Goal: Task Accomplishment & Management: Manage account settings

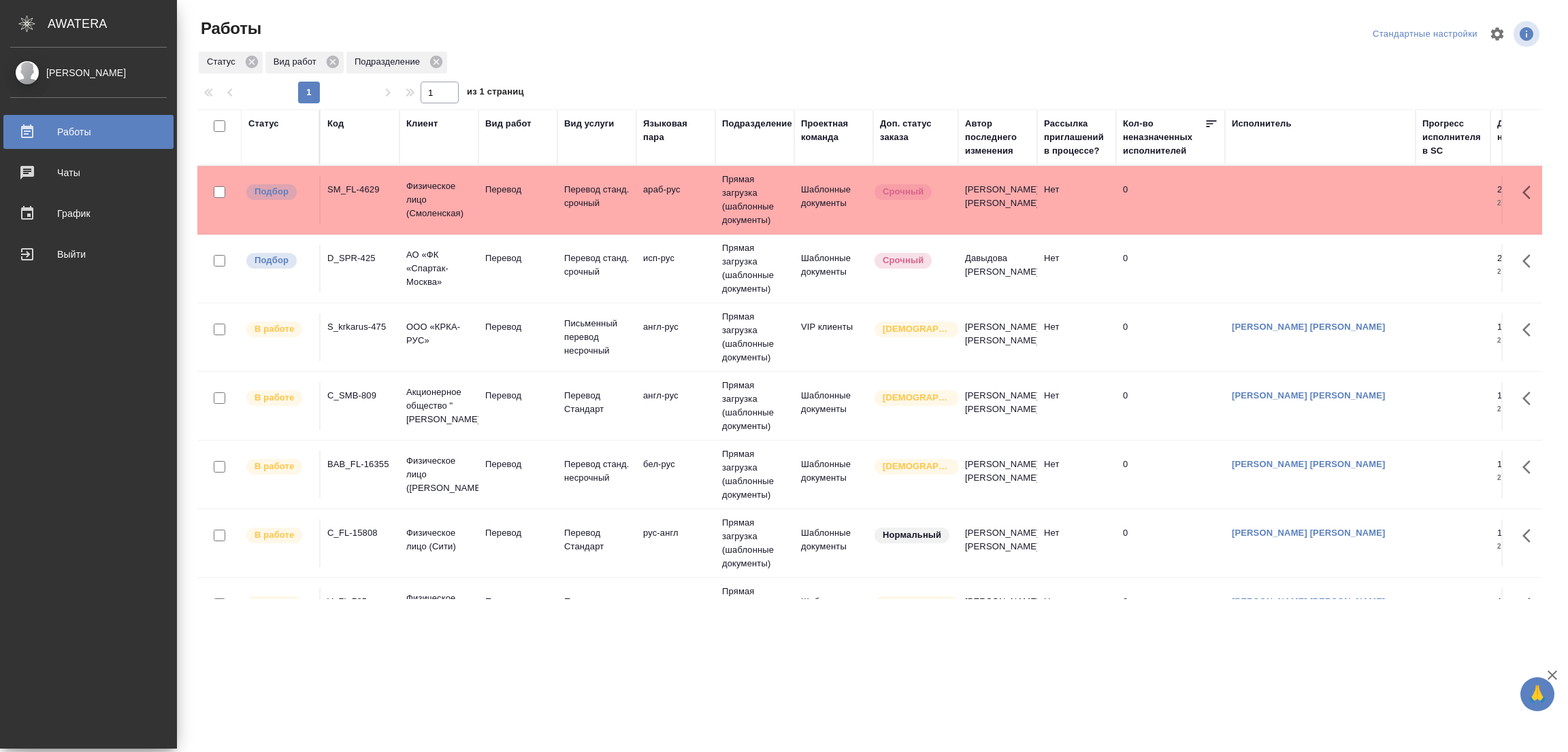
click at [224, 24] on div "Работы" at bounding box center [423, 28] width 452 height 21
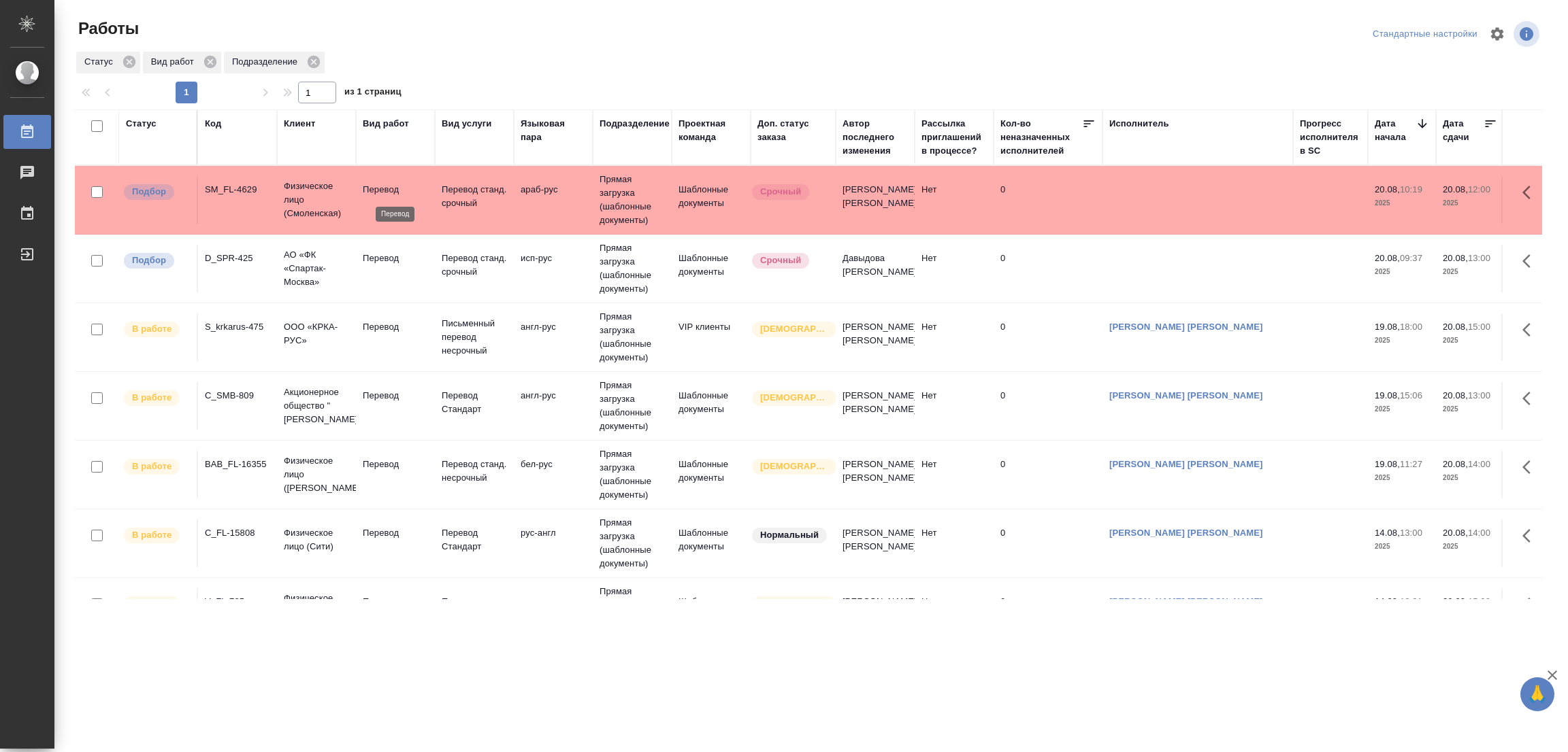
click at [393, 190] on p "Перевод" at bounding box center [395, 190] width 65 height 14
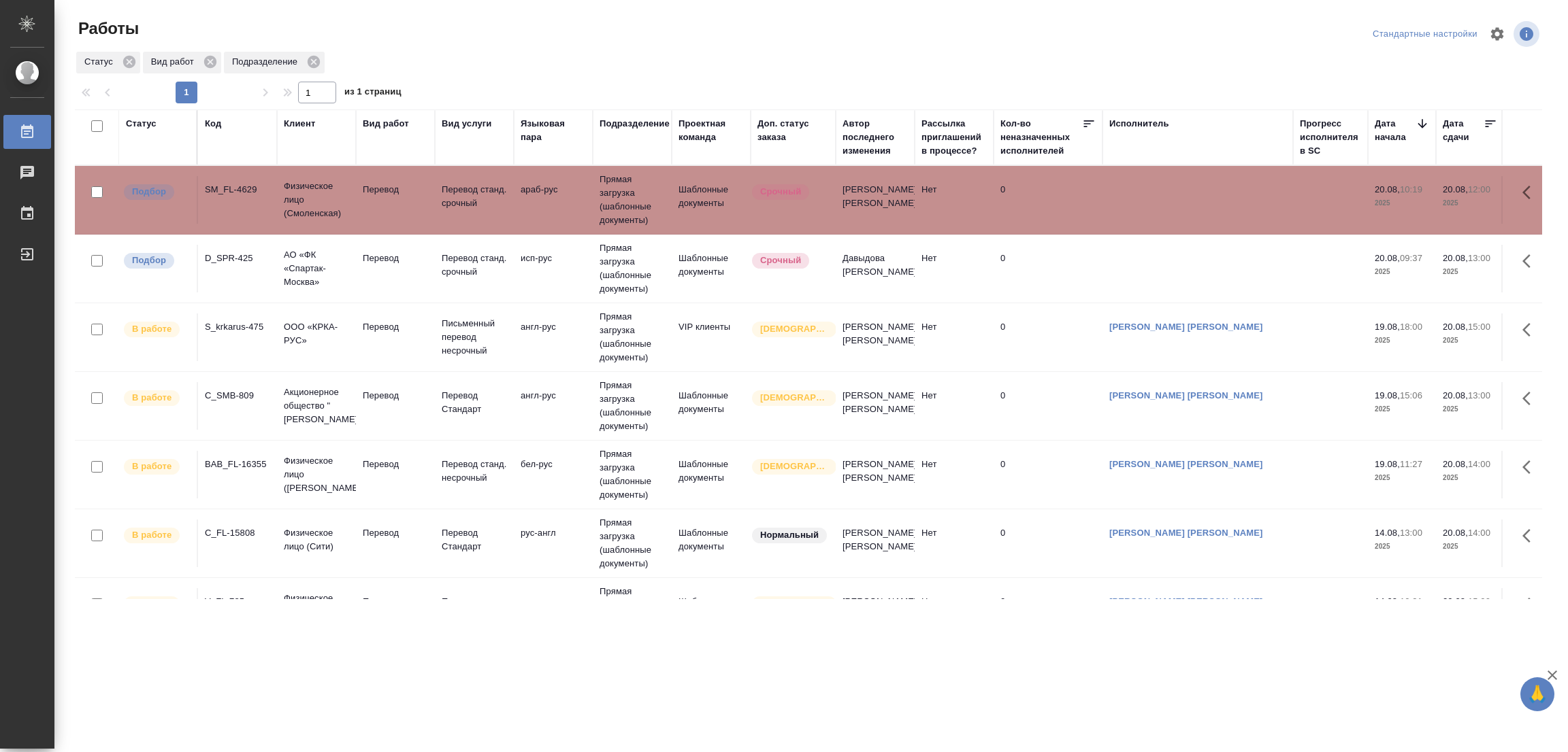
click at [384, 185] on p "Перевод" at bounding box center [395, 190] width 65 height 14
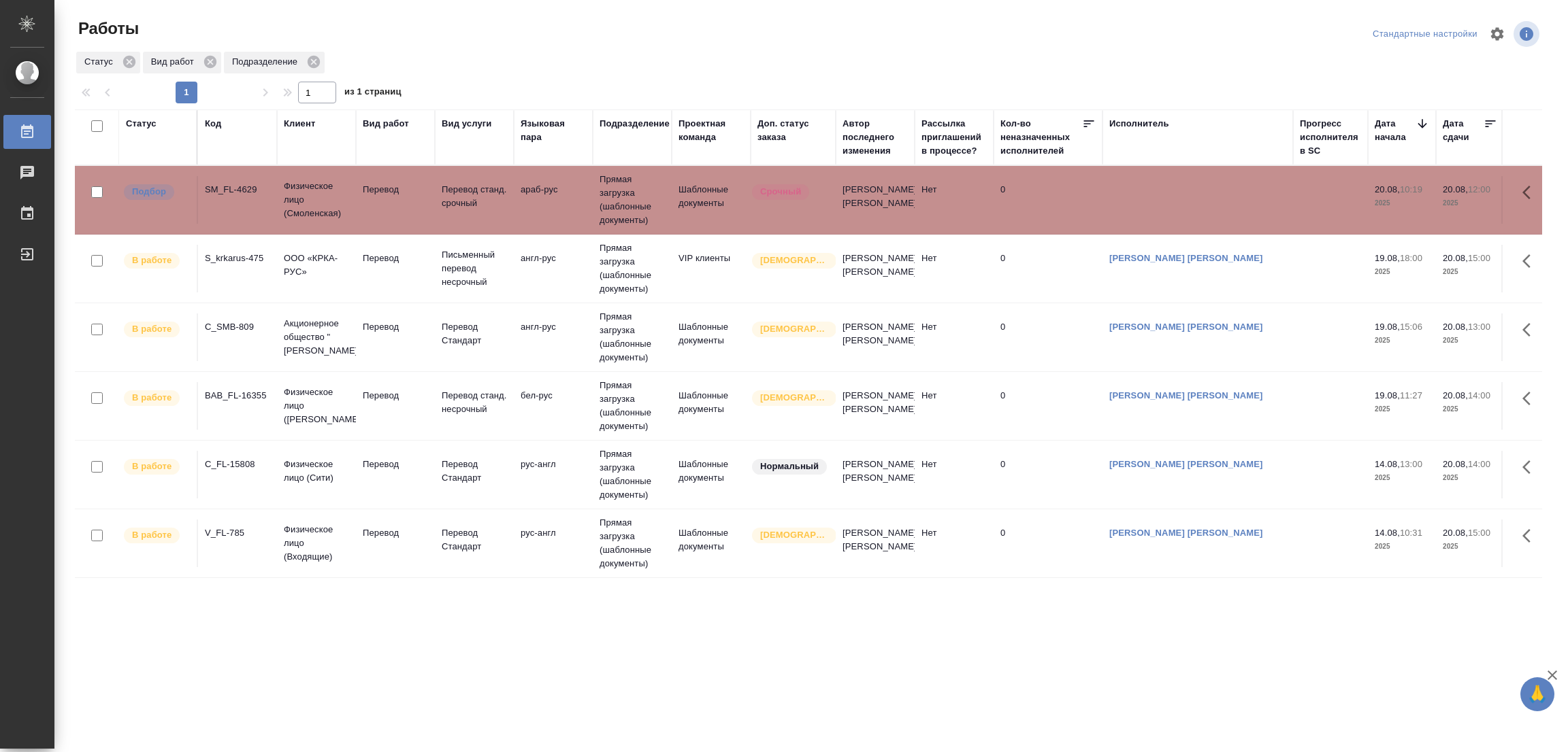
click at [384, 185] on p "Перевод" at bounding box center [395, 190] width 65 height 14
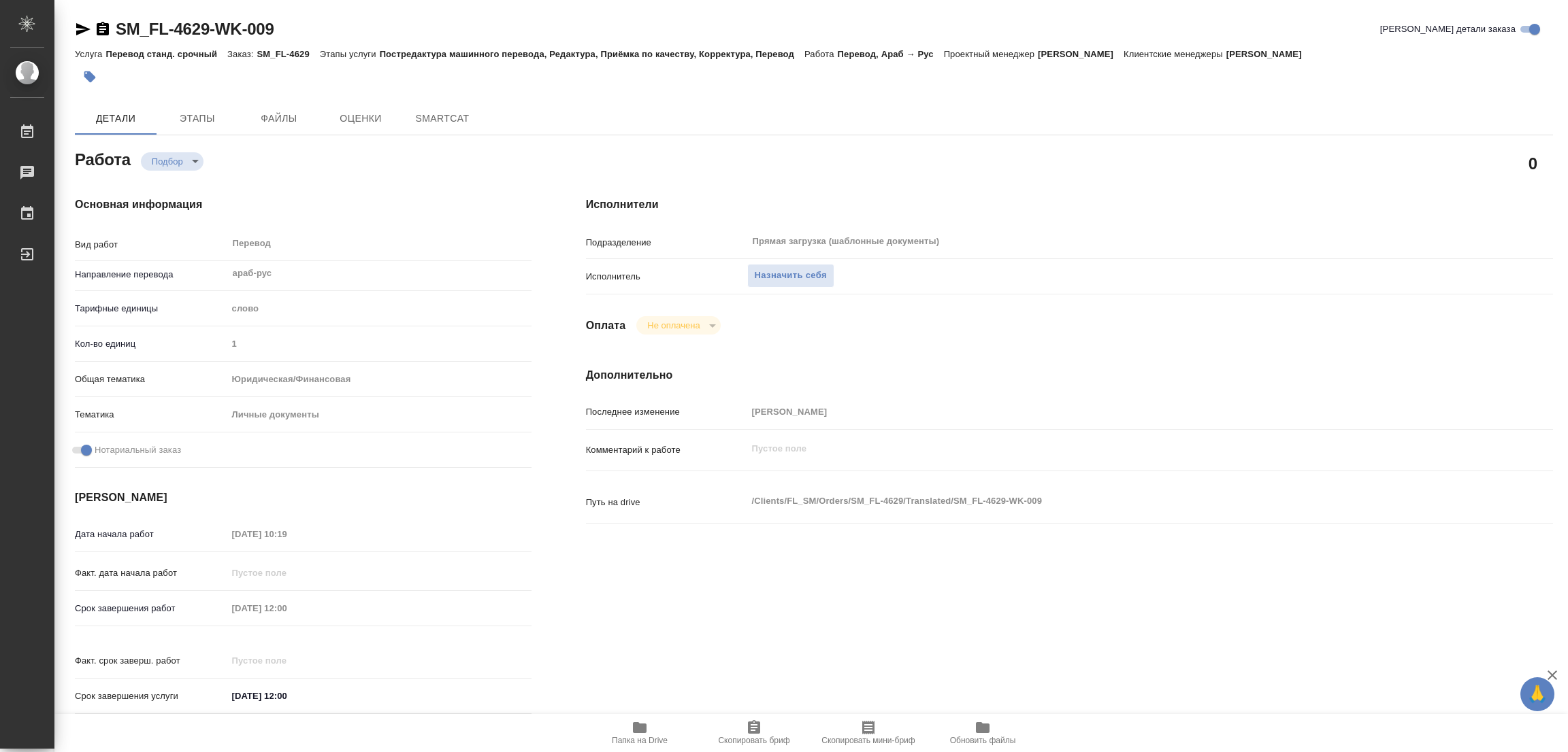
type textarea "x"
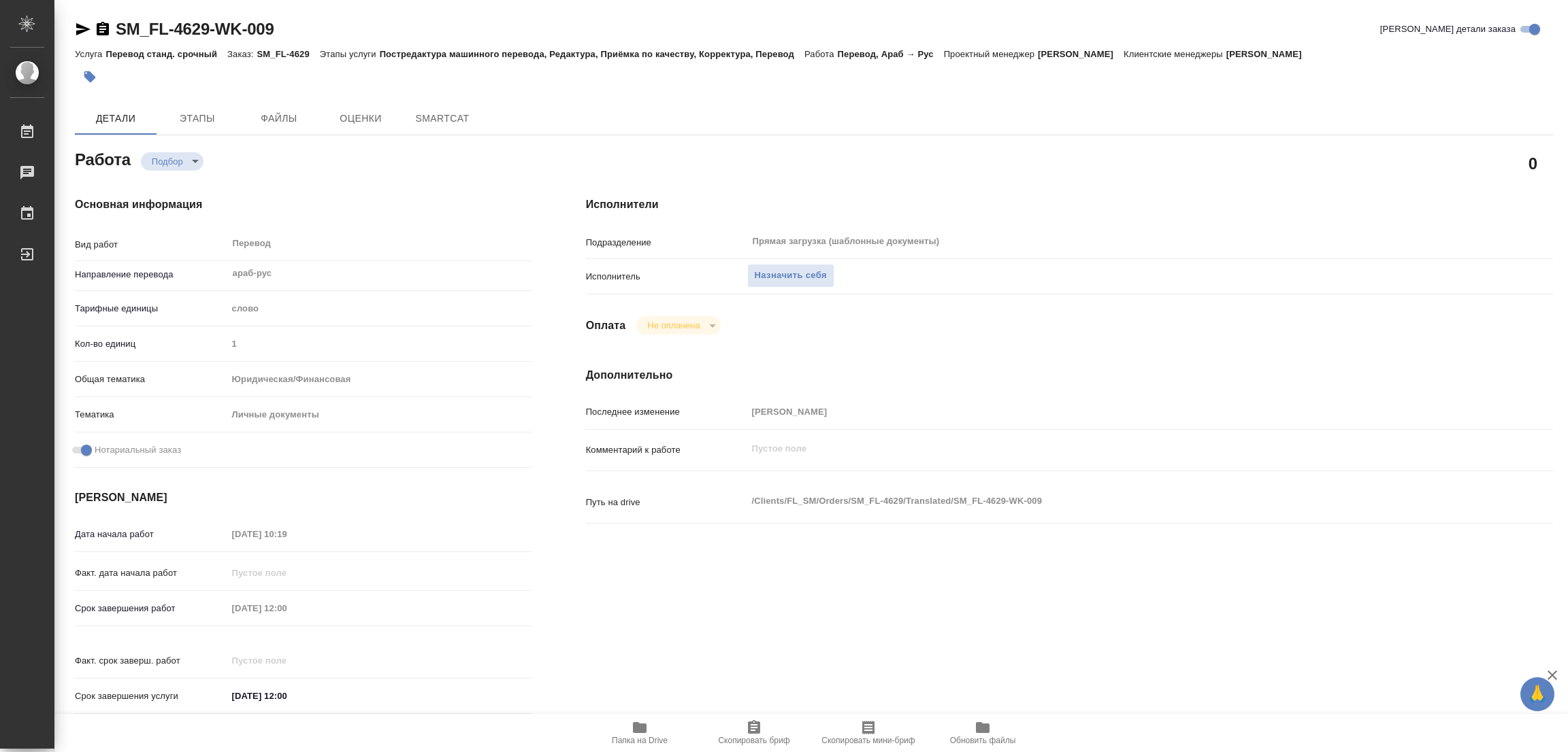
type textarea "x"
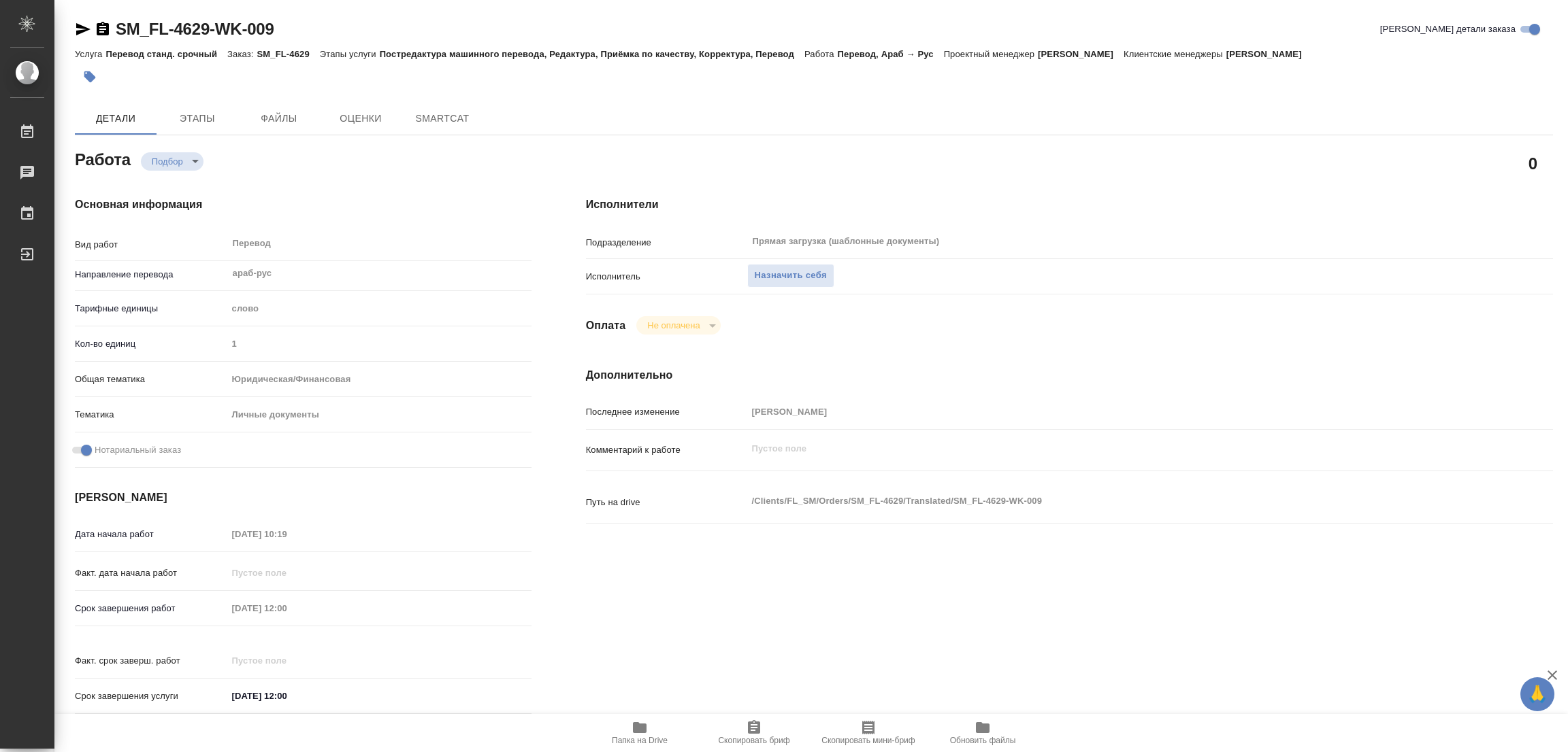
type textarea "x"
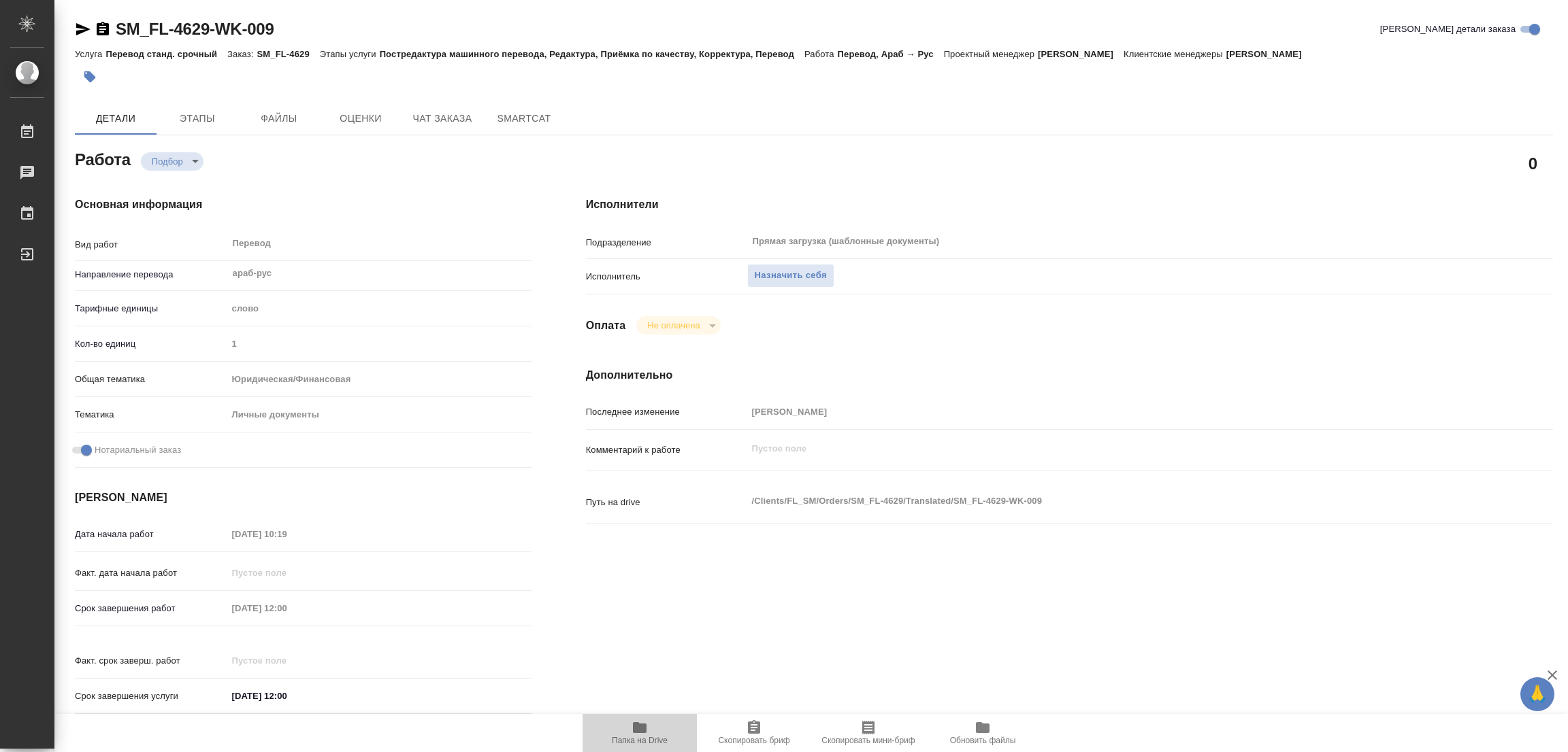
type textarea "x"
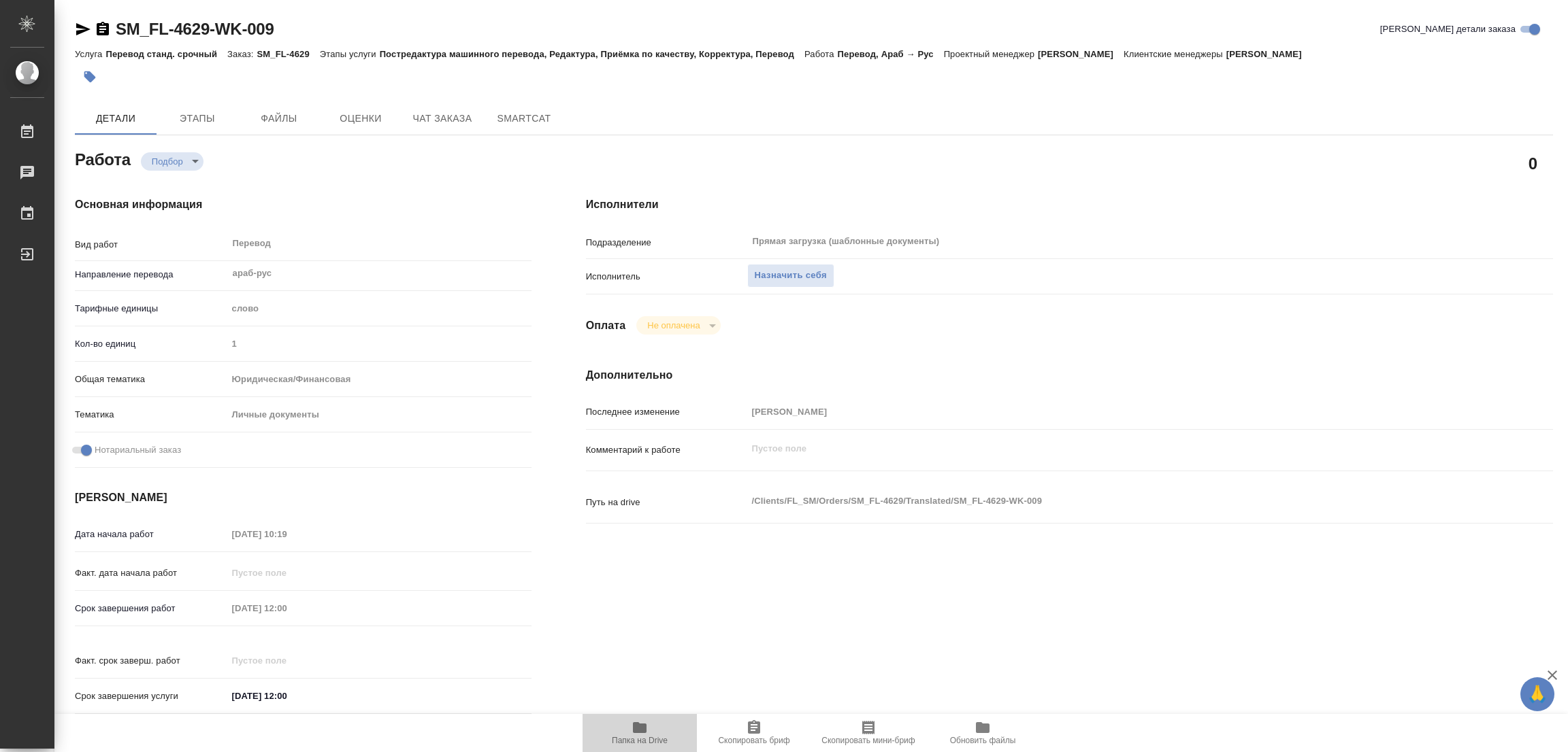
click at [640, 722] on icon "button" at bounding box center [640, 728] width 16 height 16
type textarea "x"
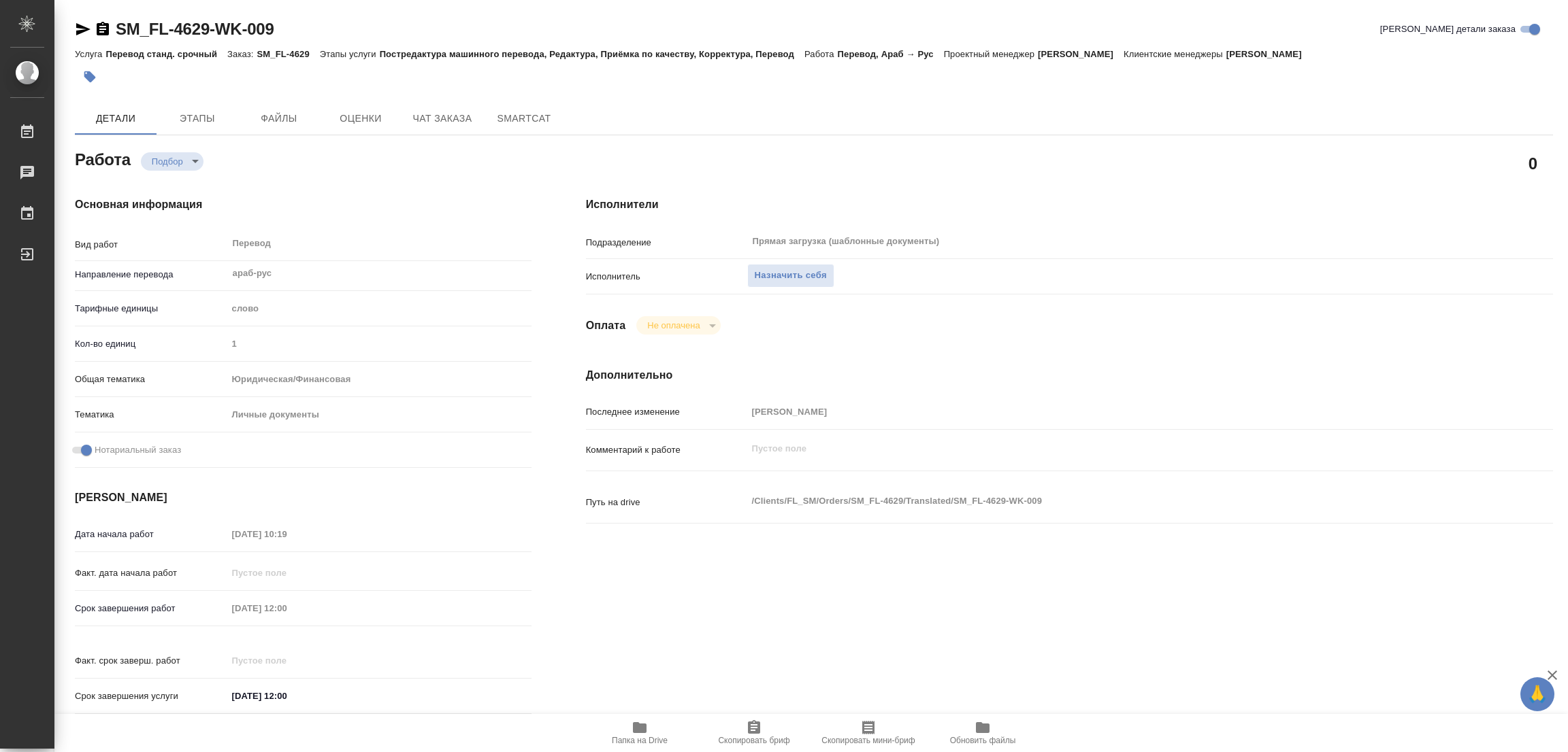
type textarea "x"
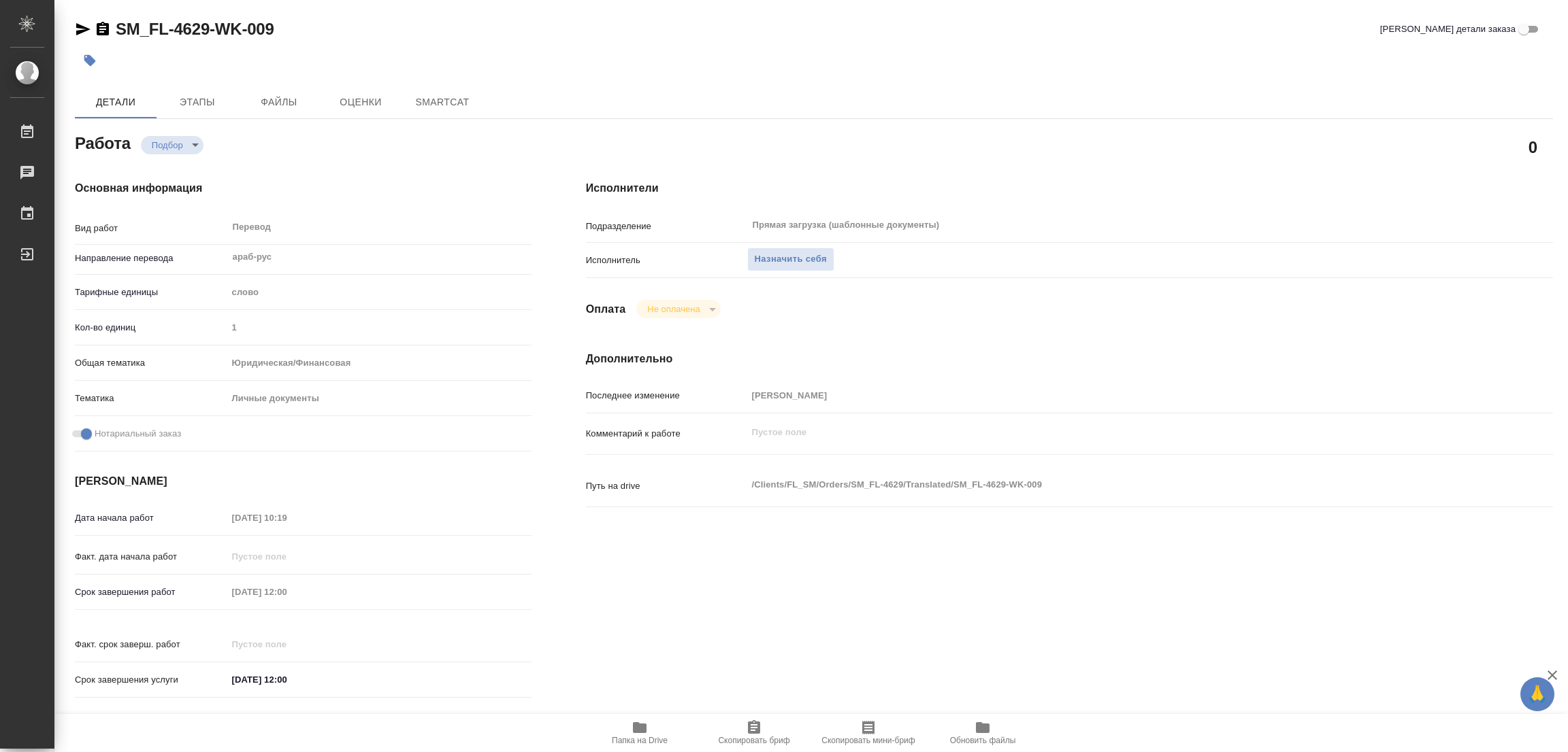
type textarea "x"
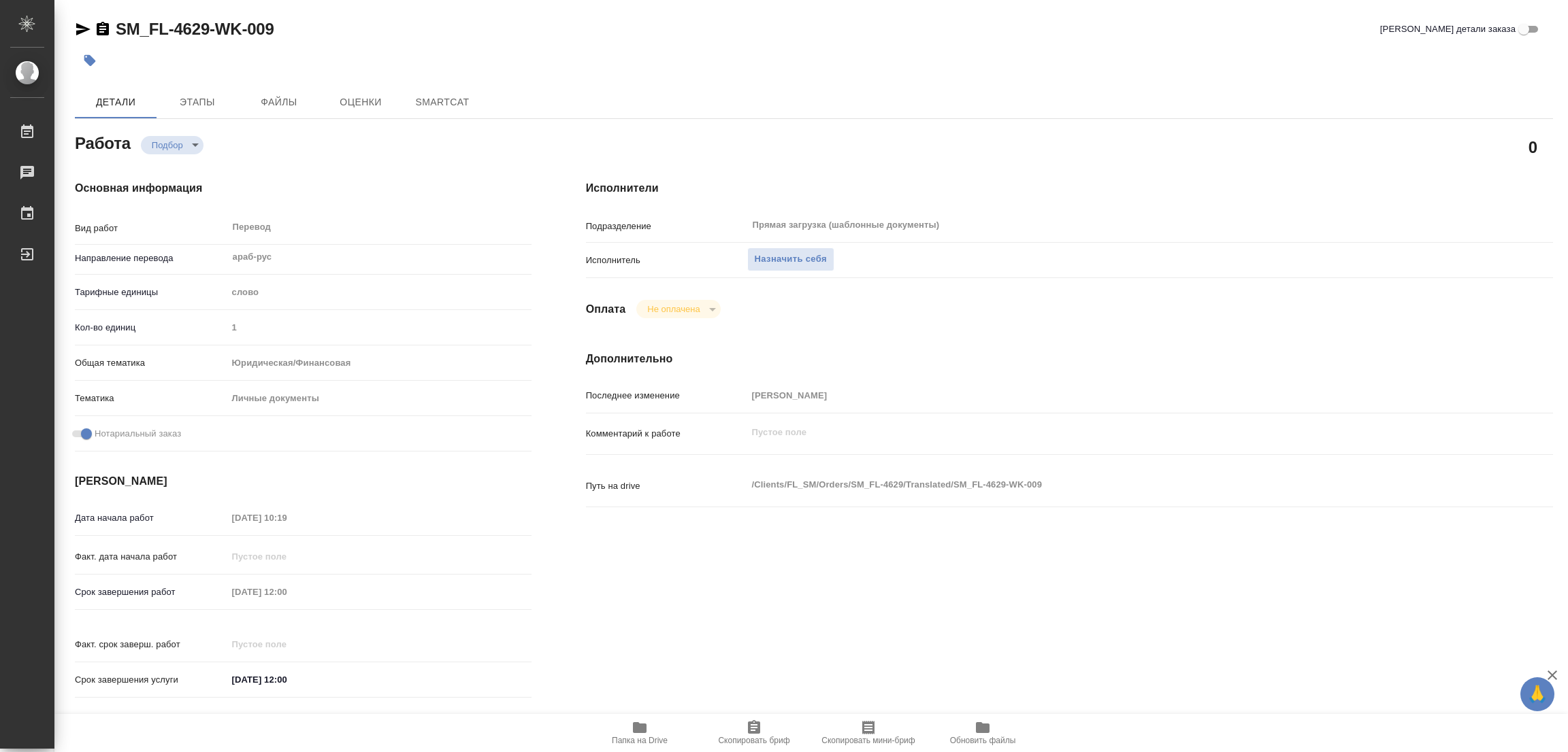
type textarea "x"
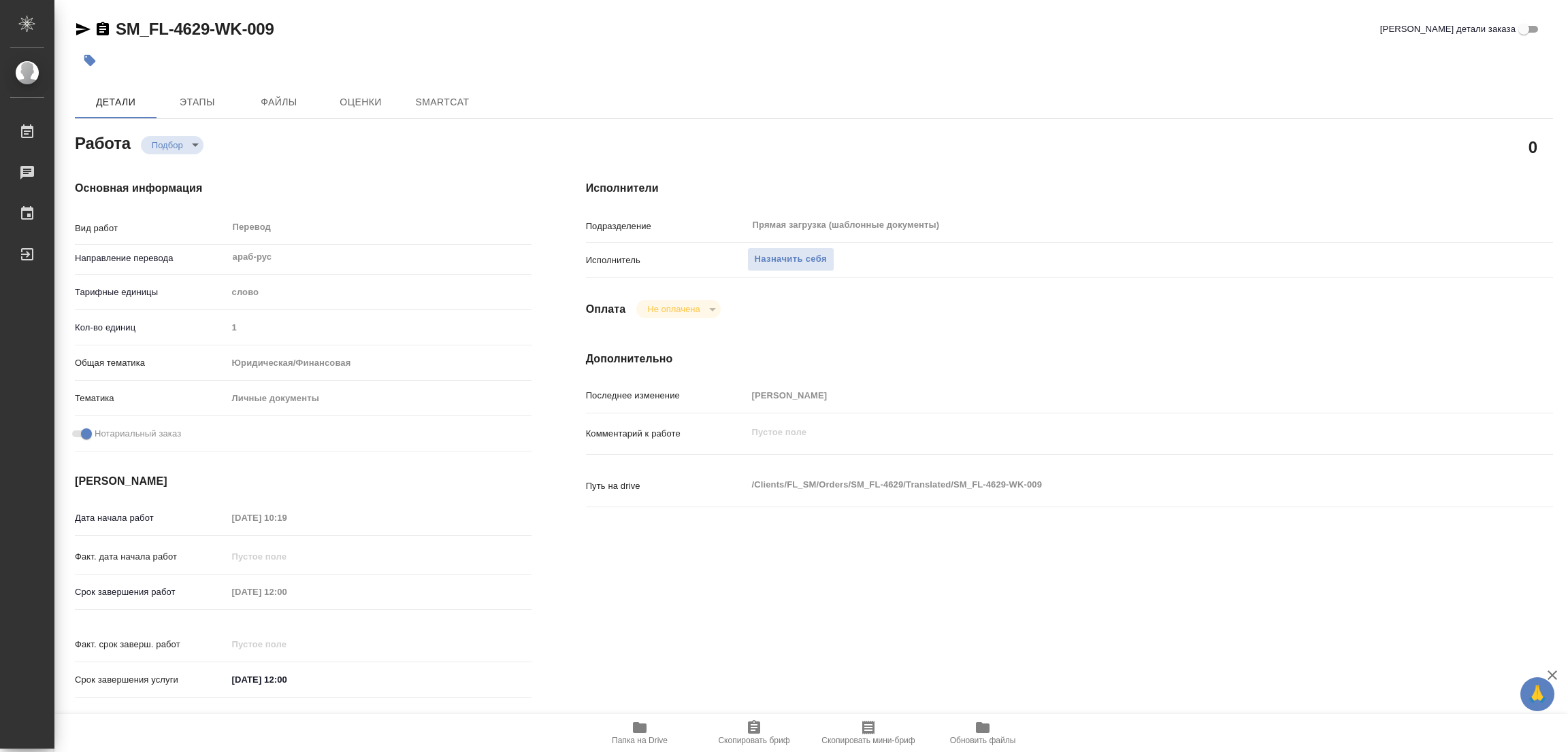
type textarea "x"
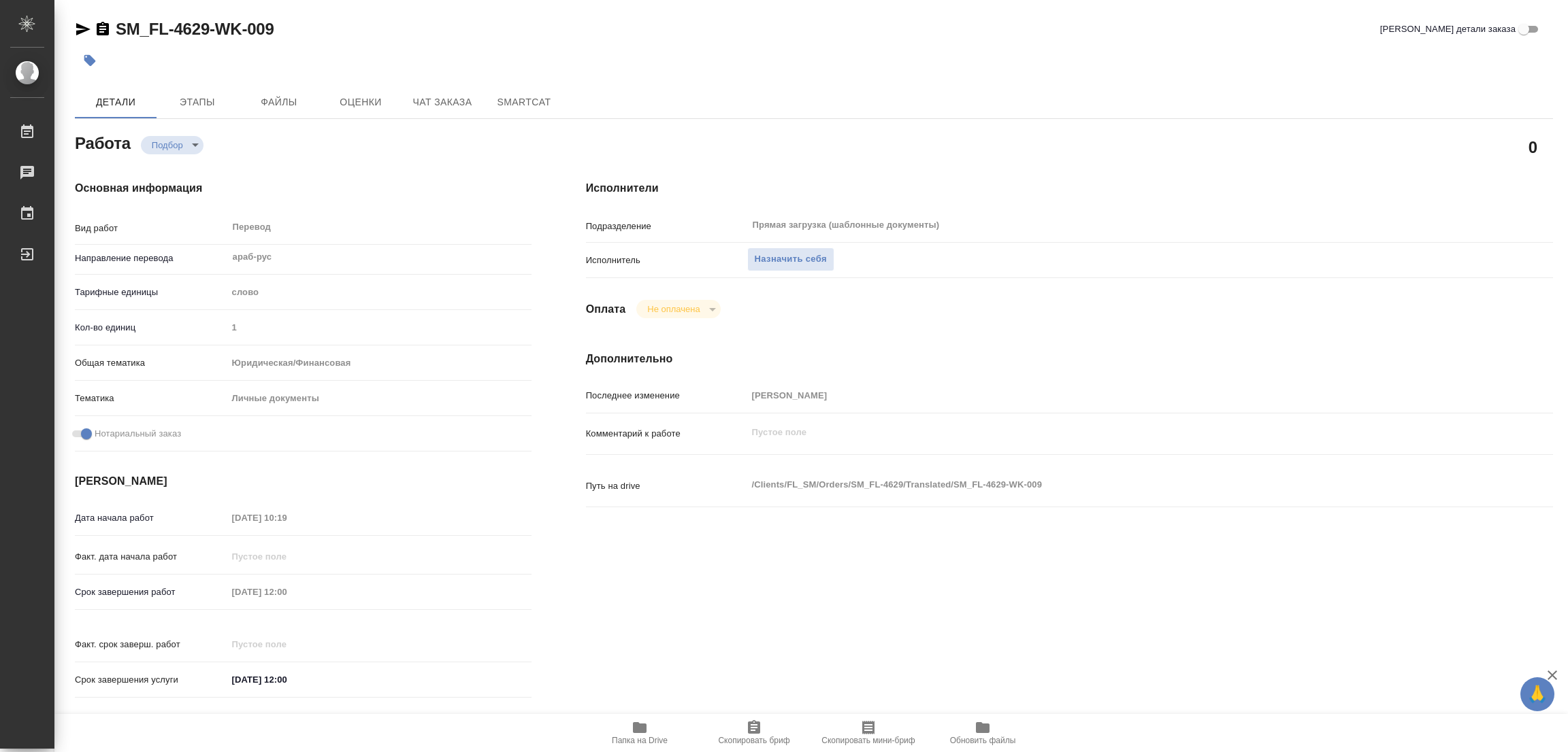
type textarea "x"
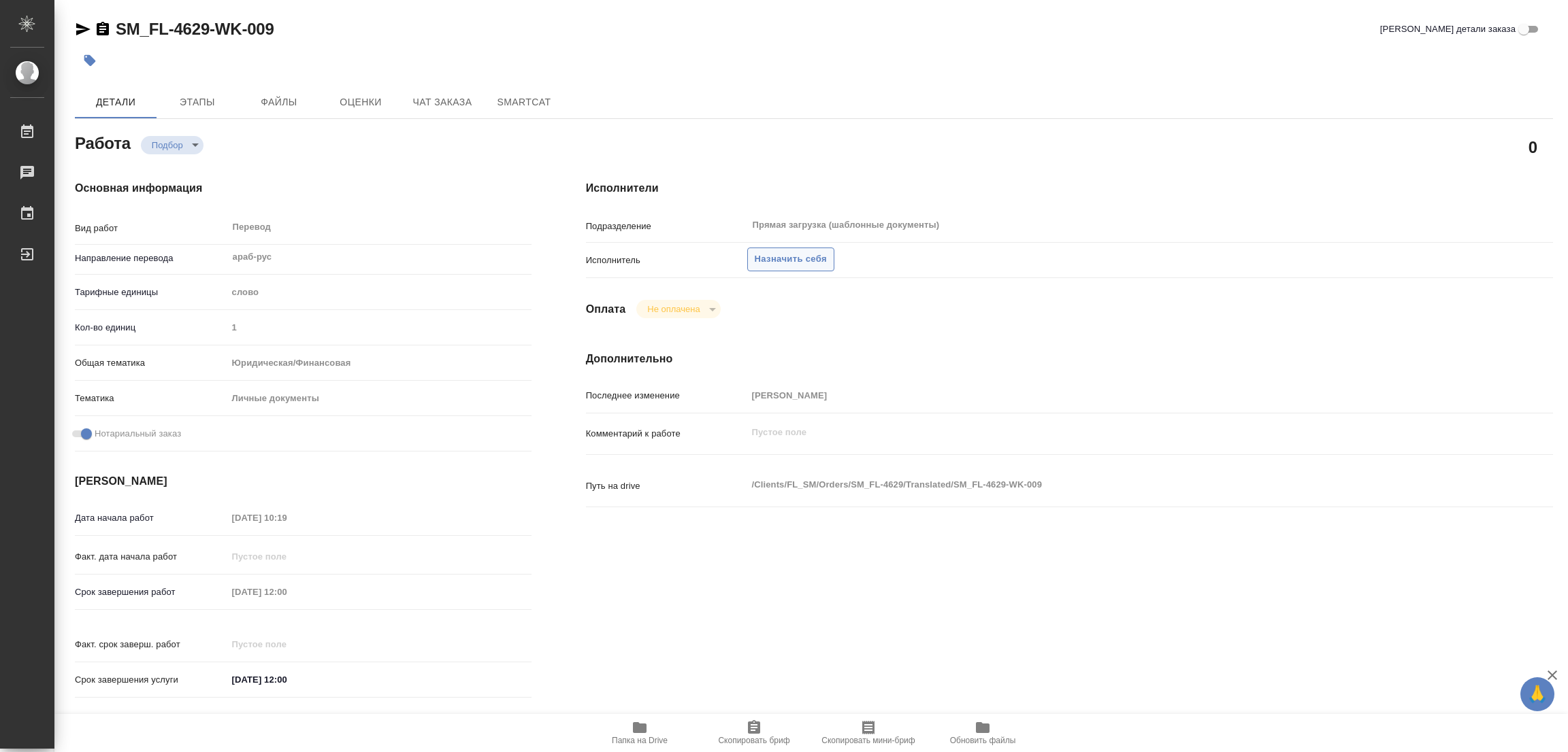
type textarea "x"
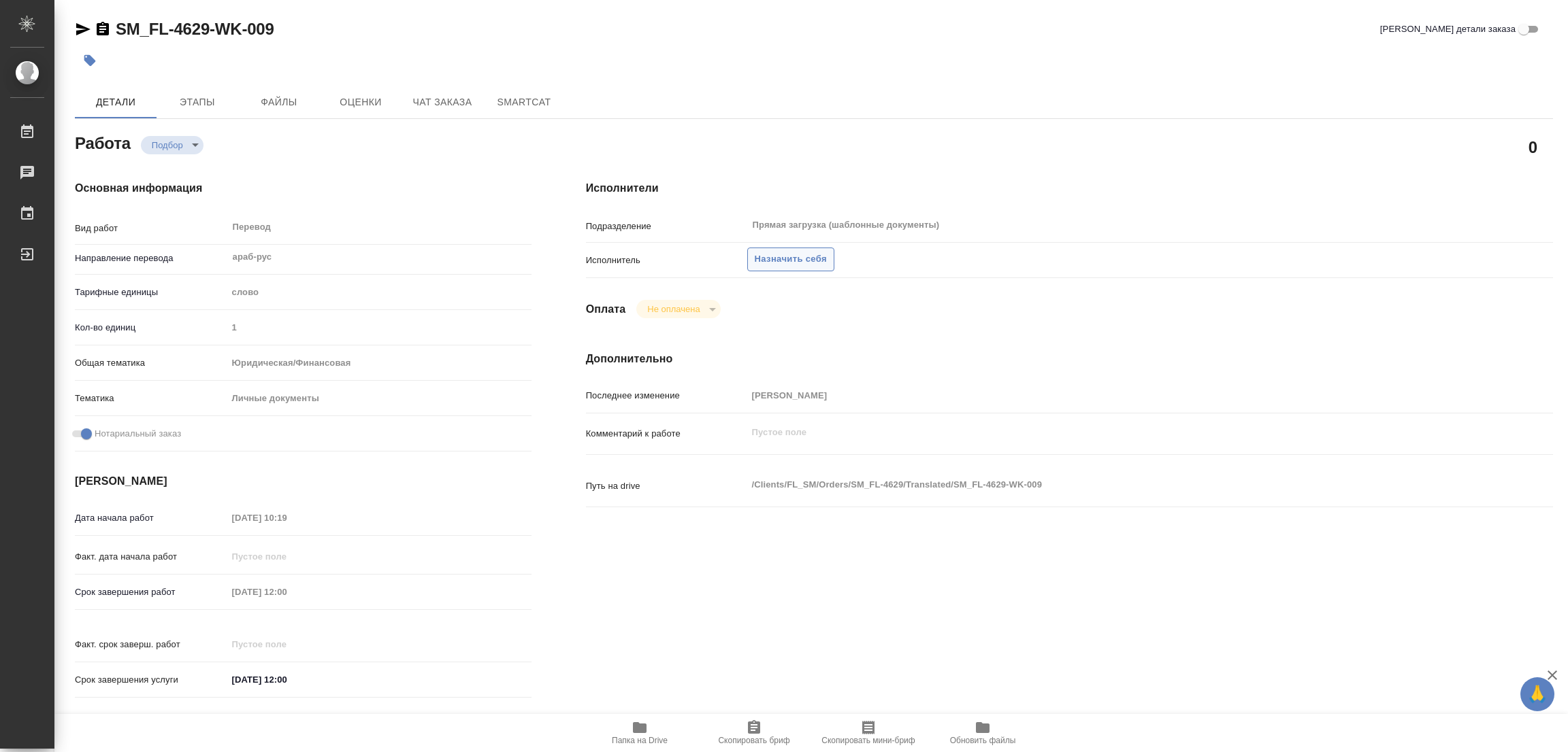
click at [775, 259] on span "Назначить себя" at bounding box center [790, 259] width 72 height 16
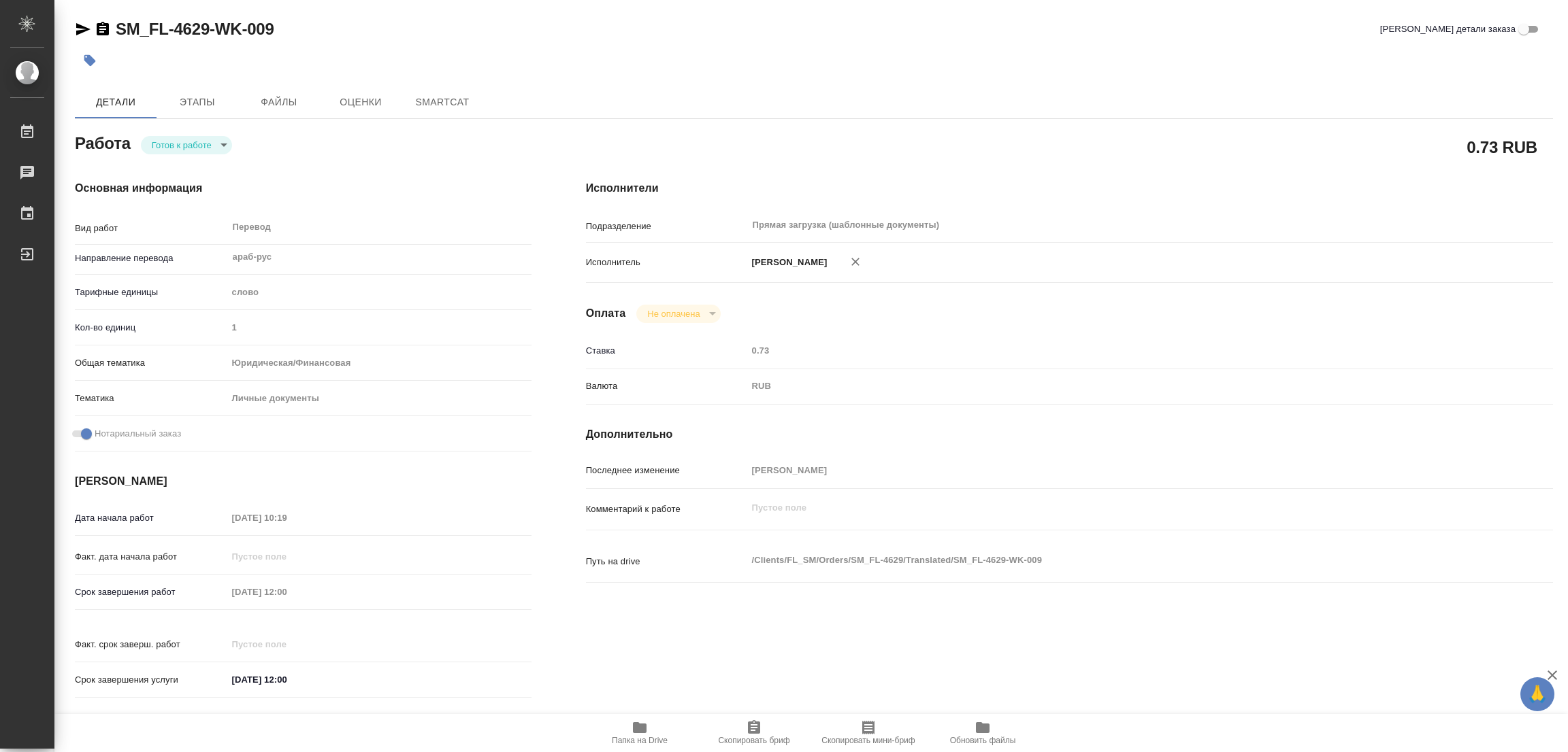
type textarea "x"
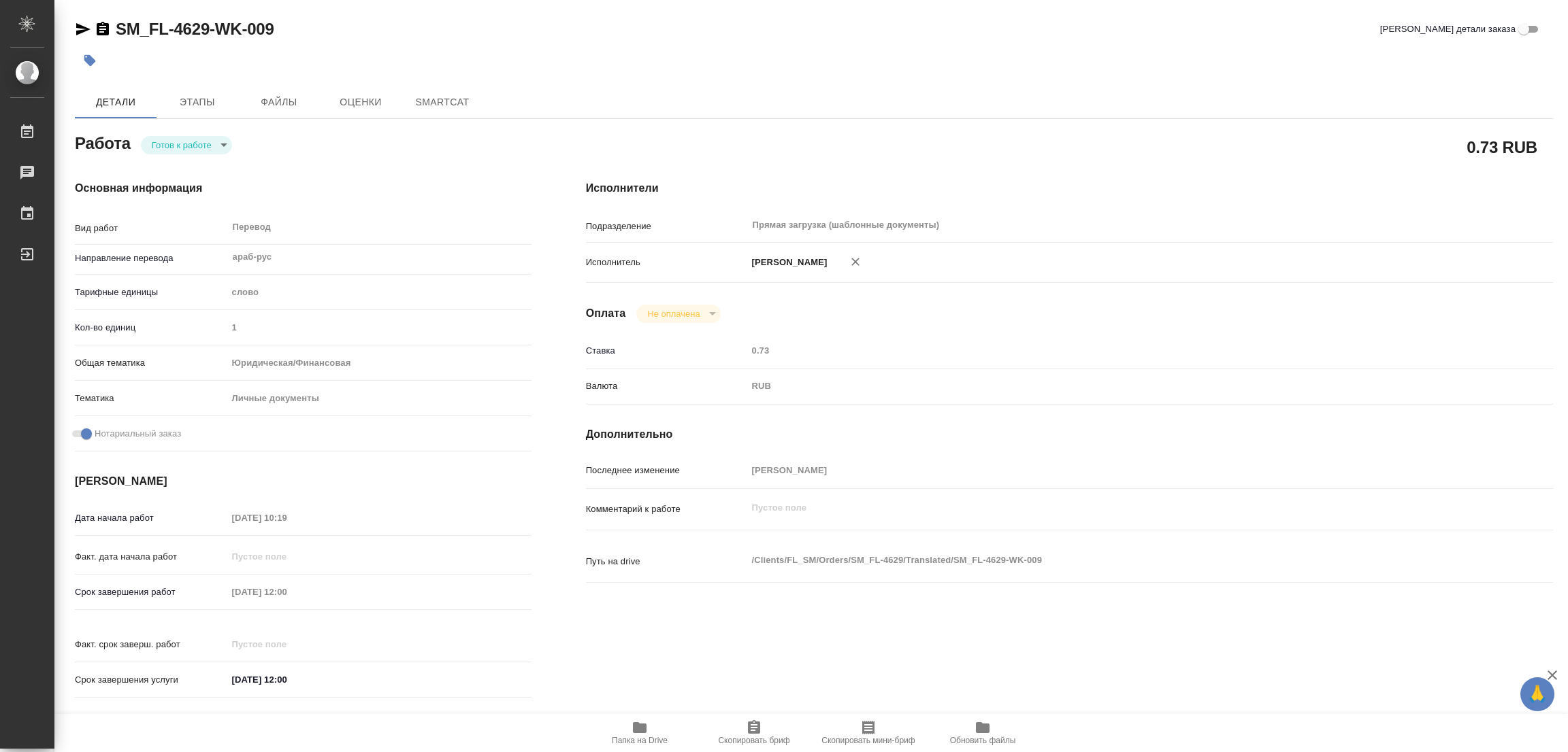
type textarea "x"
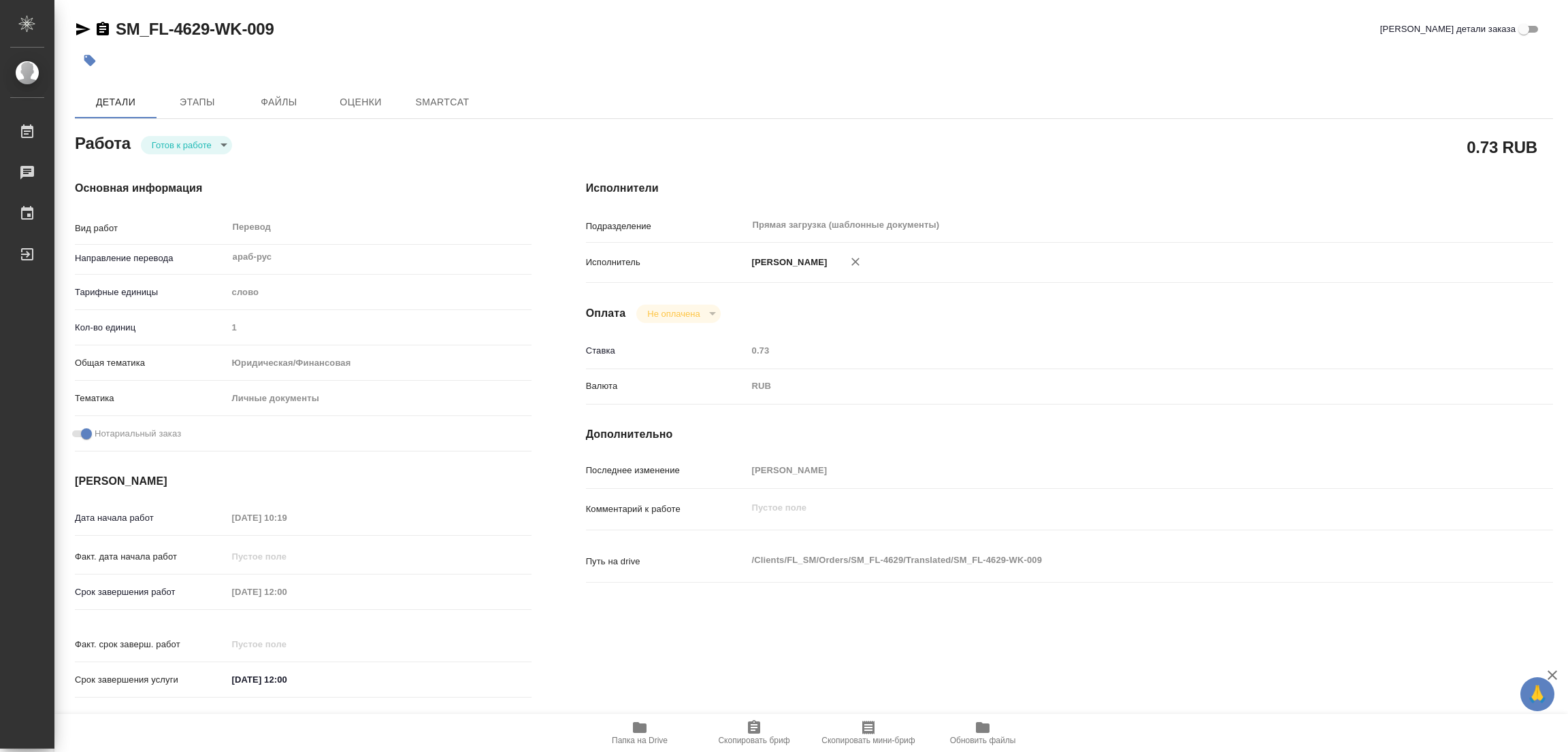
type textarea "x"
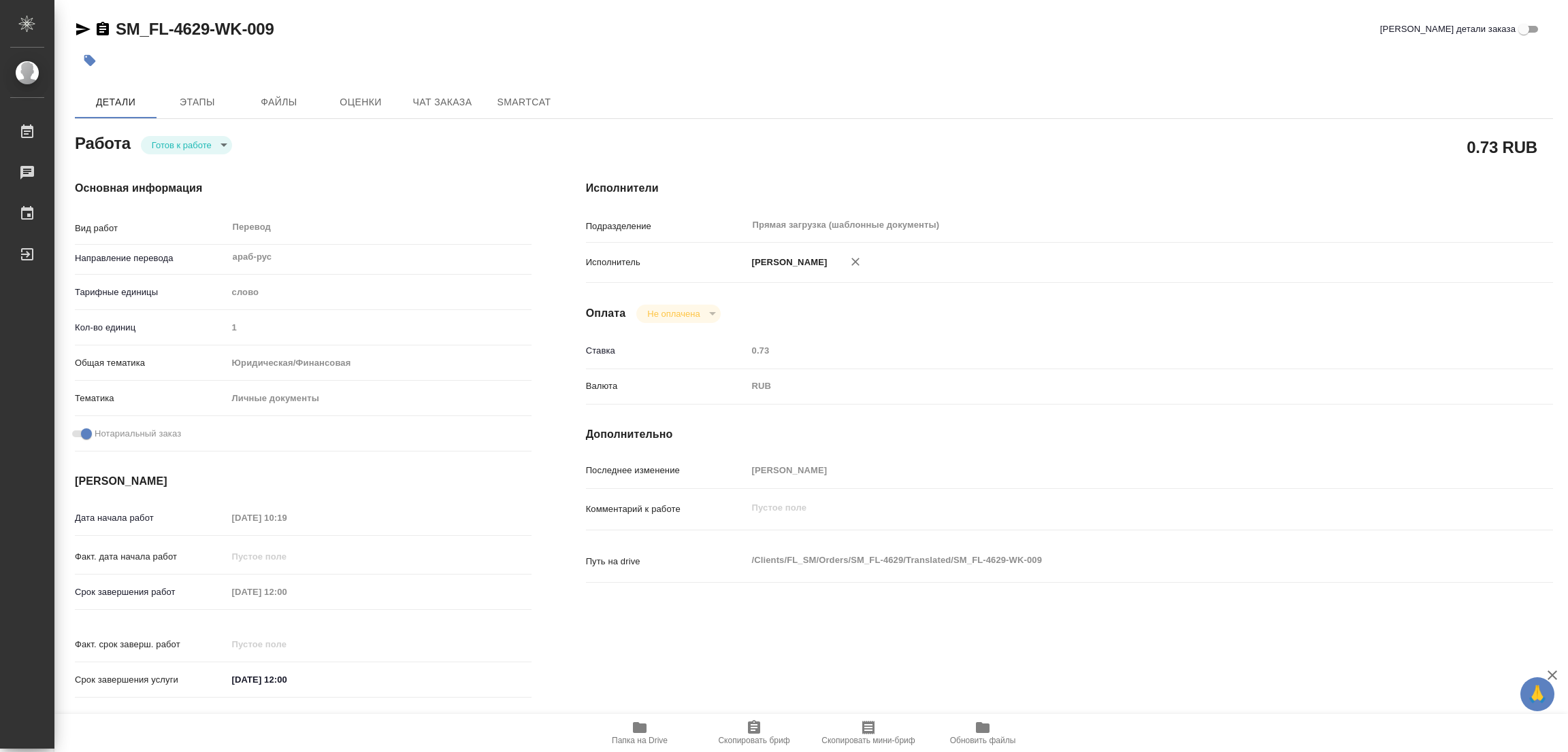
click at [162, 146] on body "🙏 .cls-1 fill:#fff; AWATERA Popova Galina Работы Чаты График Выйти SM_FL-4629-W…" at bounding box center [784, 376] width 1568 height 752
click at [162, 145] on button "В работе" at bounding box center [174, 145] width 45 height 15
type textarea "x"
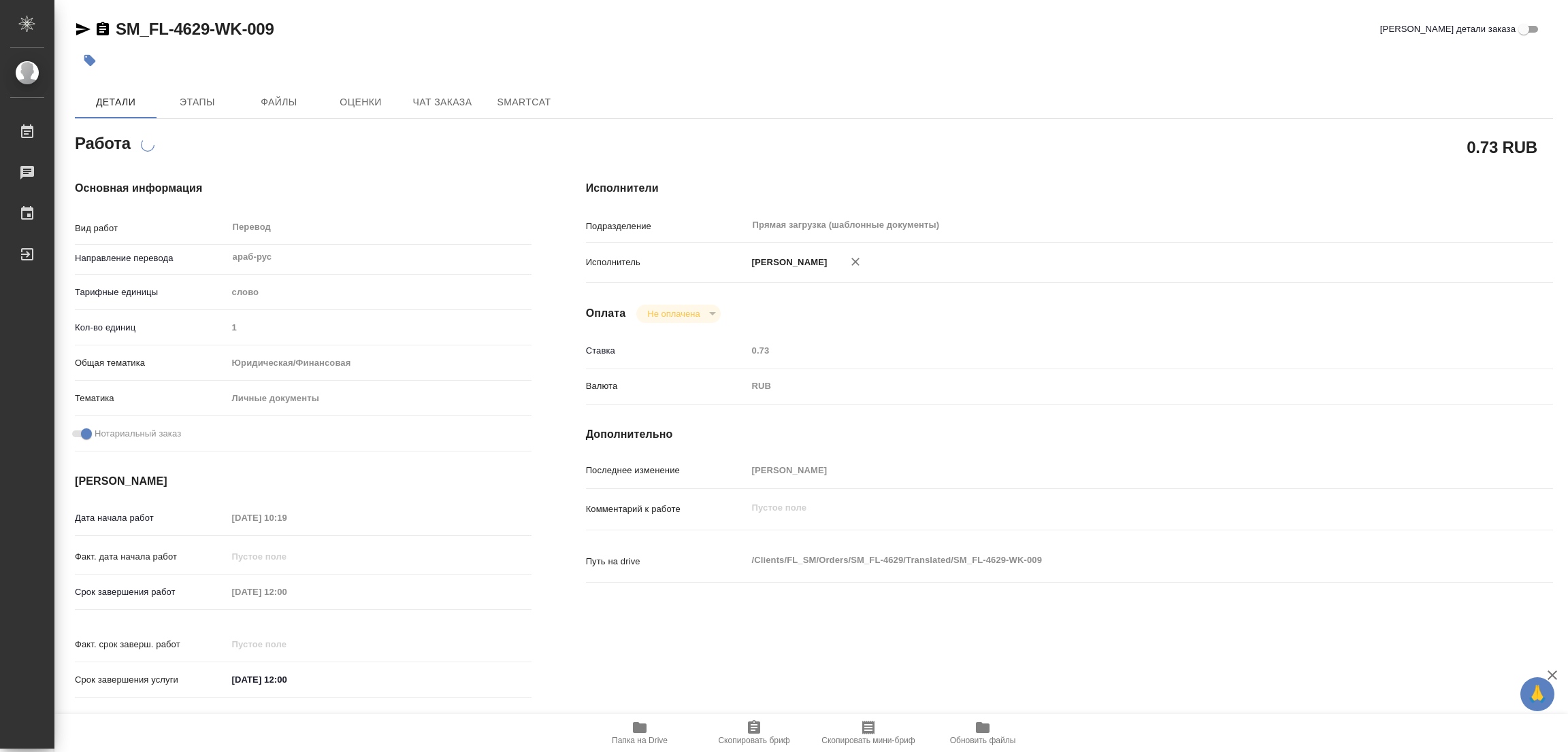
type textarea "x"
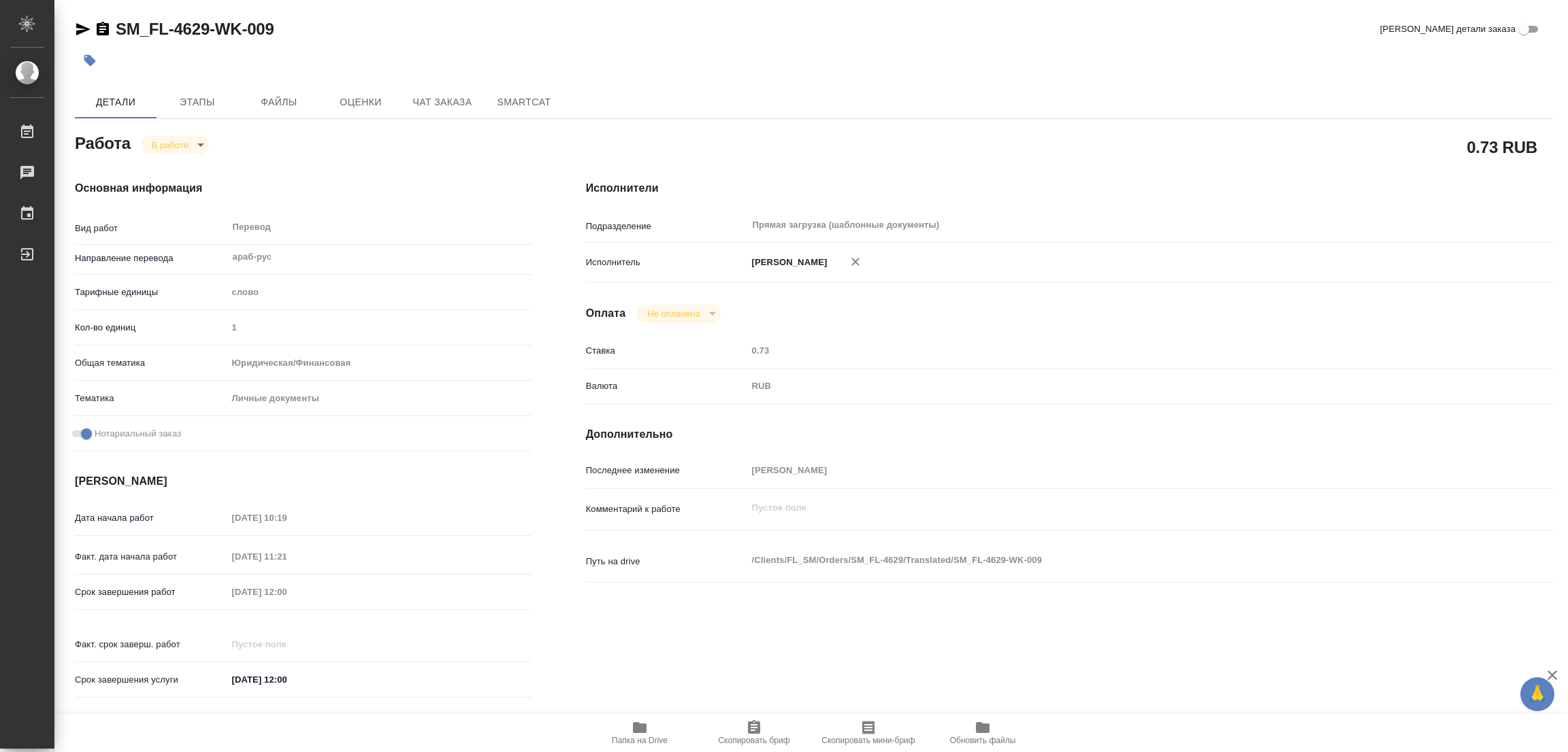
type textarea "x"
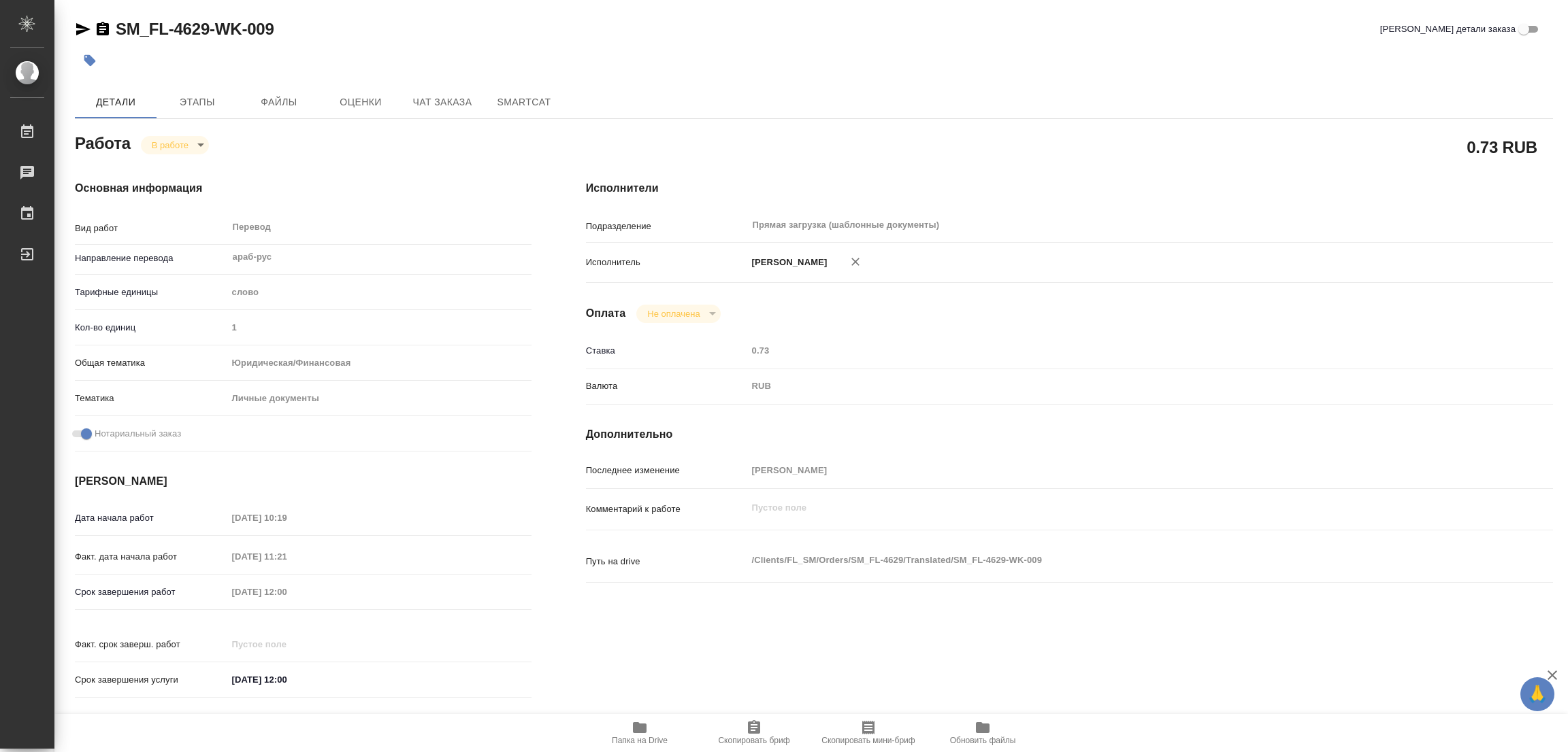
type textarea "x"
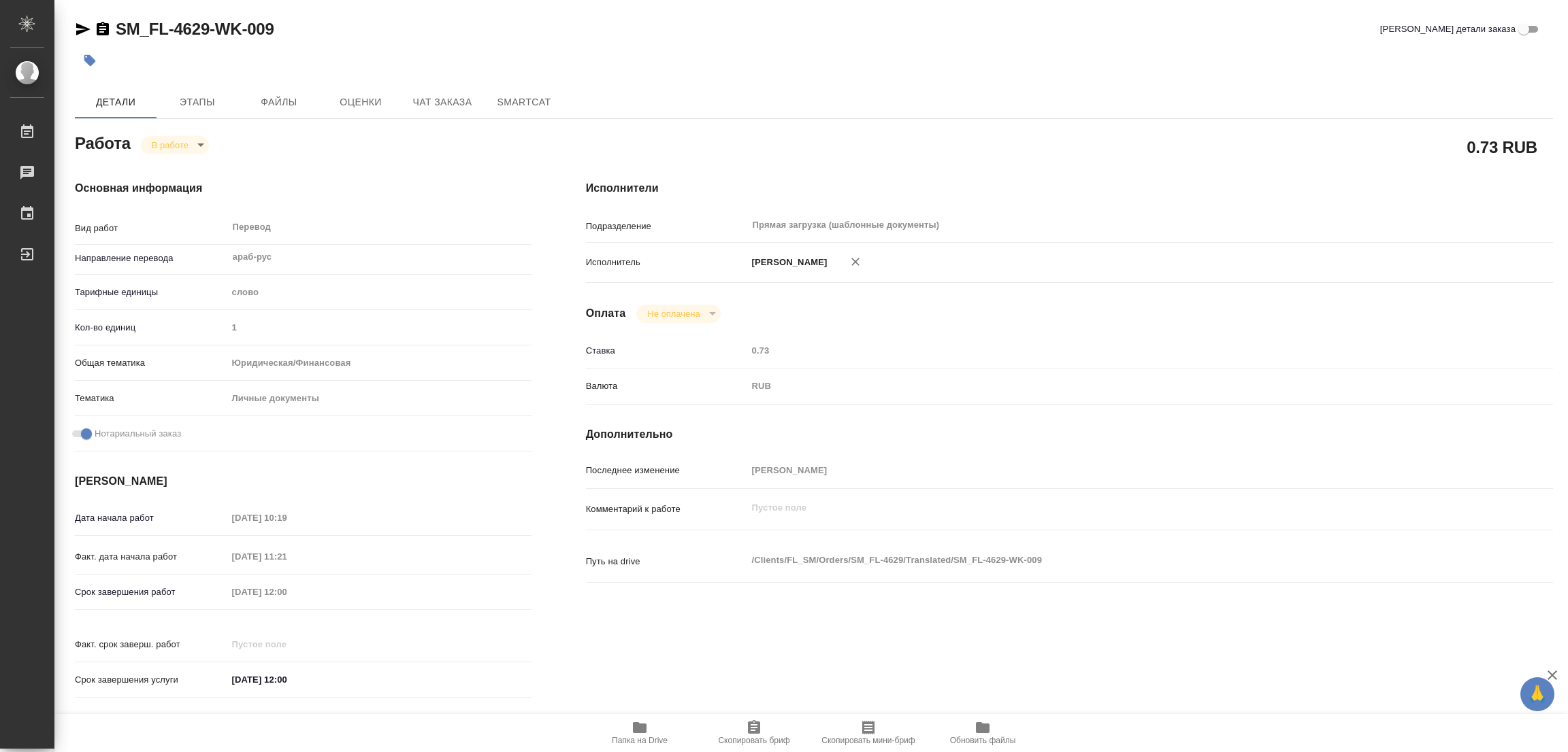
type textarea "x"
click at [636, 726] on icon "button" at bounding box center [639, 727] width 14 height 11
drag, startPoint x: 116, startPoint y: 13, endPoint x: 211, endPoint y: 31, distance: 96.7
click at [211, 31] on div "SM_FL-4629-WK-009 Кратко детали заказа Детали Этапы Файлы Оценки Чат заказа Sma…" at bounding box center [814, 571] width 1493 height 1141
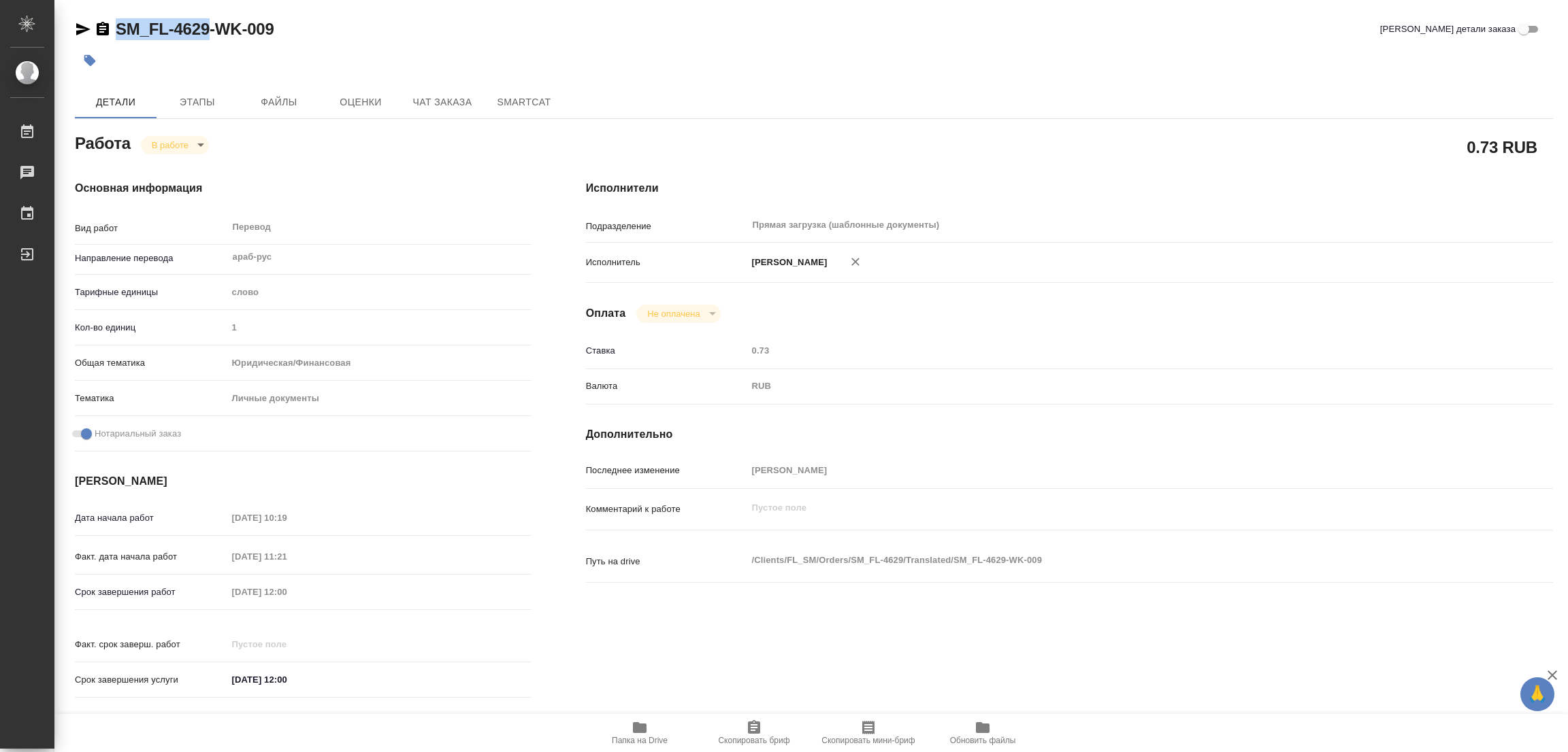
copy link "SM_FL-4629"
drag, startPoint x: 742, startPoint y: 732, endPoint x: 737, endPoint y: 739, distance: 8.6
click at [742, 732] on span "Скопировать бриф" at bounding box center [754, 732] width 98 height 26
copy link "SM_FL-4629"
click at [177, 577] on div "Дата начала работ 20.08.2025 10:19 Факт. дата начала работ 20.08.2025 11:21 Сро…" at bounding box center [304, 606] width 457 height 200
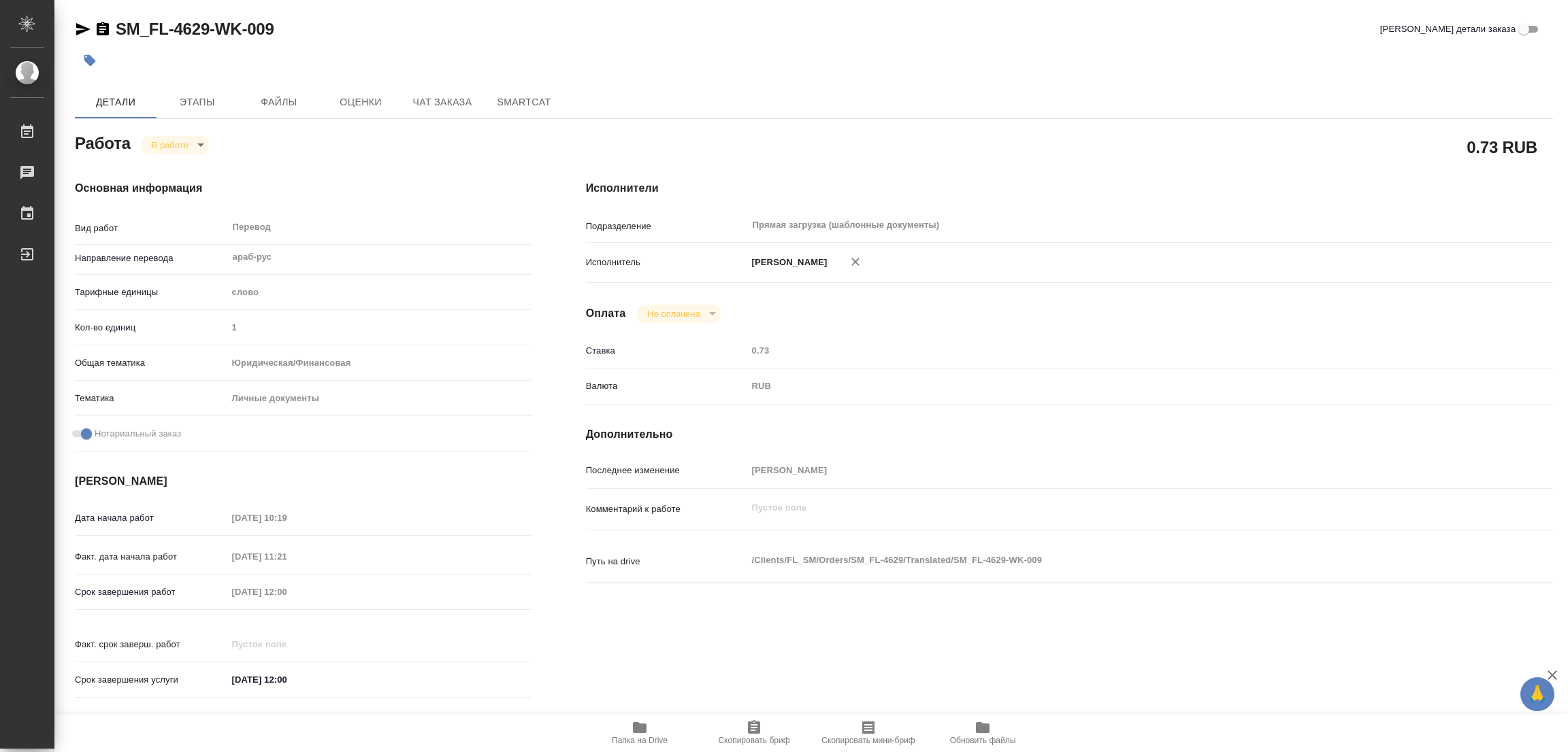
type textarea "x"
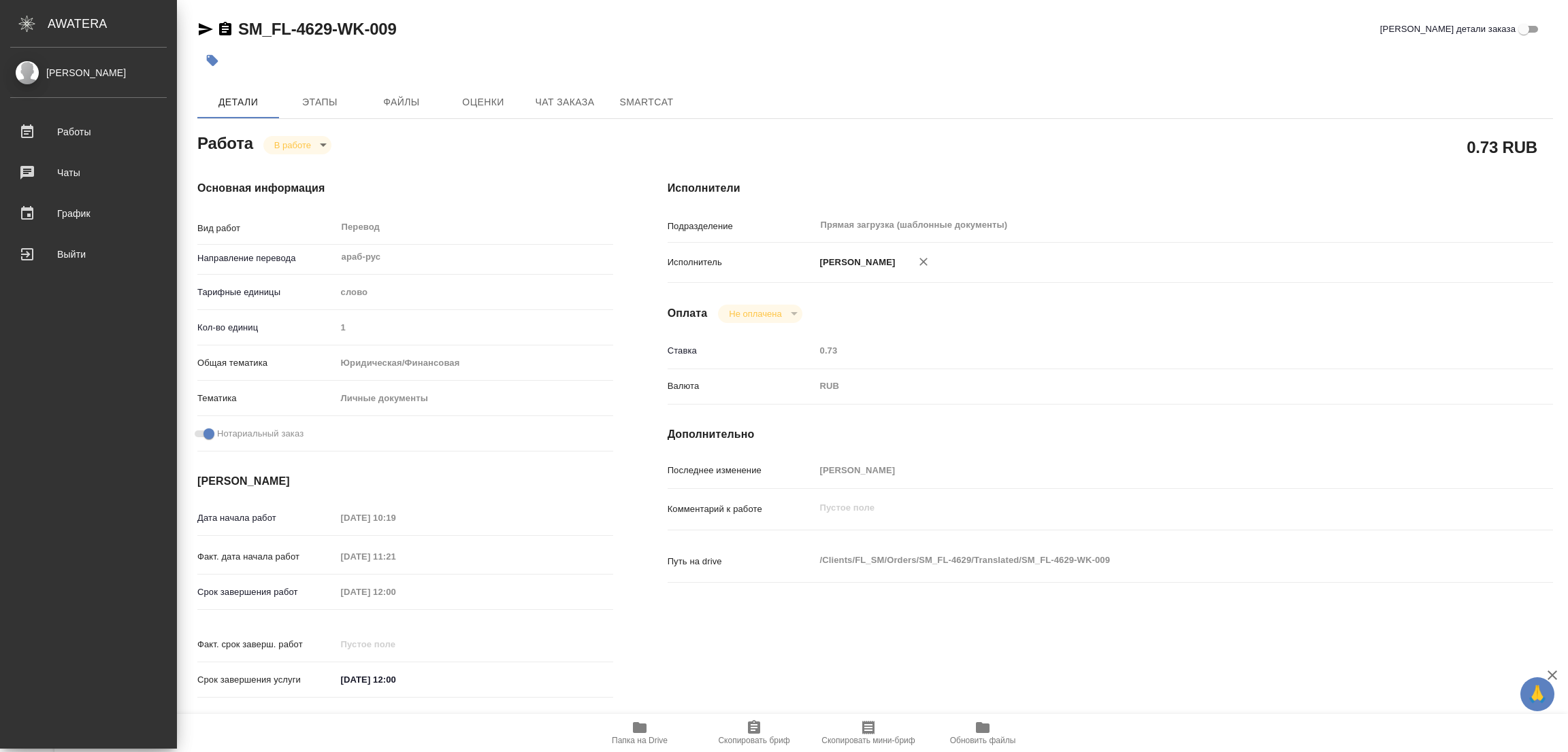
type textarea "x"
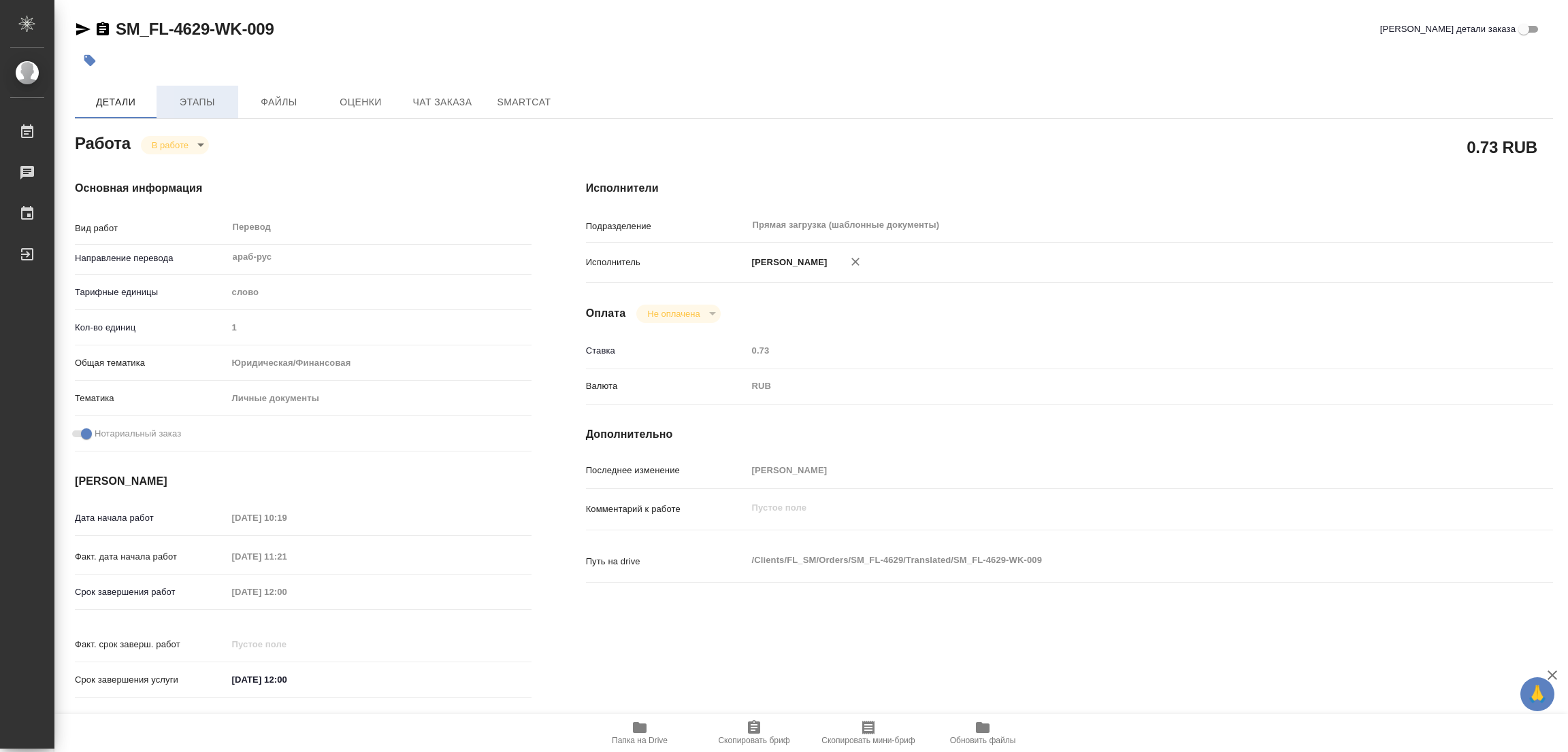
click at [202, 107] on span "Этапы" at bounding box center [197, 102] width 65 height 17
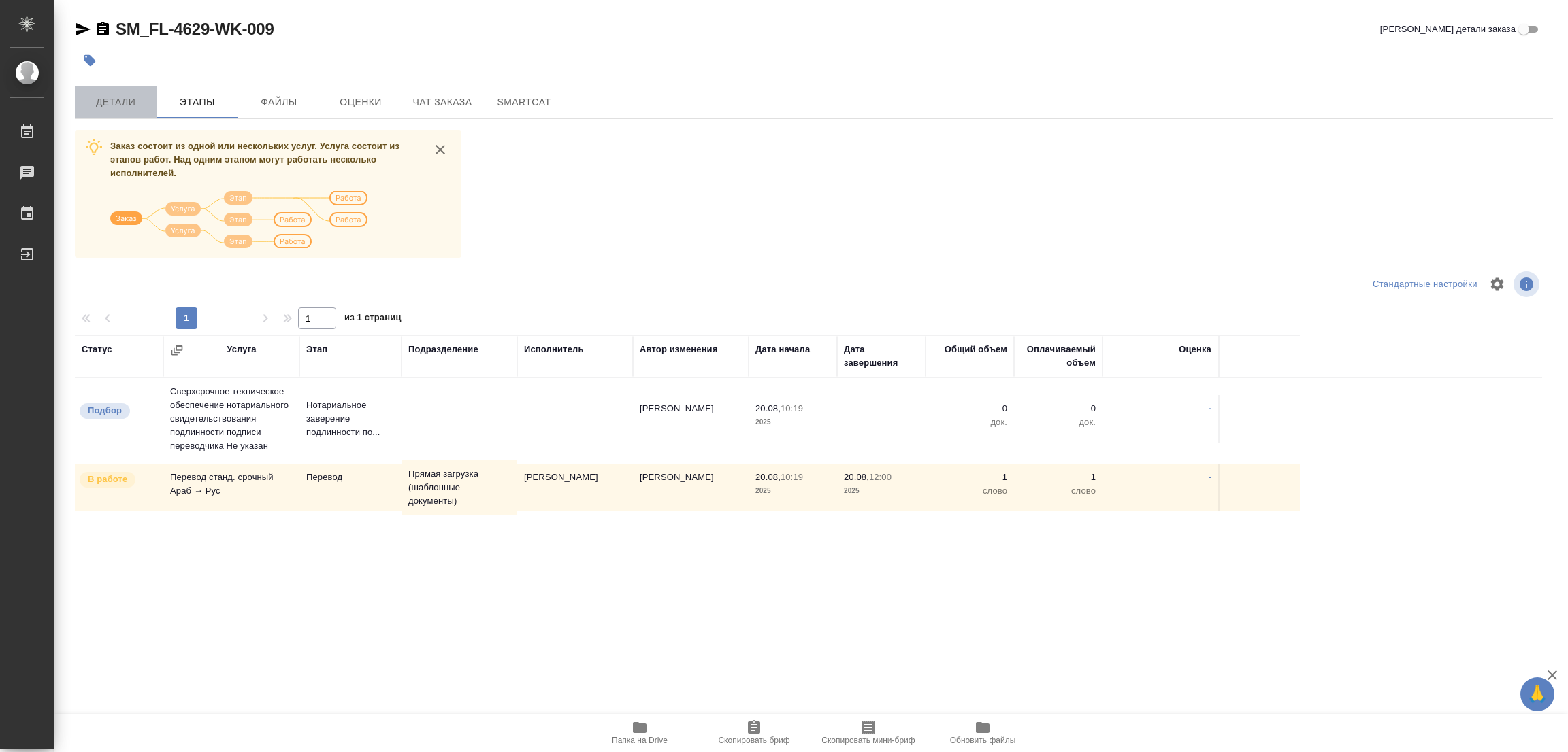
click at [125, 101] on span "Детали" at bounding box center [115, 102] width 65 height 17
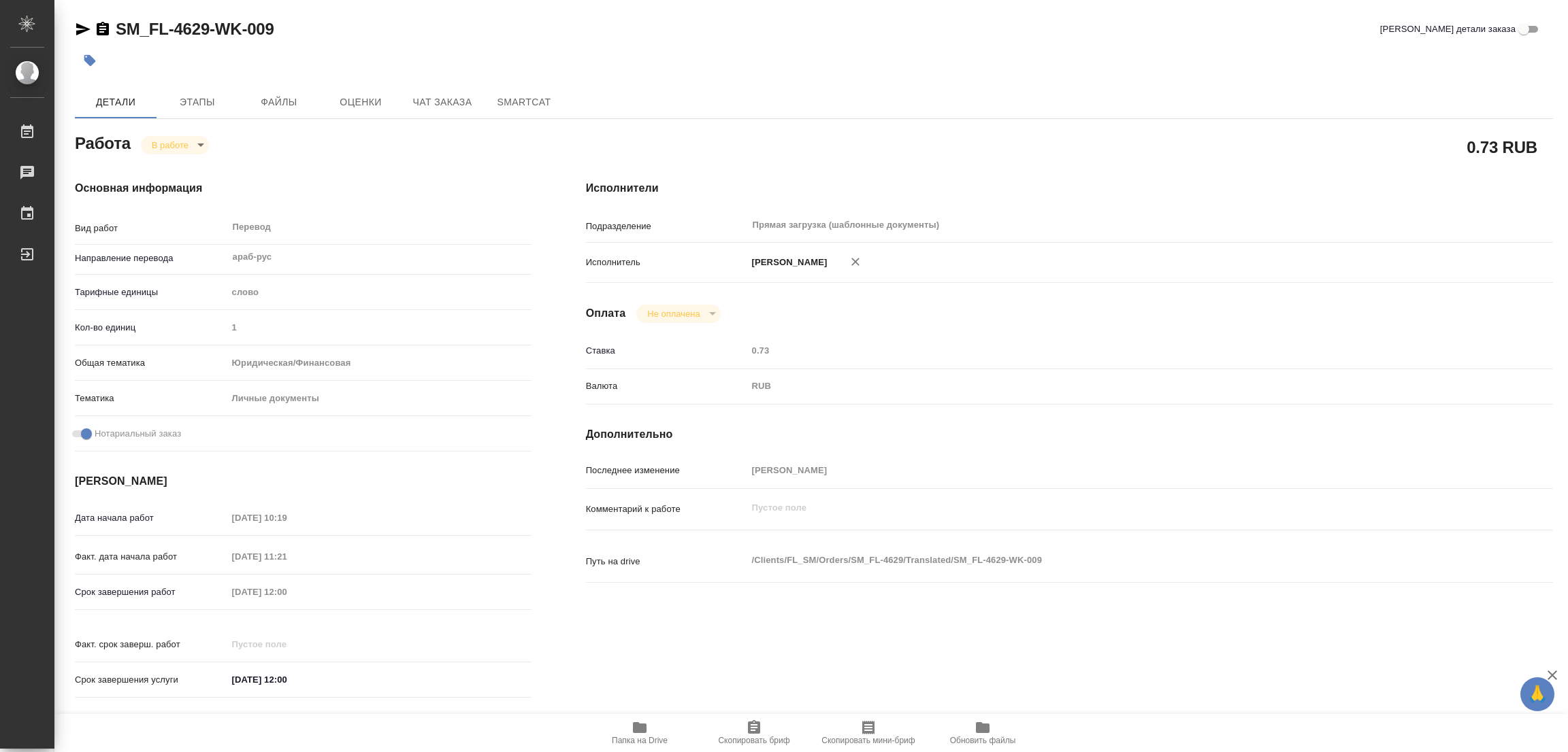
type textarea "x"
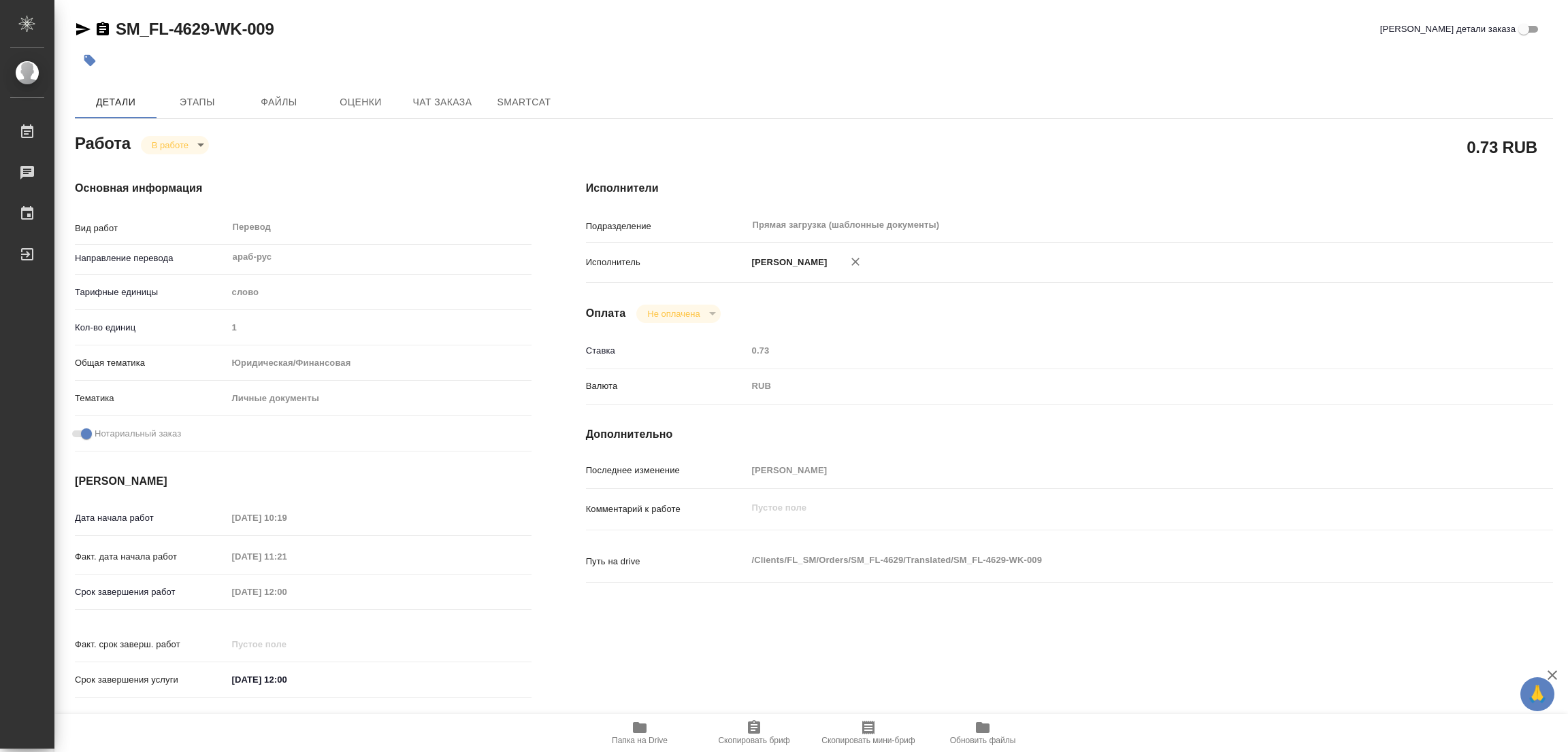
type textarea "x"
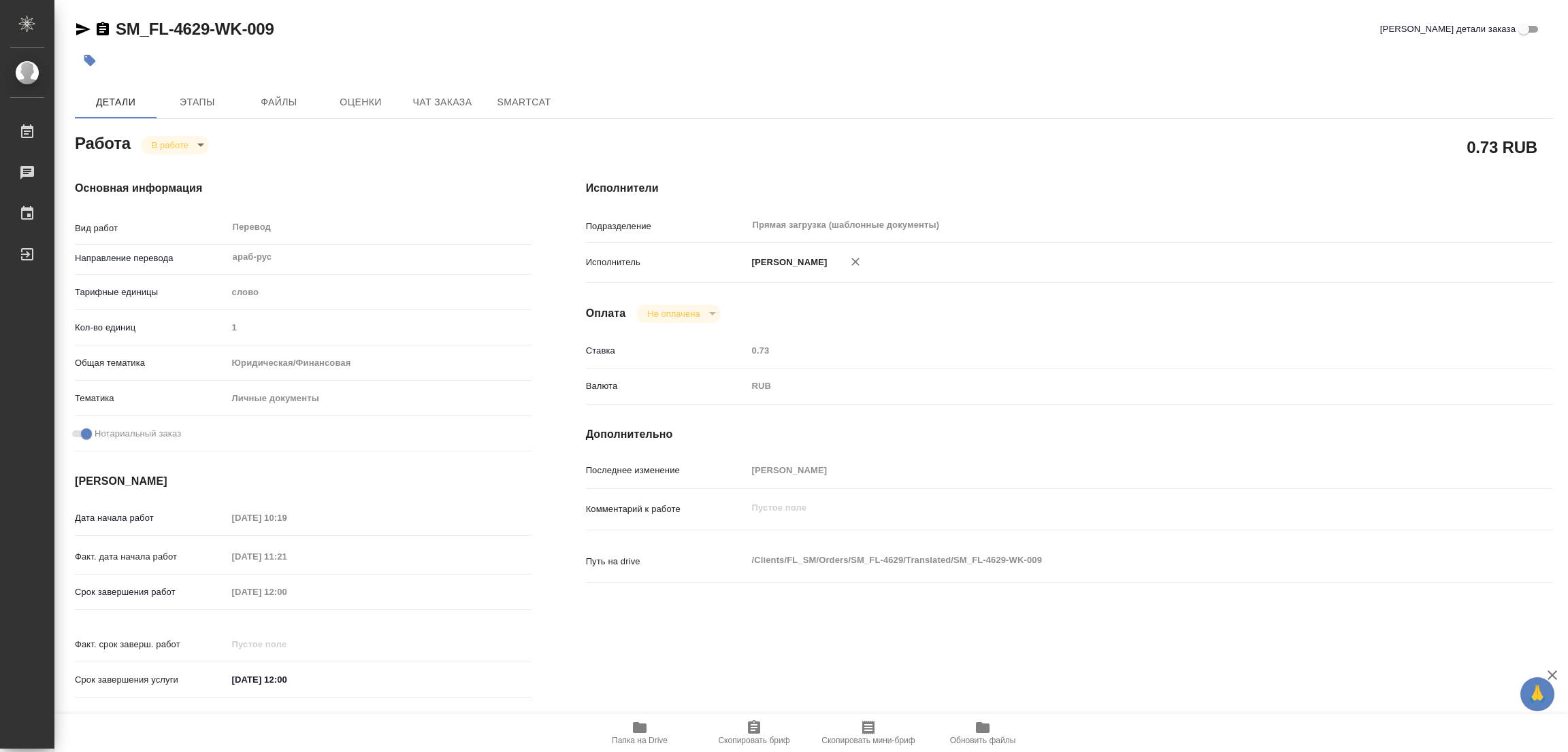
type textarea "x"
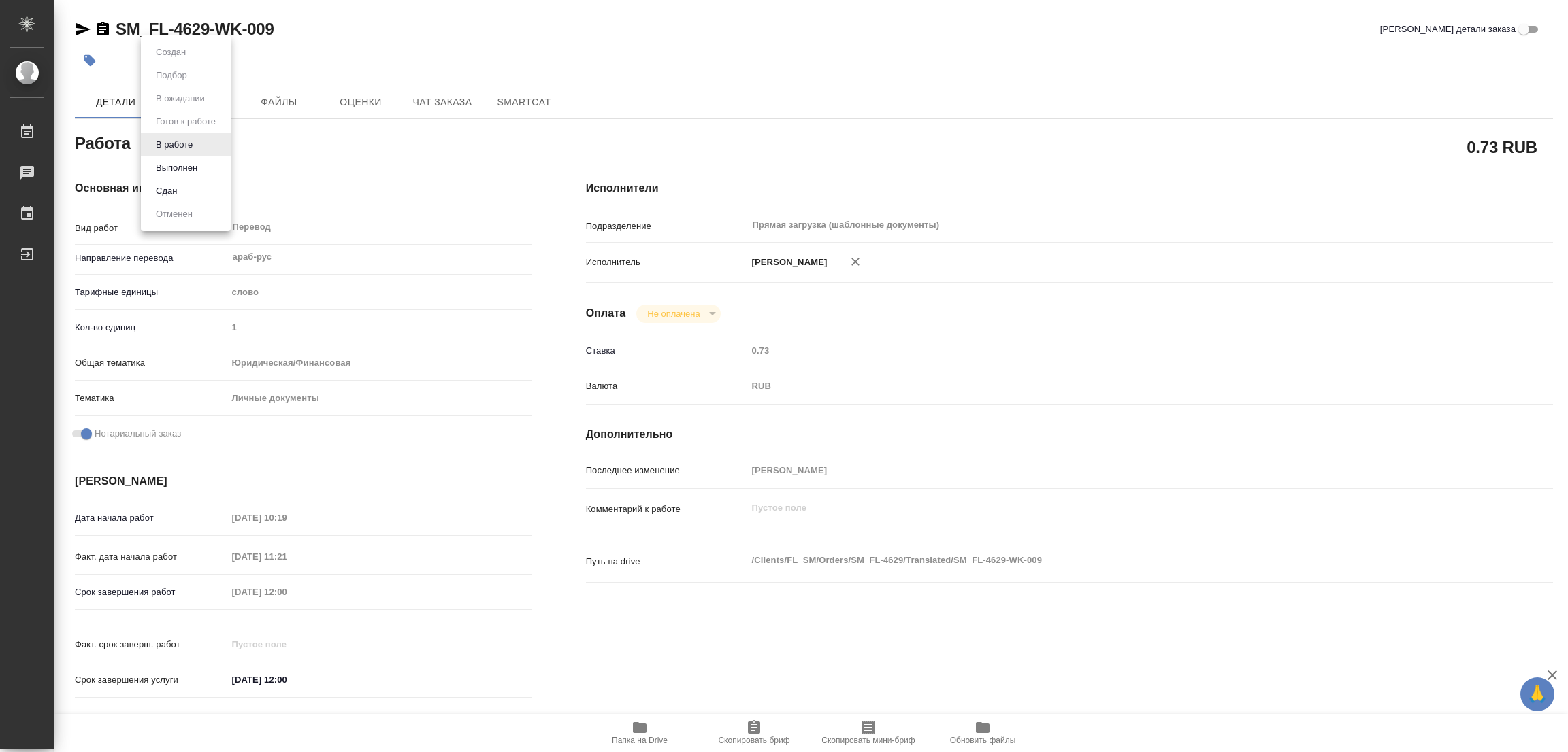
click at [169, 136] on body "🙏 .cls-1 fill:#fff; AWATERA Popova Galina Работы 0 Чаты График Выйти SM_FL-4629…" at bounding box center [784, 376] width 1568 height 752
click at [169, 165] on button "Выполнен" at bounding box center [177, 168] width 49 height 15
click at [96, 62] on icon "button" at bounding box center [90, 60] width 14 height 14
type textarea "x"
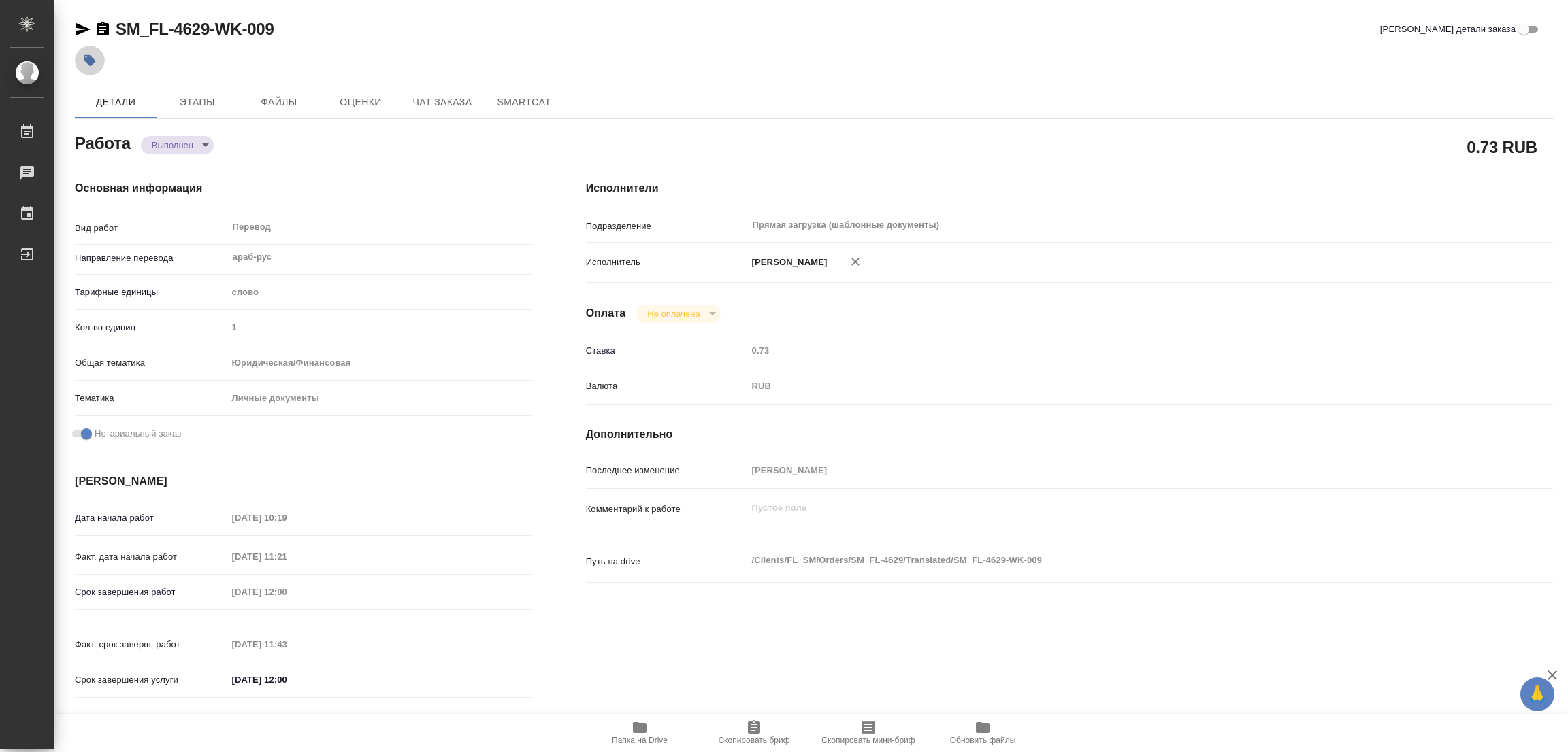
type textarea "x"
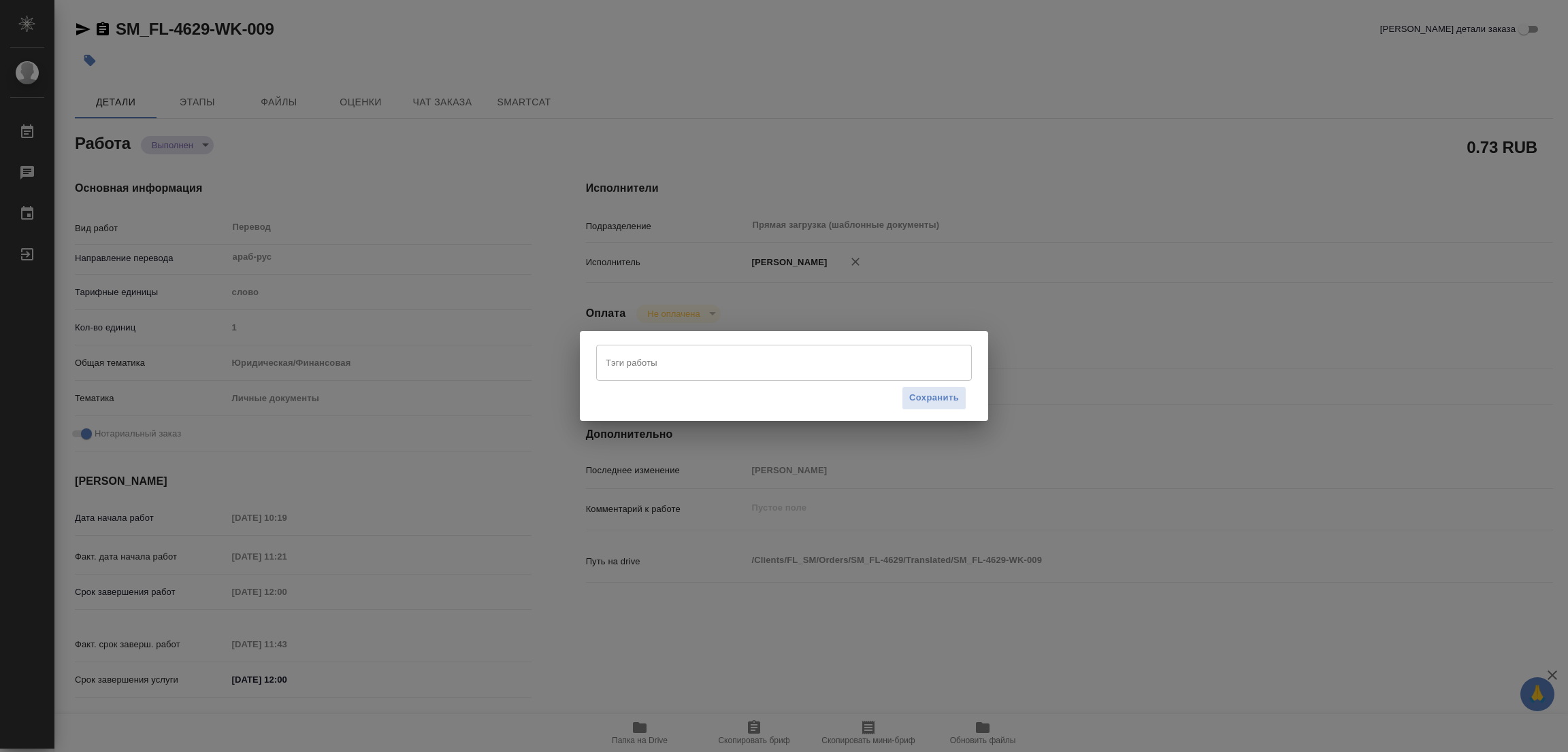
type textarea "x"
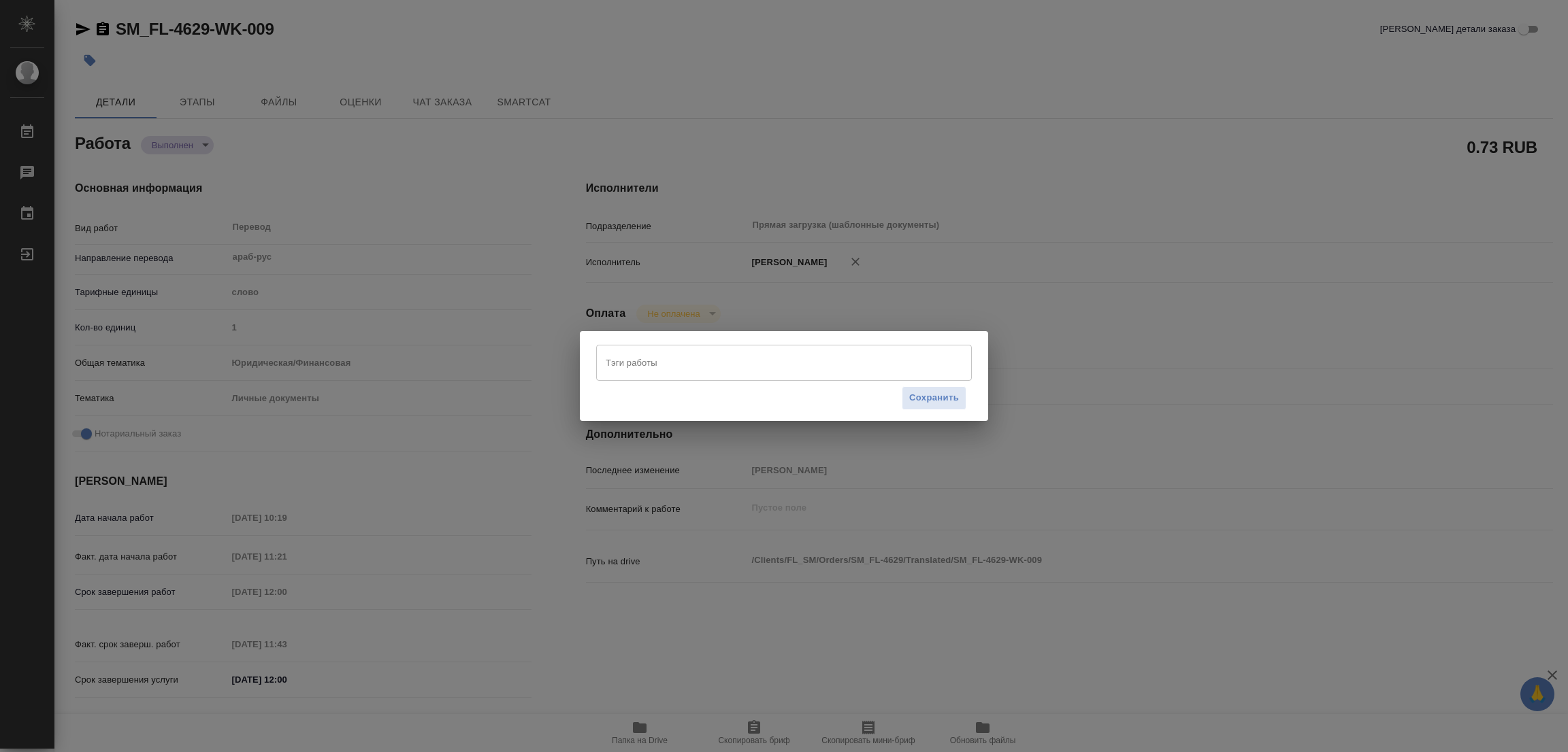
type textarea "x"
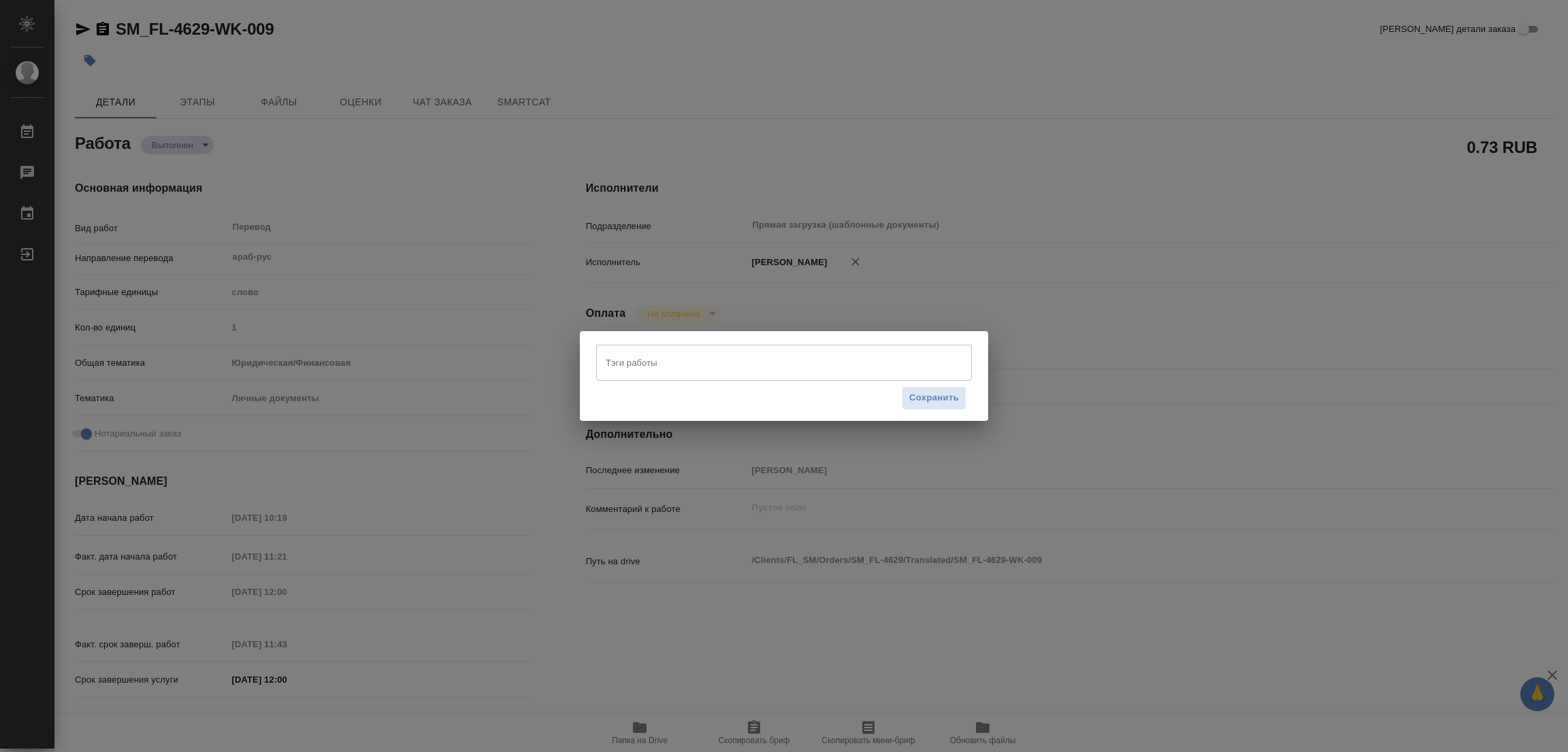
click at [675, 360] on input "Тэги работы" at bounding box center [770, 363] width 337 height 23
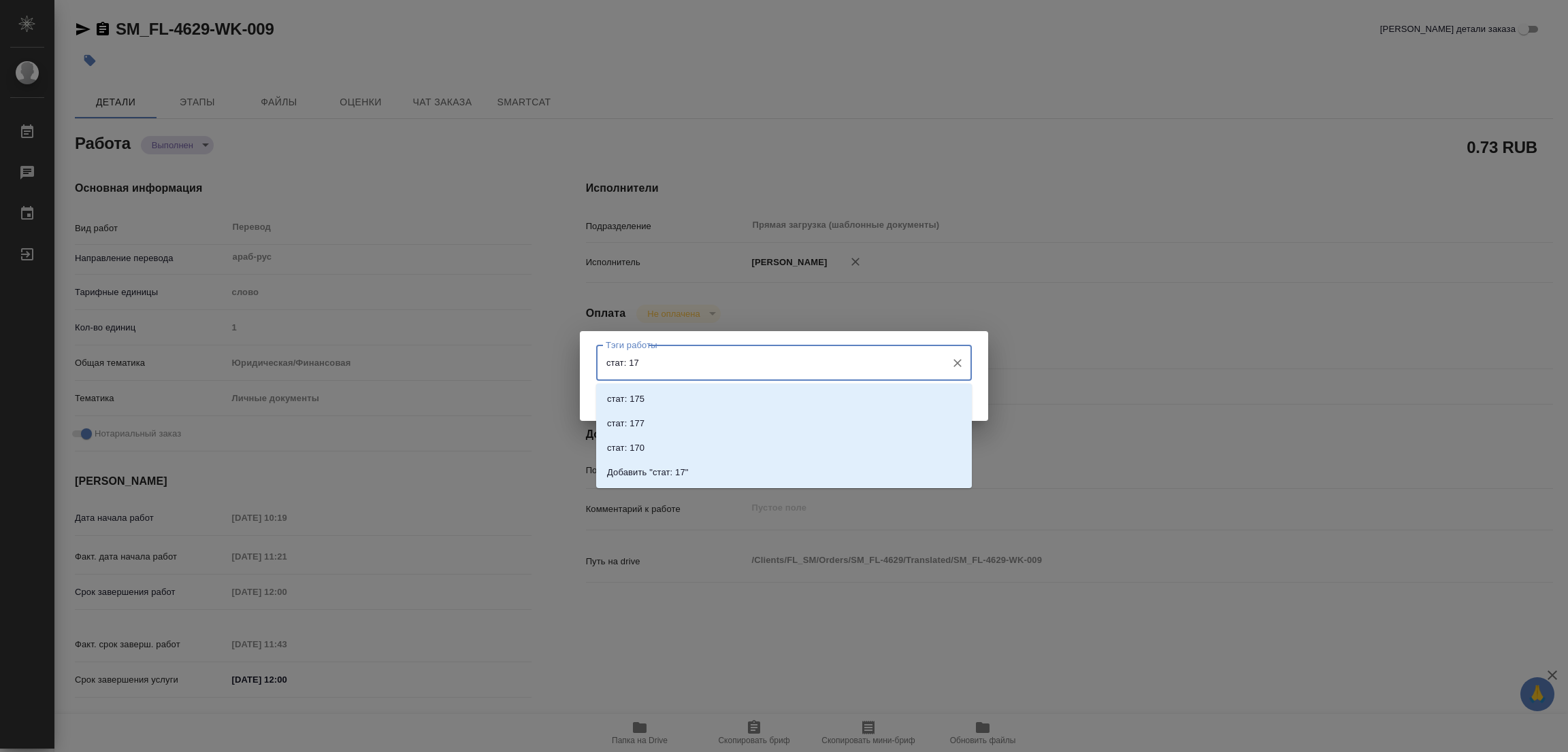
type input "стат: 170"
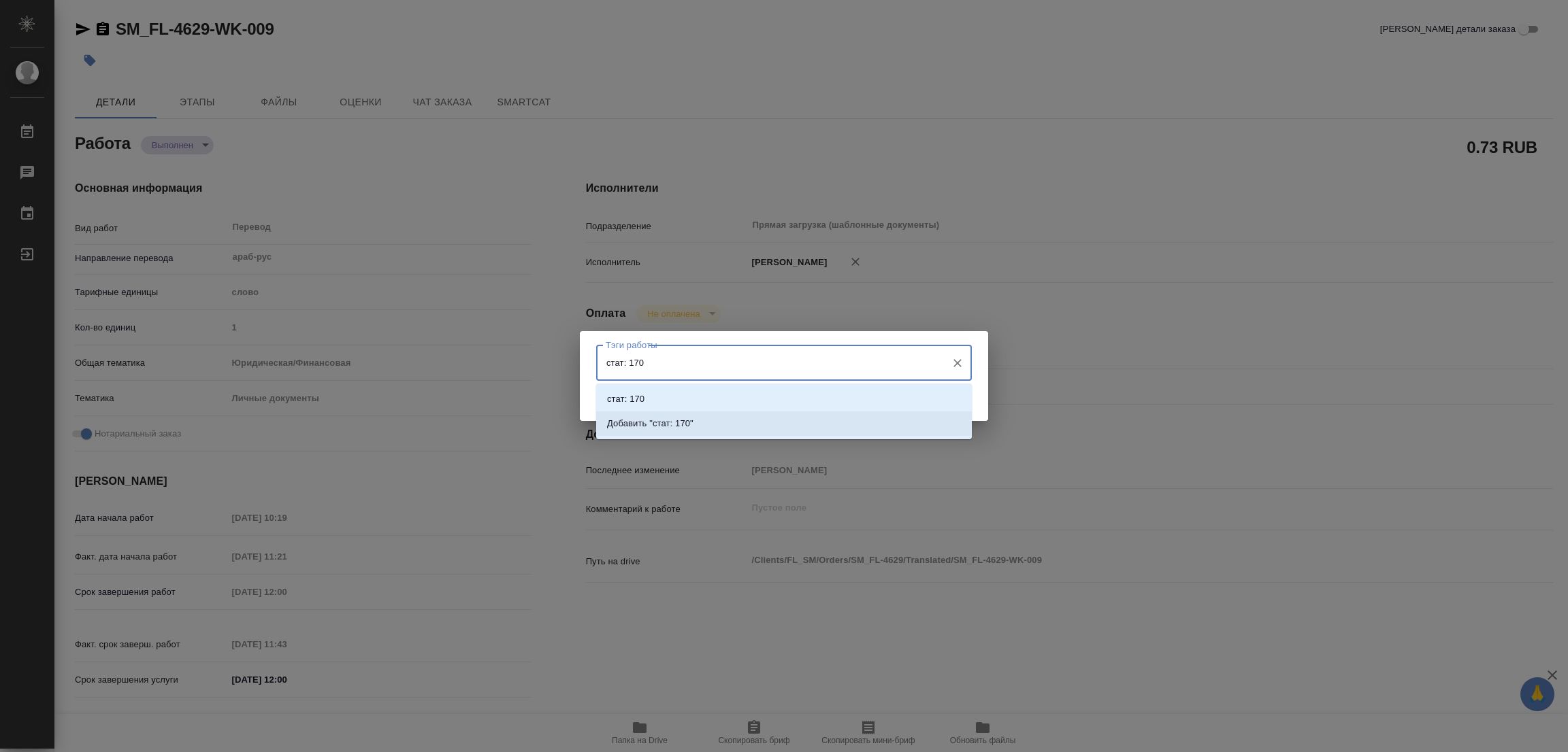
click at [687, 418] on p "Добавить "стат: 170"" at bounding box center [650, 424] width 87 height 14
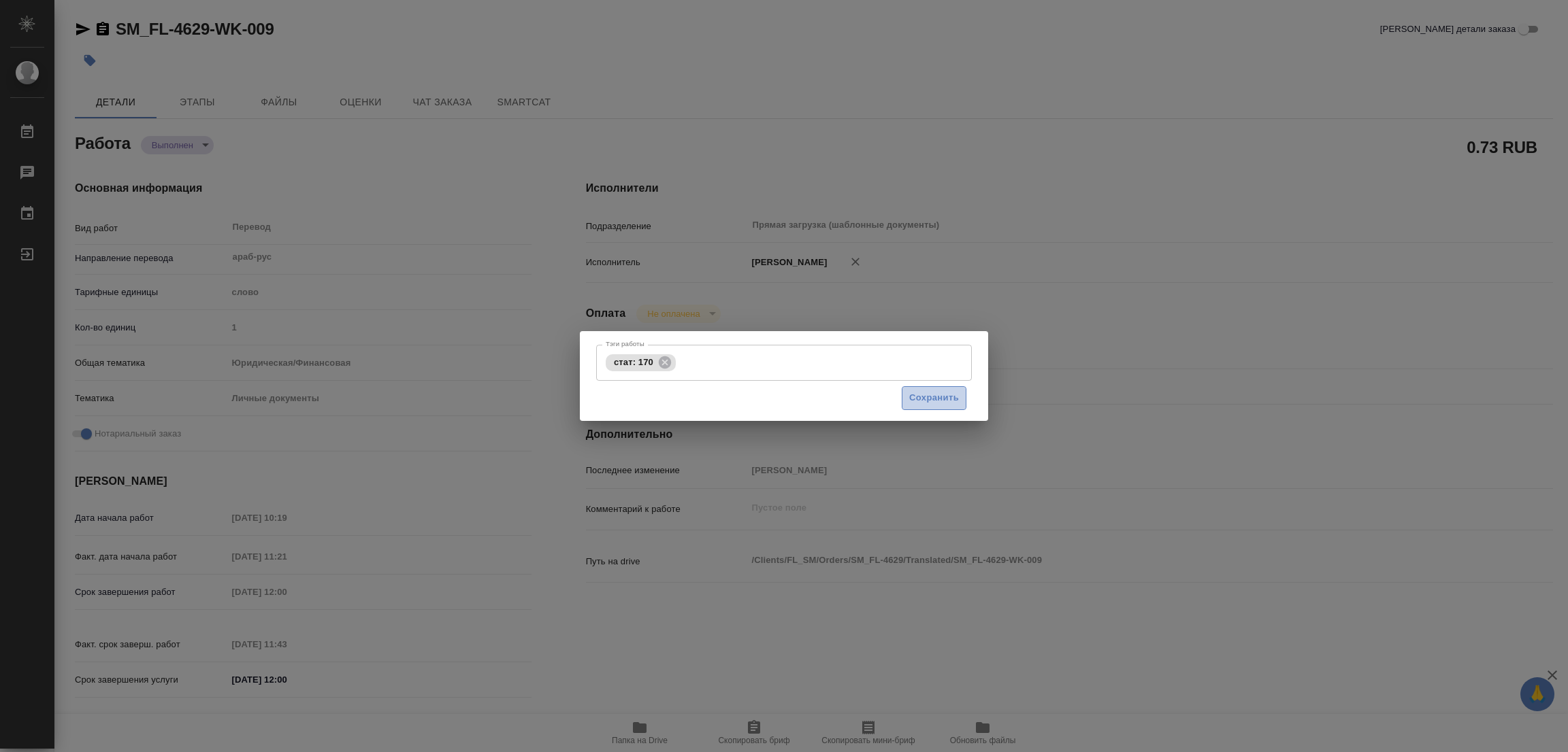
click at [937, 393] on span "Сохранить" at bounding box center [934, 398] width 49 height 16
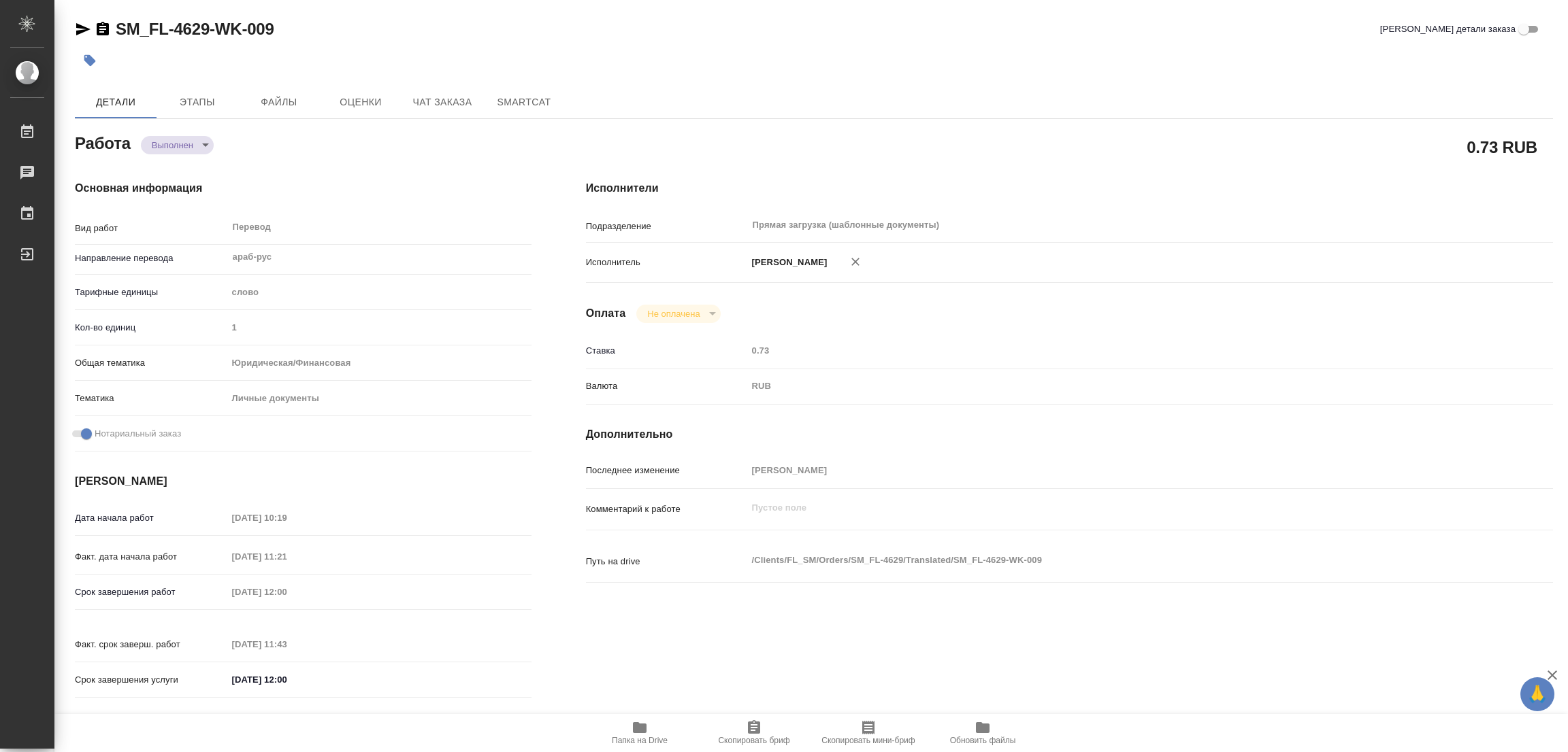
type input "completed"
type textarea "Перевод"
type textarea "x"
type input "араб-рус"
type input "5a8b1489cc6b4906c91bfd90"
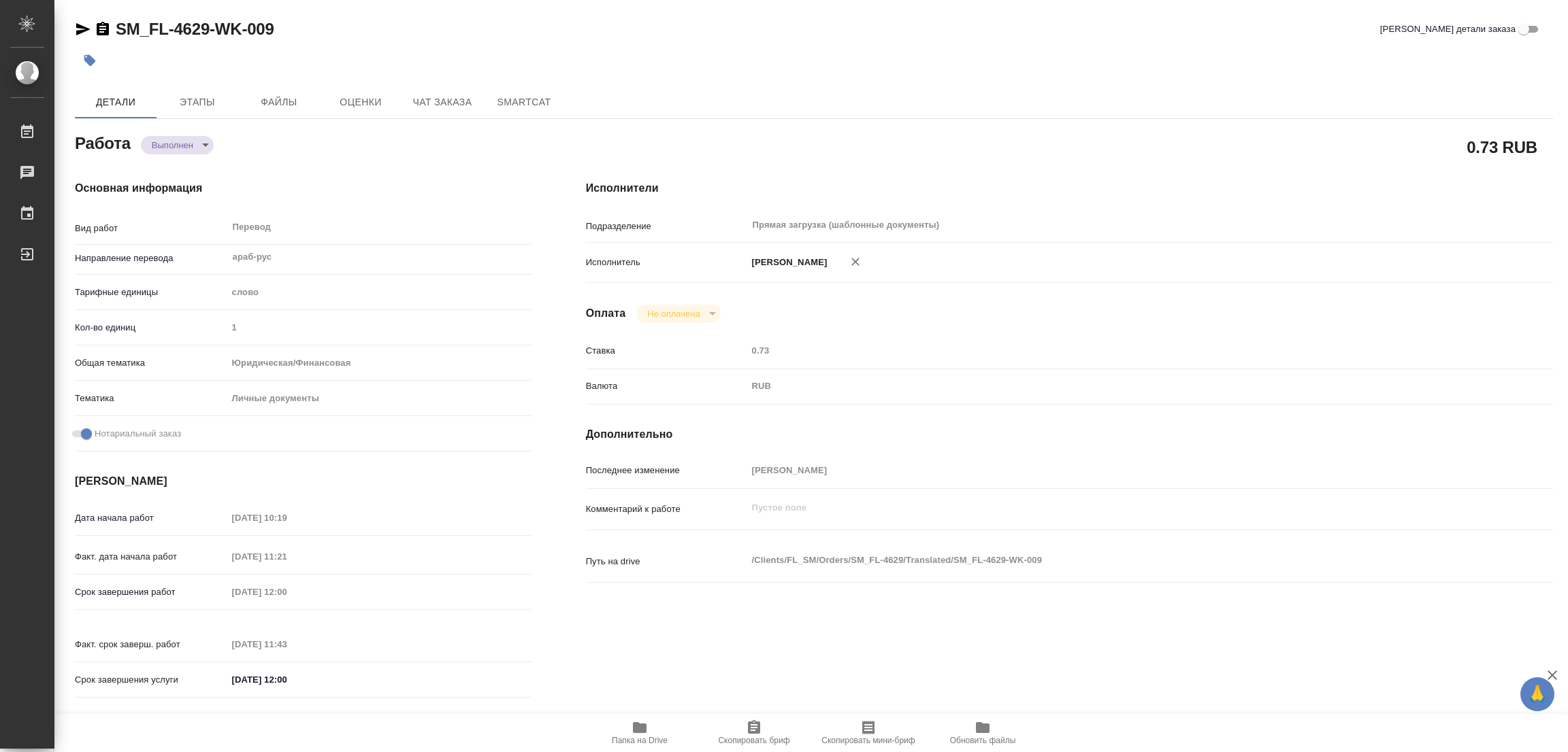
type input "1"
type input "yr-fn"
type input "5a8b8b956a9677013d343cfe"
checkbox input "true"
type input "20.08.2025 10:19"
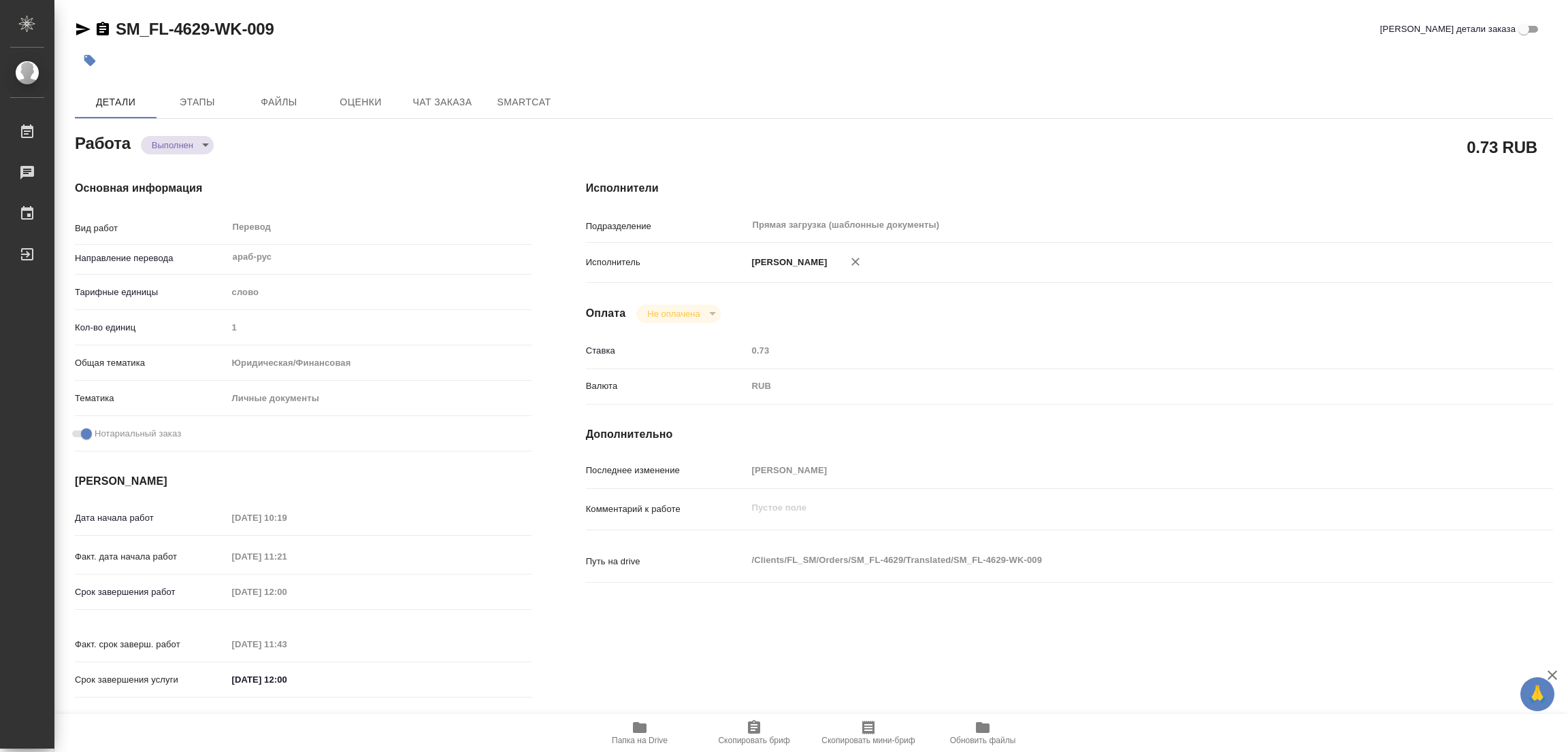
type input "20.08.2025 11:21"
type input "20.08.2025 12:00"
type input "20.08.2025 11:43"
type input "20.08.2025 12:00"
type input "Прямая загрузка (шаблонные документы)"
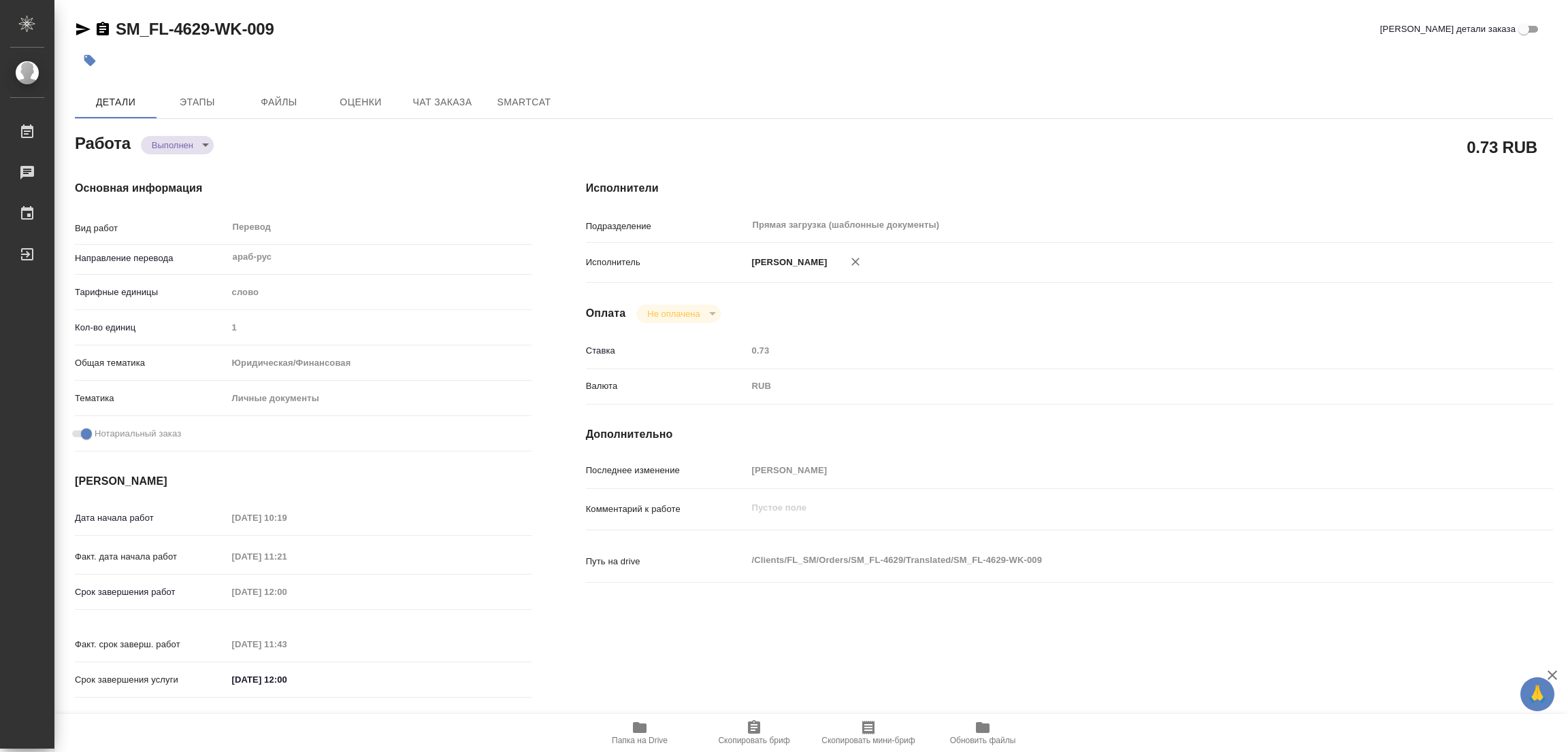
type input "notPayed"
type input "0.73"
type input "RUB"
type input "[PERSON_NAME]"
type textarea "x"
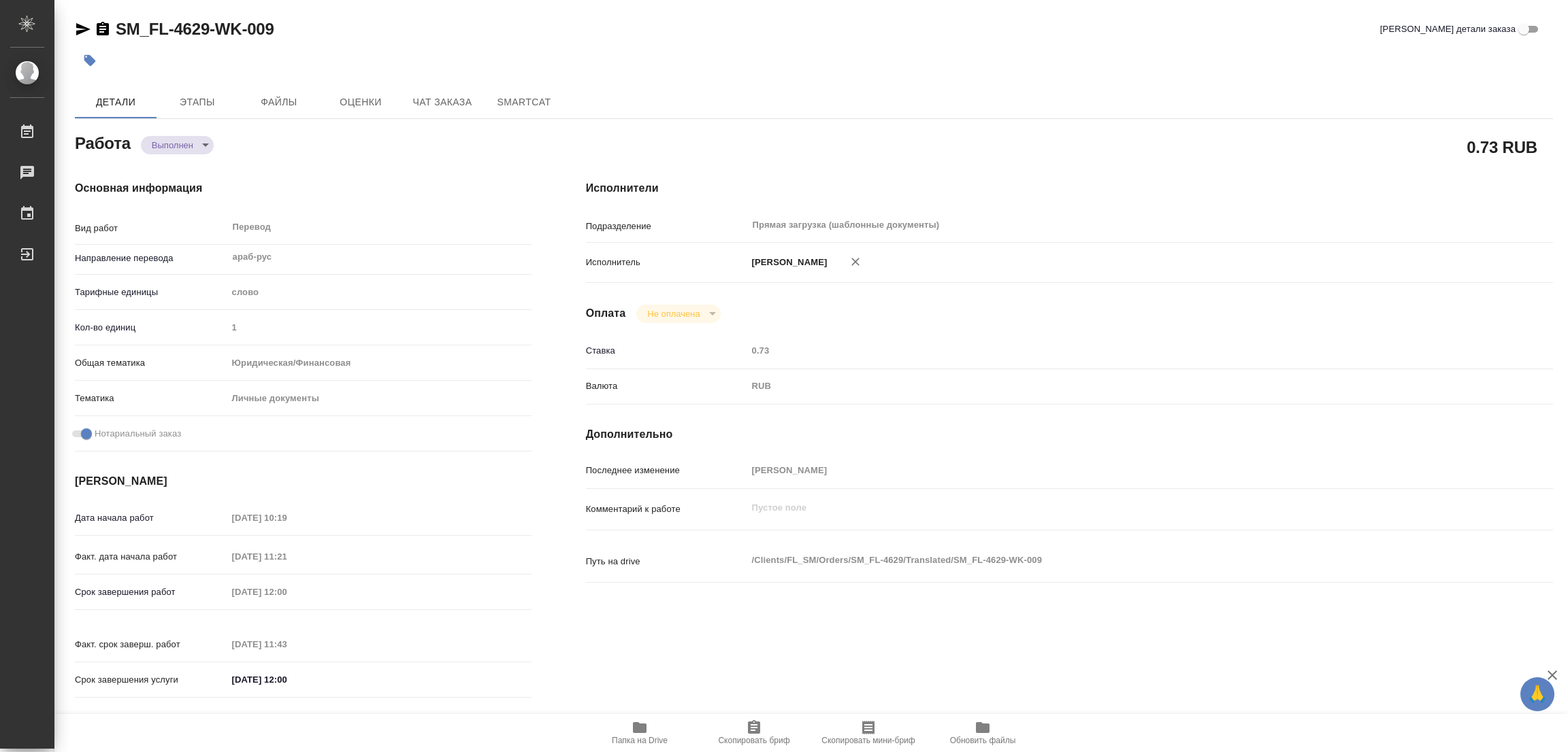
type textarea "/Clients/FL_SM/Orders/SM_FL-4629/Translated/SM_FL-4629-WK-009"
type textarea "x"
type input "SM_FL-4629"
type input "Перевод станд. срочный"
type input "Постредактура машинного перевода, Редактура, Приёмка по качеству, Корректура, П…"
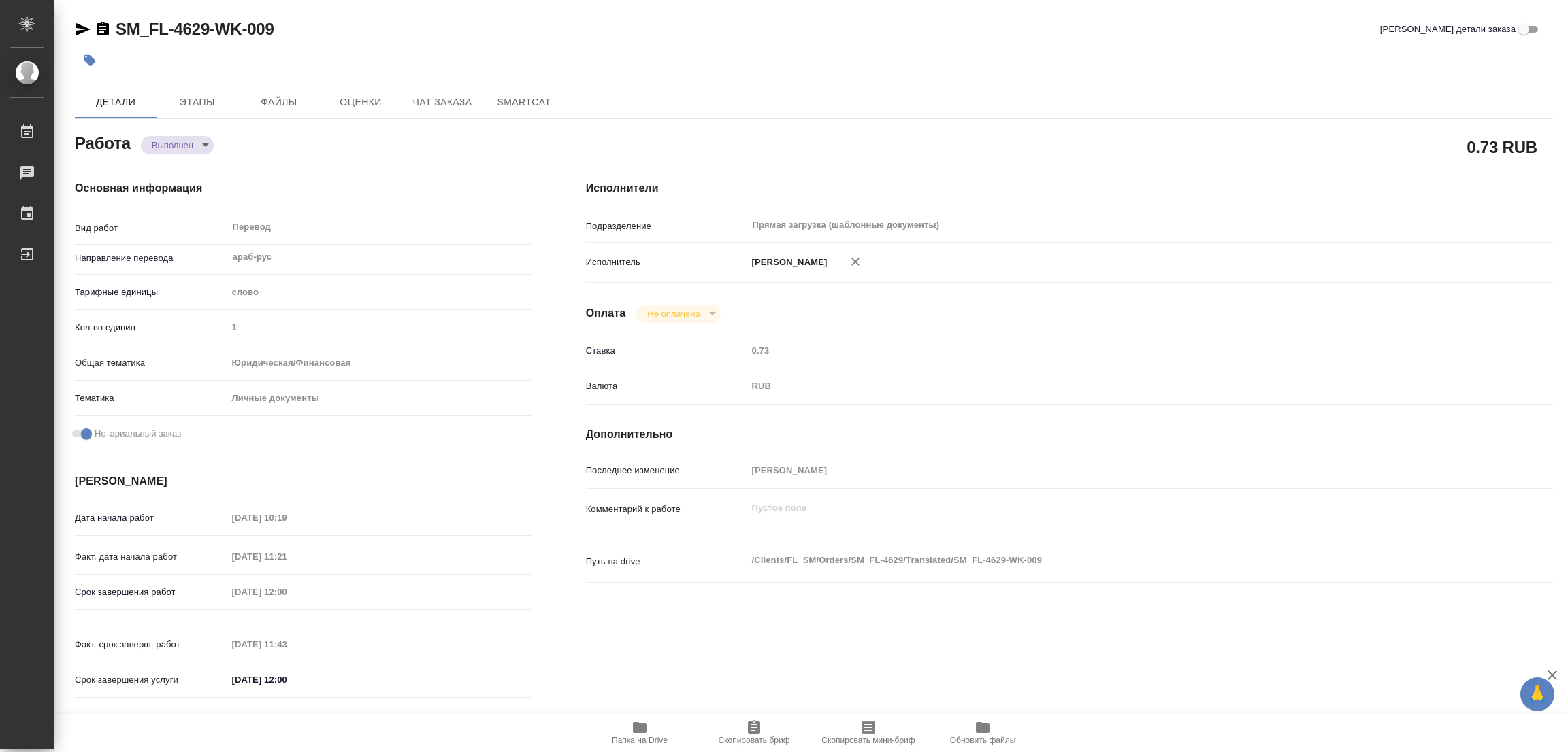
type input "Шульгина Анна"
type input "/Clients/FL_SM/Orders/SM_FL-4629"
type textarea "Алькасими Али Джамаль Сакер"
type textarea "x"
type textarea "СРОЧНЫЙ паспорт араб-ру (есть дубляж англ)"
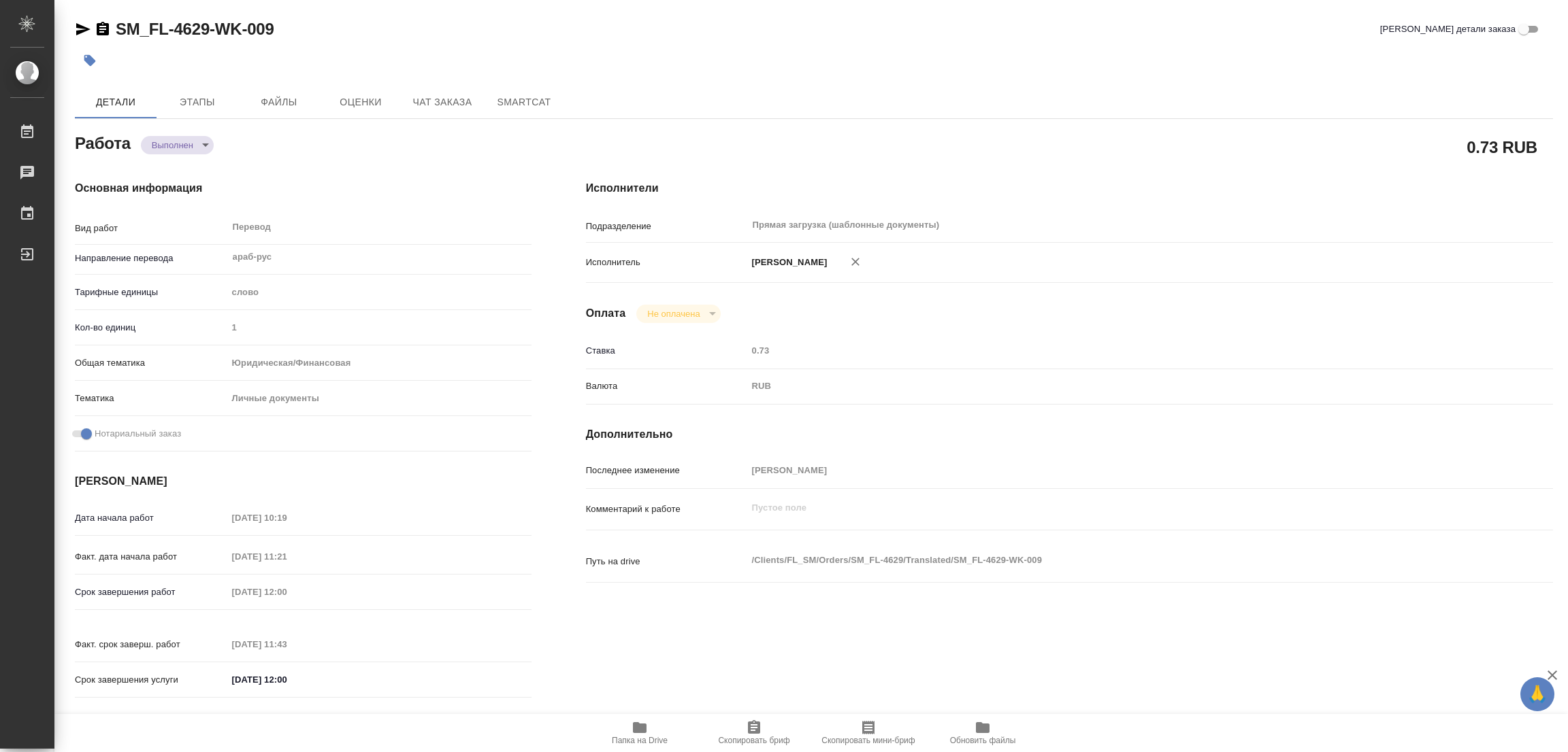
type textarea "x"
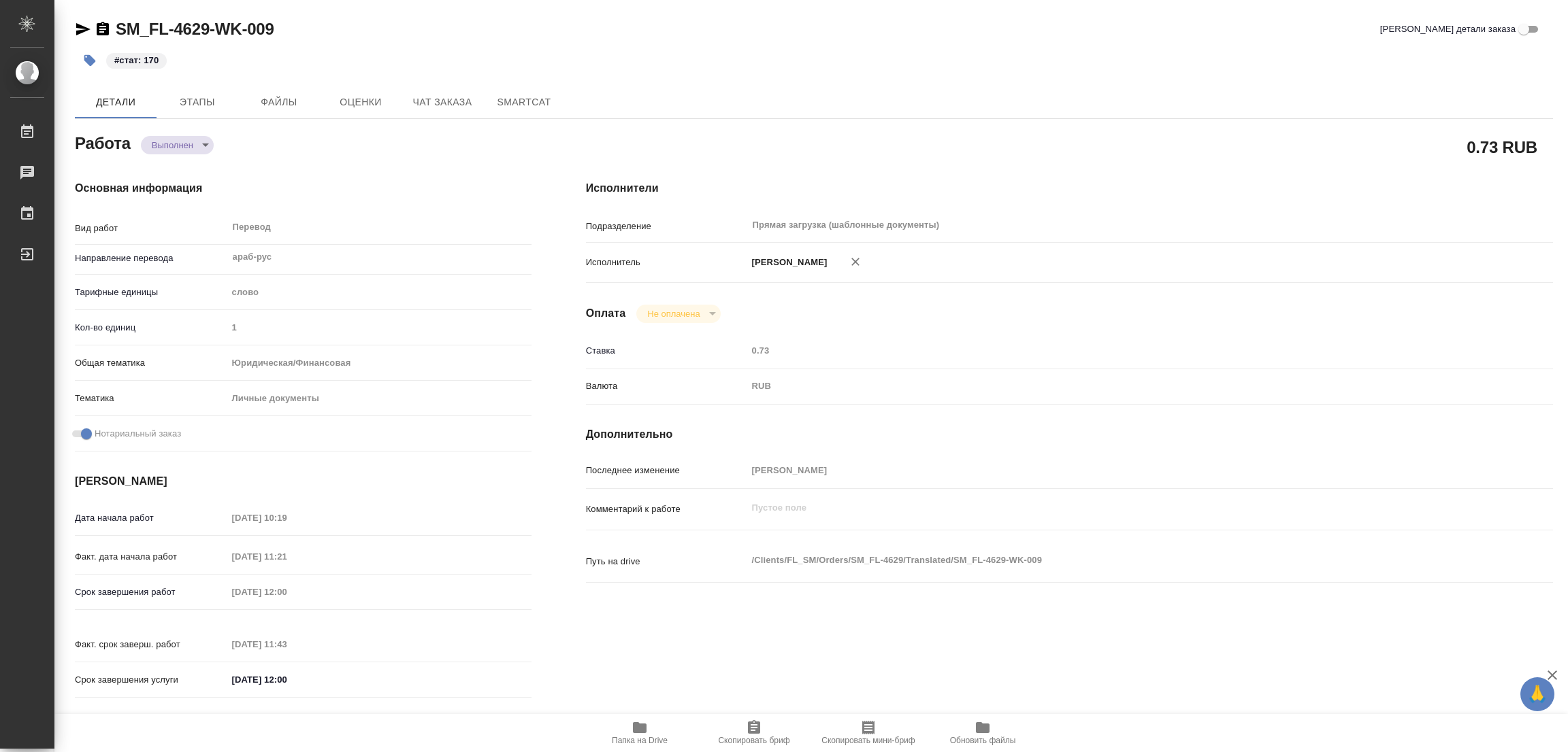
type textarea "x"
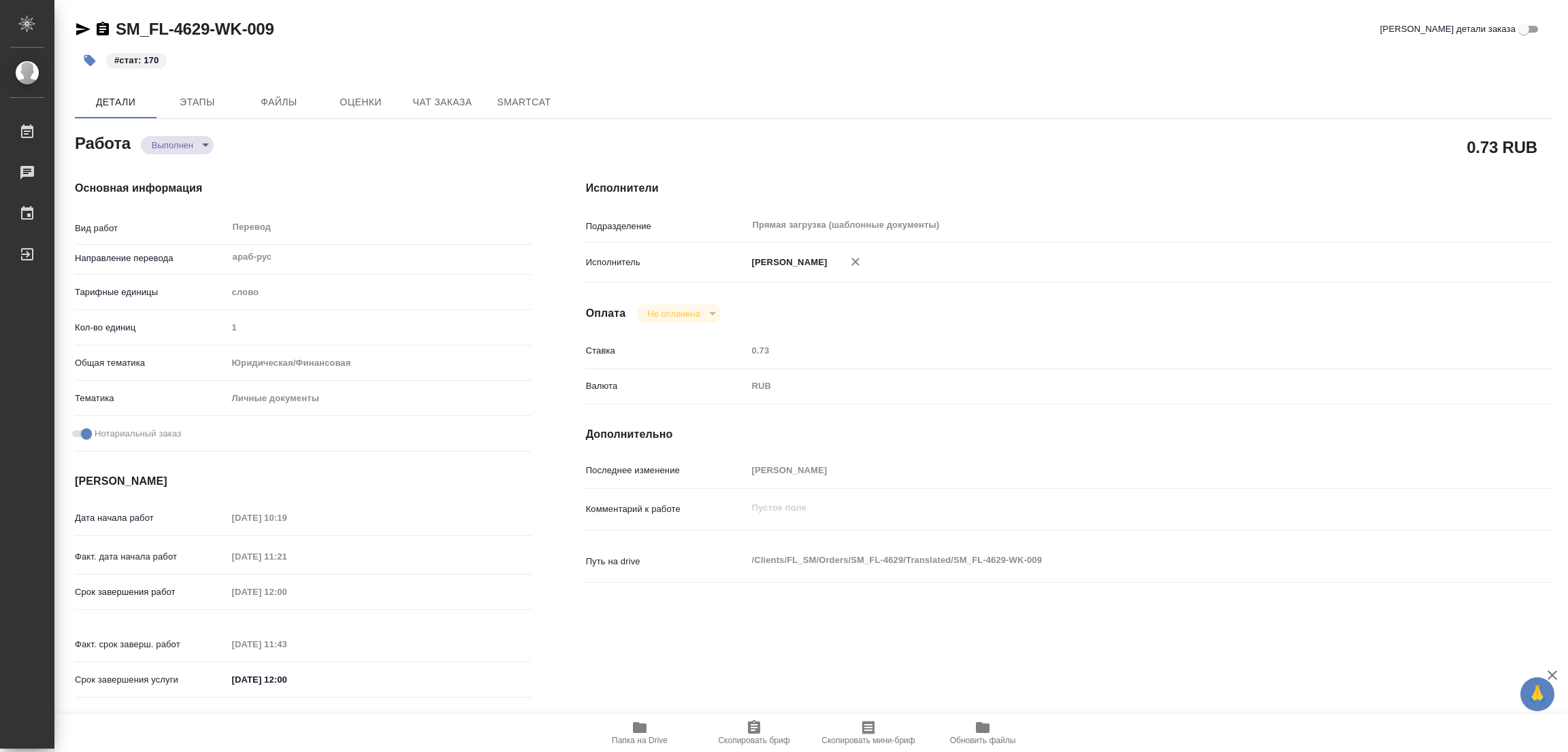
type textarea "x"
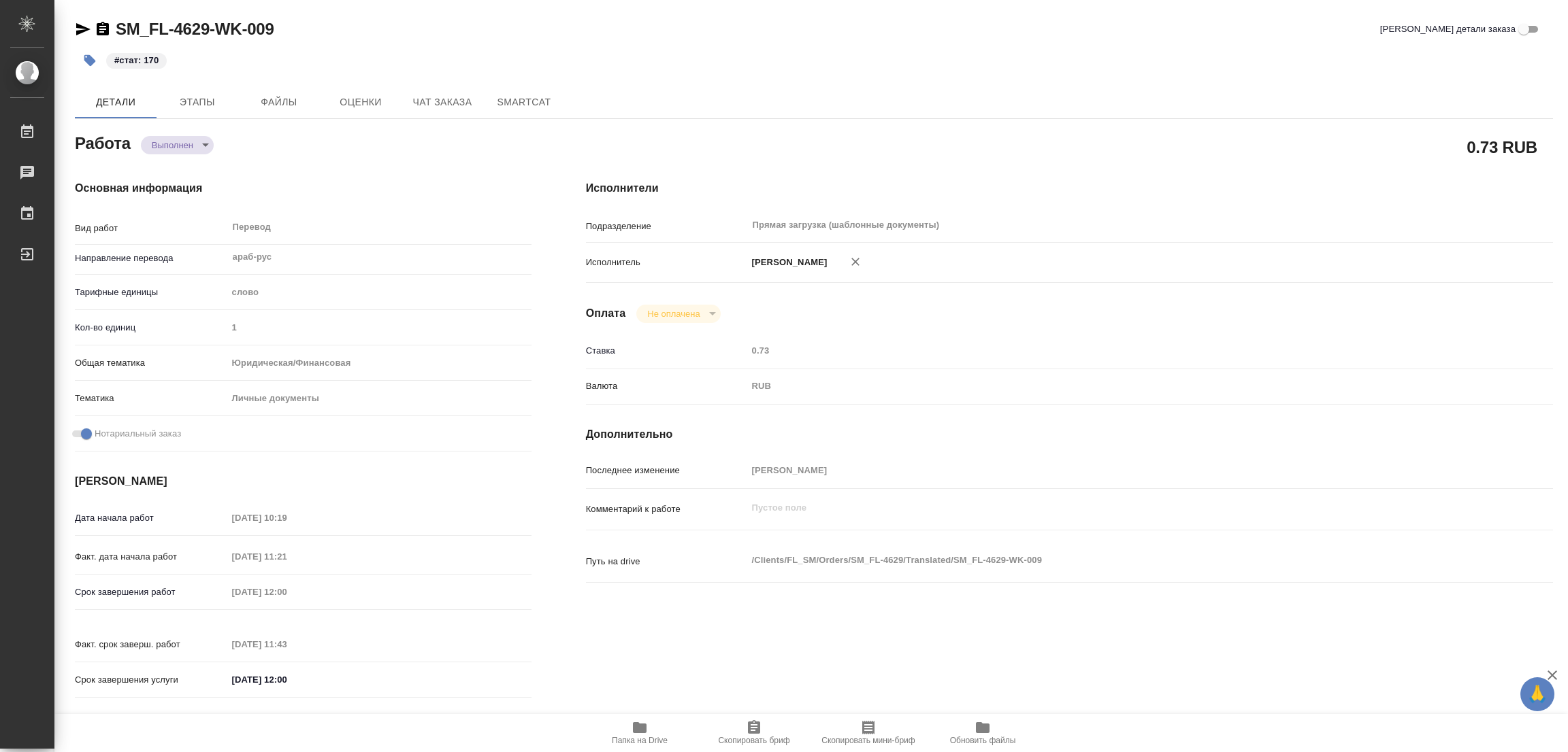
type textarea "x"
click at [780, 68] on div "#стат: 170" at bounding box center [567, 60] width 986 height 30
drag, startPoint x: 435, startPoint y: 73, endPoint x: 271, endPoint y: 7, distance: 176.8
click at [434, 71] on div "#стат: 170" at bounding box center [567, 60] width 986 height 30
type textarea "x"
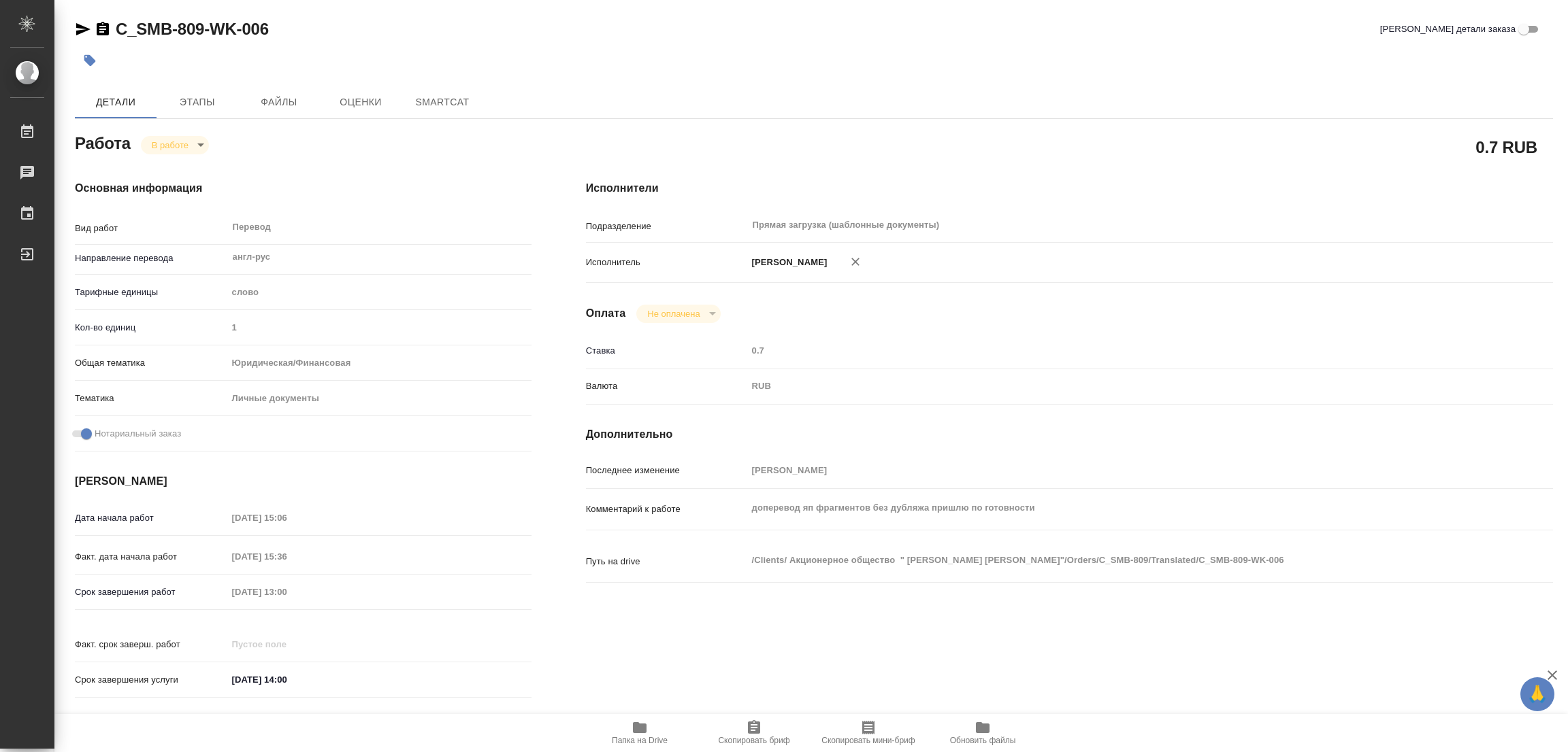
type textarea "x"
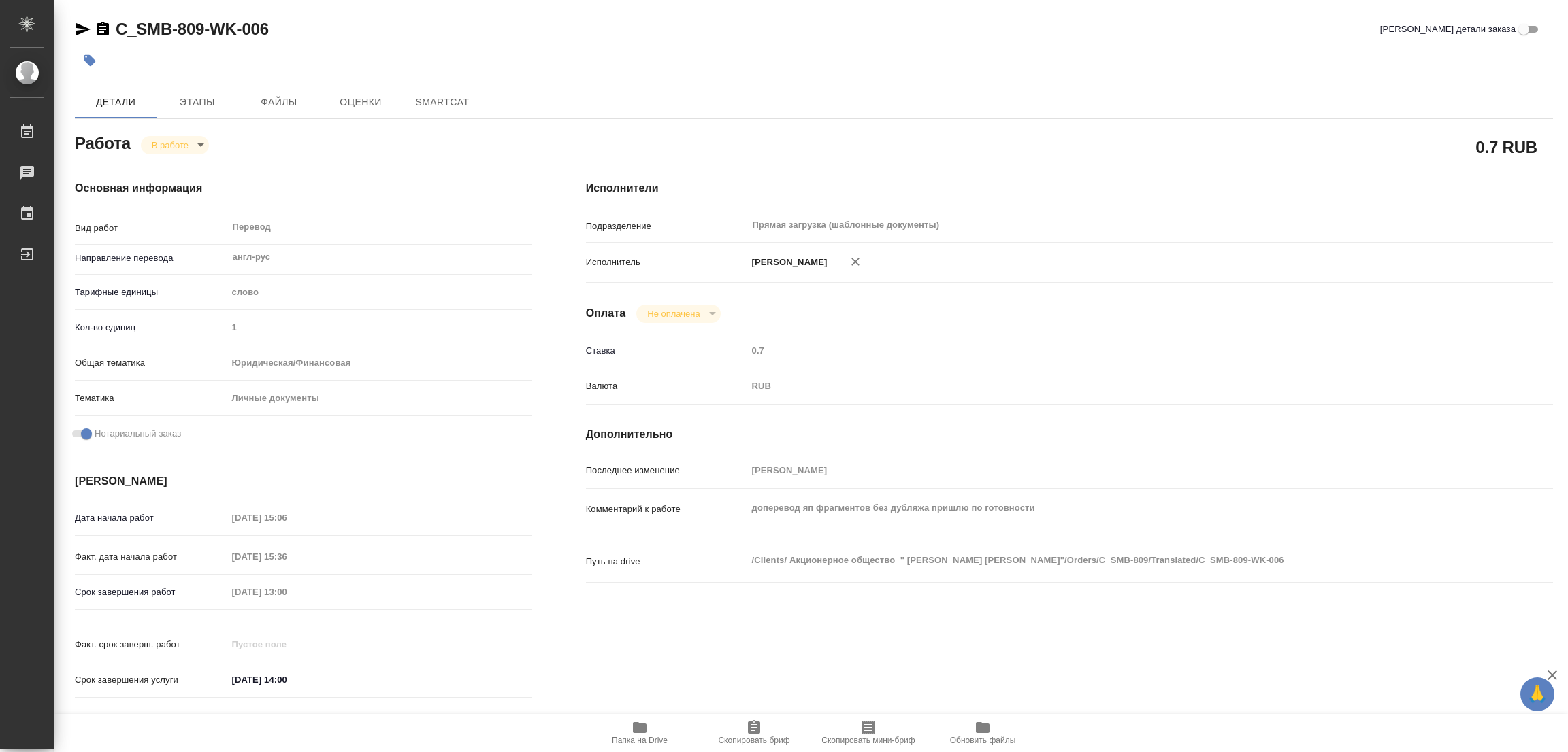
type textarea "x"
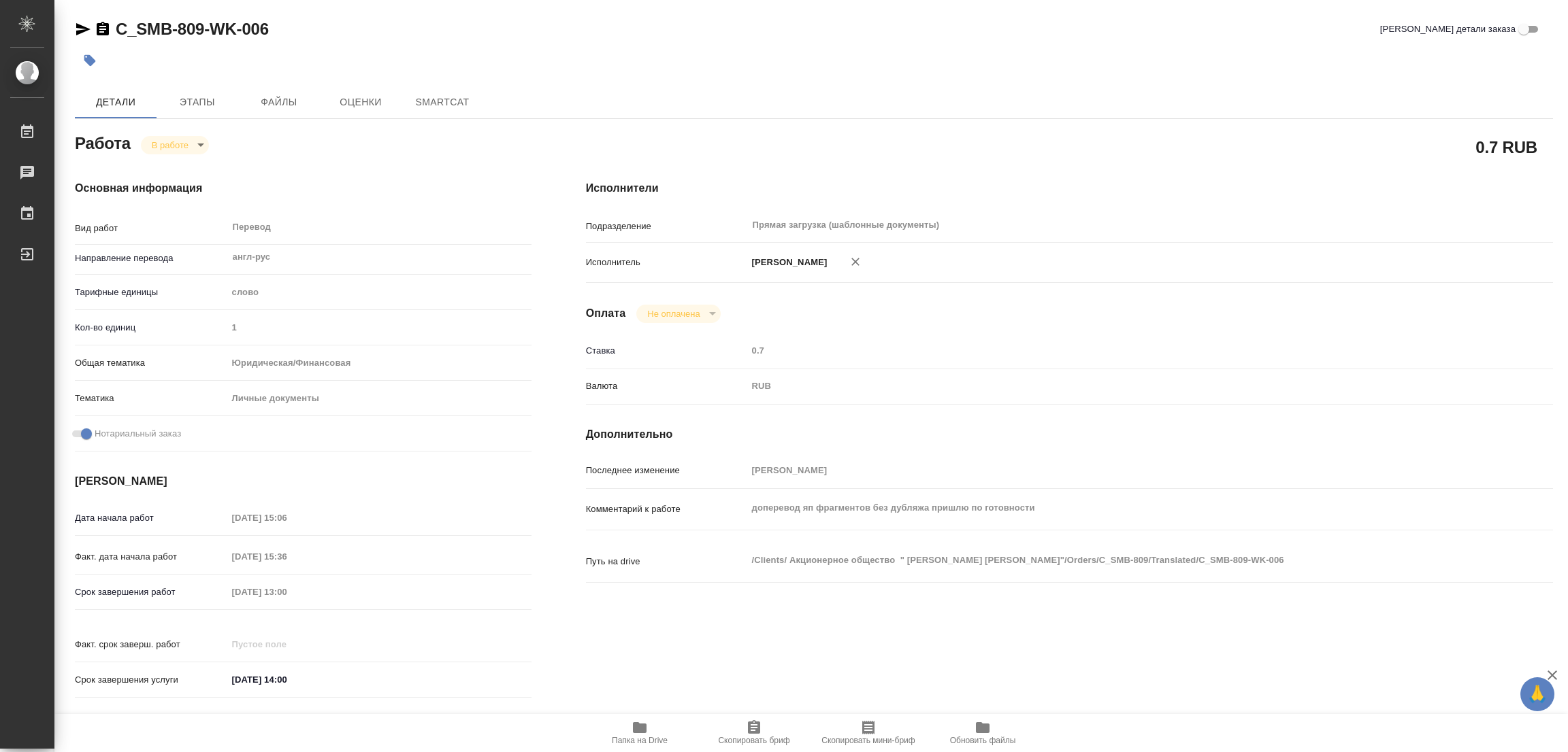
type textarea "x"
click at [635, 732] on icon "button" at bounding box center [639, 727] width 14 height 11
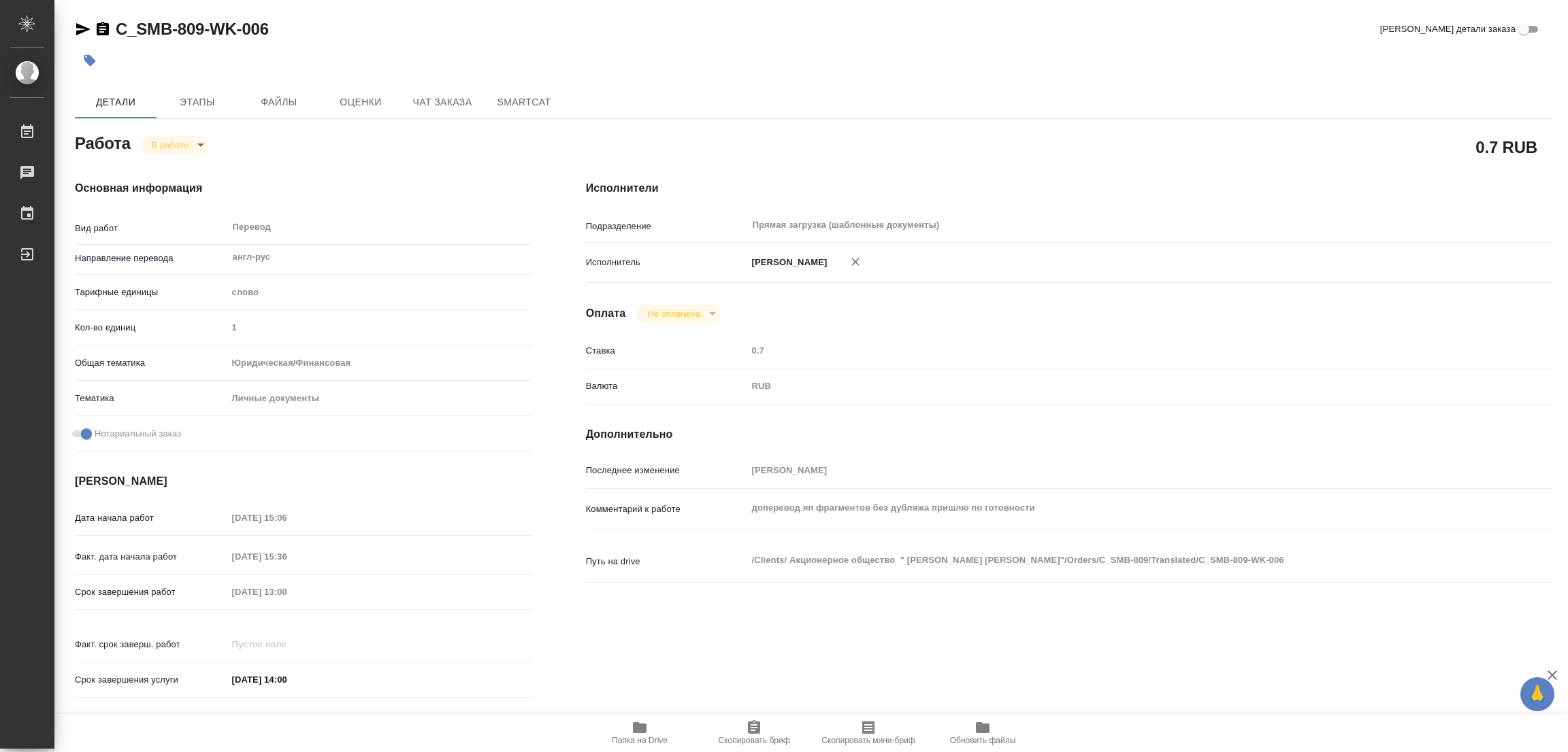
type textarea "x"
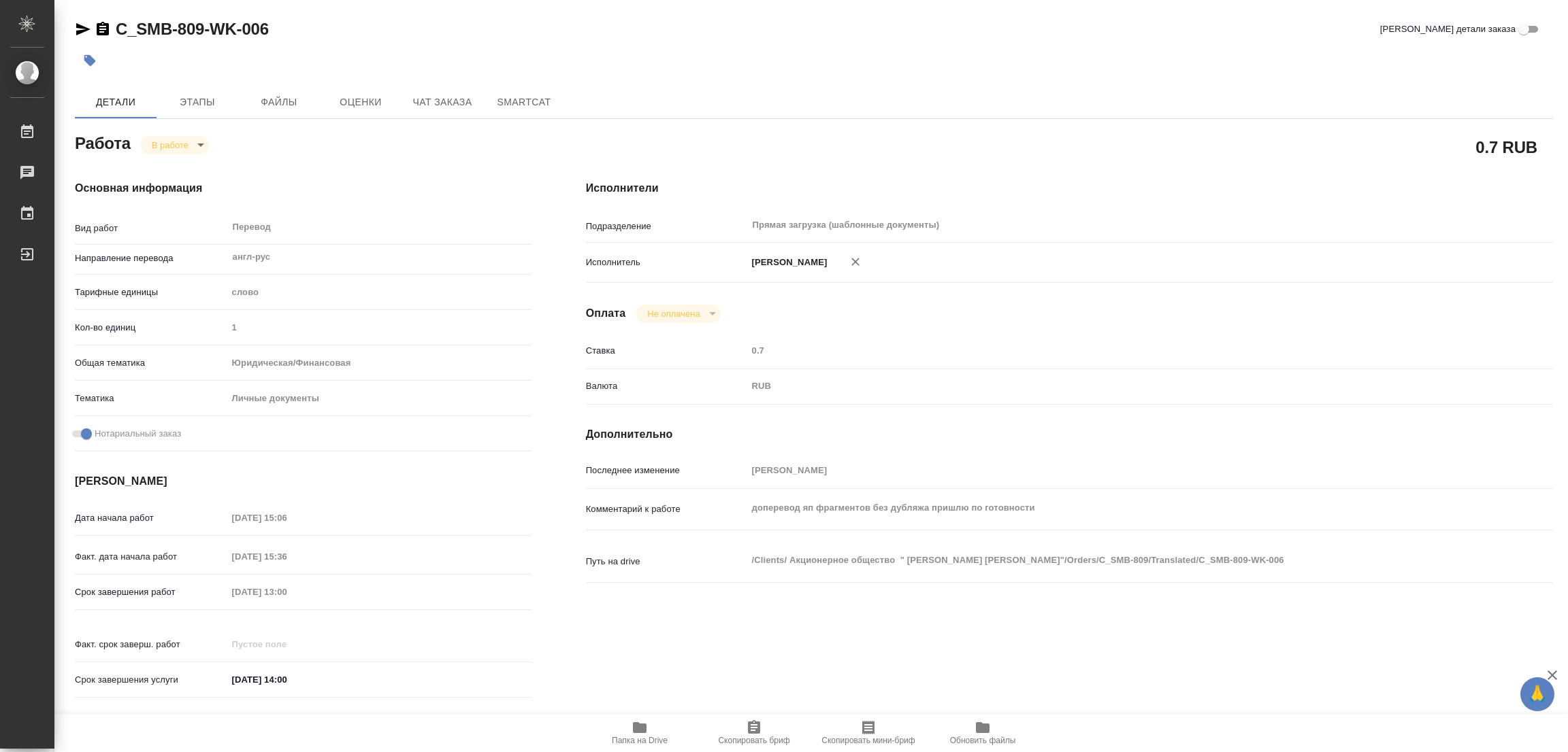
type textarea "x"
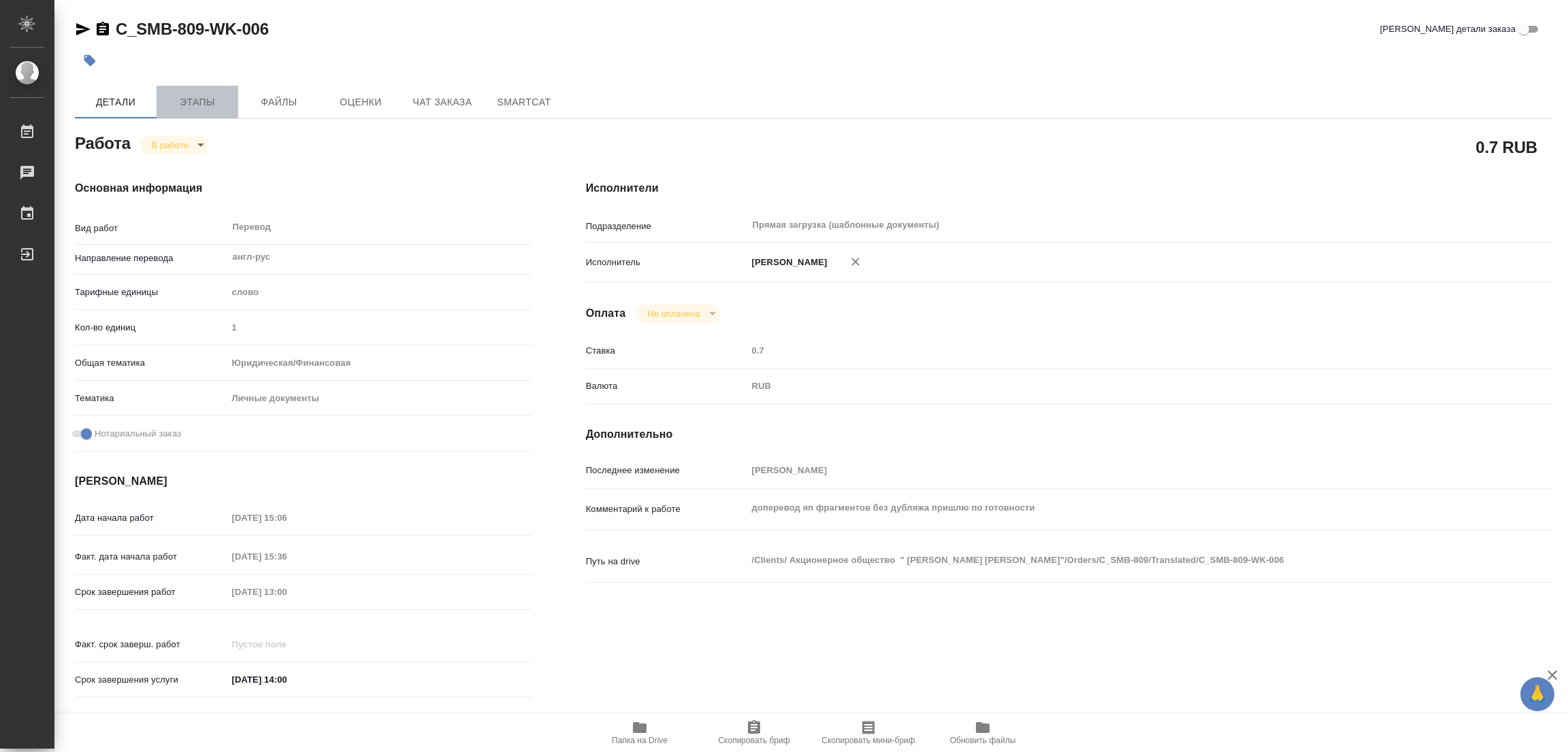
click at [181, 101] on span "Этапы" at bounding box center [197, 102] width 65 height 17
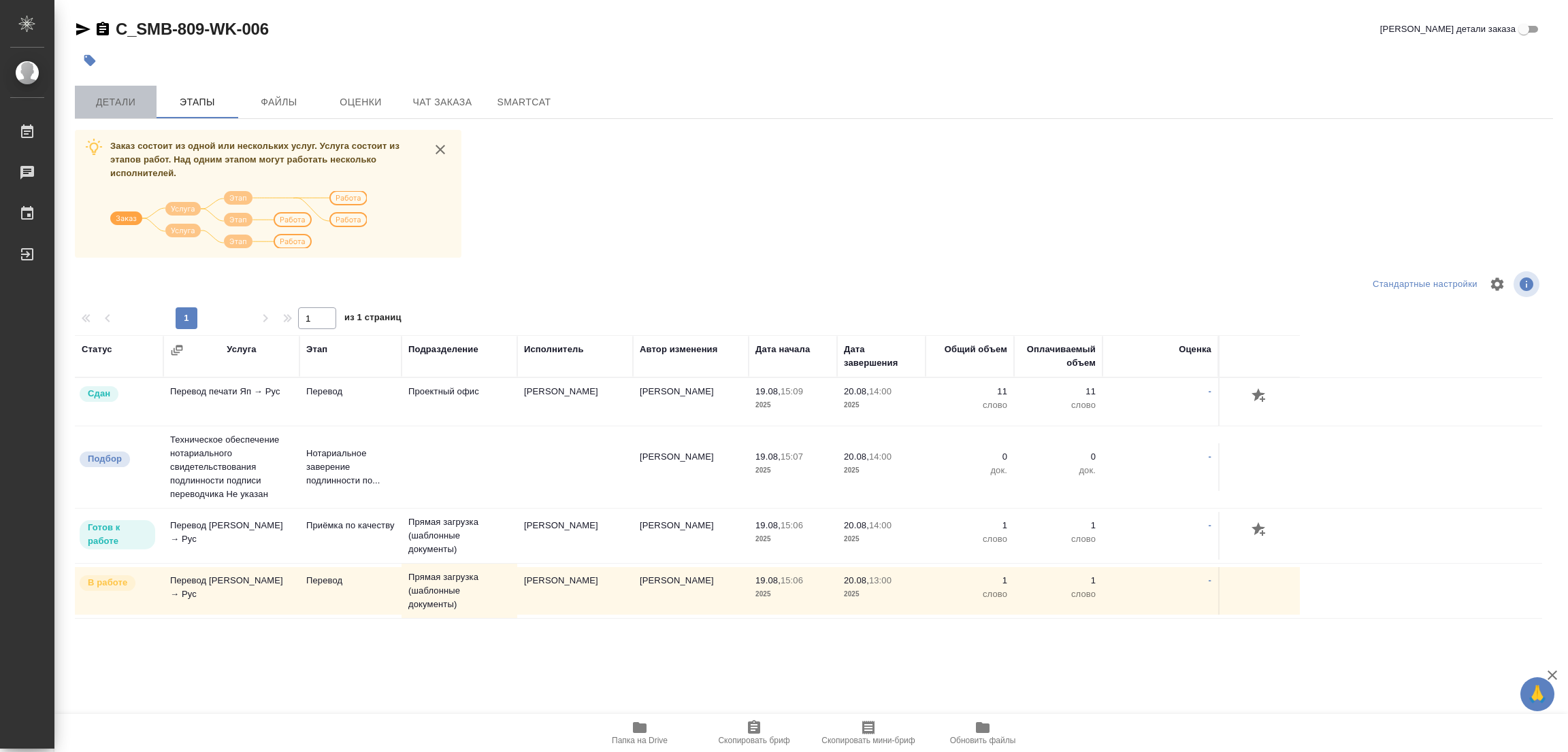
click at [125, 98] on span "Детали" at bounding box center [115, 102] width 65 height 17
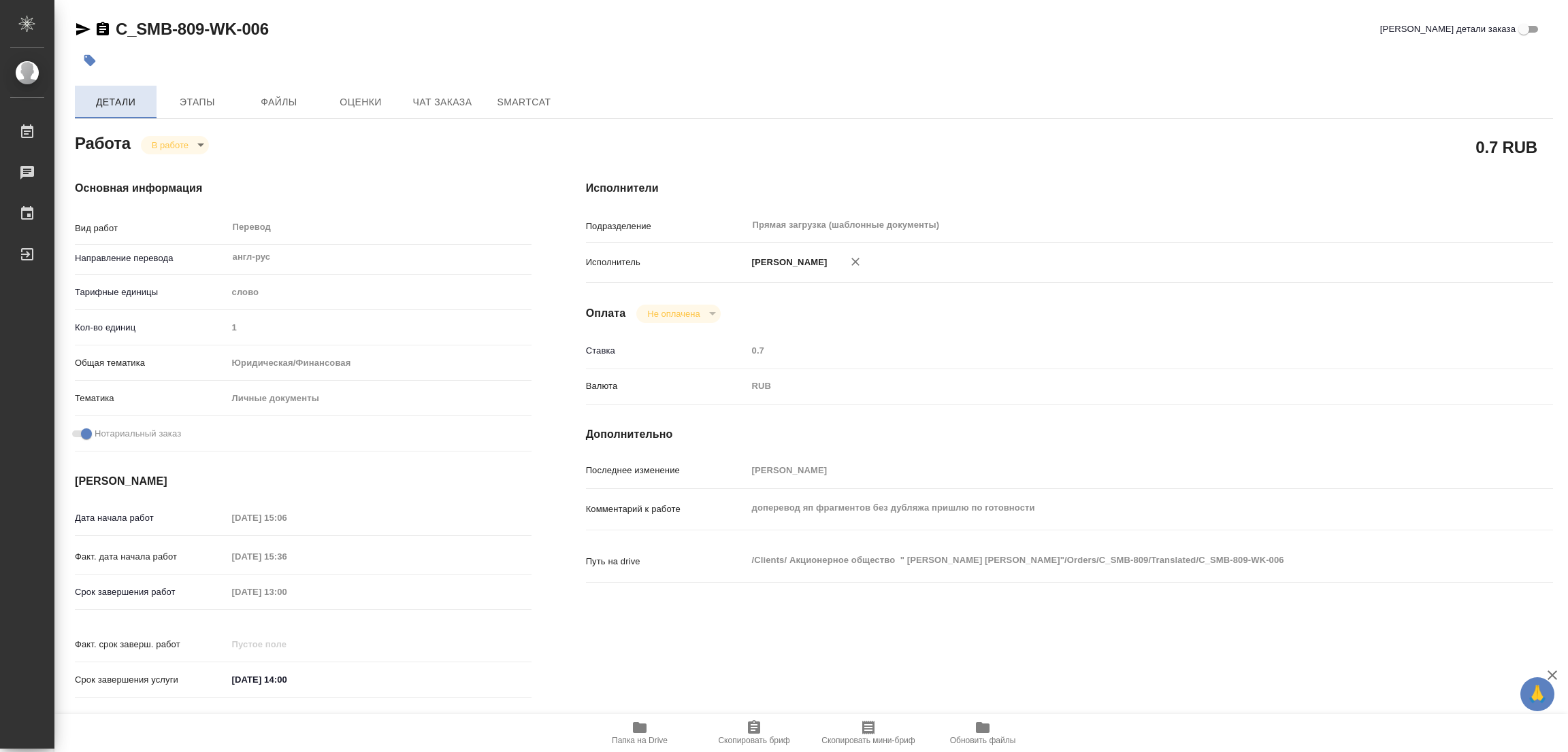
type textarea "x"
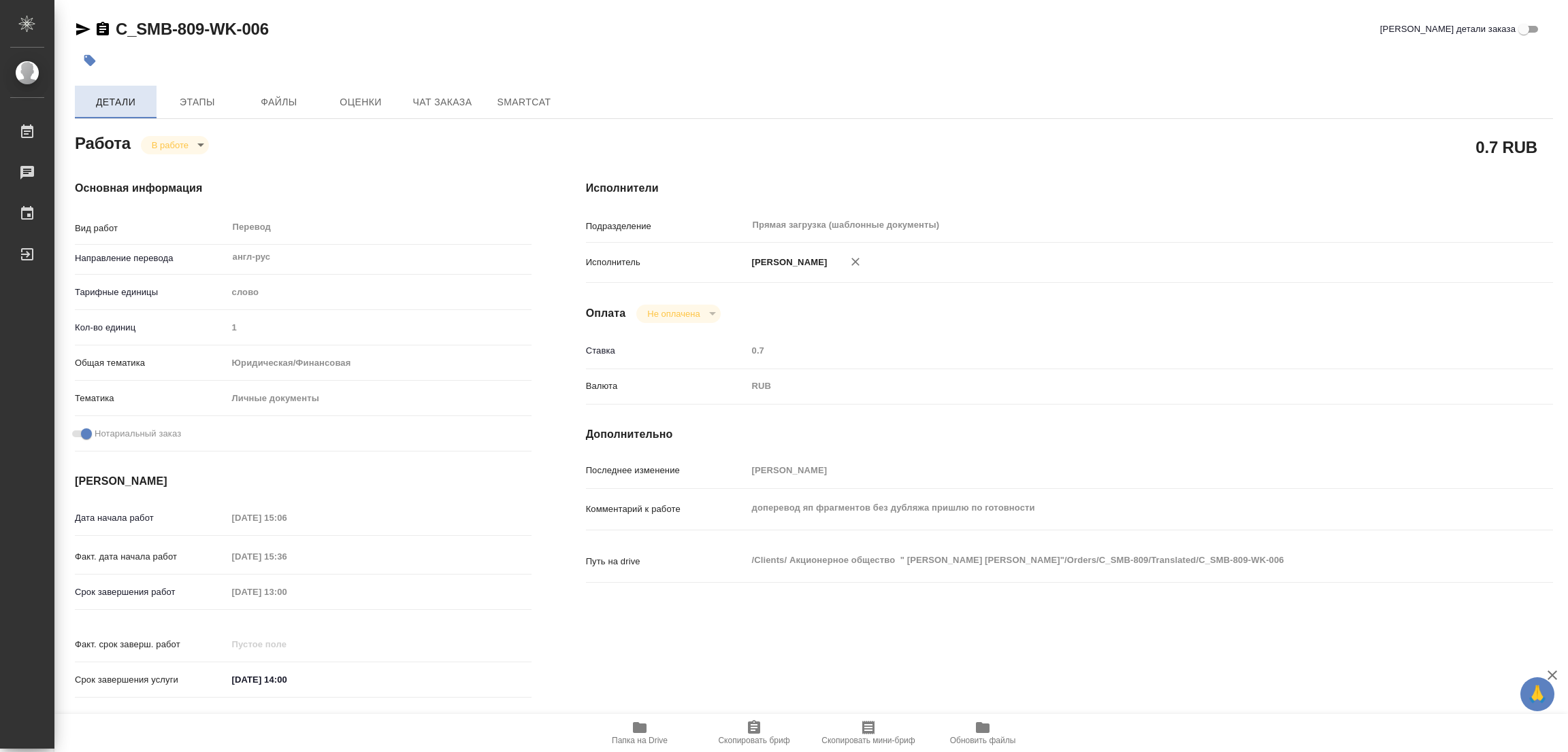
type textarea "x"
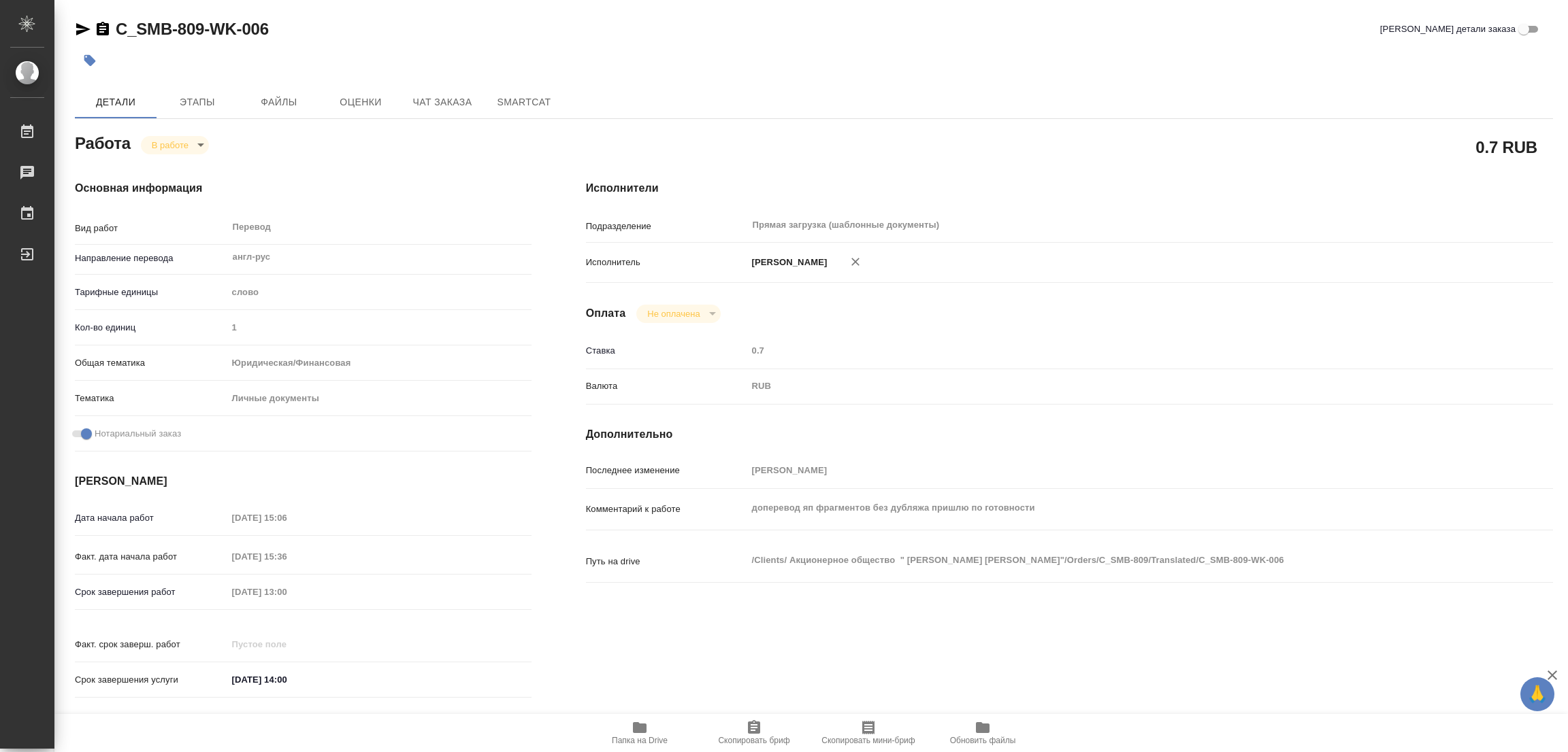
type textarea "x"
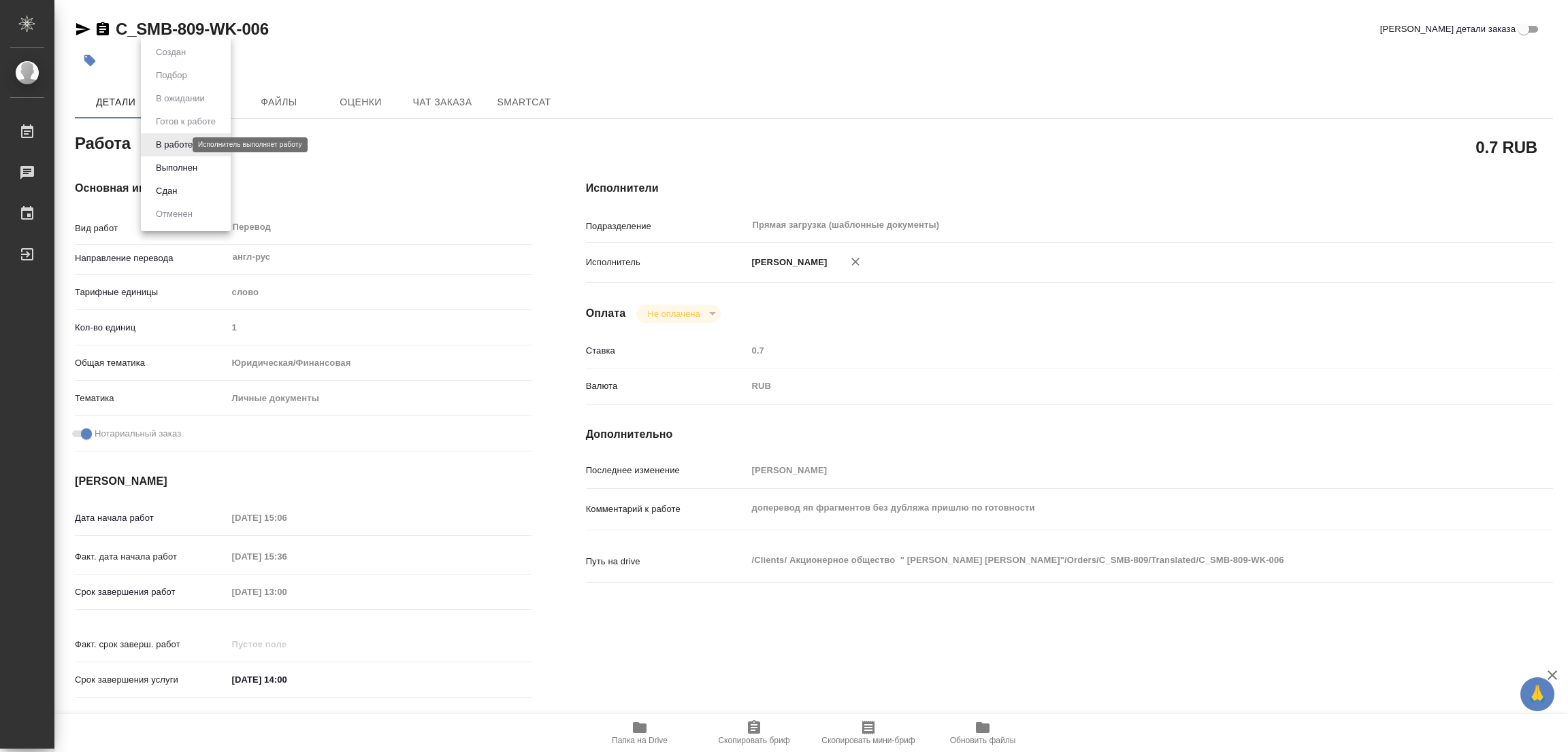
click at [165, 142] on body "🙏 .cls-1 fill:#fff; AWATERA Popova Galina Работы 0 Чаты График Выйти C_SMB-809-…" at bounding box center [784, 376] width 1568 height 752
click at [169, 169] on button "Выполнен" at bounding box center [177, 168] width 49 height 15
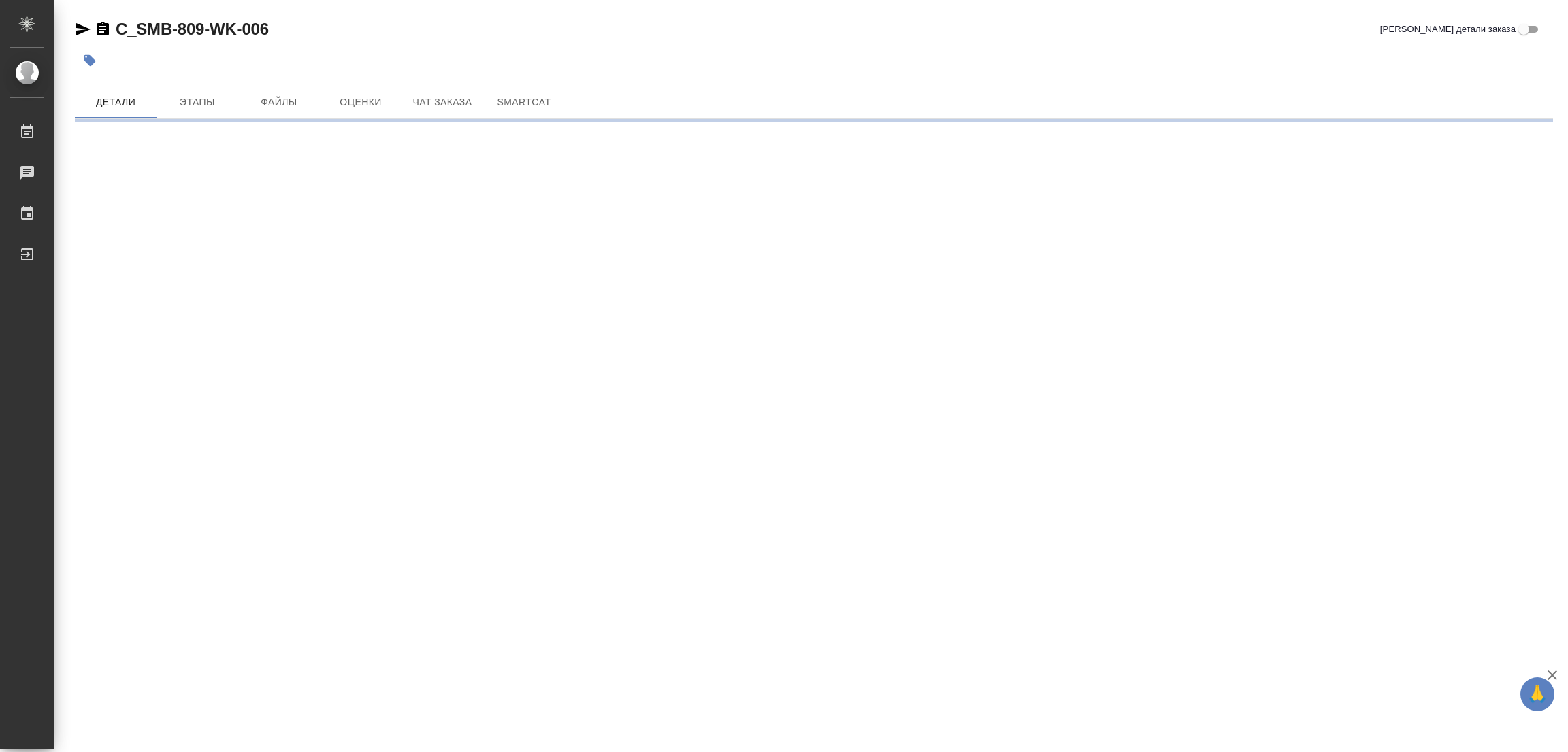
click at [87, 61] on icon "button" at bounding box center [90, 61] width 12 height 12
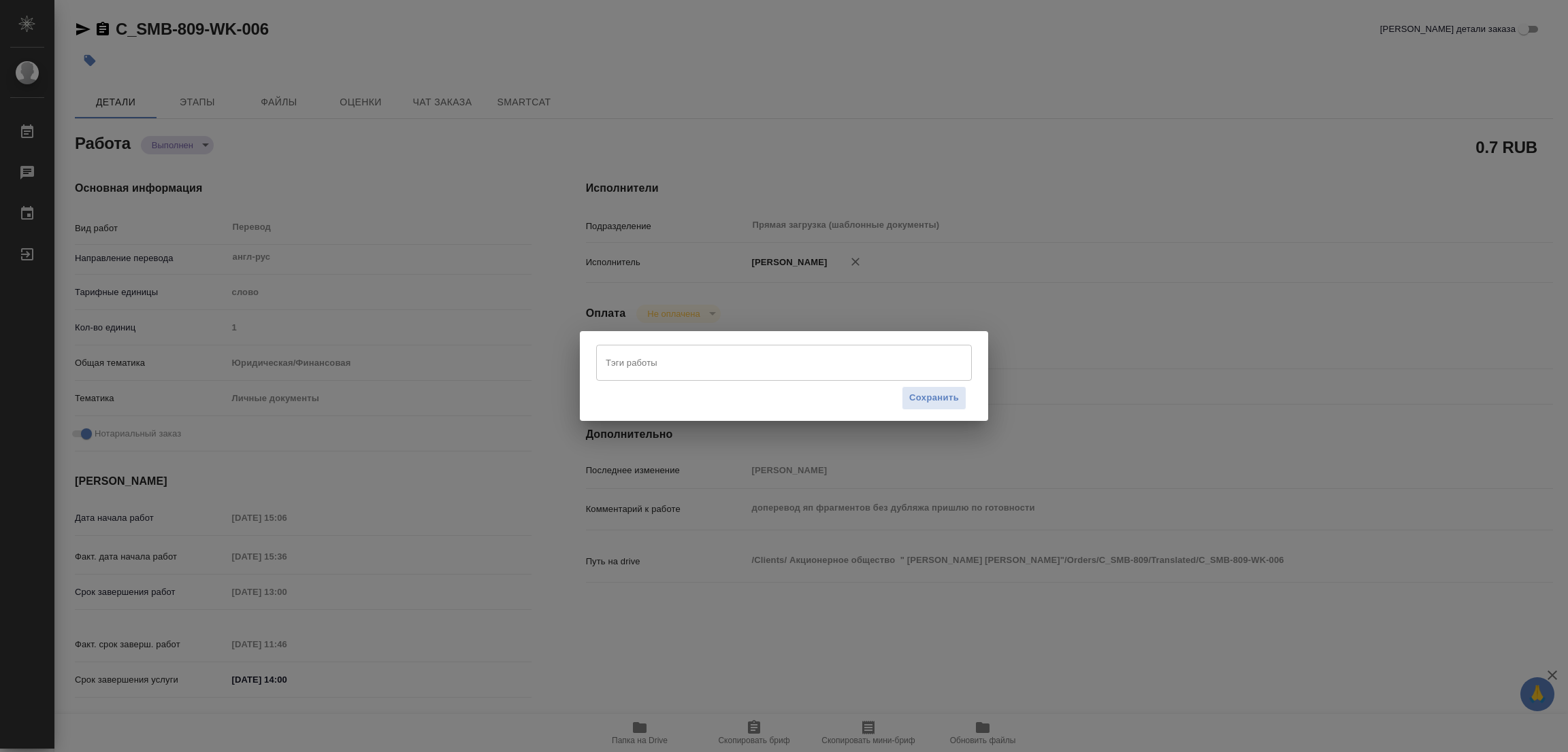
type textarea "x"
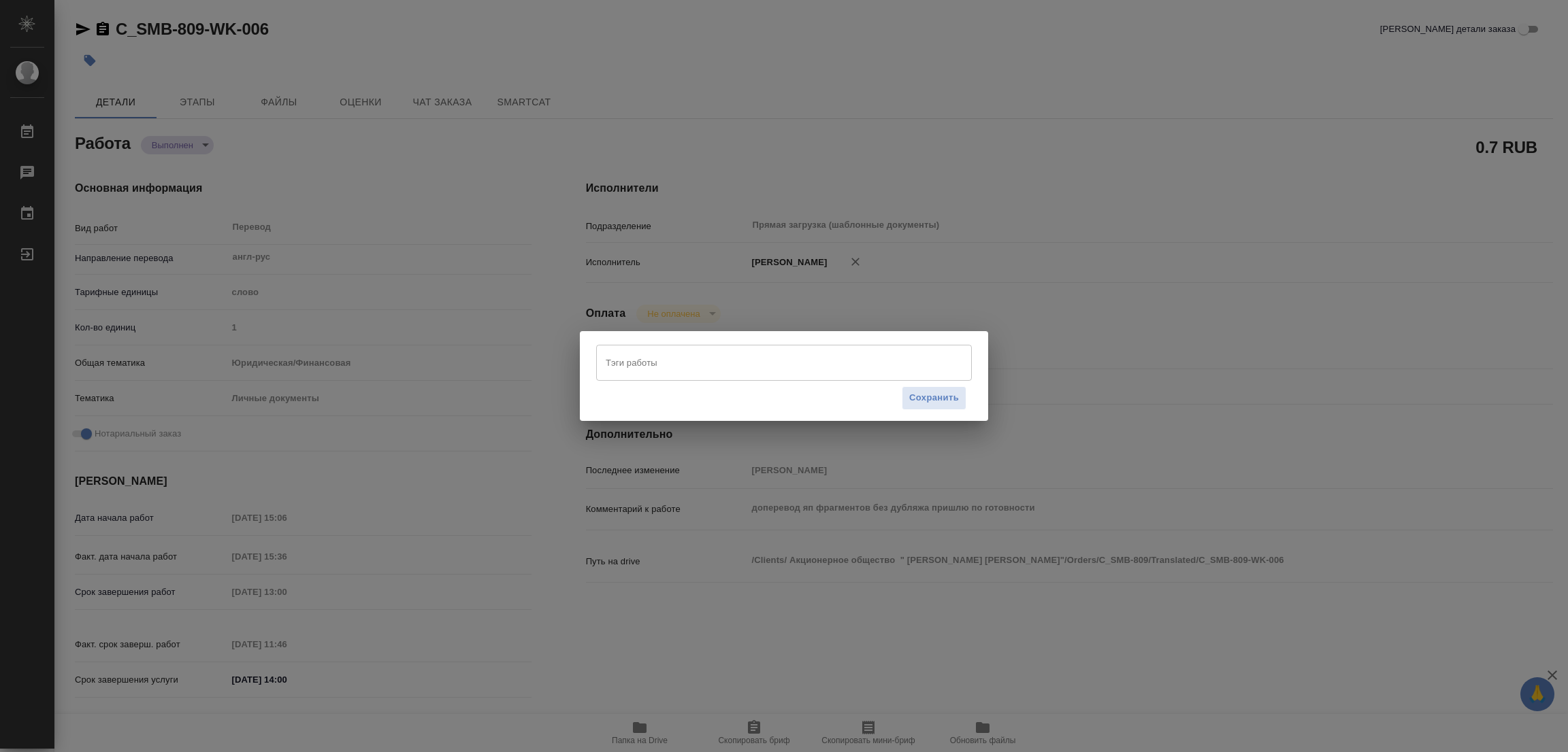
type textarea "x"
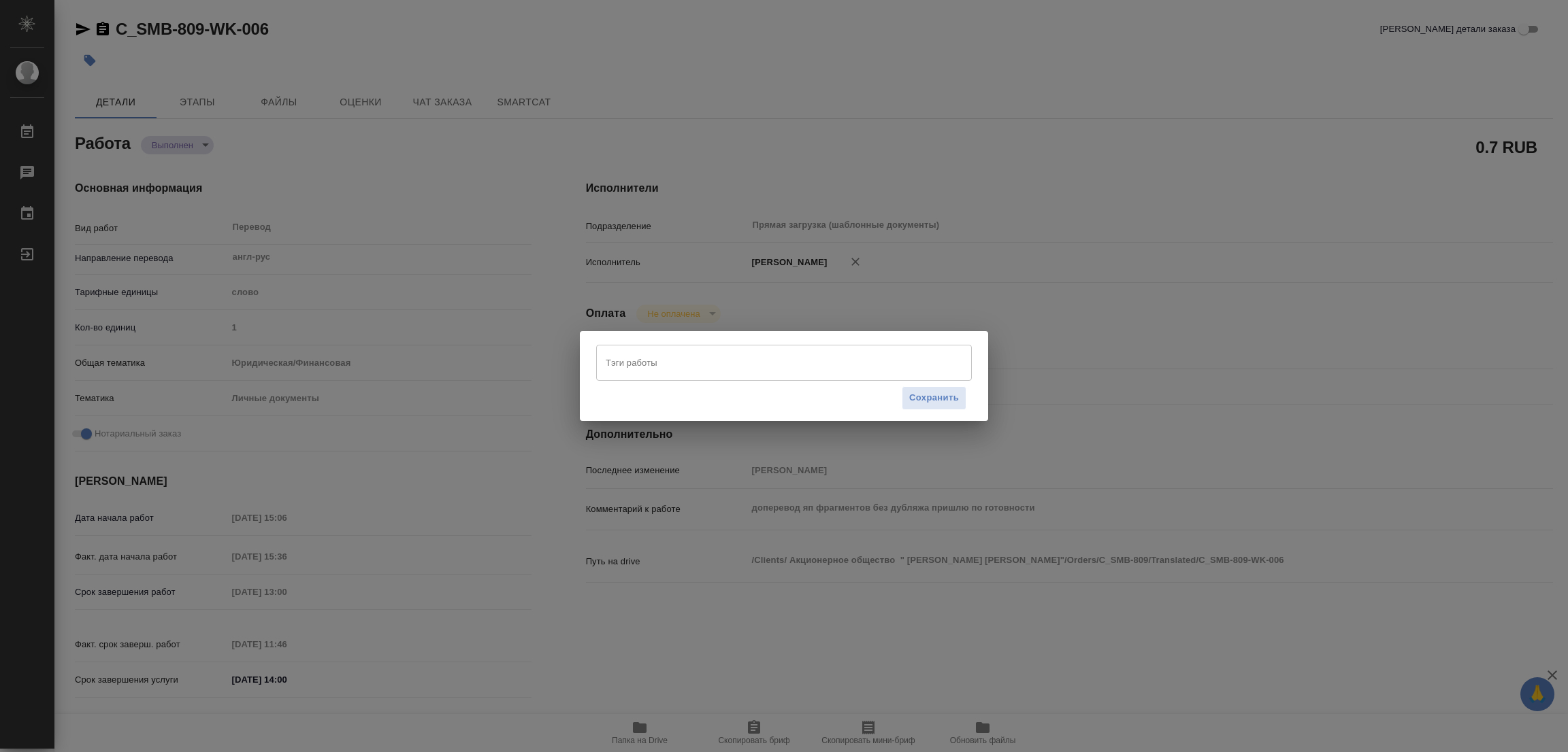
type textarea "x"
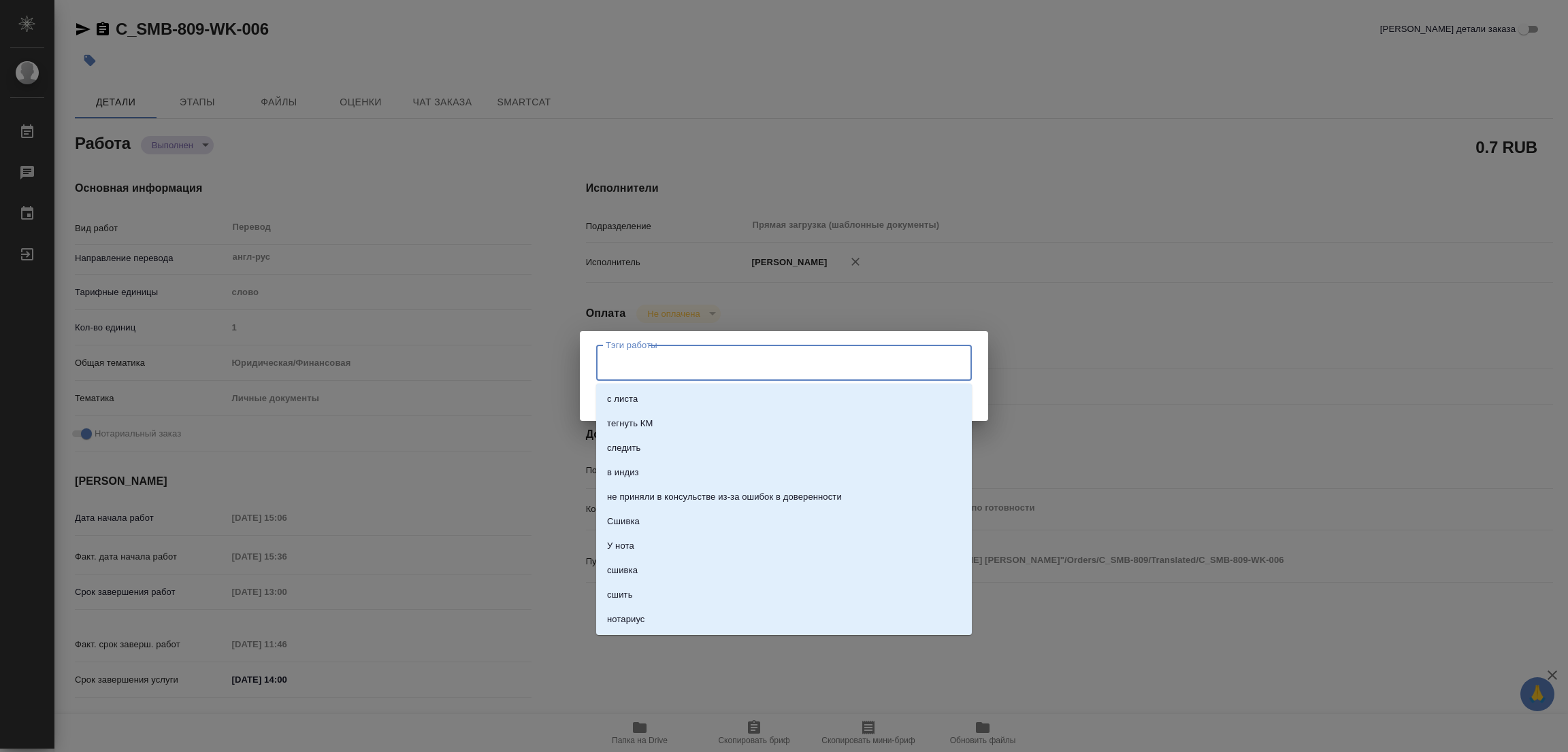
click at [689, 368] on input "Тэги работы" at bounding box center [770, 363] width 337 height 23
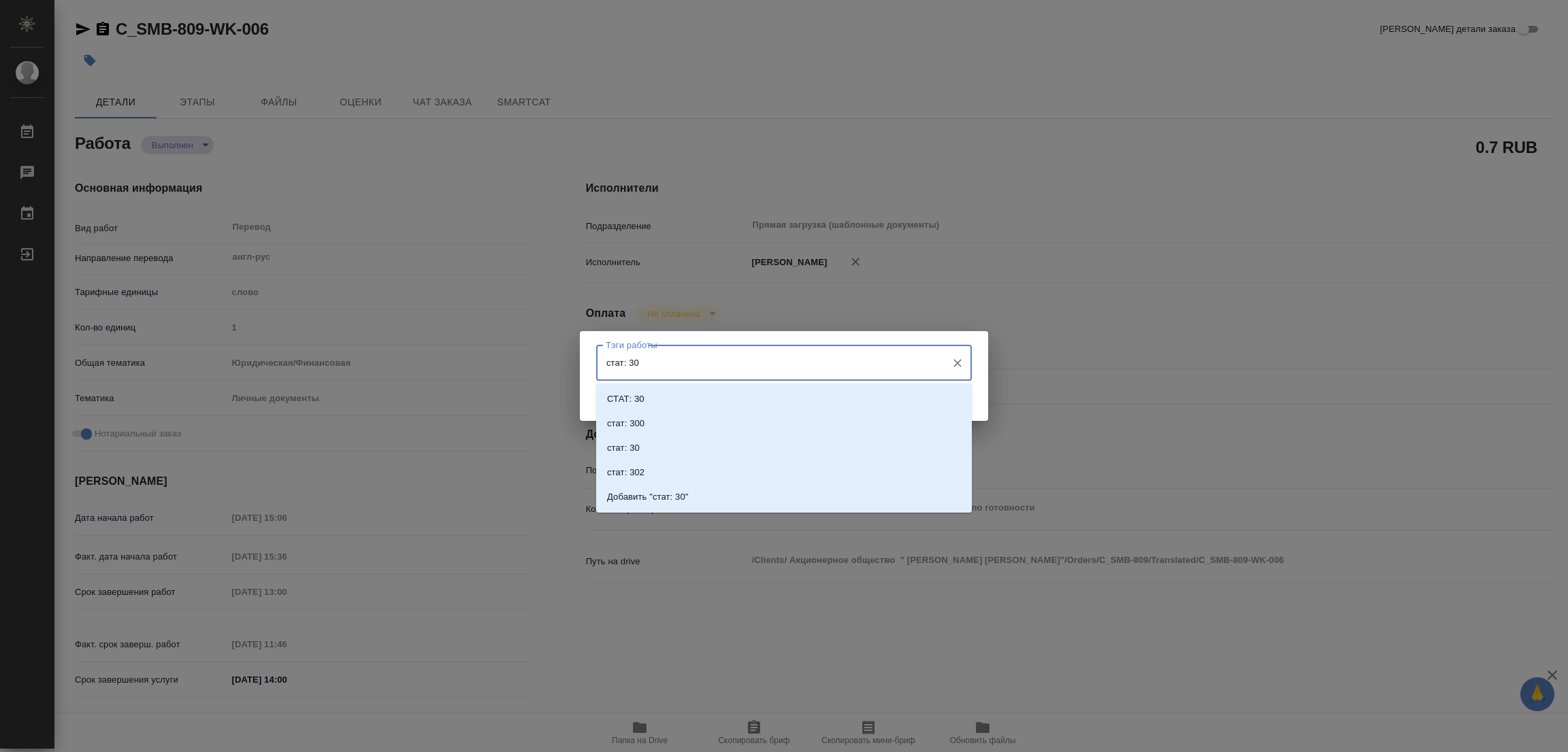
type input "стат: 300"
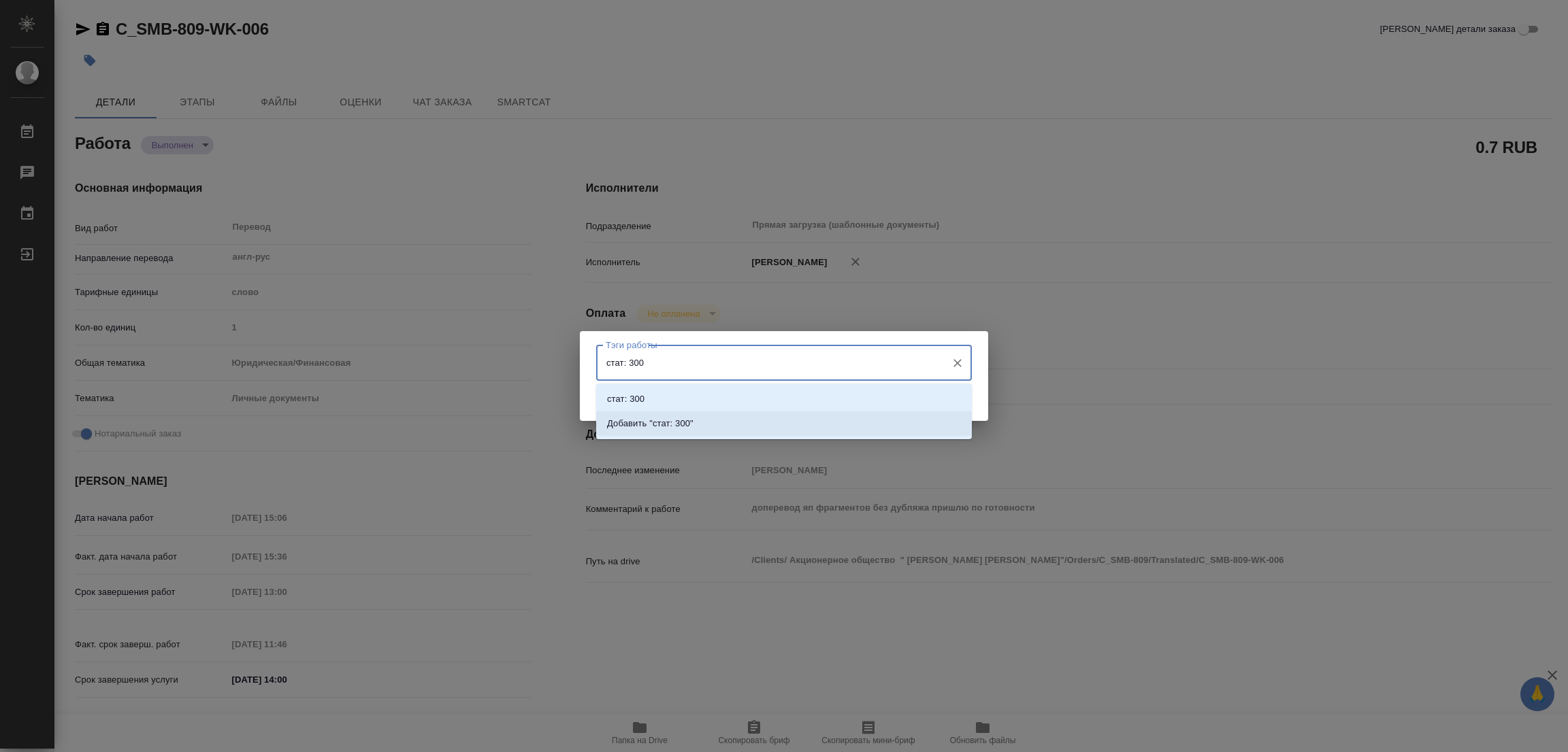
click at [689, 417] on p "Добавить "стат: 300"" at bounding box center [650, 424] width 87 height 14
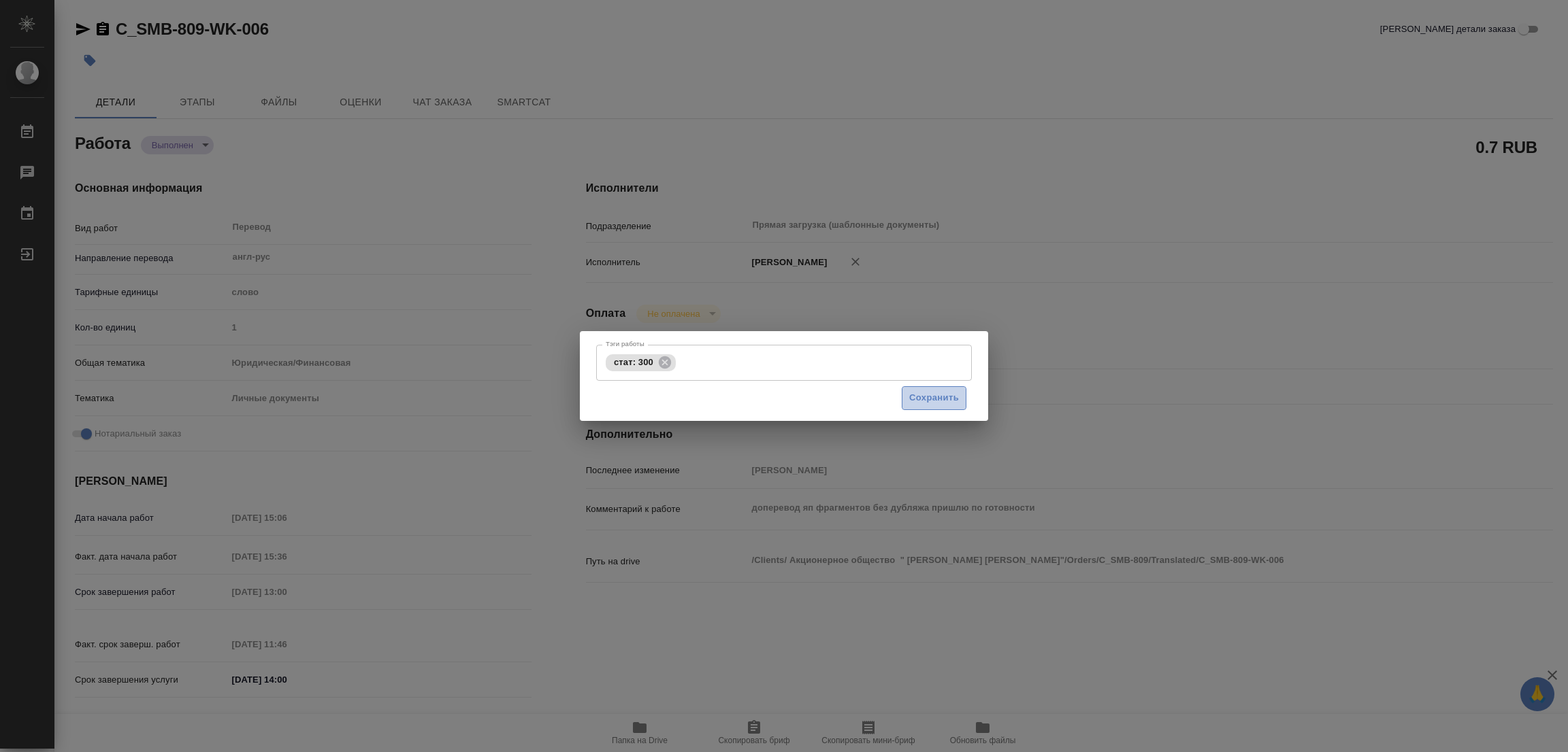
click at [928, 396] on span "Сохранить" at bounding box center [934, 398] width 49 height 16
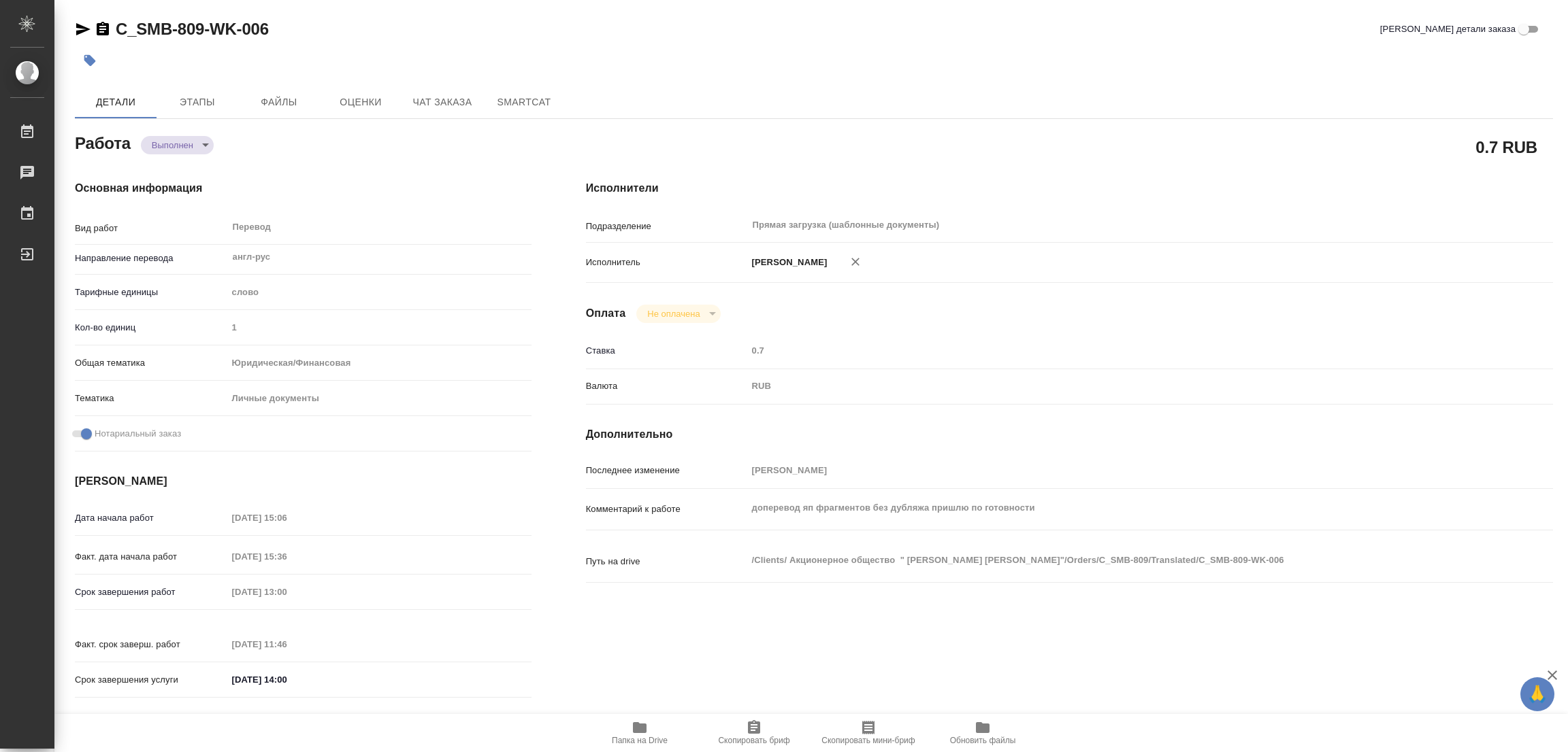
type input "completed"
type textarea "Перевод"
type textarea "x"
type input "англ-рус"
type input "5a8b1489cc6b4906c91bfd90"
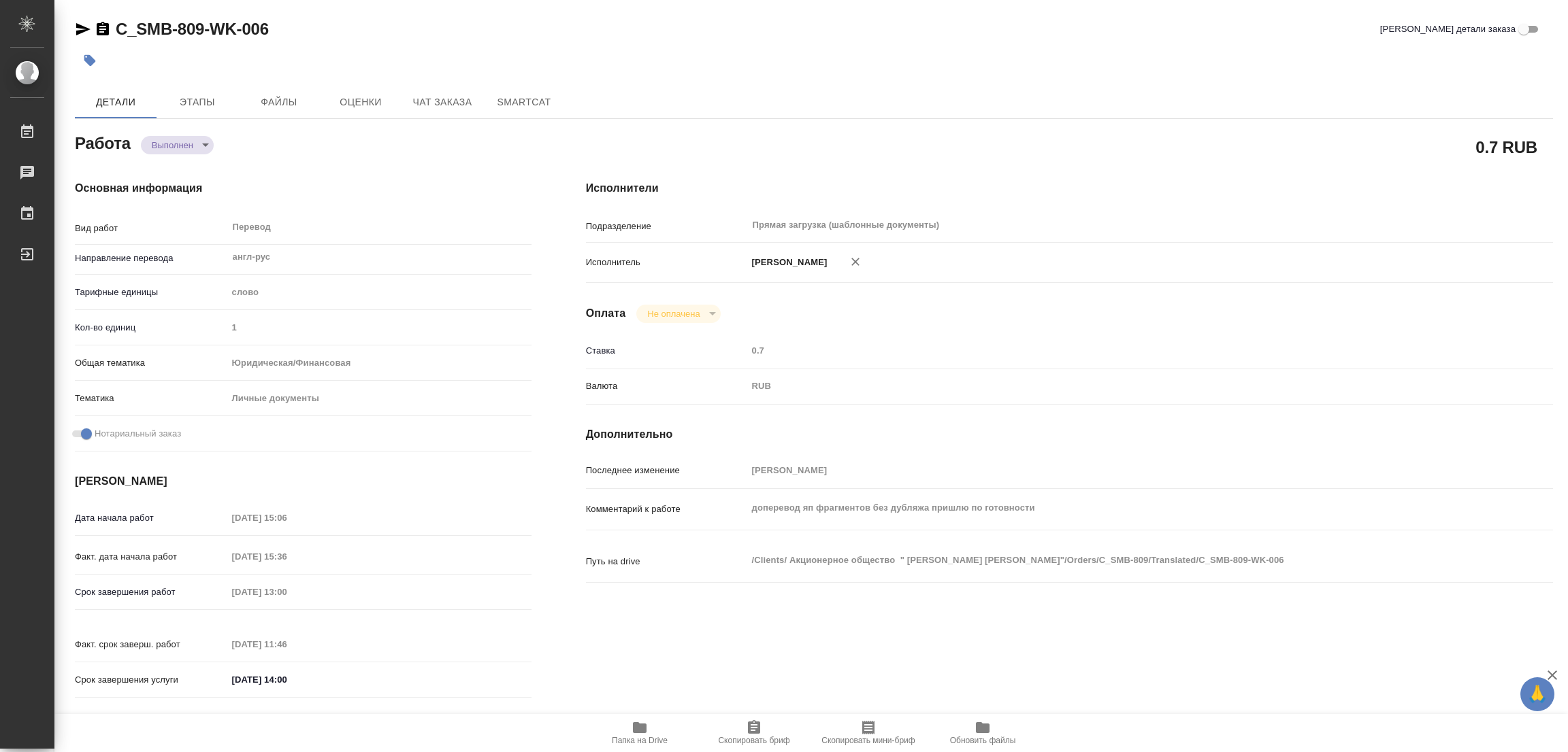
type input "1"
type input "yr-fn"
type input "5a8b8b956a9677013d343cfe"
checkbox input "true"
type input "19.08.2025 15:06"
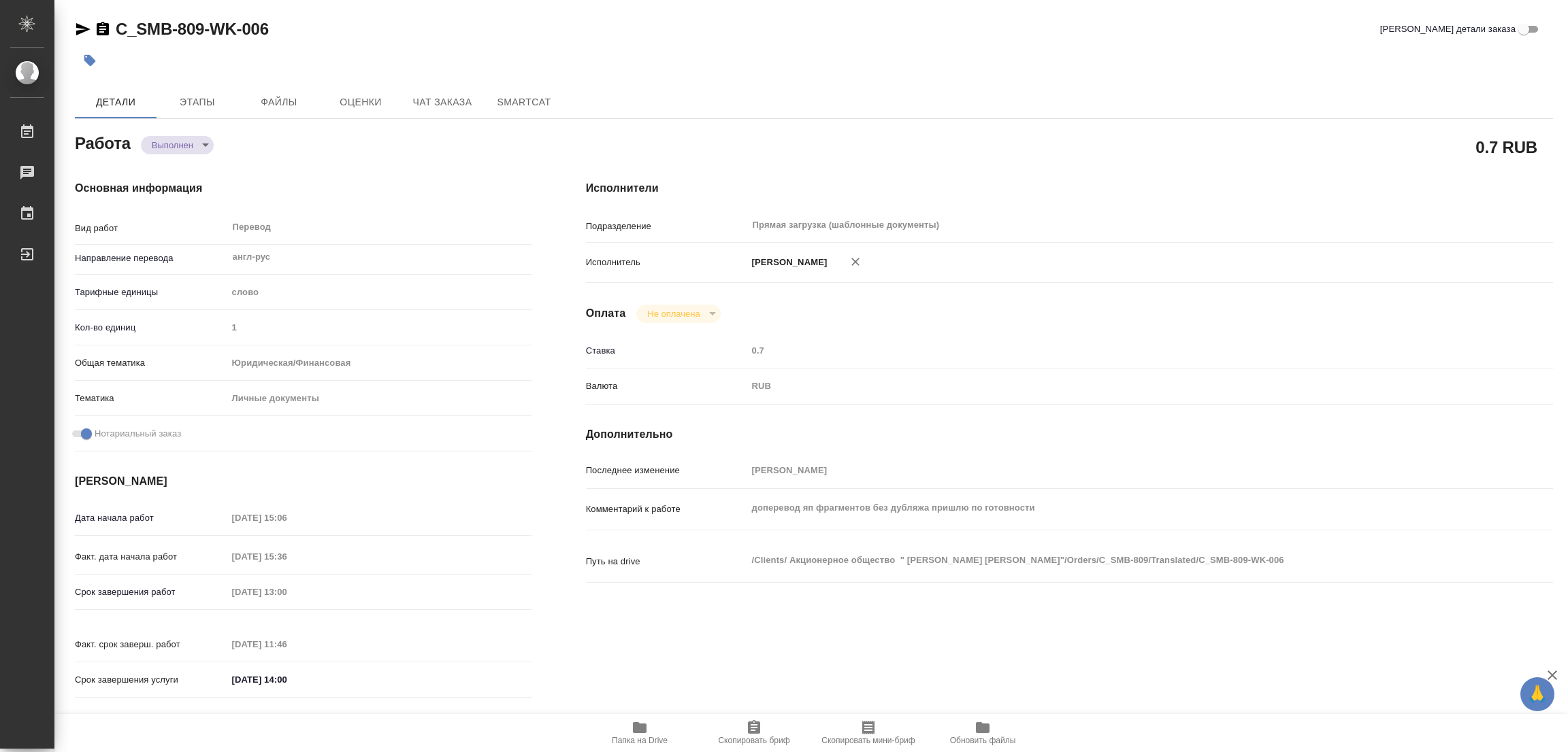
type input "19.08.2025 15:36"
type input "20.08.2025 13:00"
type input "20.08.2025 11:46"
type input "[DATE] 14:00"
type input "Прямая загрузка (шаблонные документы)"
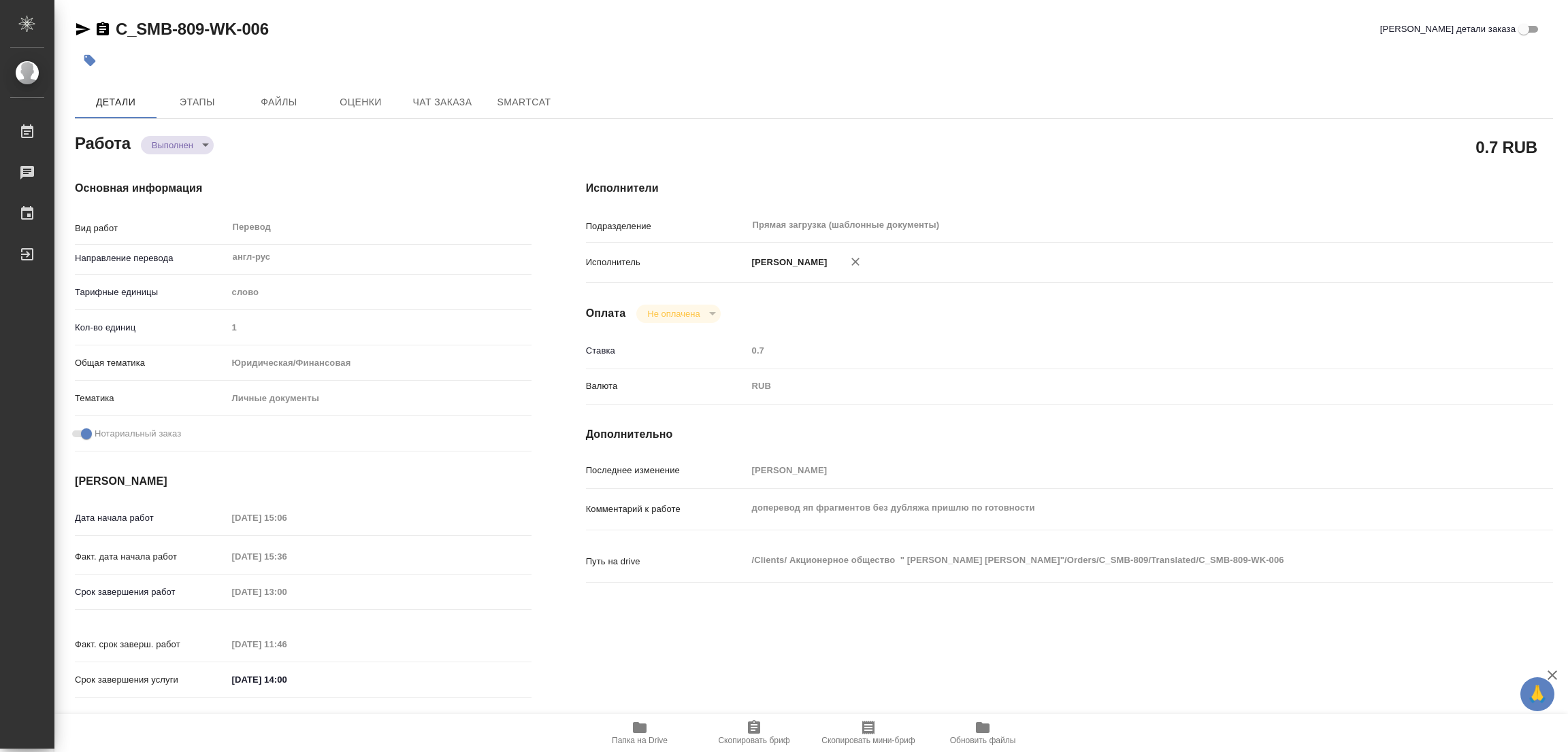
type input "notPayed"
type input "0.7"
type input "RUB"
type input "[PERSON_NAME]"
type textarea "доперевод яп фрагментов без дубляжа пришлю по готовности"
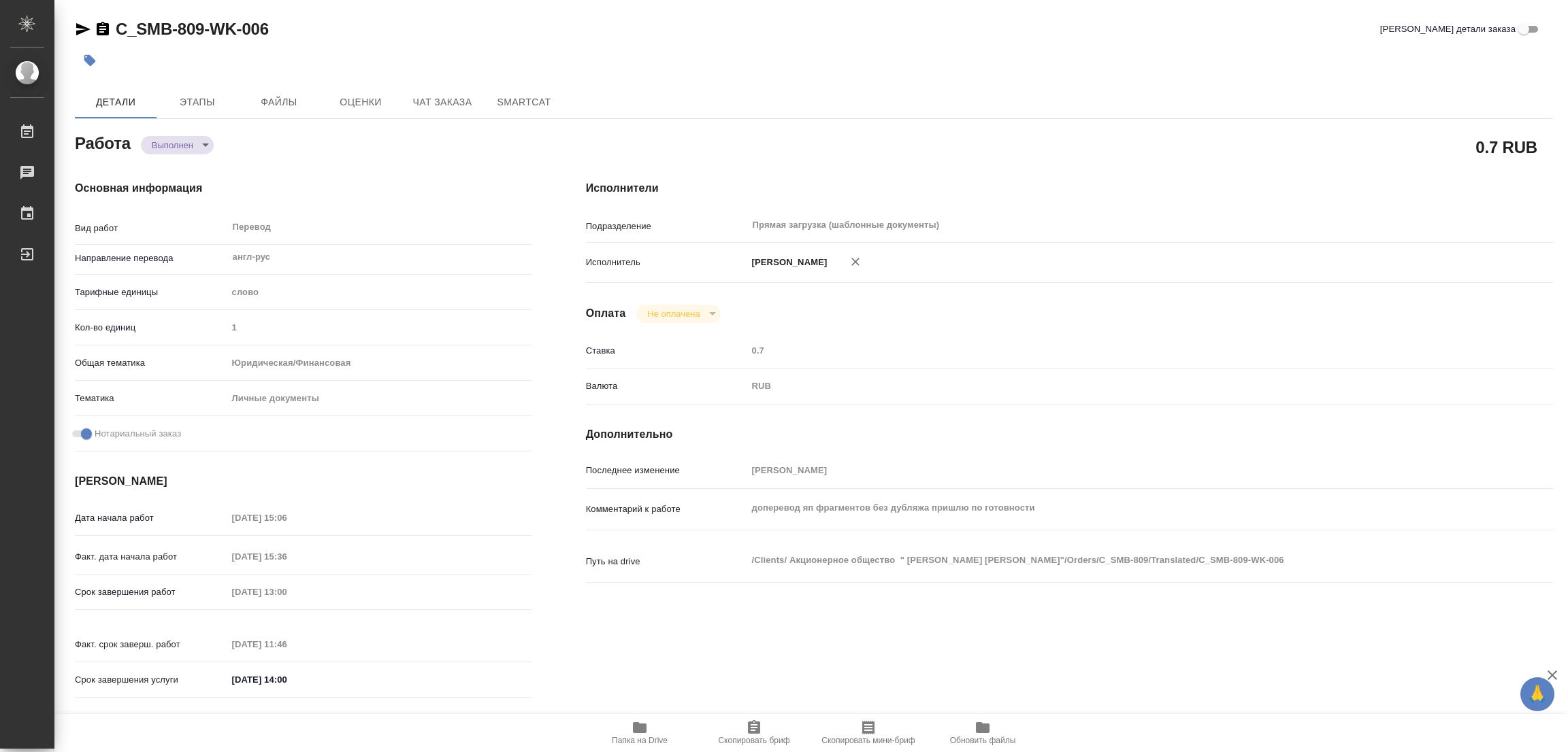
type textarea "x"
type textarea "/Clients/ Акционерное общество " Сумитомо Мицуи Рус Банк"/Orders/C_SMB-809/Tran…"
type textarea "x"
type input "C_SMB-809"
type input "Перевод Стандарт"
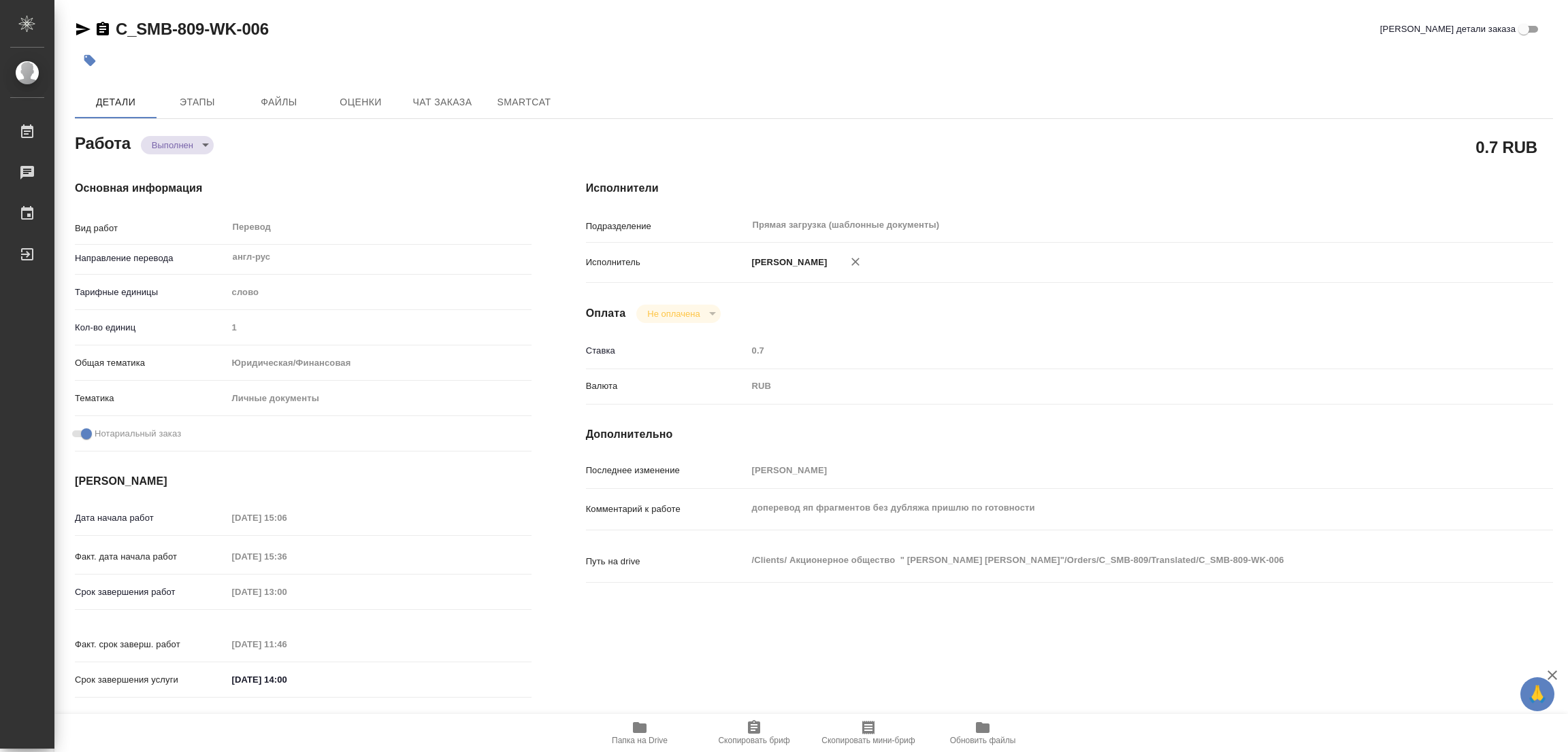
type input "Редактура, Корректура, Постредактура машинного перевода, Перевод, Приёмка по ка…"
type input "Лямина Надежда"
type input "/Clients/ Акционерное общество " Сумитомо Мицуи Рус Банк"/Orders/C_SMB-809"
type textarea "x"
type textarea "нот"
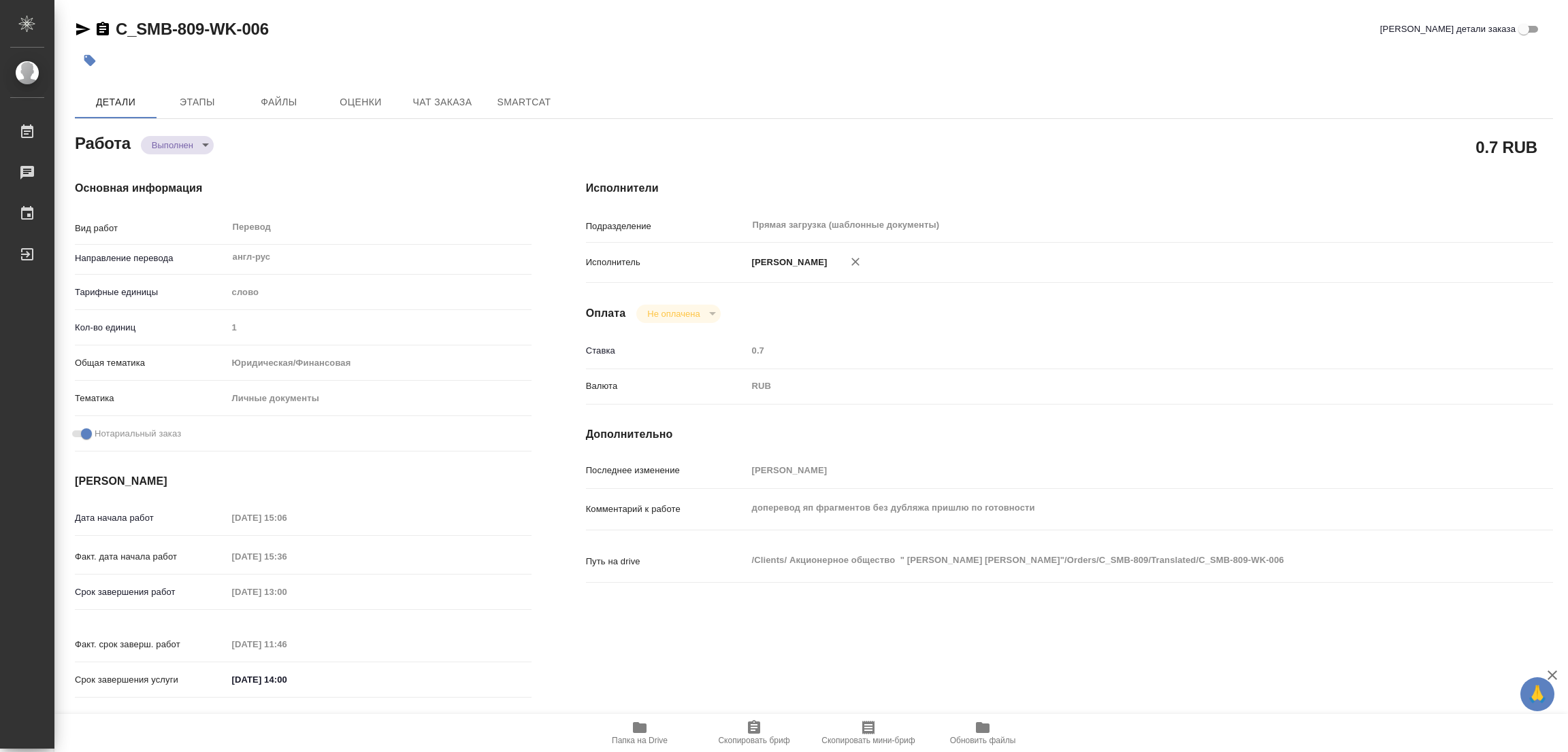
type textarea "x"
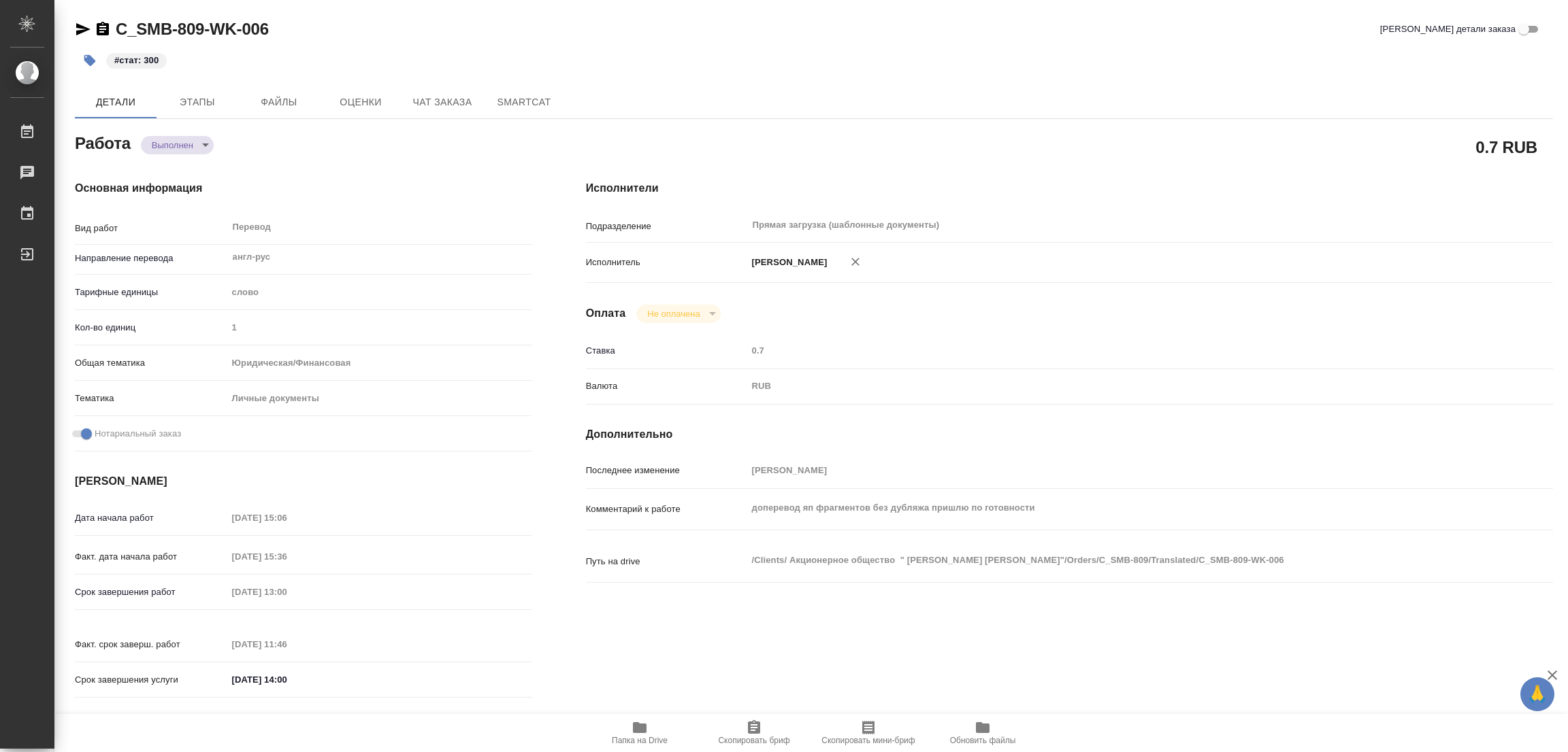
type textarea "x"
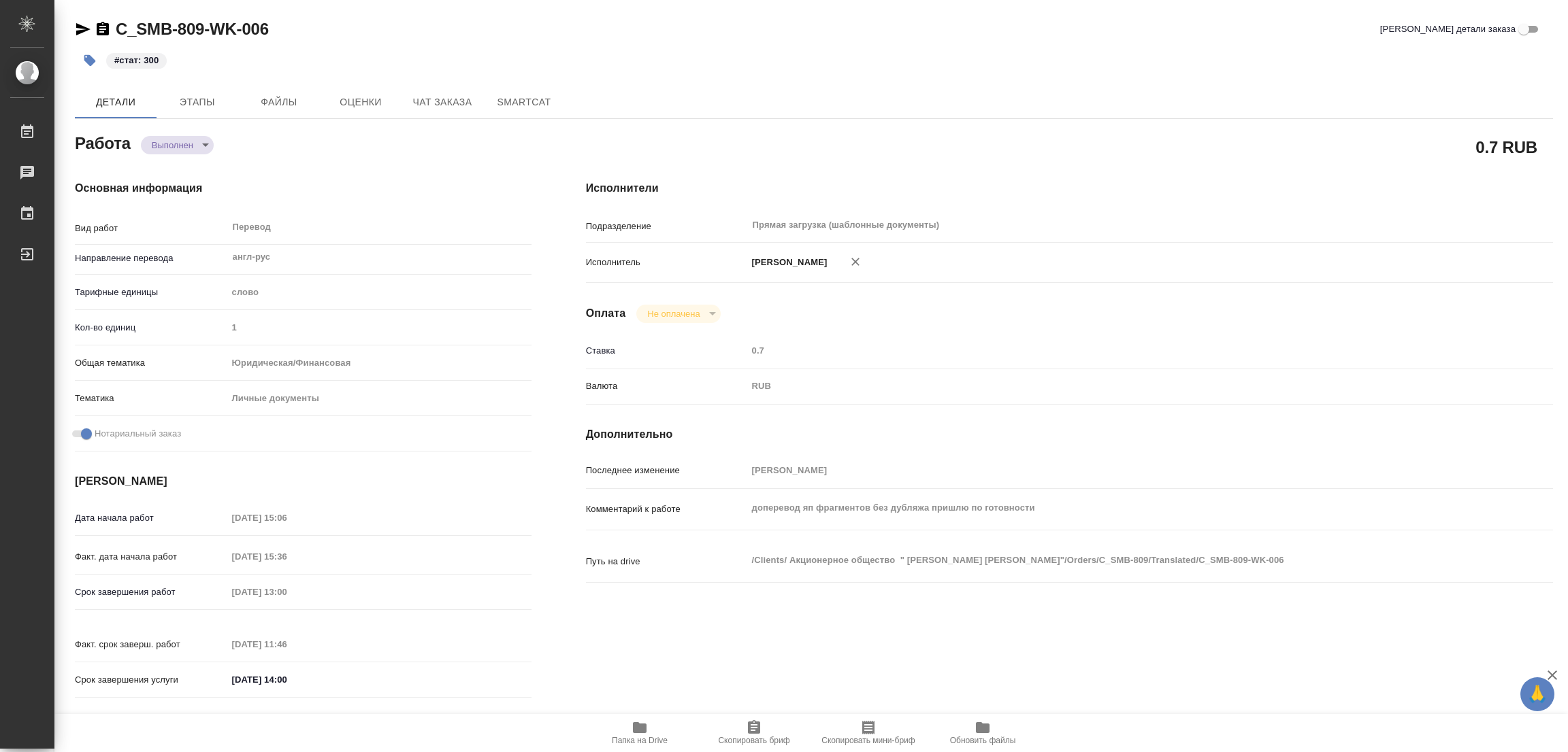
type textarea "x"
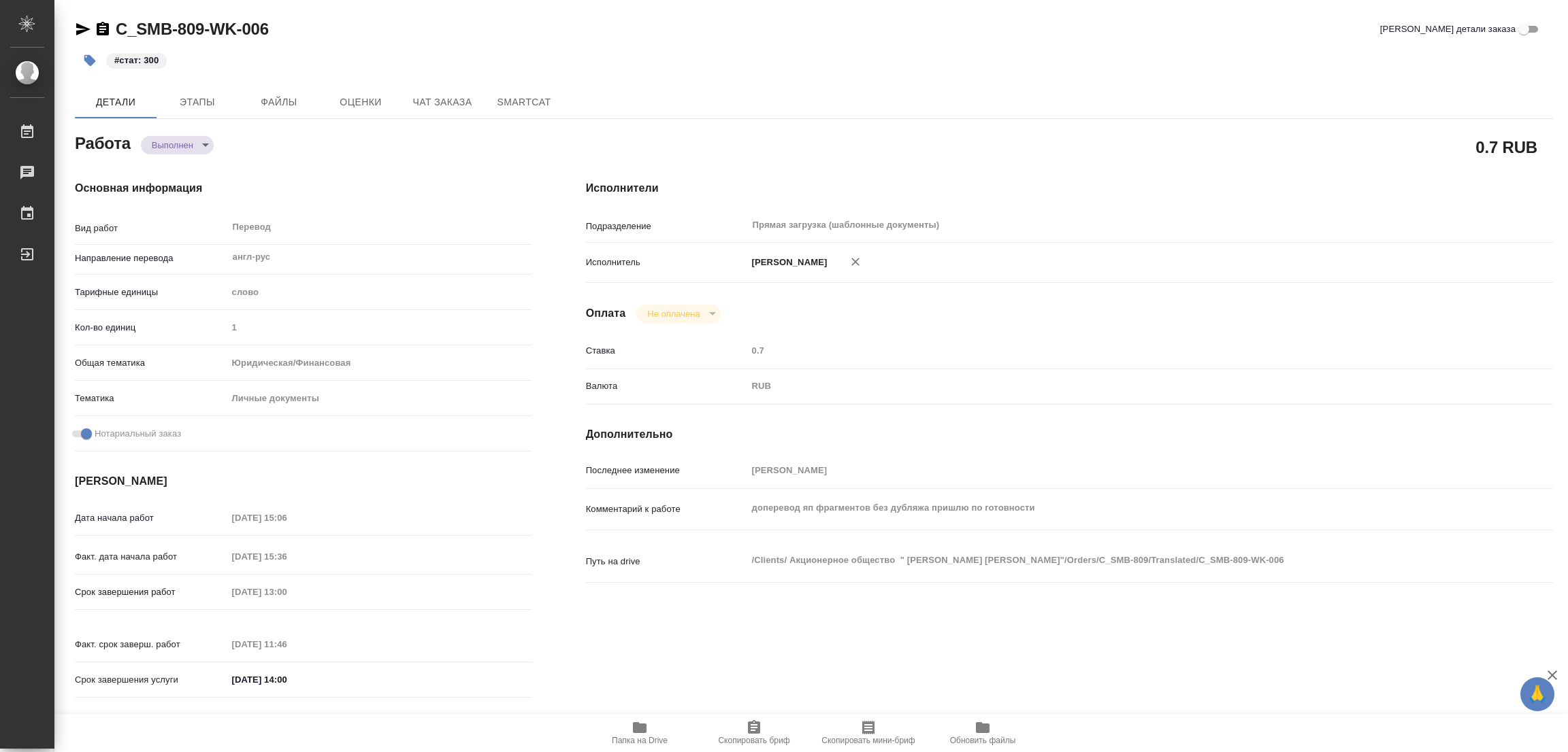
type textarea "x"
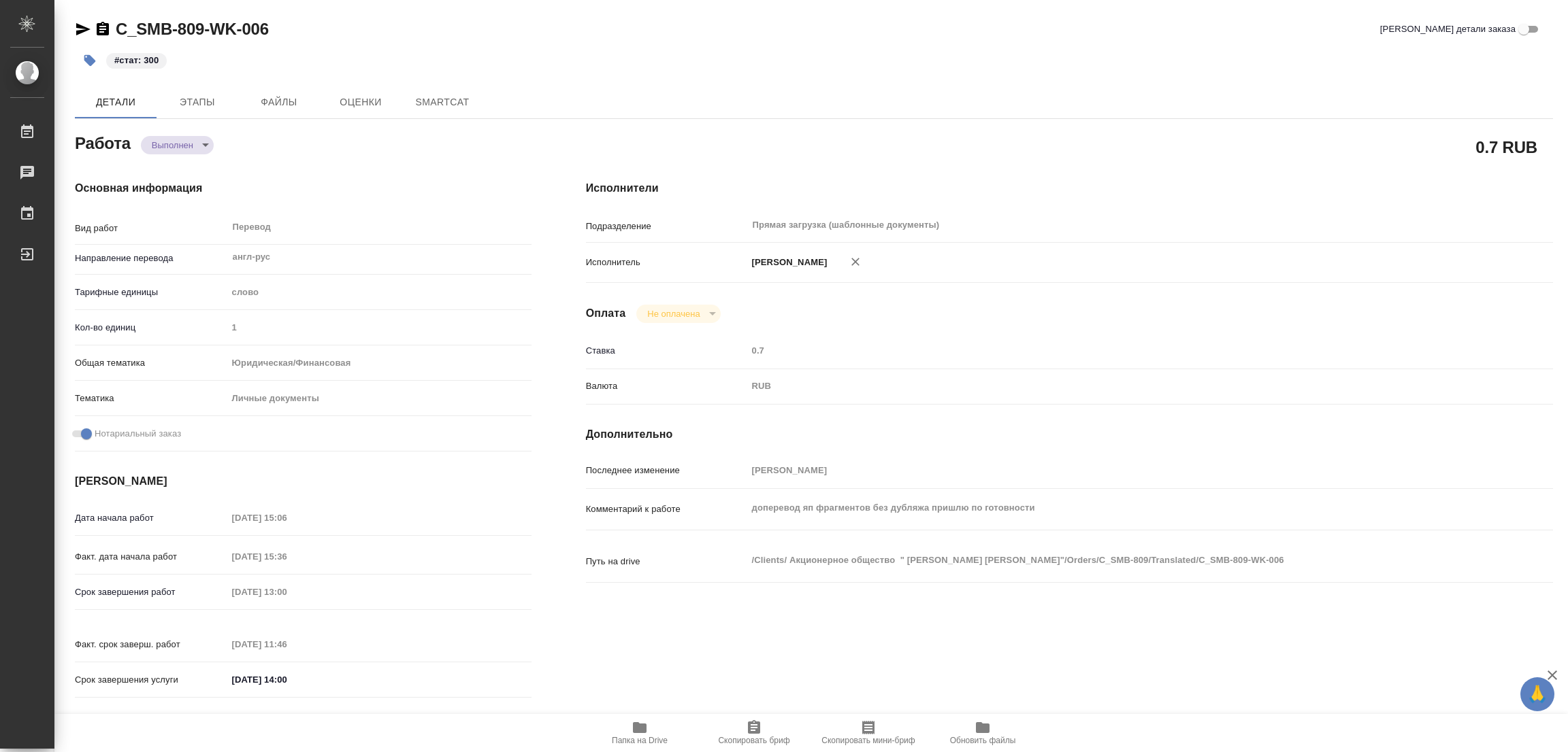
type textarea "x"
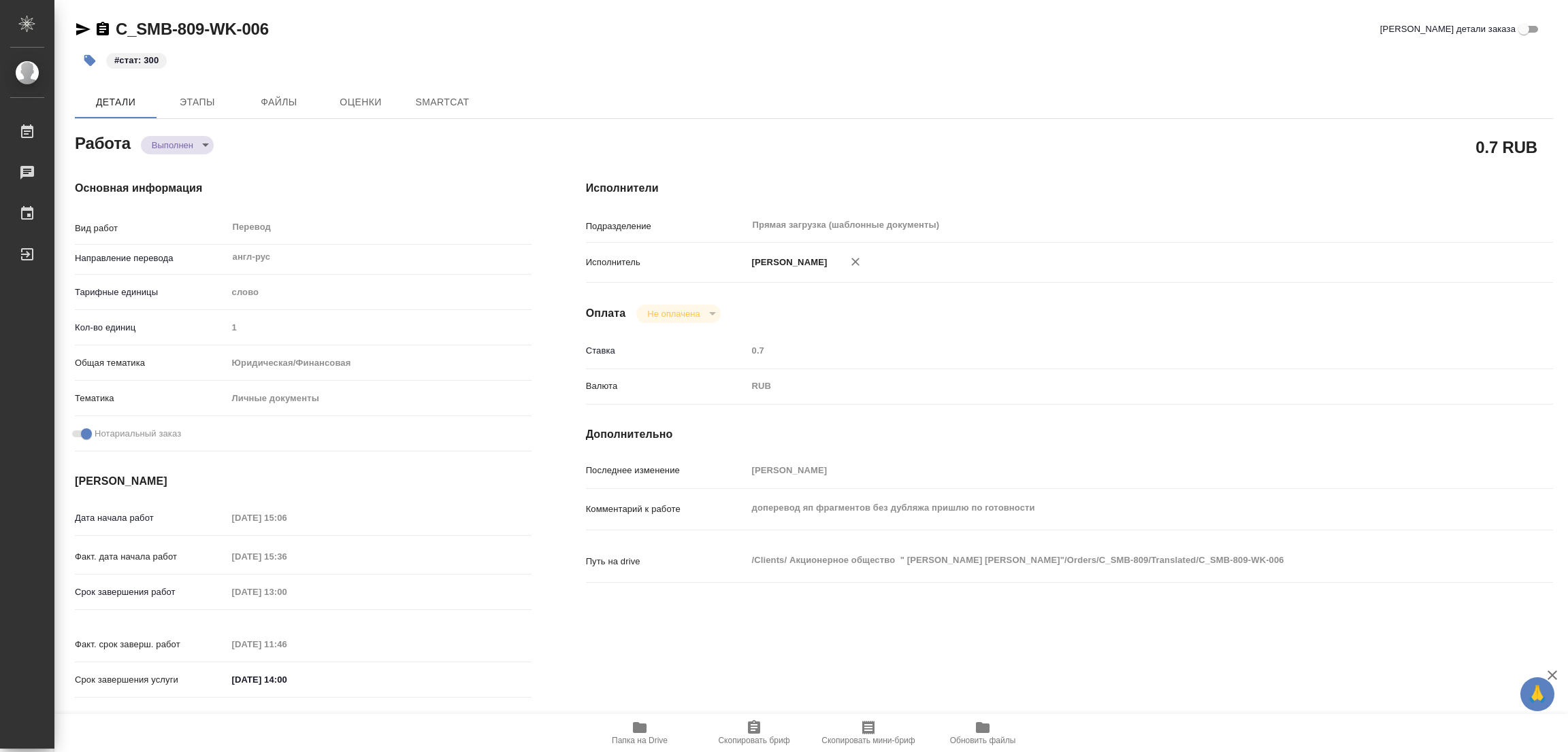
type textarea "x"
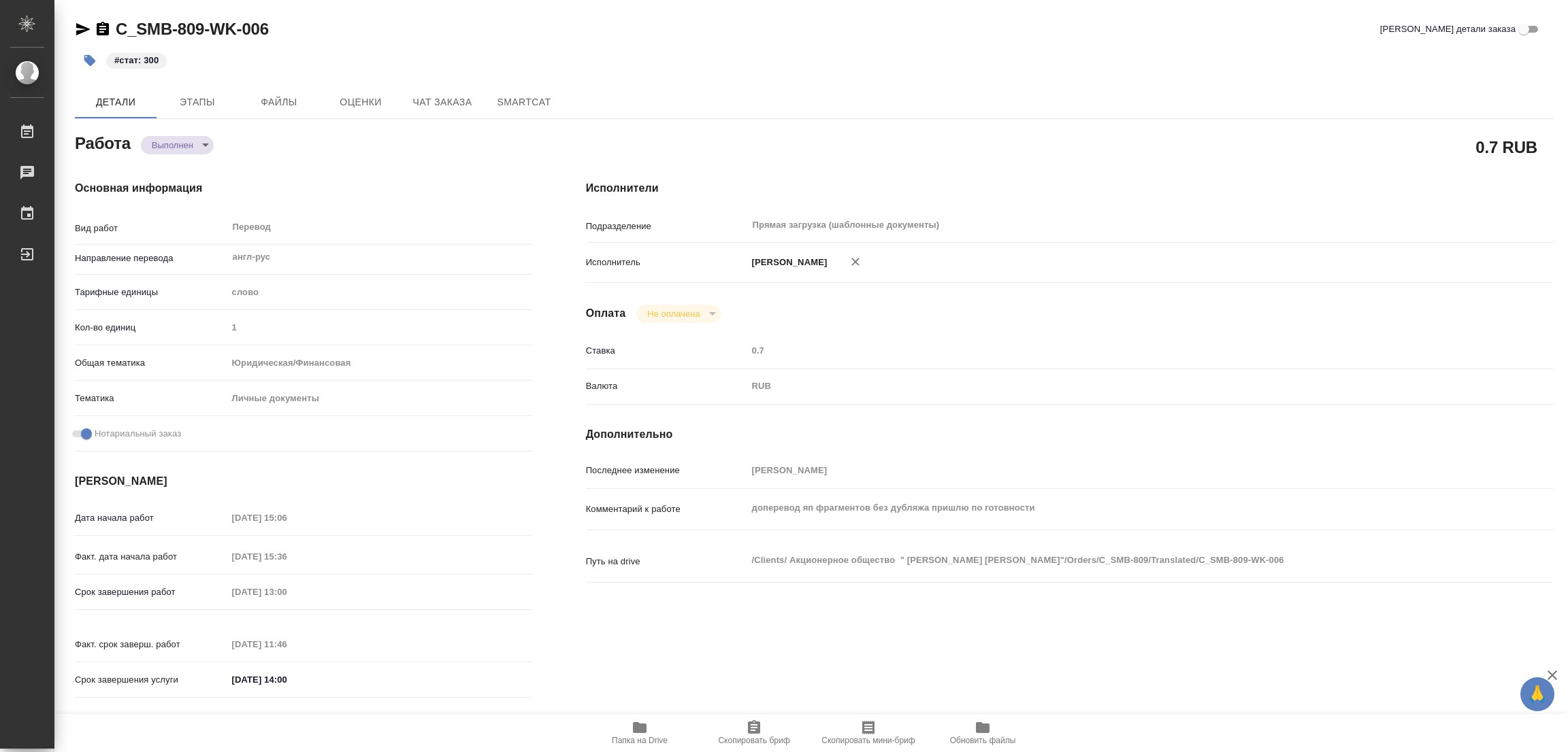
type textarea "x"
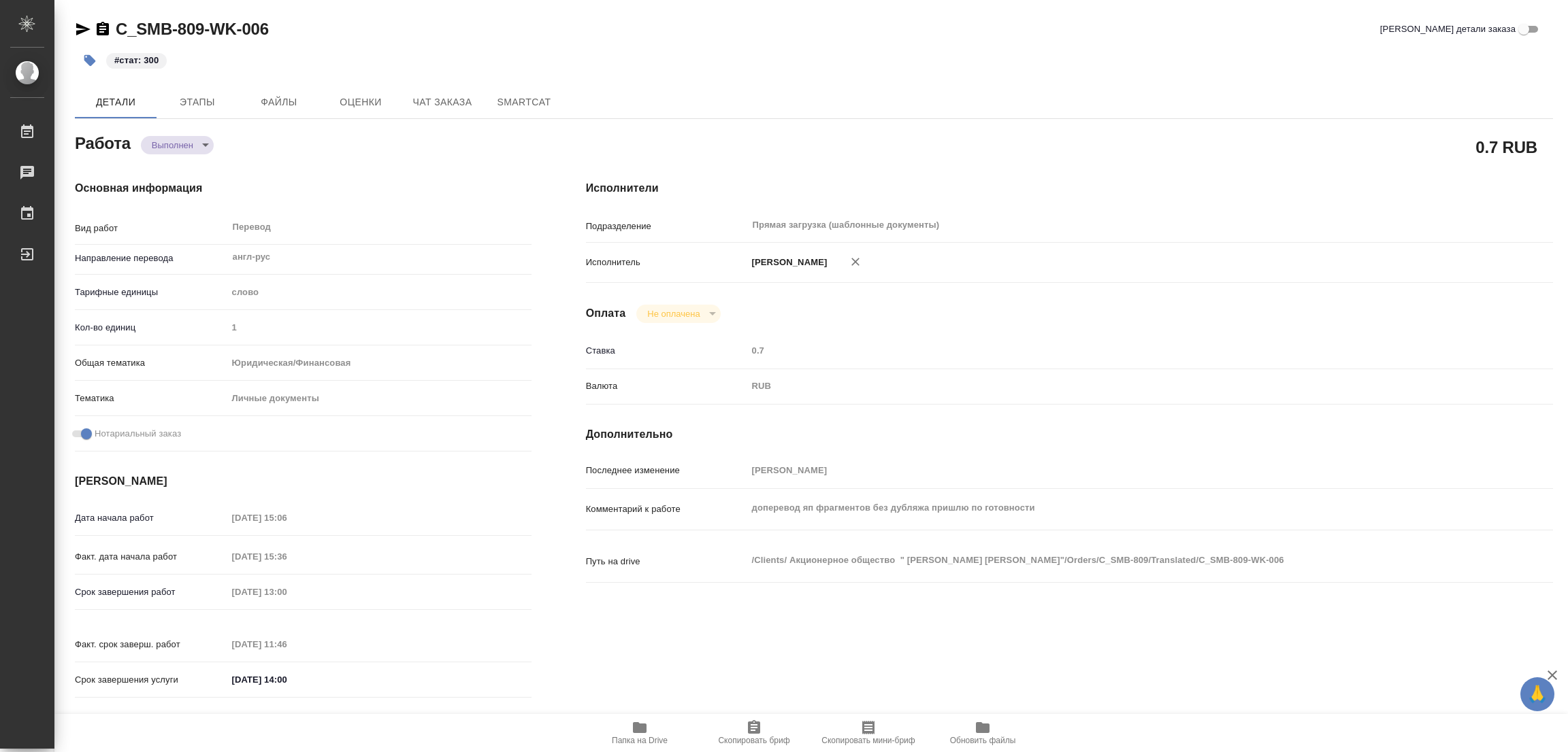
type textarea "x"
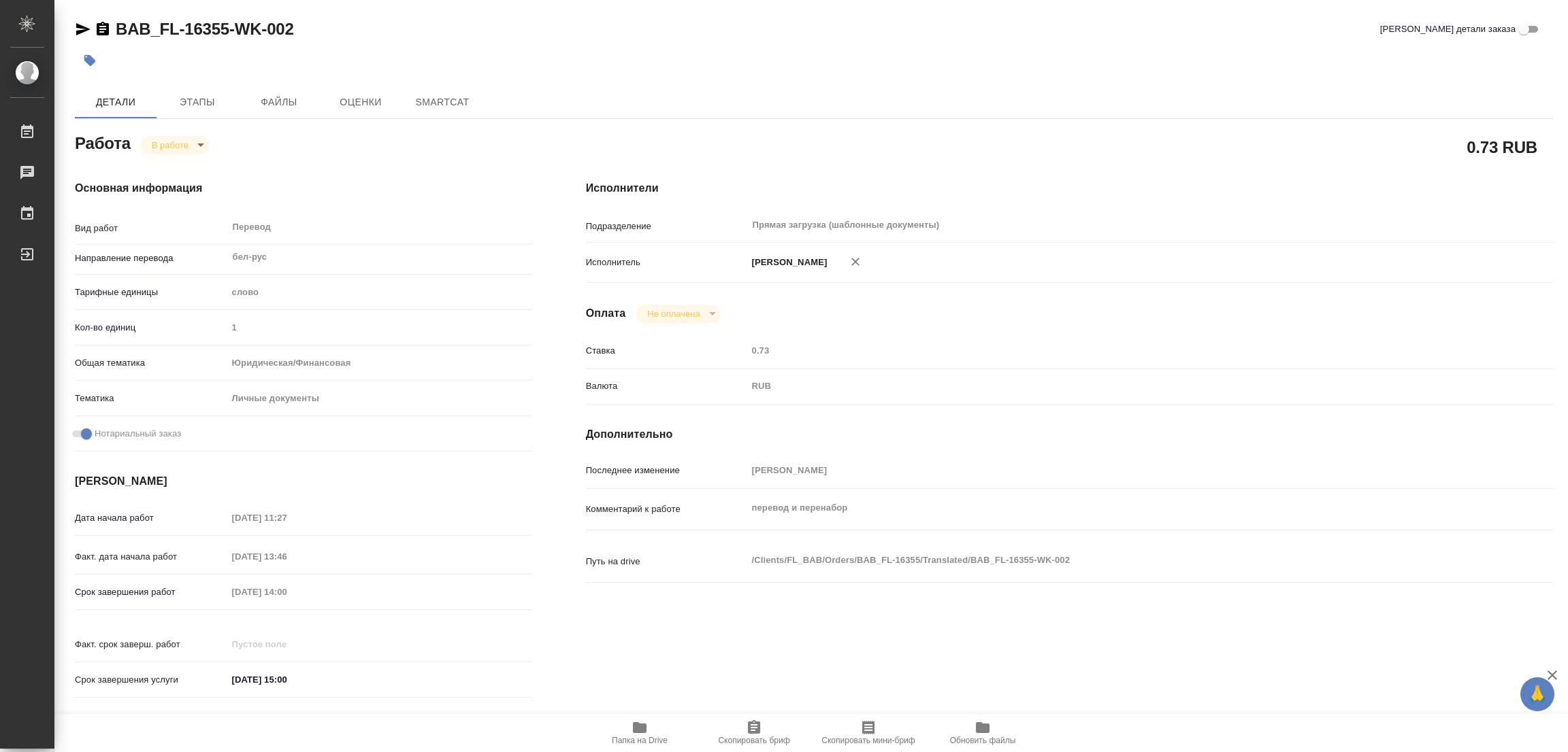
type textarea "x"
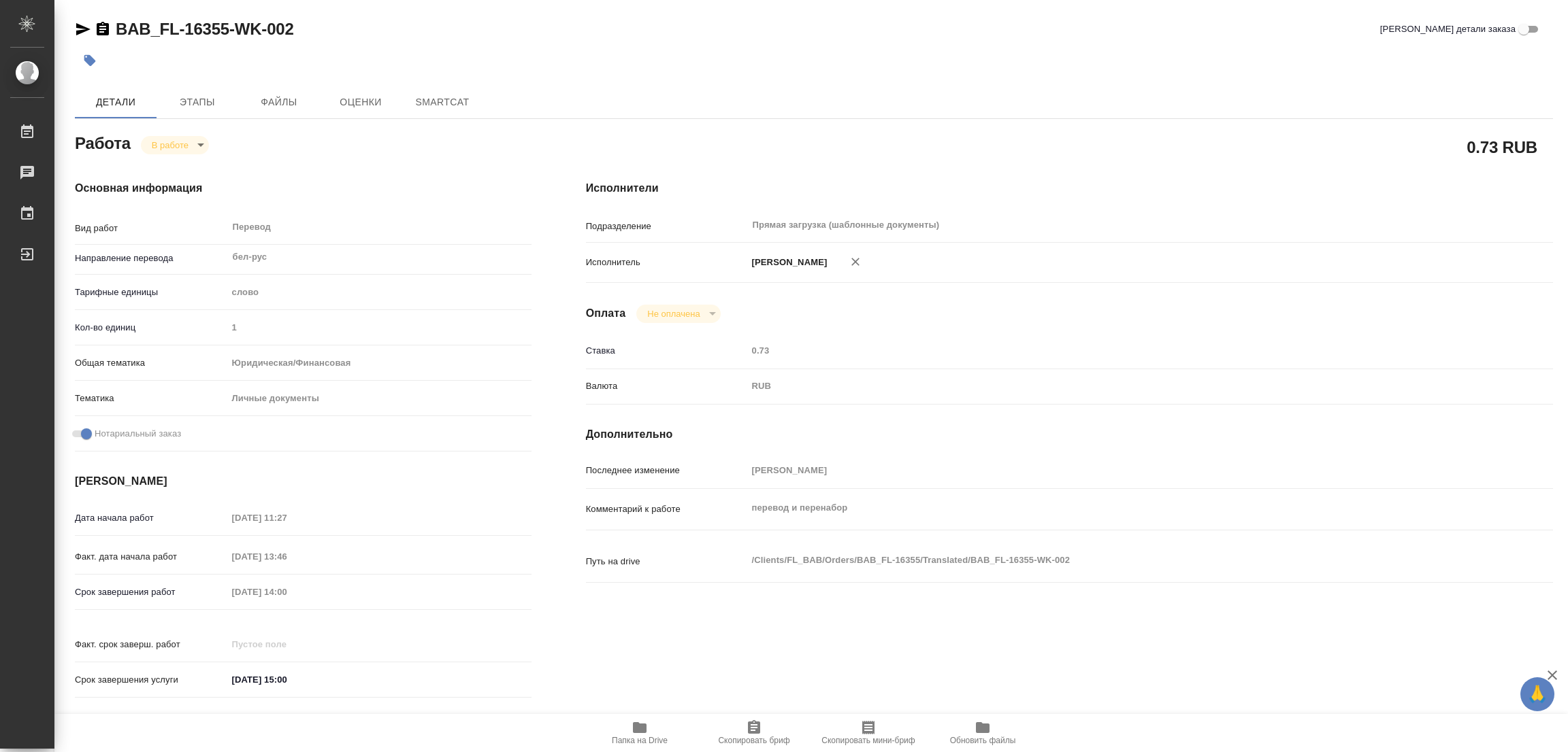
type textarea "x"
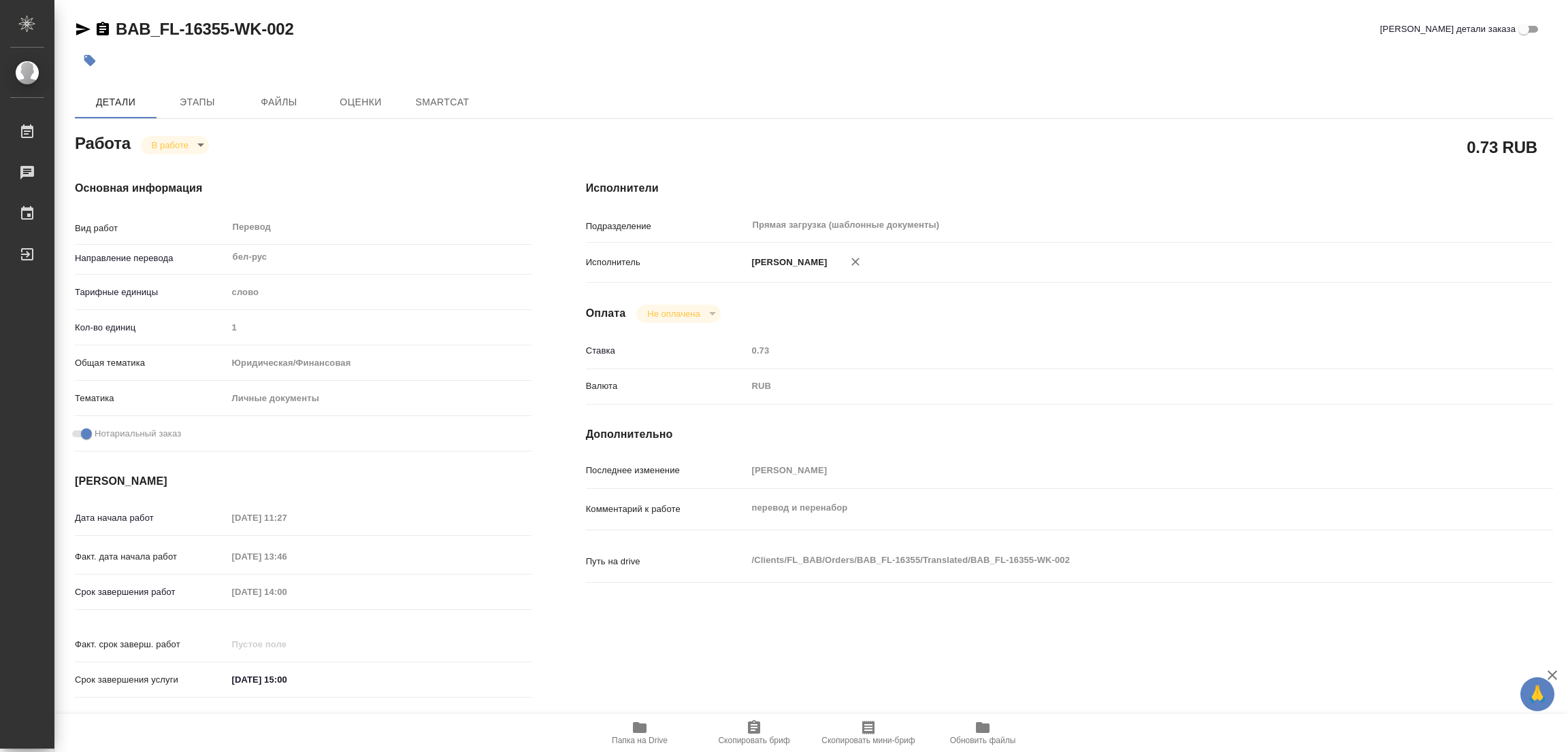
type textarea "x"
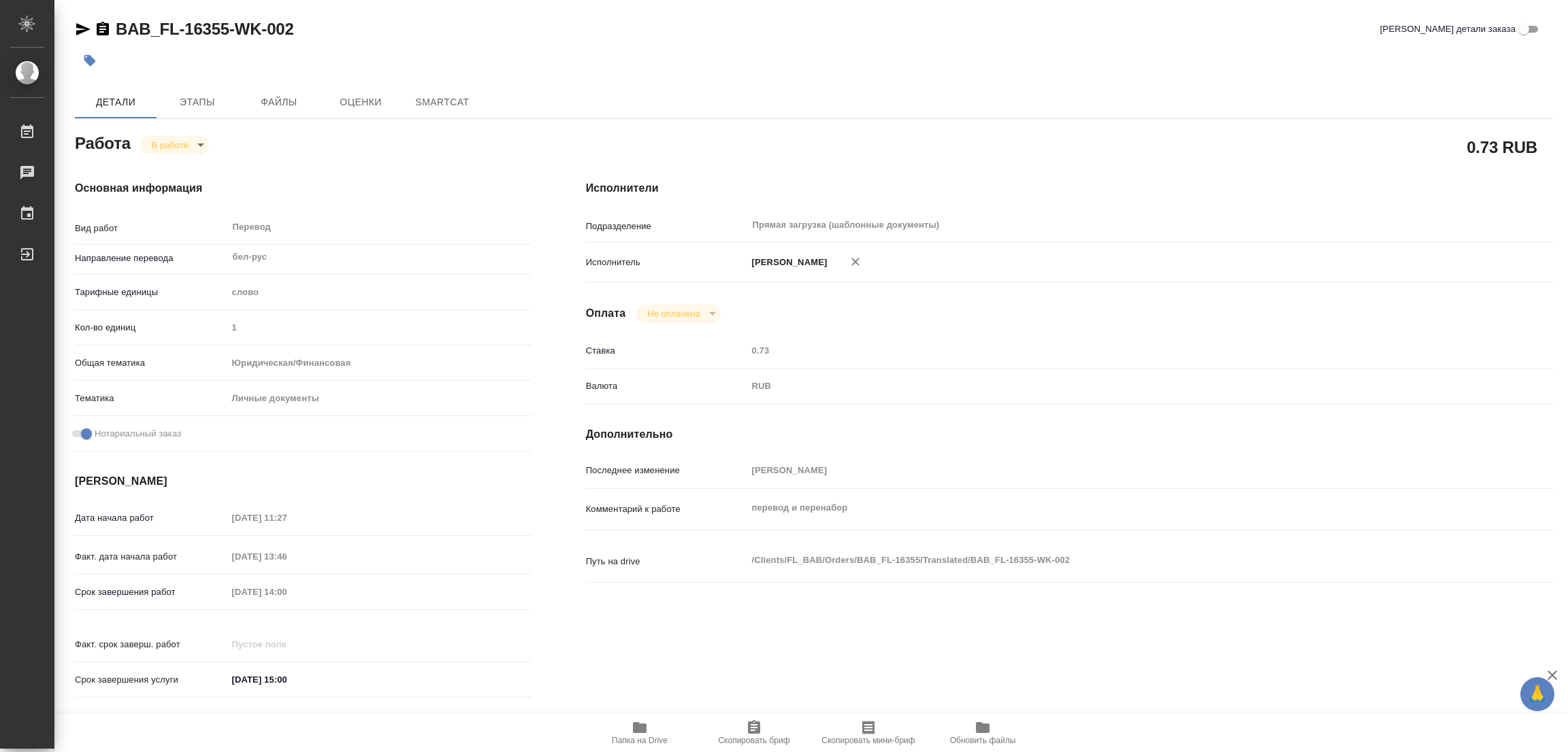
type textarea "x"
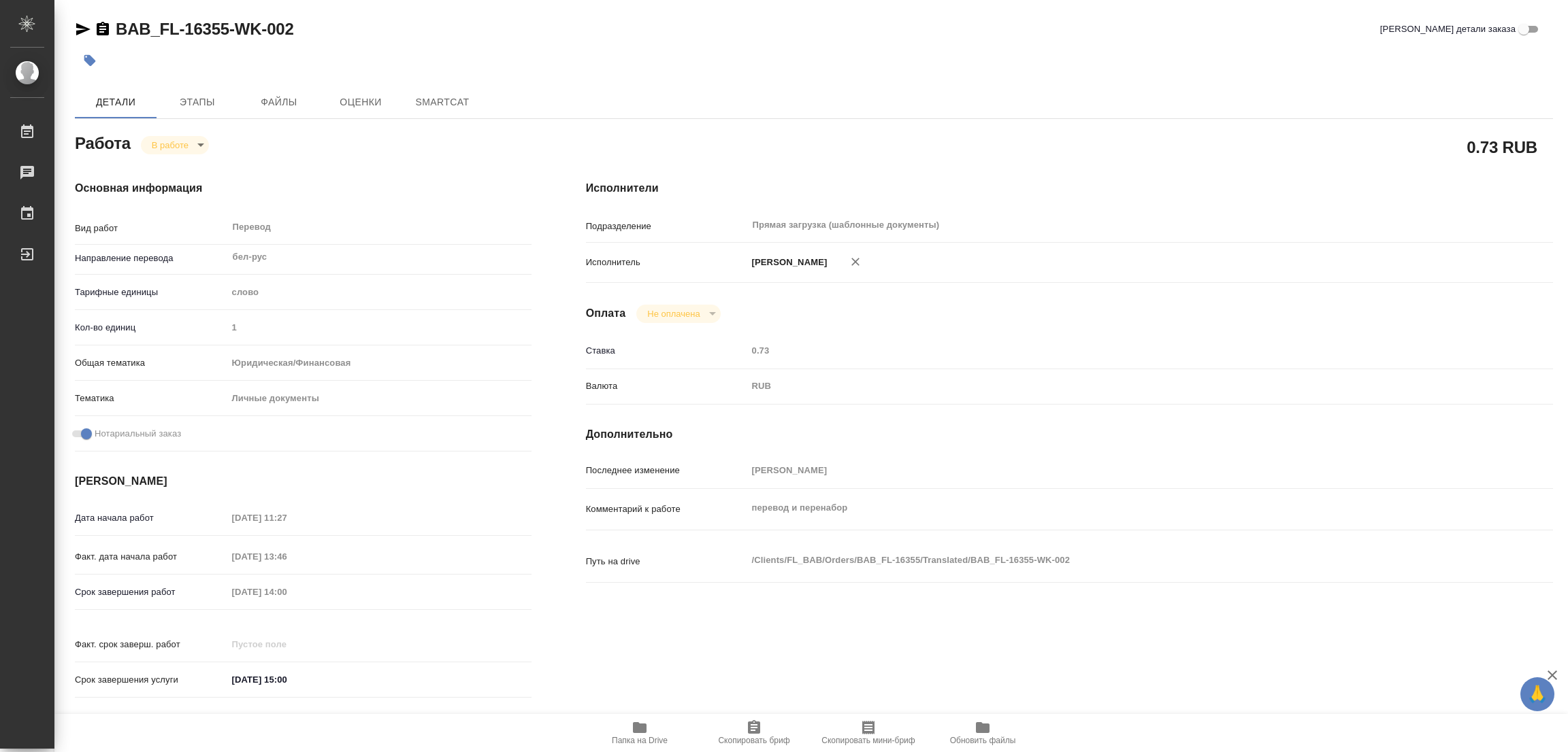
type textarea "x"
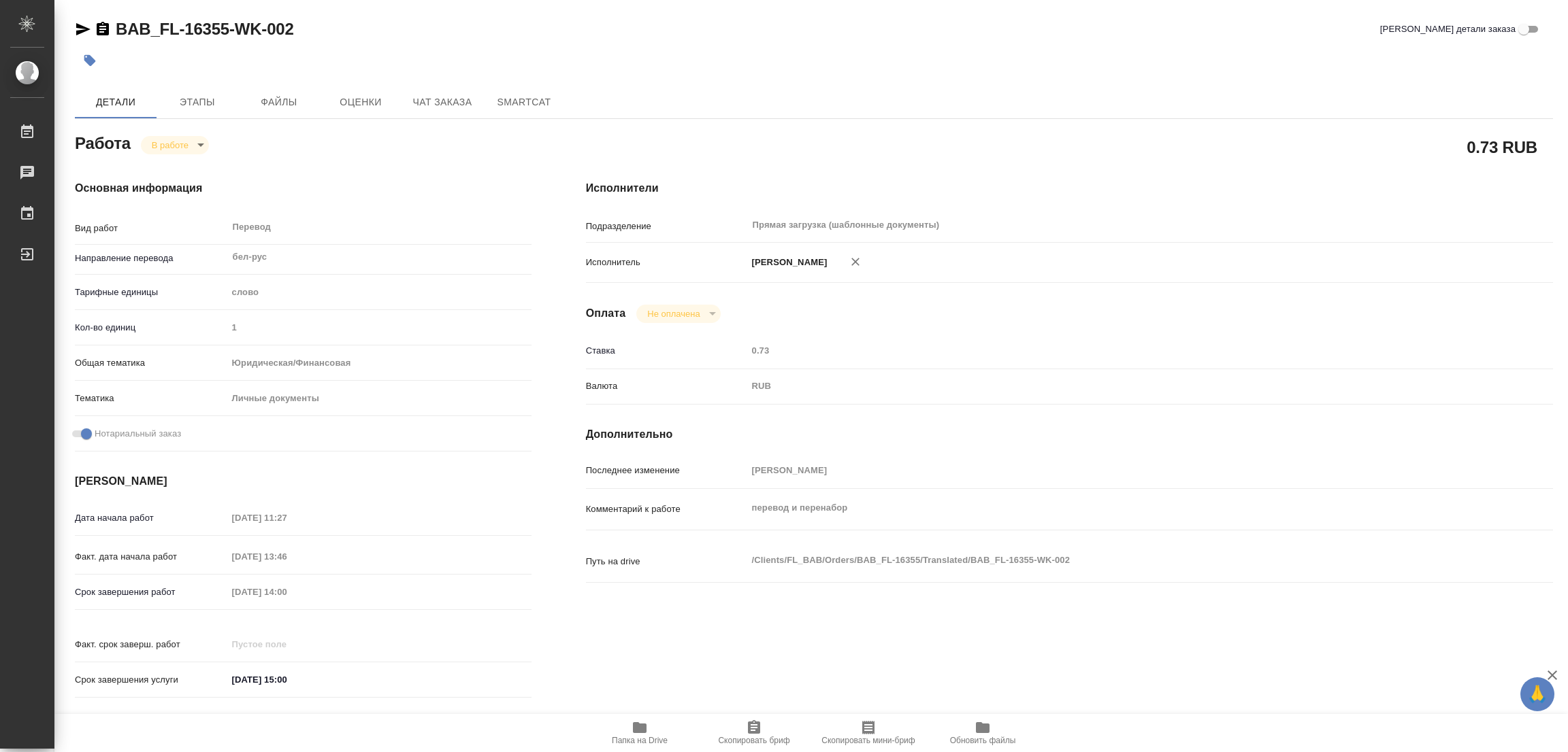
type textarea "x"
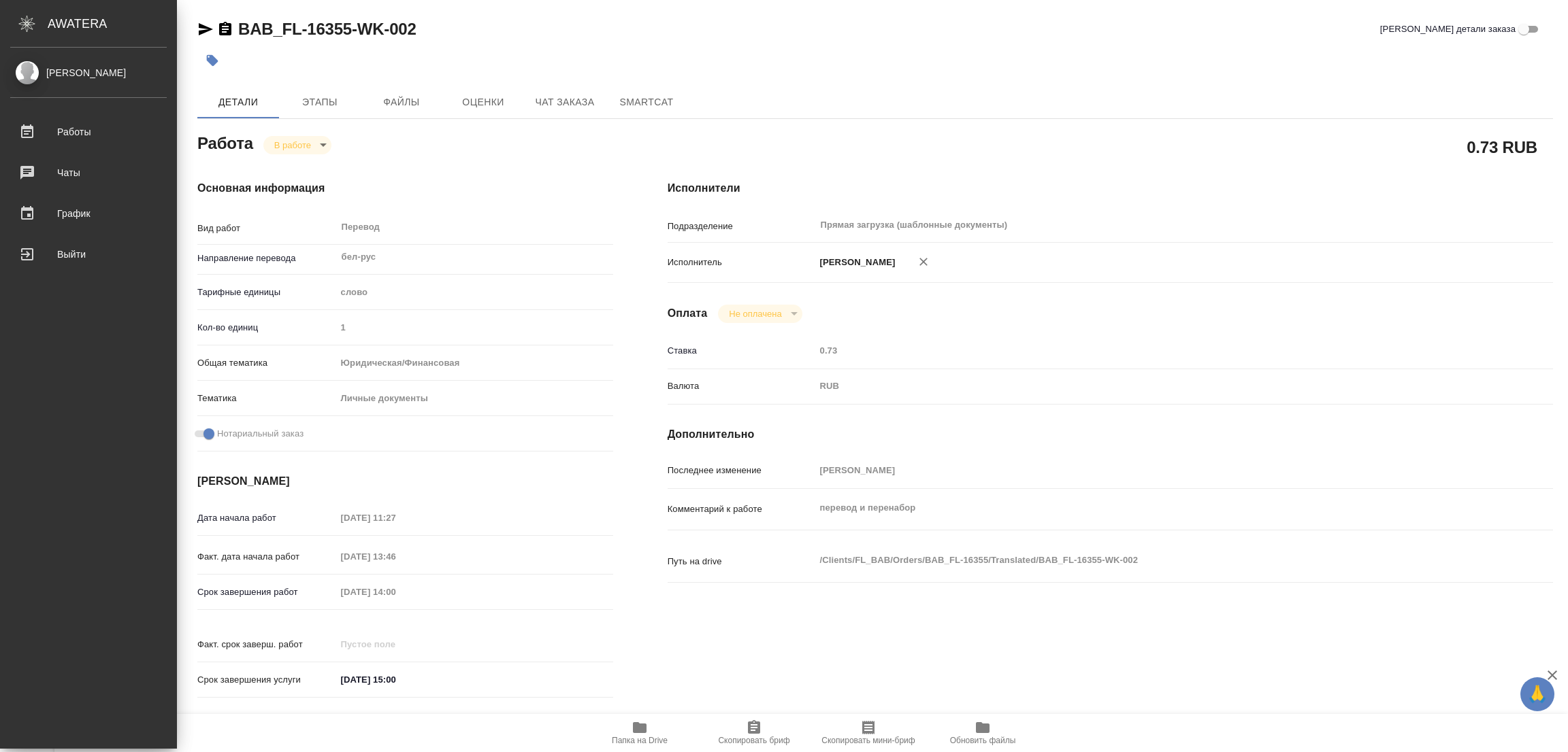
type textarea "x"
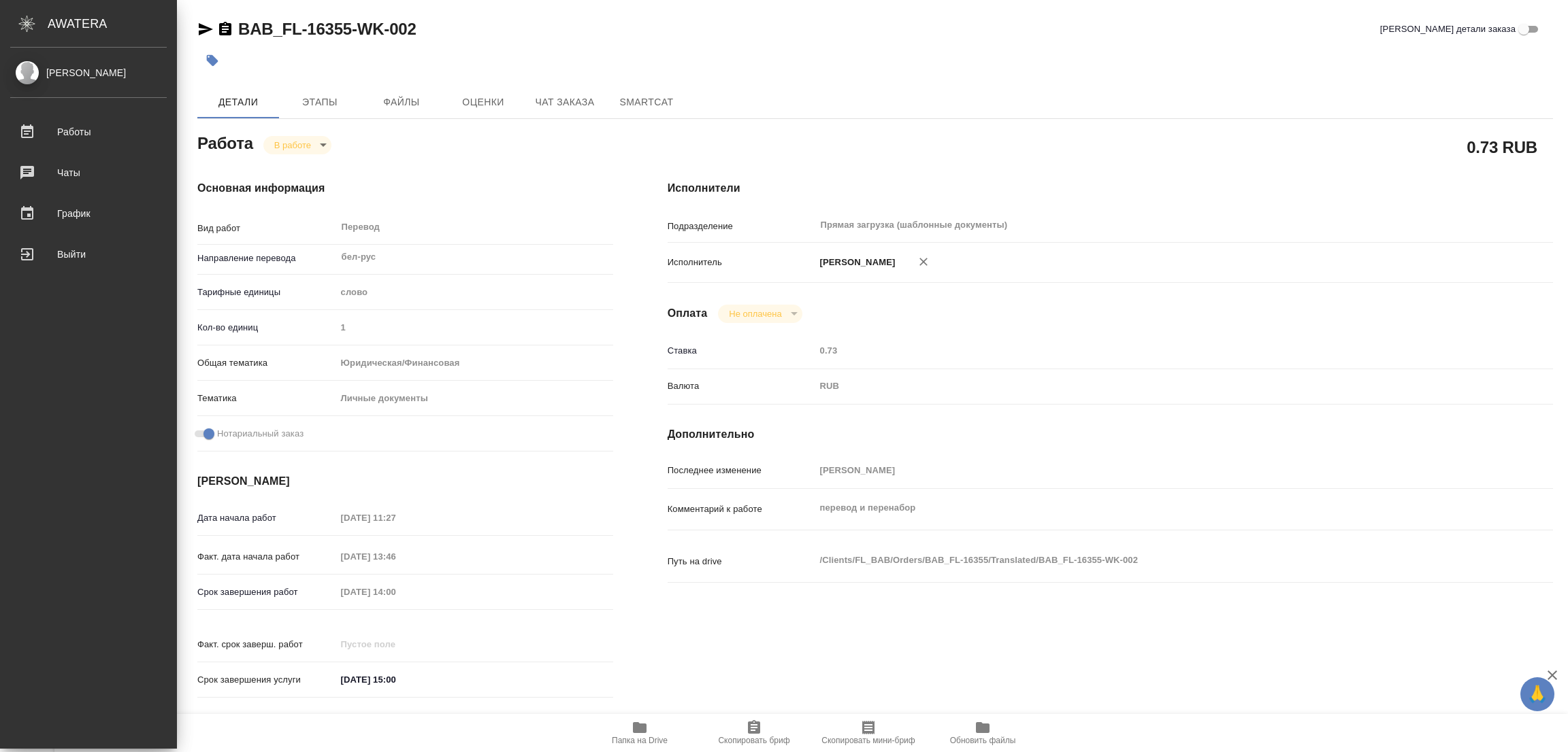
type textarea "x"
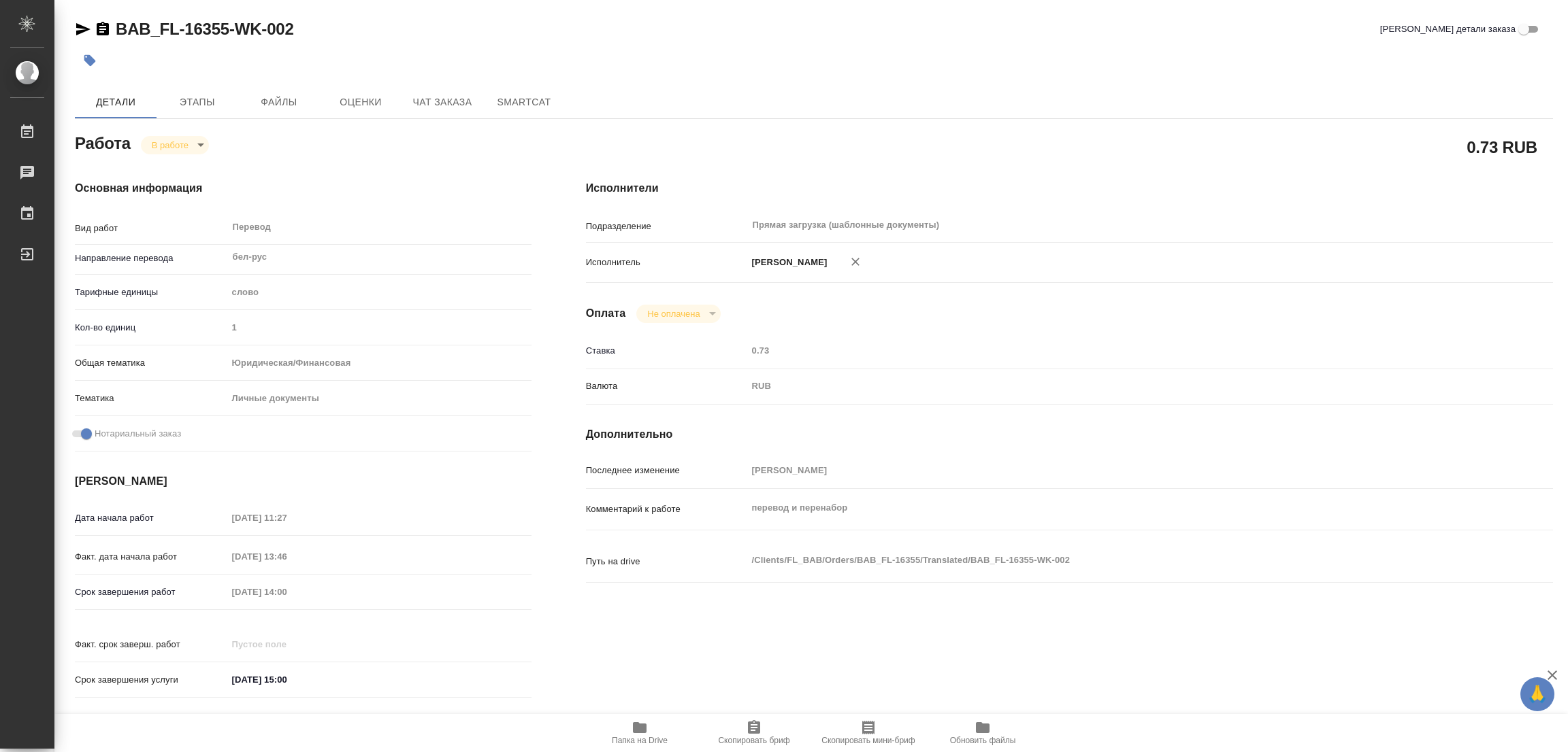
type textarea "x"
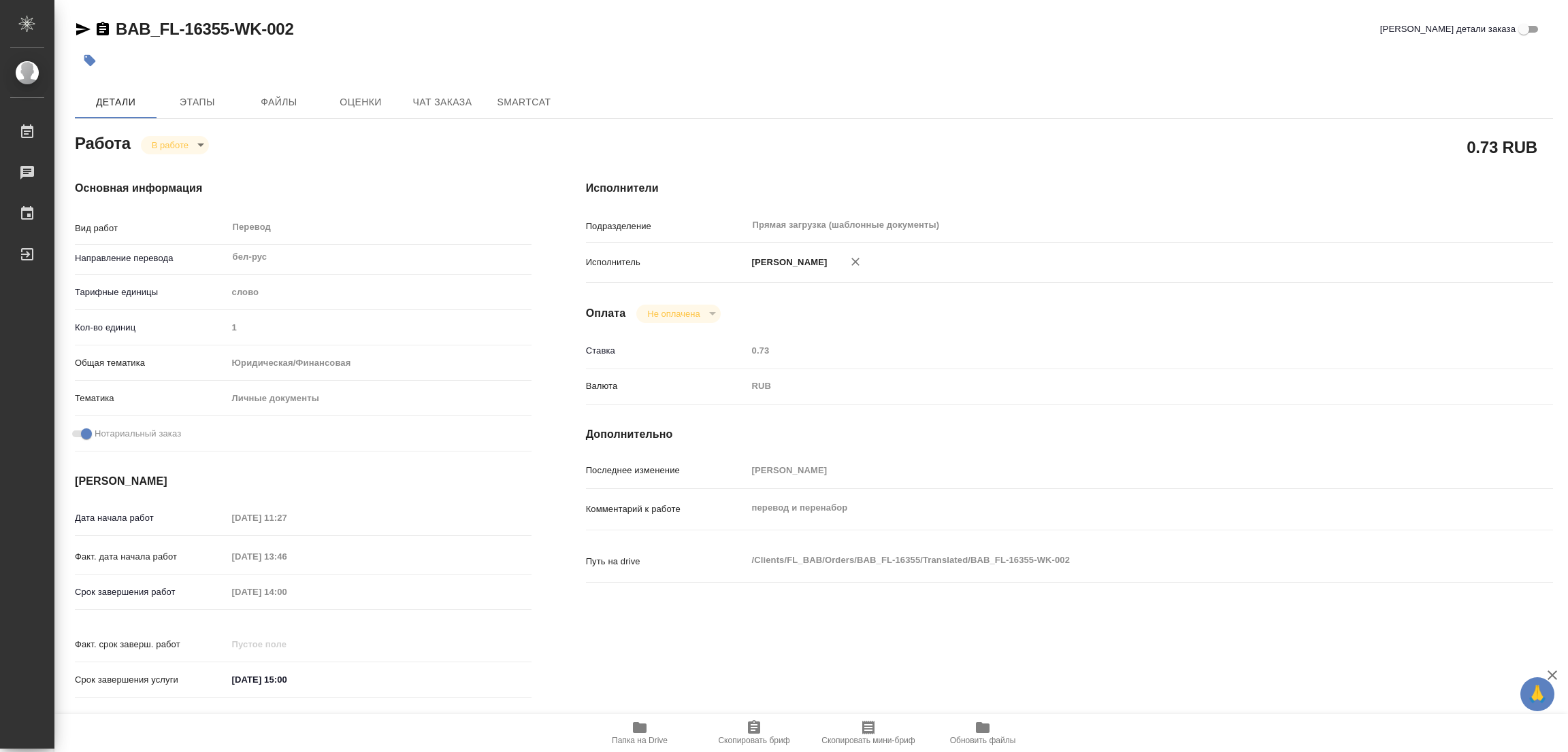
click at [644, 727] on icon "button" at bounding box center [639, 727] width 14 height 11
click at [198, 100] on span "Этапы" at bounding box center [197, 102] width 65 height 17
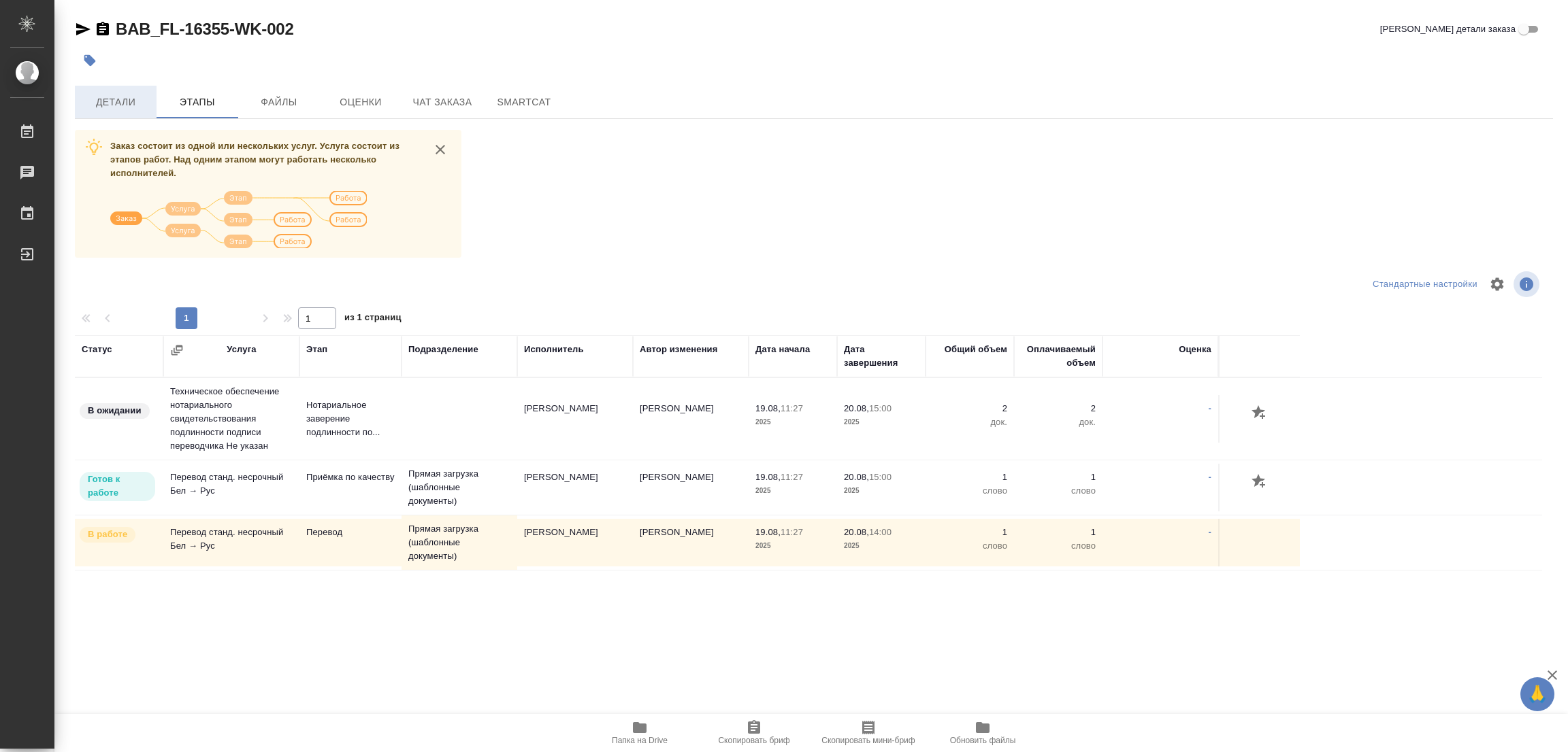
click at [140, 89] on button "Детали" at bounding box center [115, 102] width 82 height 33
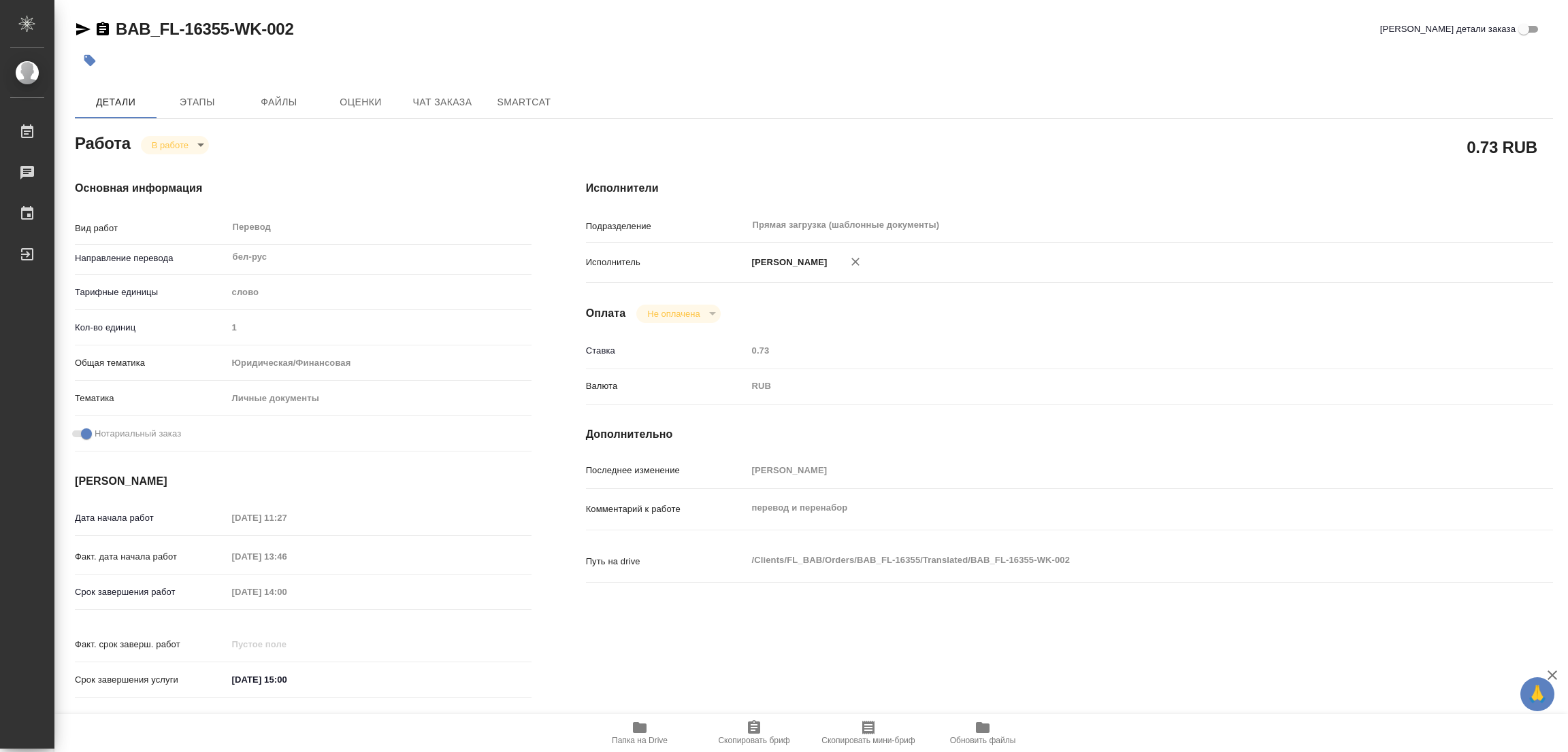
type textarea "x"
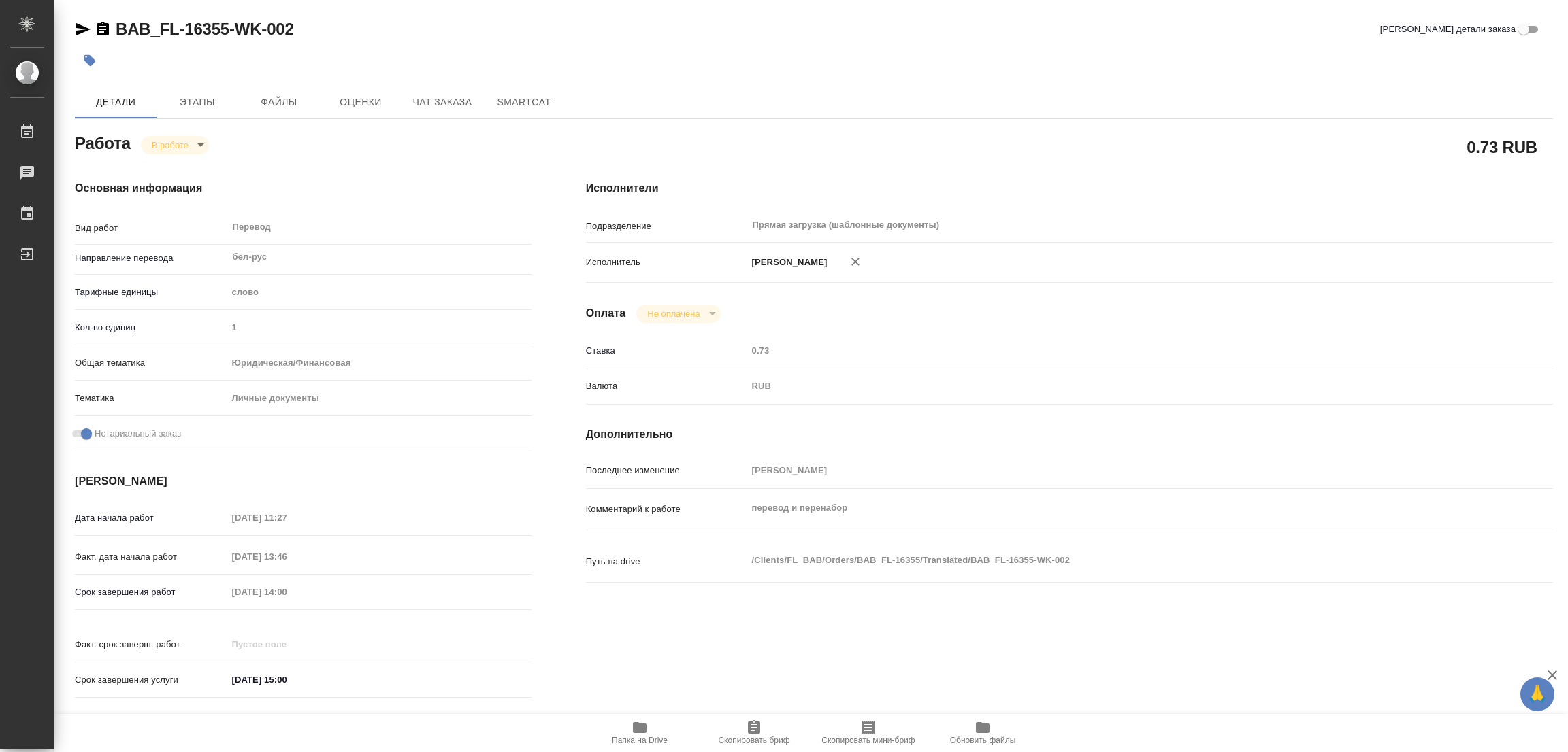
type textarea "x"
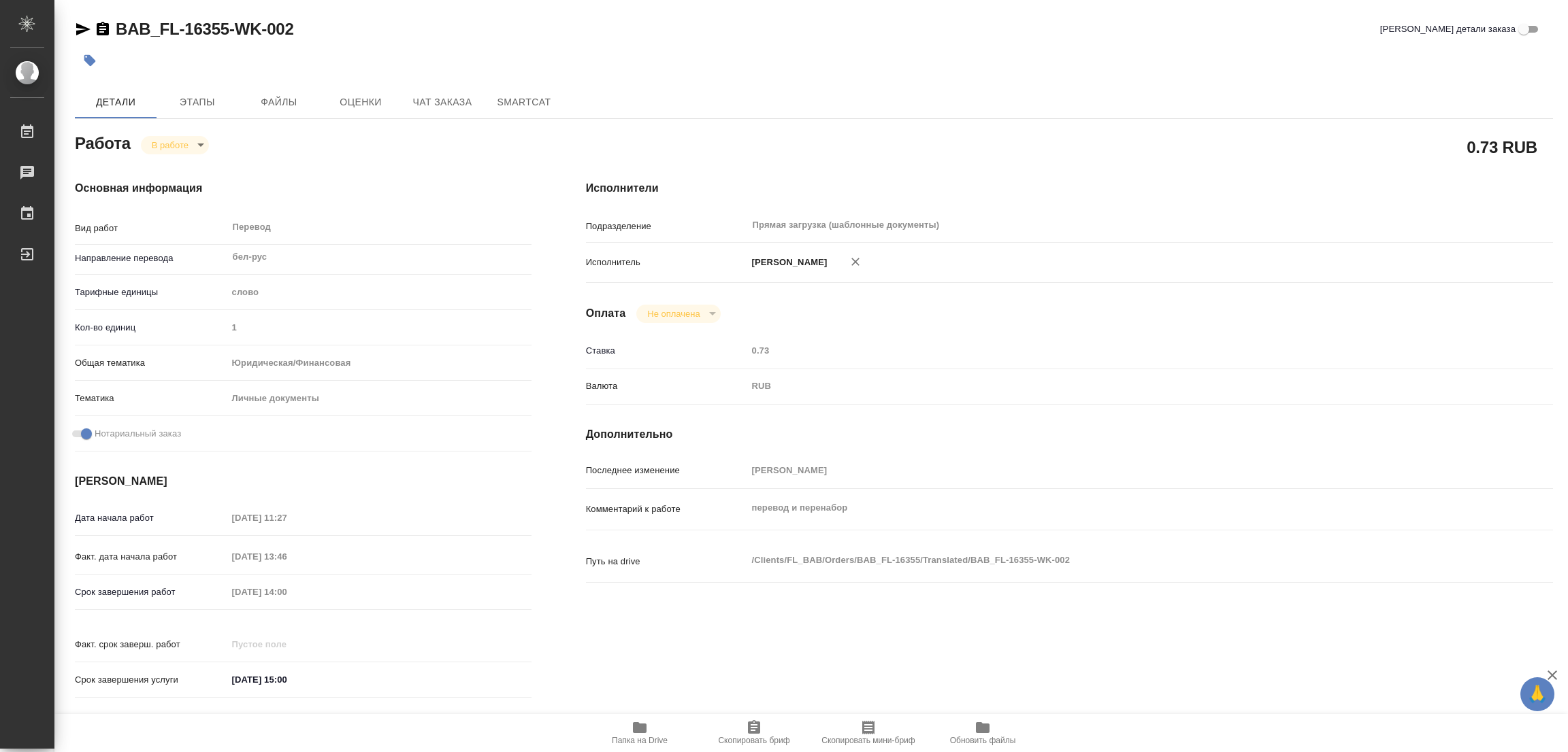
click at [162, 150] on body "🙏 .cls-1 fill:#fff; AWATERA Popova Galina Работы 0 Чаты График Выйти BAB_FL-163…" at bounding box center [784, 376] width 1568 height 752
type textarea "x"
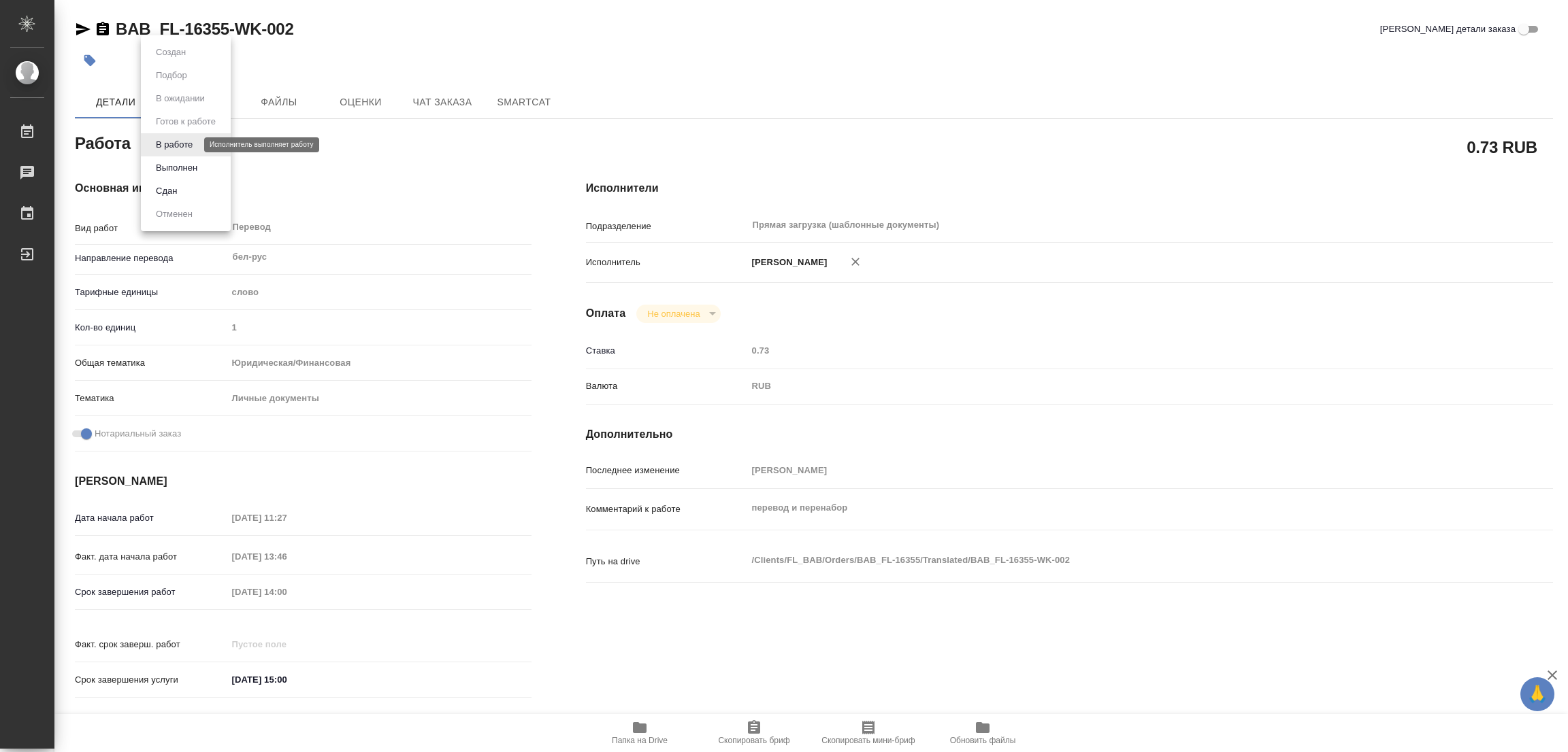
type textarea "x"
click at [170, 172] on button "Выполнен" at bounding box center [177, 168] width 49 height 15
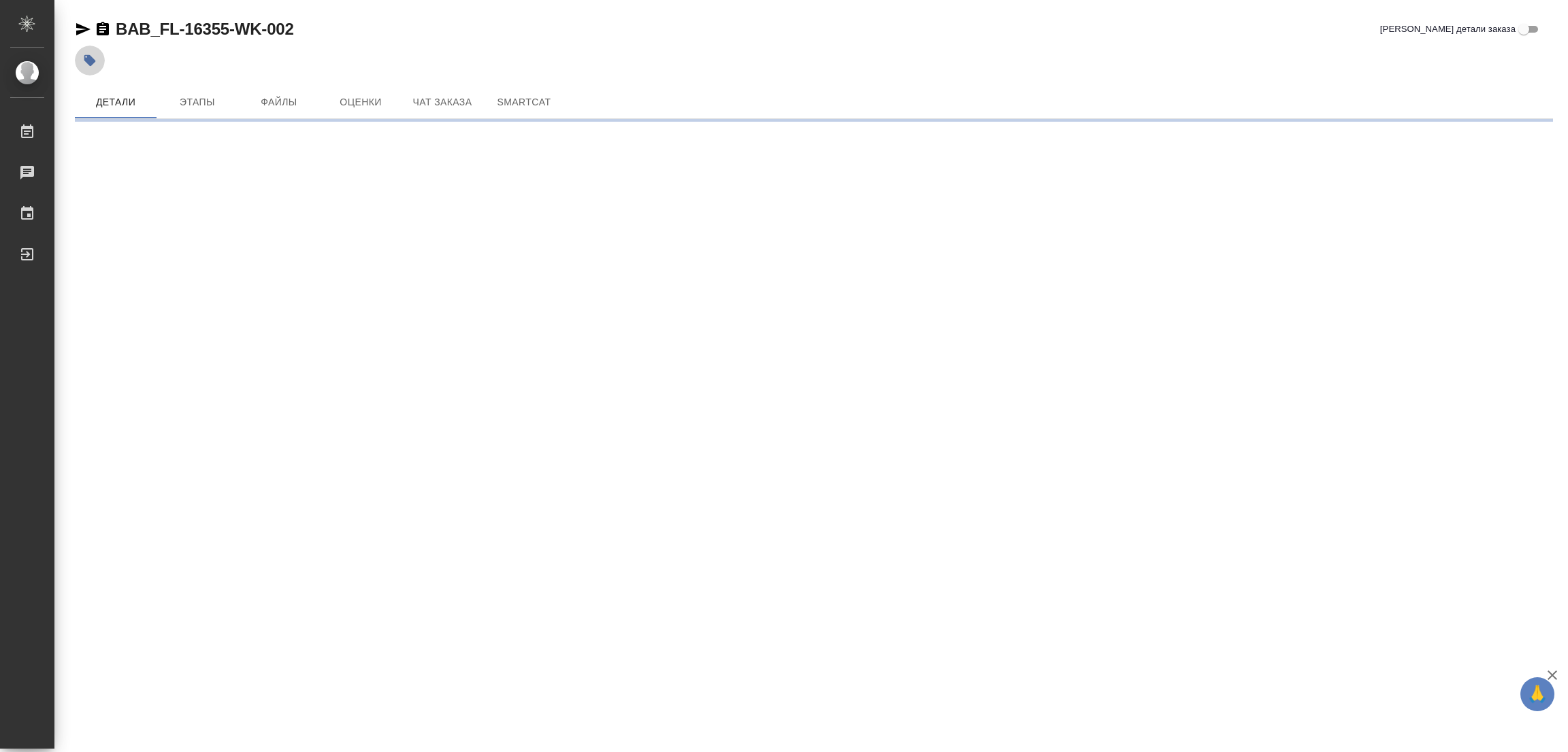
click at [87, 55] on icon "button" at bounding box center [90, 61] width 12 height 12
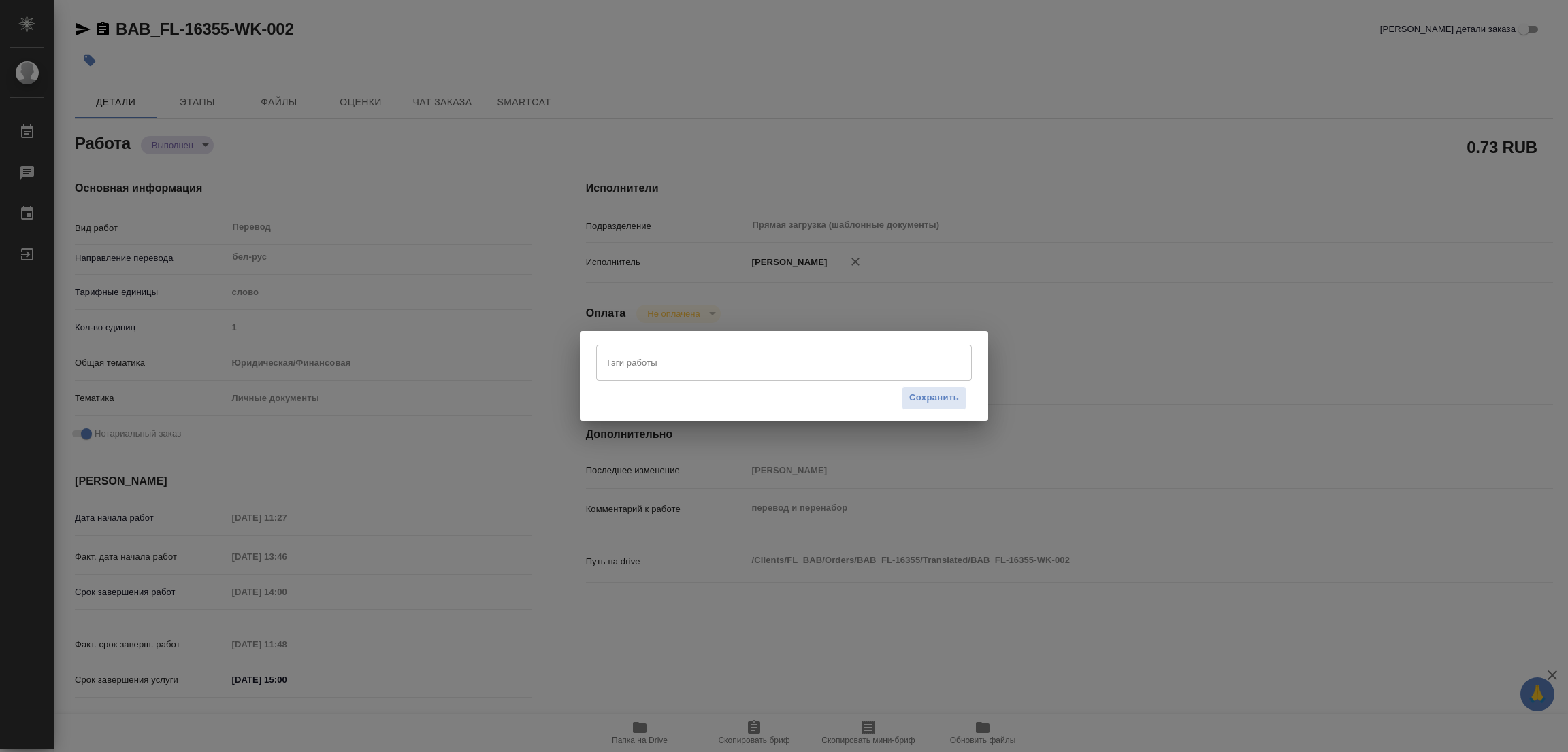
type textarea "x"
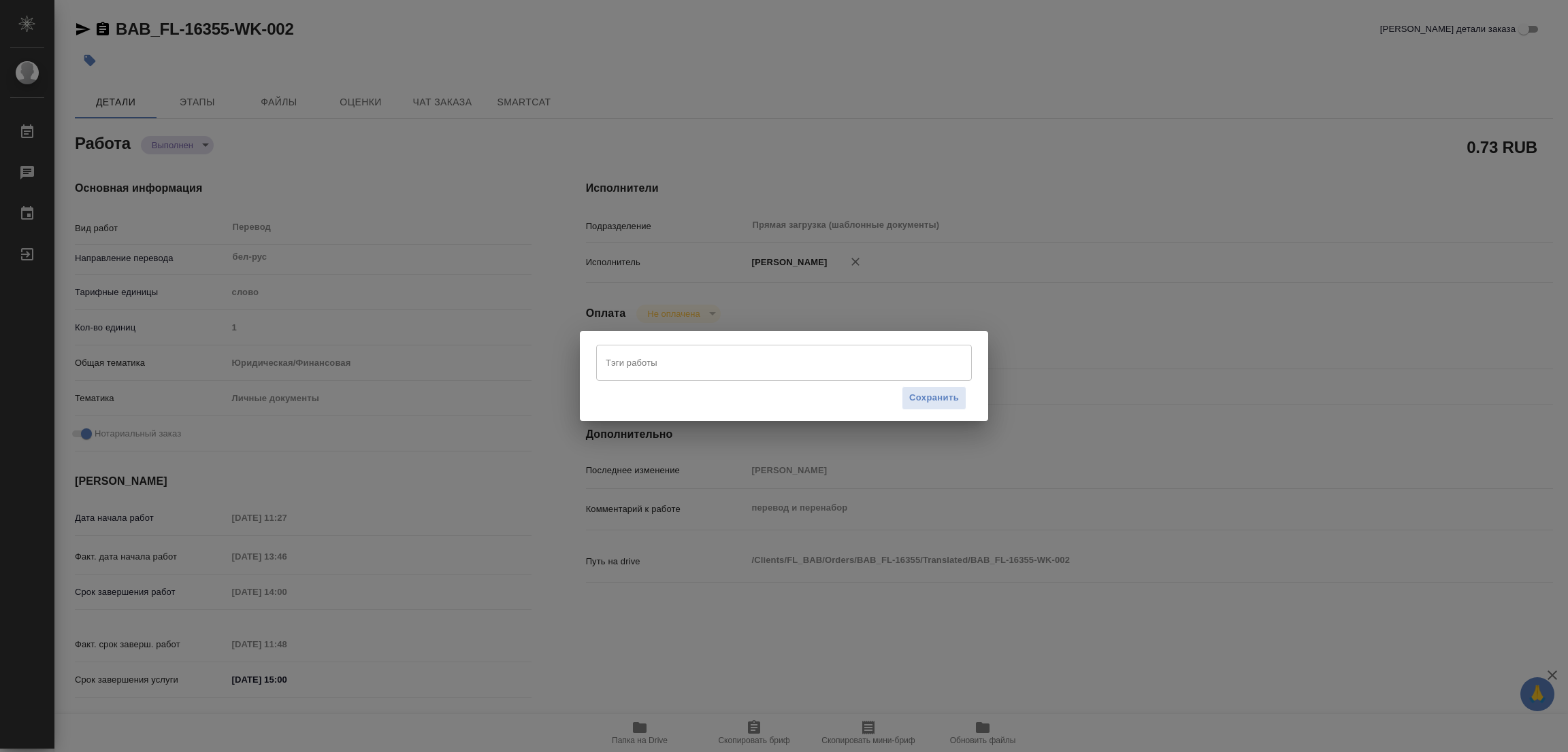
type textarea "x"
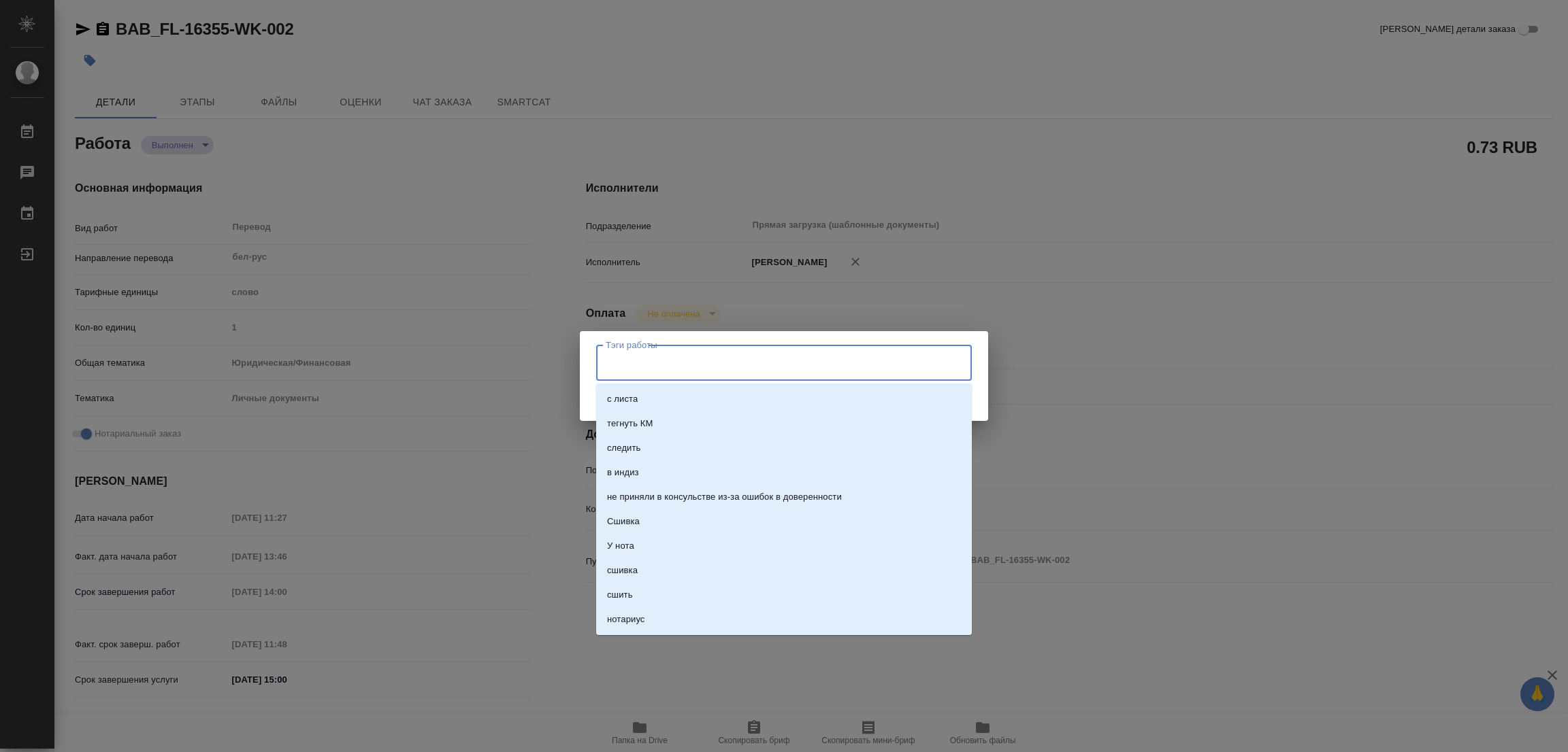
click at [668, 364] on input "Тэги работы" at bounding box center [770, 363] width 337 height 23
type textarea "x"
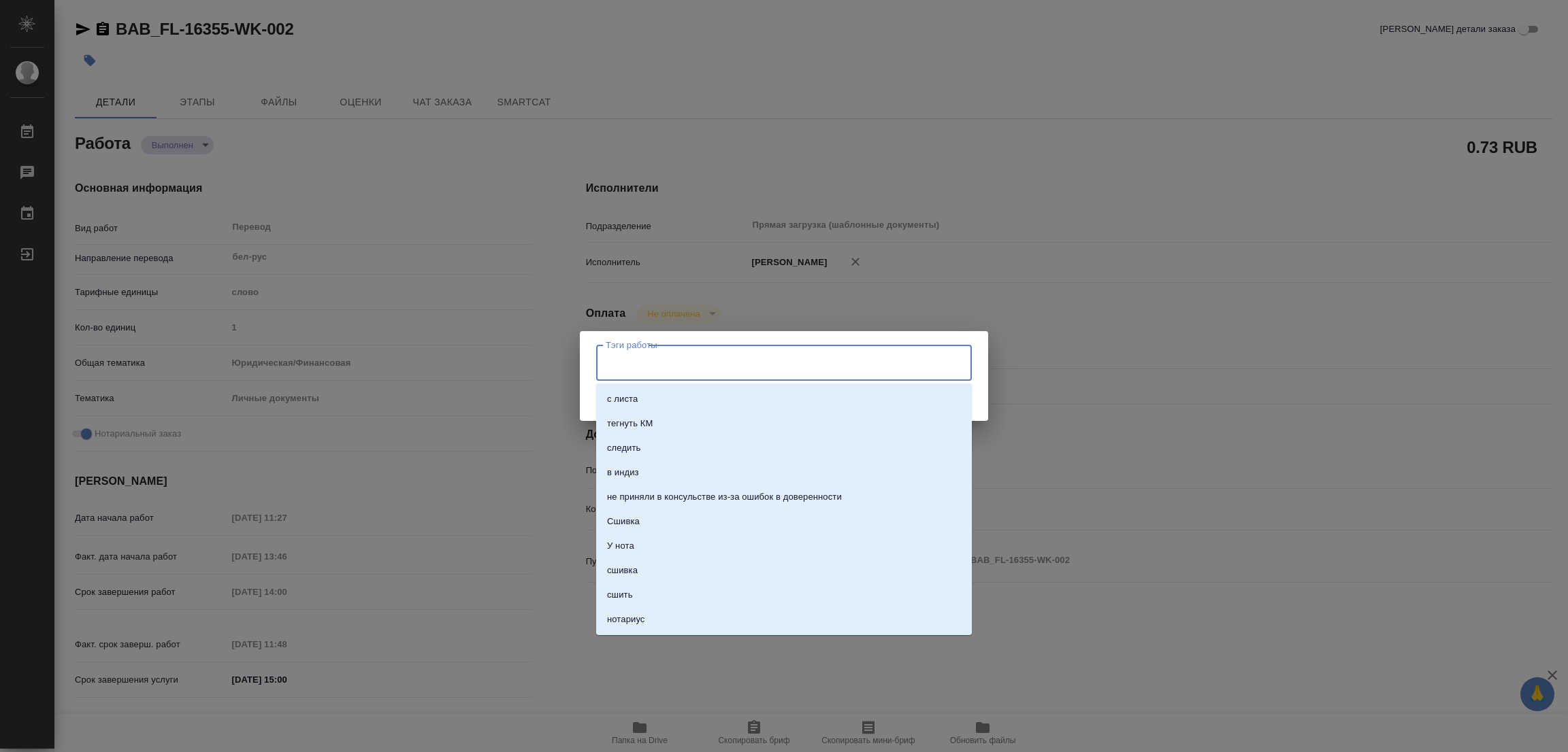
type textarea "x"
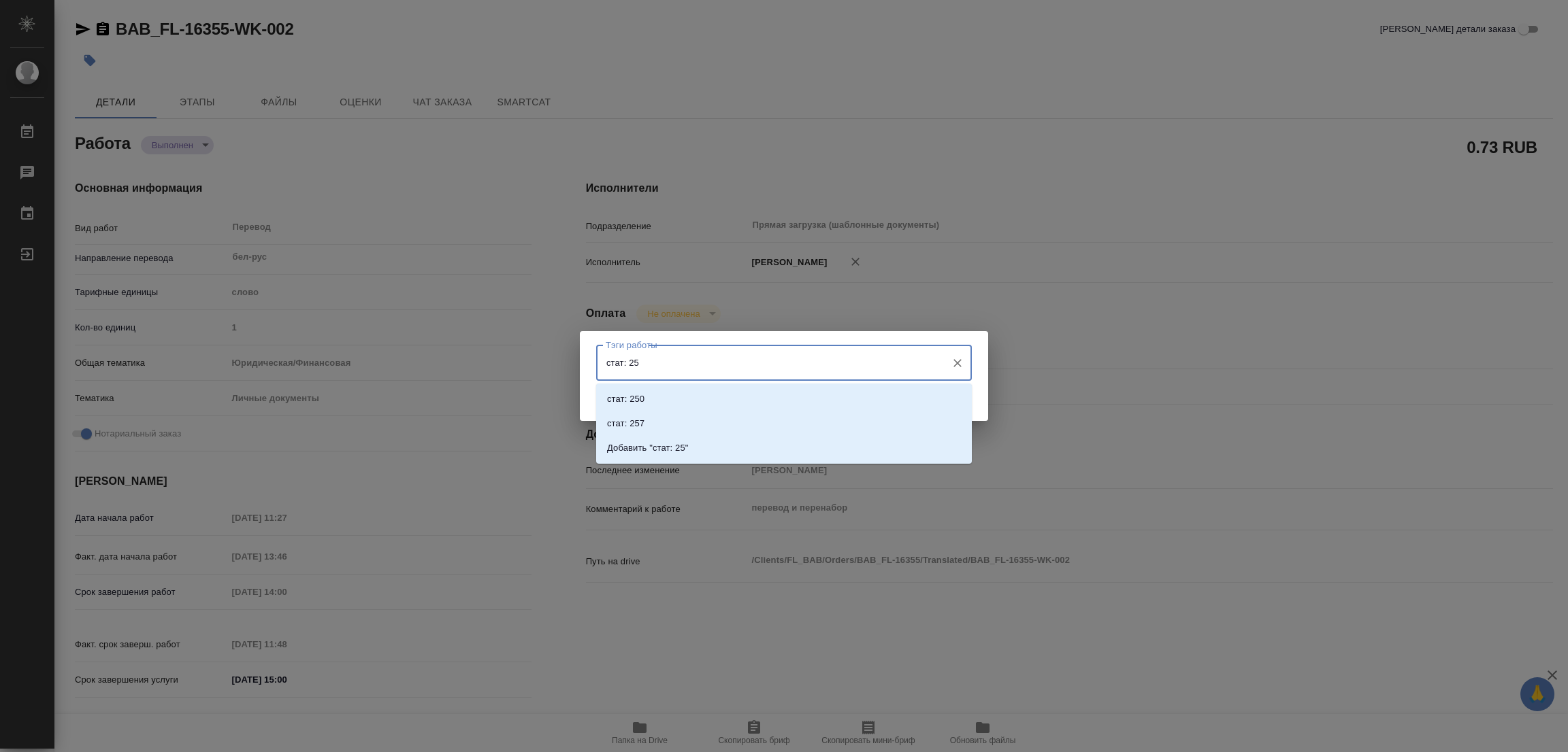
type input "стат: 250"
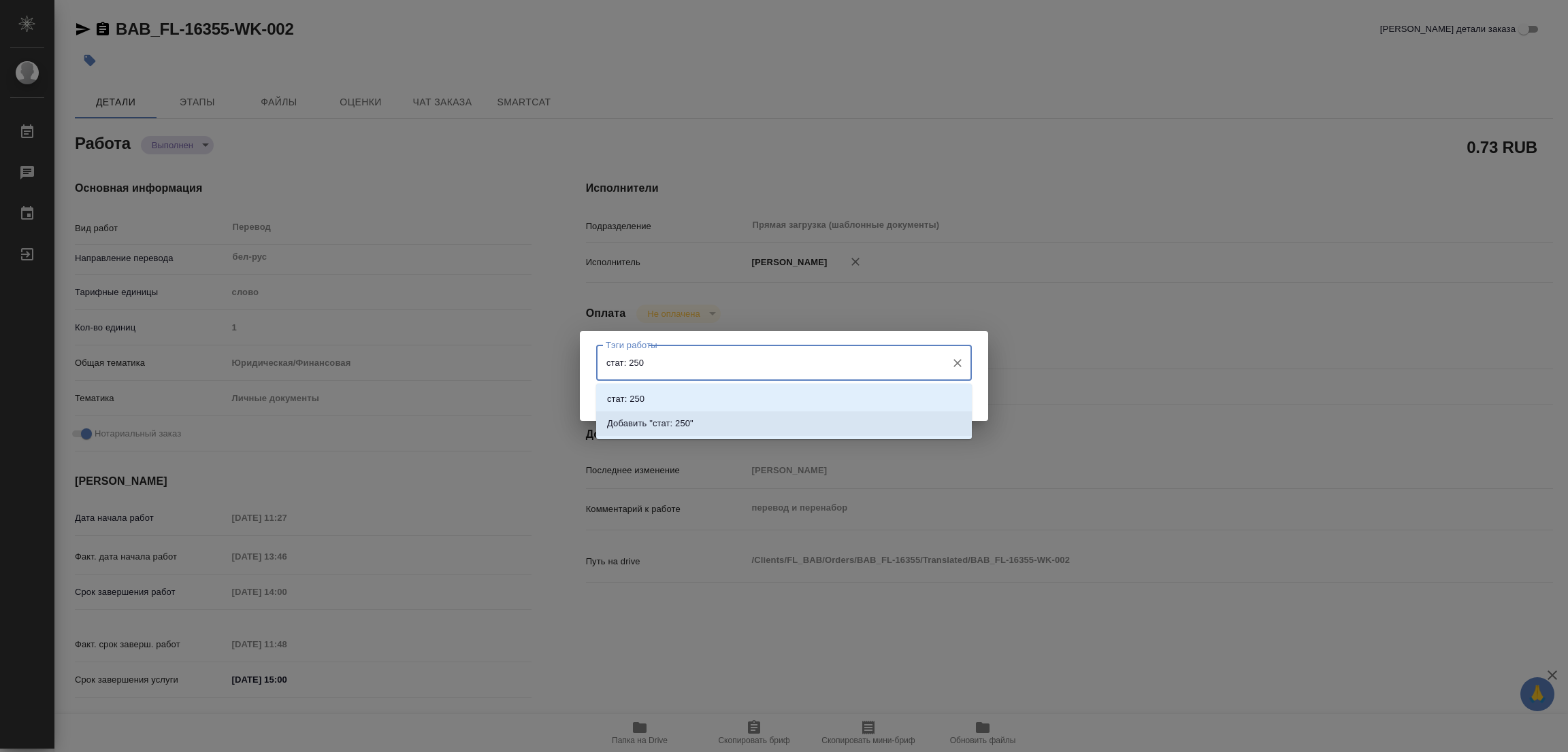
click at [681, 417] on p "Добавить "стат: 250"" at bounding box center [650, 424] width 87 height 14
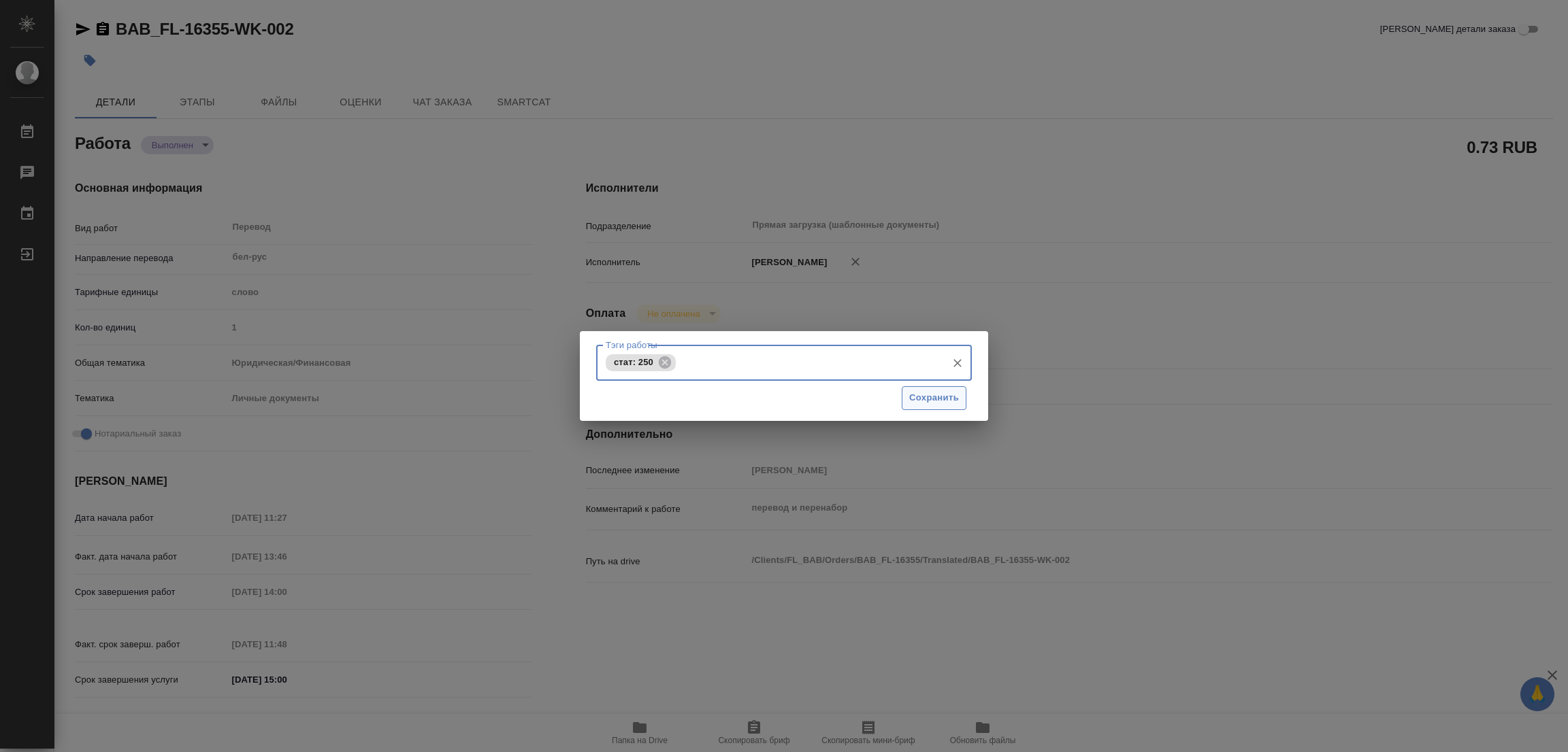
click at [924, 393] on span "Сохранить" at bounding box center [934, 398] width 49 height 16
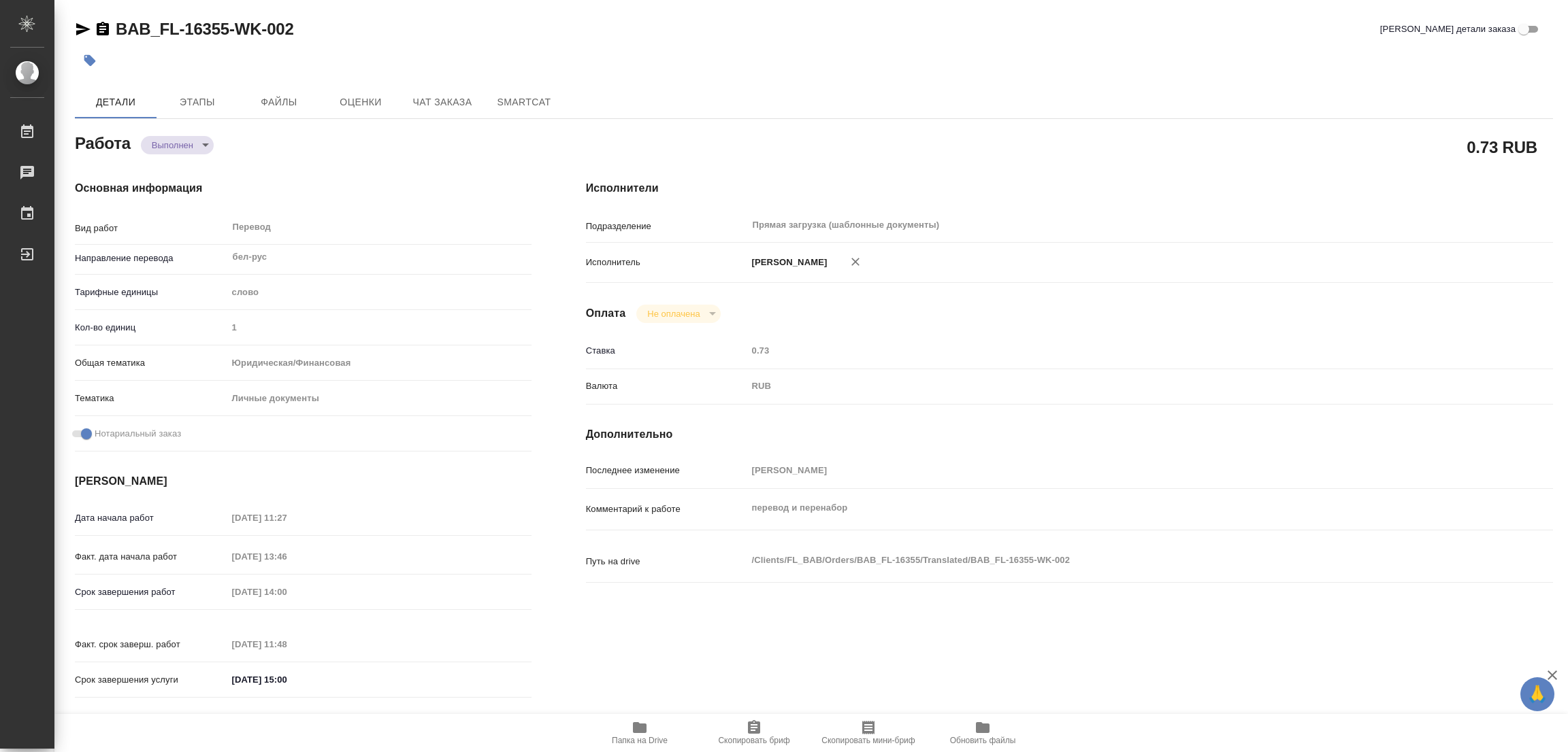
type input "completed"
type textarea "Перевод"
type textarea "x"
type input "бел-рус"
type input "5a8b1489cc6b4906c91bfd90"
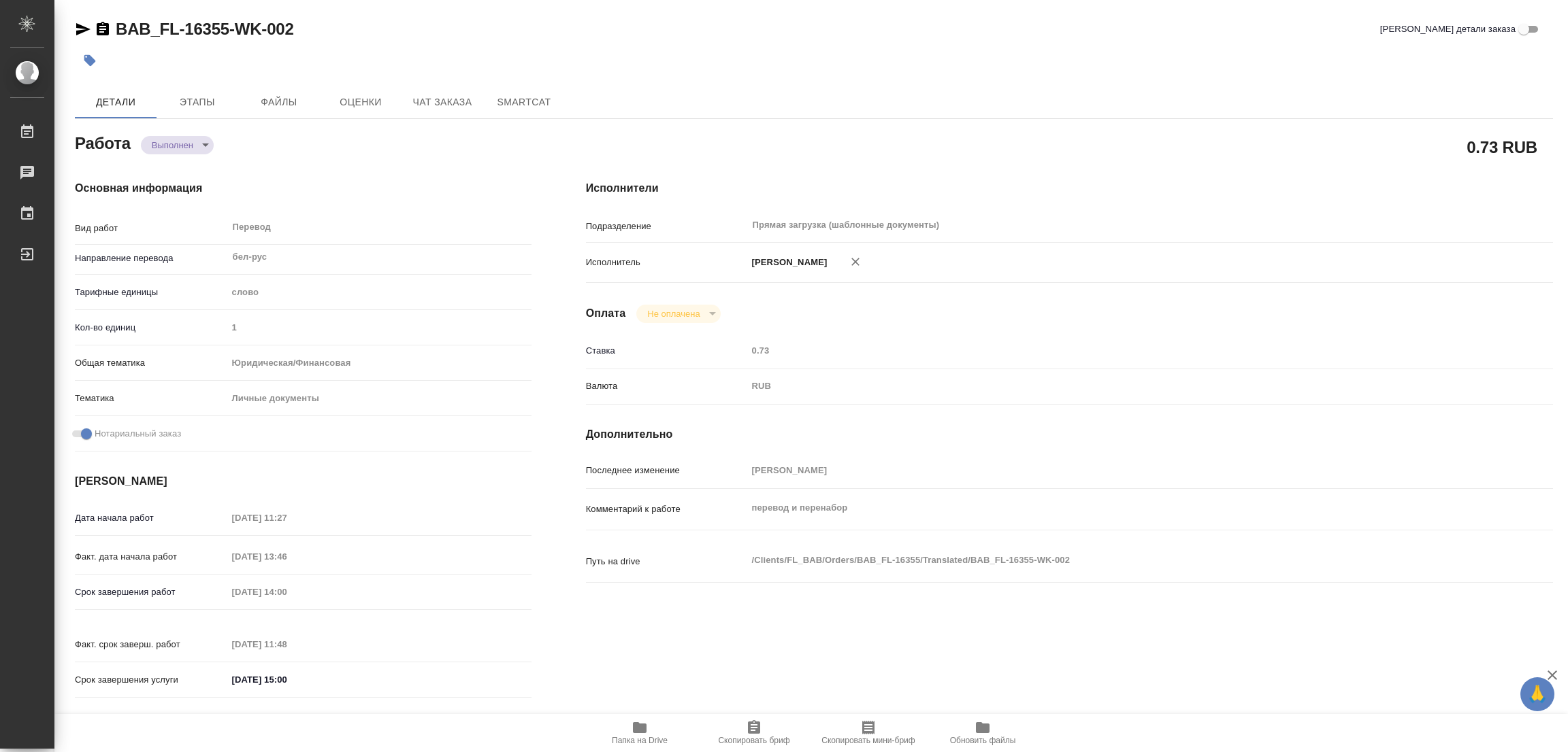
type input "1"
type input "yr-fn"
type input "5a8b8b956a9677013d343cfe"
checkbox input "true"
type input "19.08.2025 11:27"
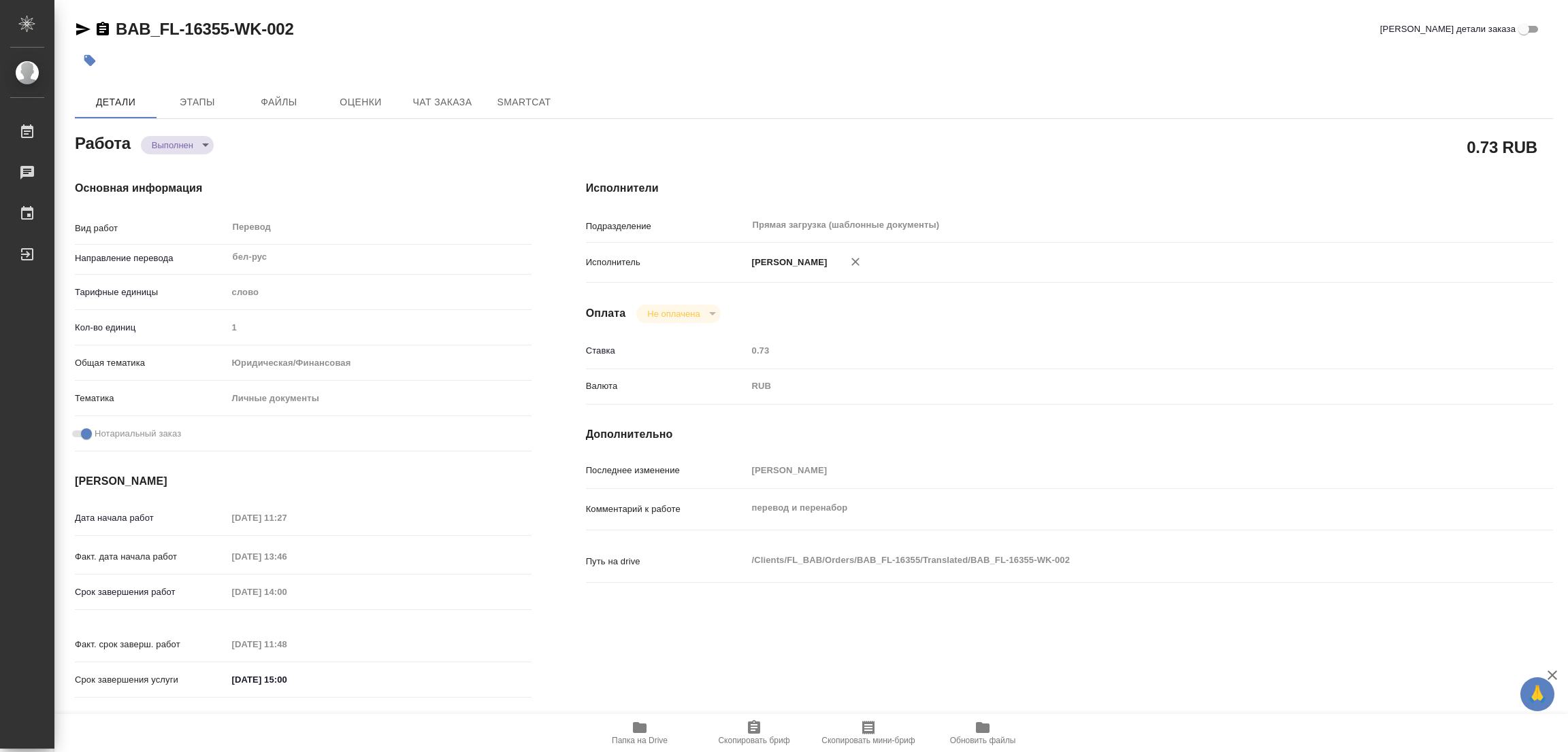
type input "19.08.2025 13:46"
type input "20.08.2025 14:00"
type input "20.08.2025 11:48"
type input "[DATE] 15:00"
type input "Прямая загрузка (шаблонные документы)"
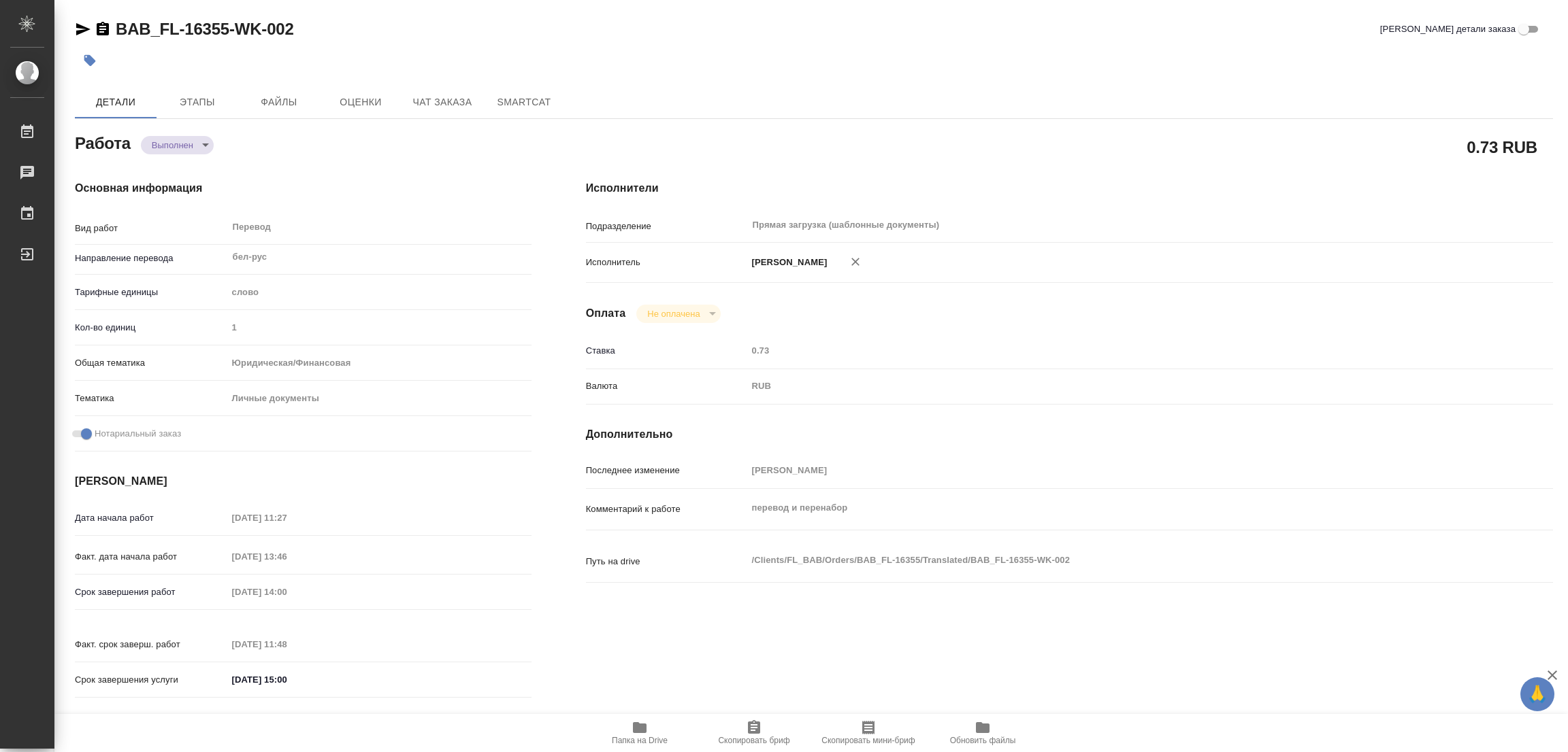
type input "notPayed"
type input "0.73"
type input "RUB"
type input "[PERSON_NAME]"
type textarea "перевод и перенабор"
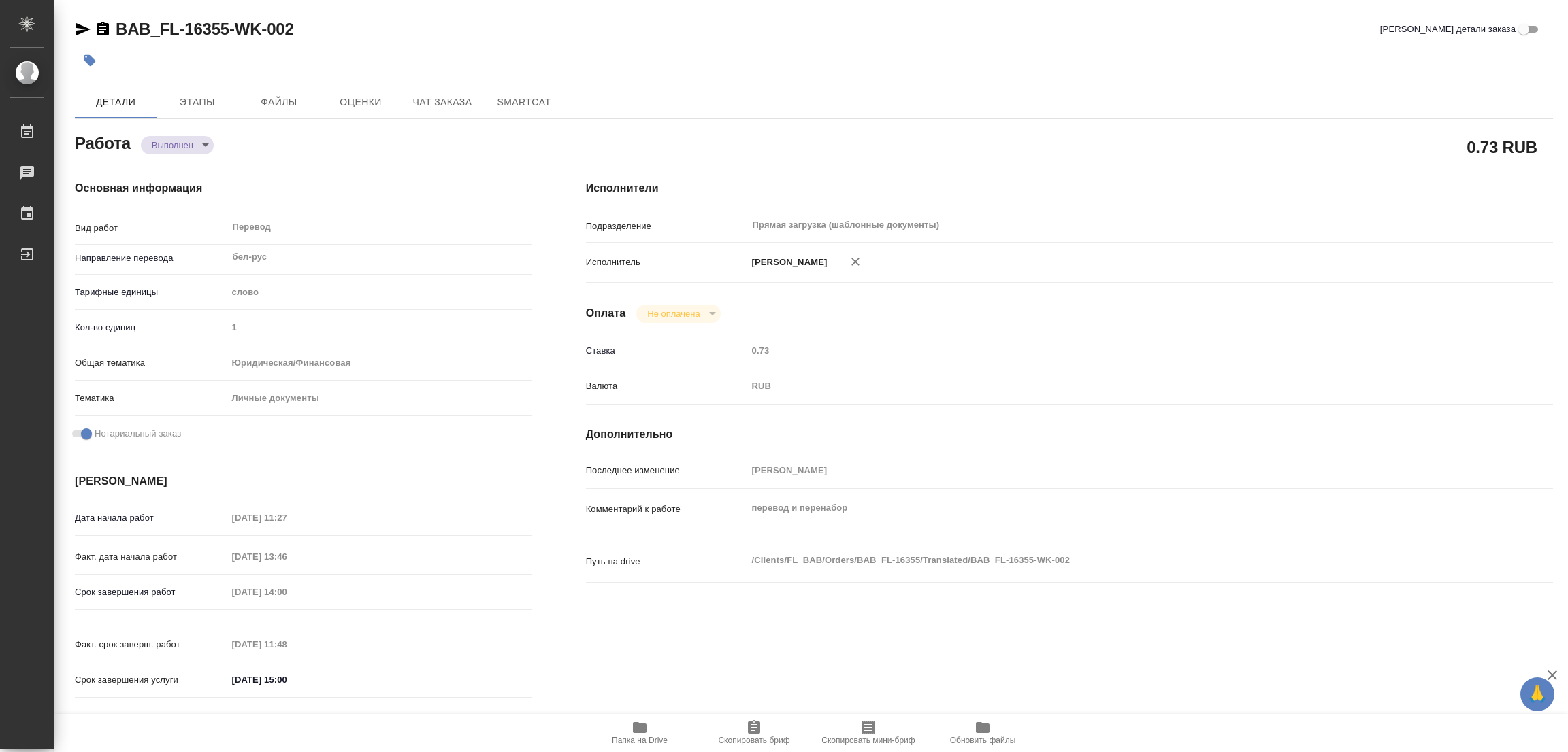
type textarea "x"
type textarea "/Clients/FL_BAB/Orders/BAB_FL-16355/Translated/BAB_FL-16355-WK-002"
type textarea "x"
type input "BAB_FL-16355"
type input "Перевод станд. несрочный"
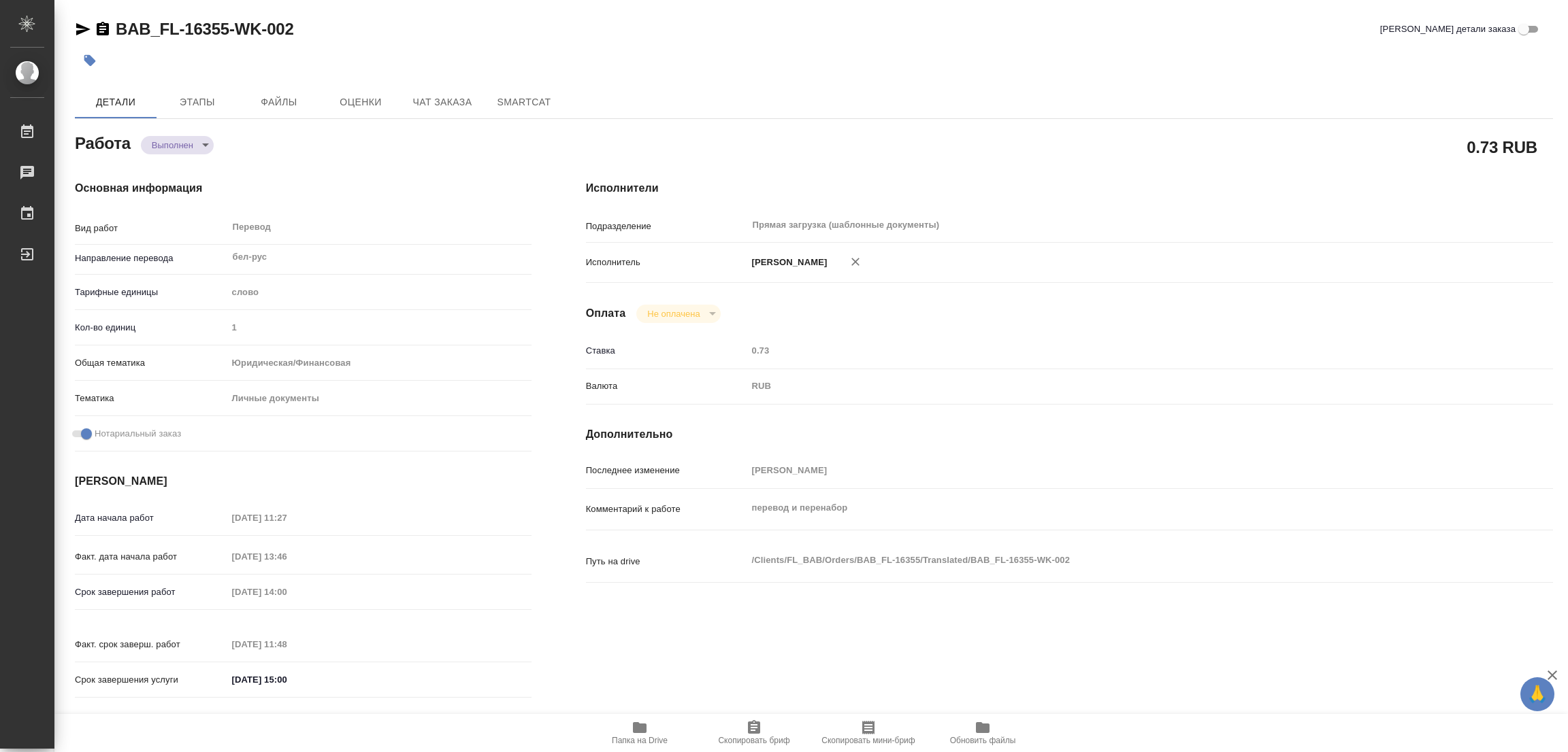
type input "Постредактура машинного перевода, Корректура, Перевод, Приёмка по качеству, Ред…"
type input "Голубев Дмитрий"
type input "/Clients/FL_BAB/Orders/BAB_FL-16355"
type textarea "x"
type textarea "аттестат перенабираем + печать"
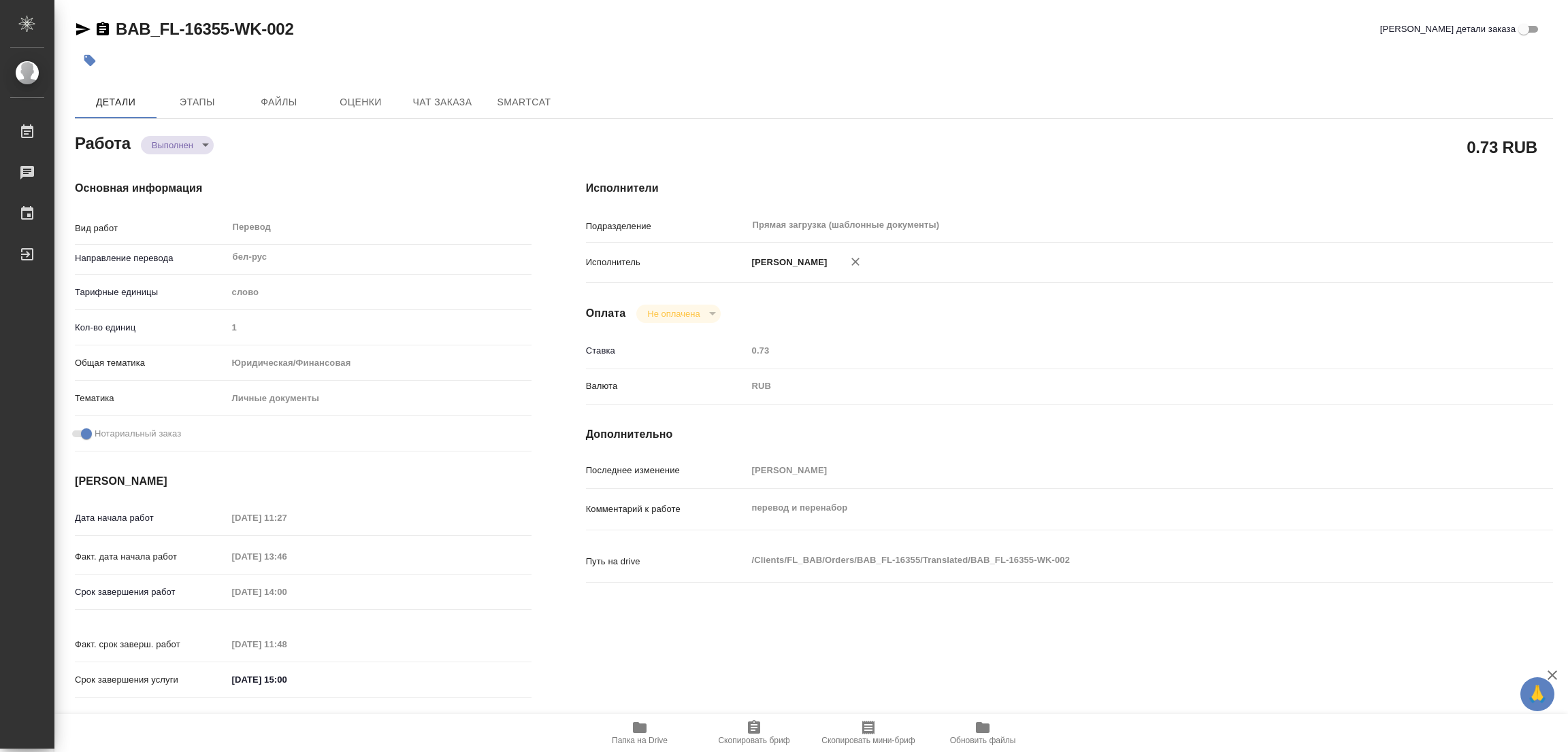
type textarea "x"
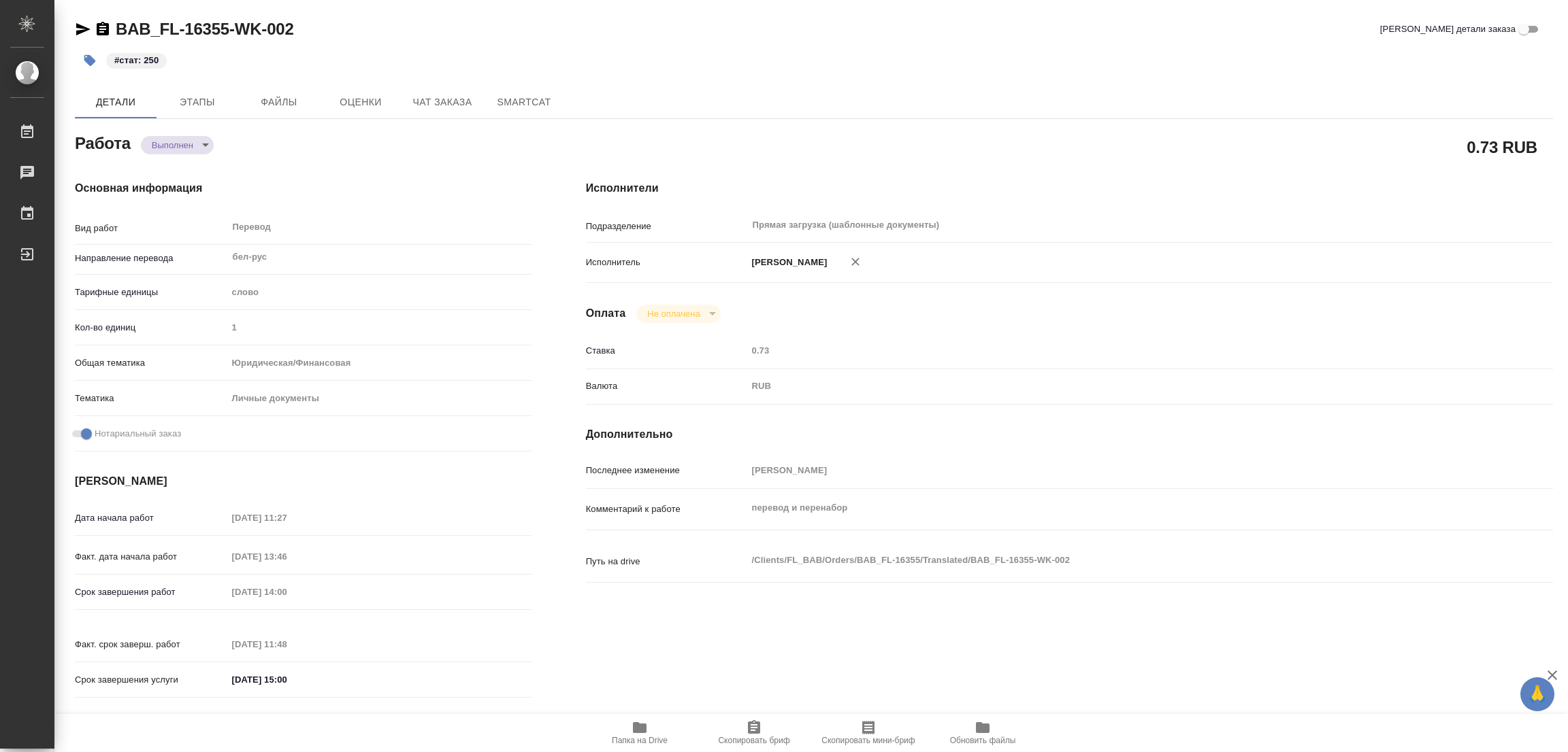
type textarea "x"
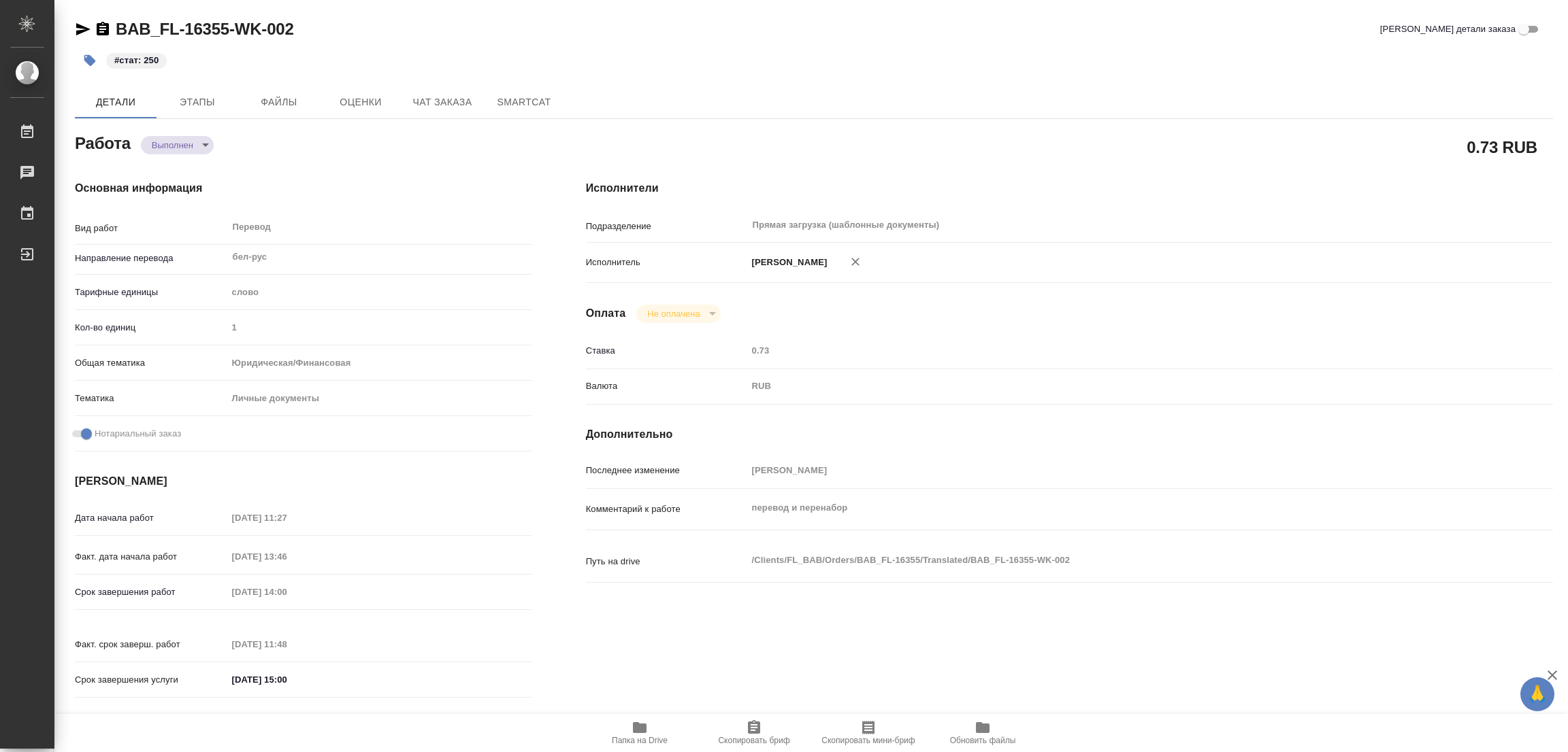
type textarea "x"
click at [383, 210] on div "Основная информация Вид работ Перевод x ​ Направление перевода бел-рус ​ Тарифн…" at bounding box center [304, 444] width 457 height 527
type textarea "x"
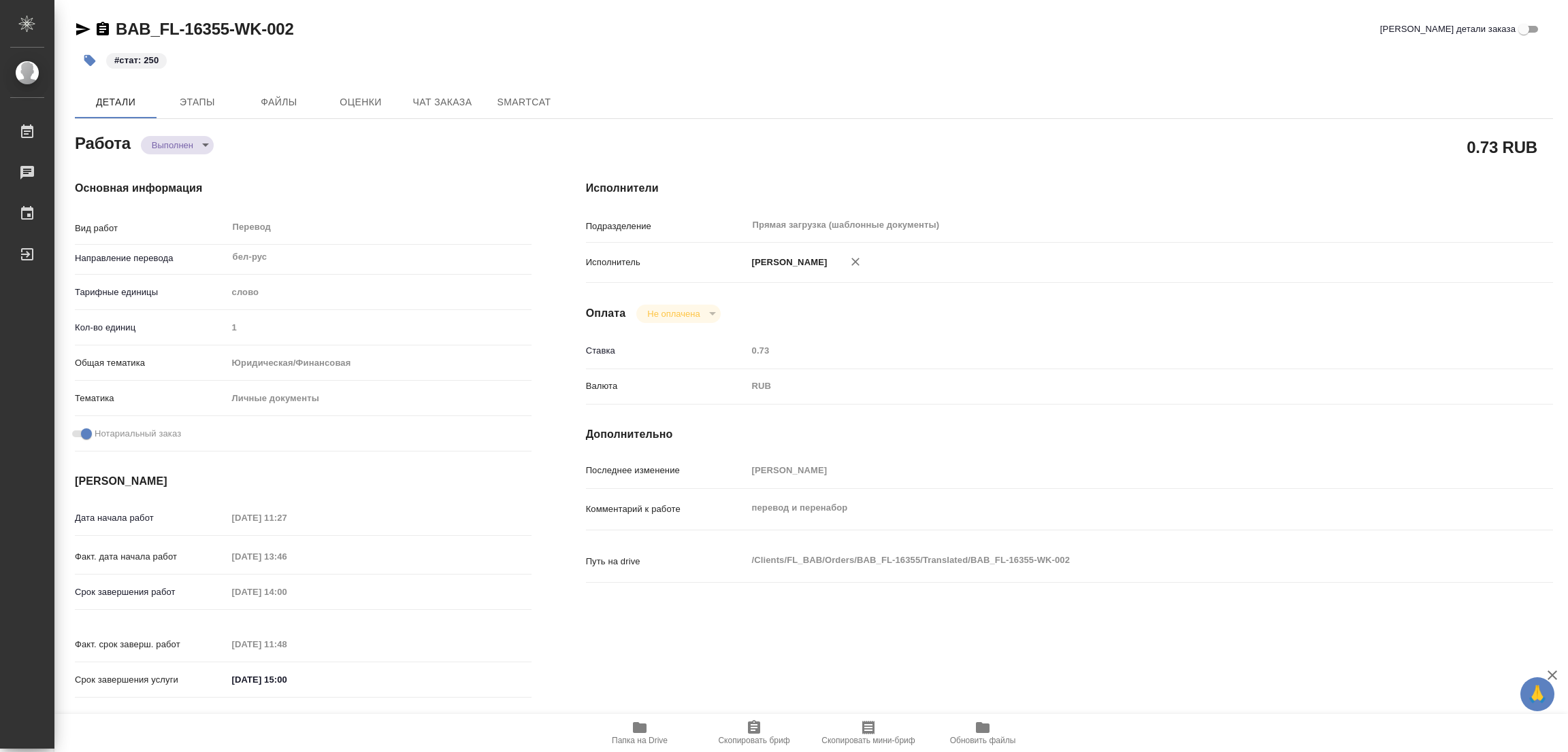
type textarea "x"
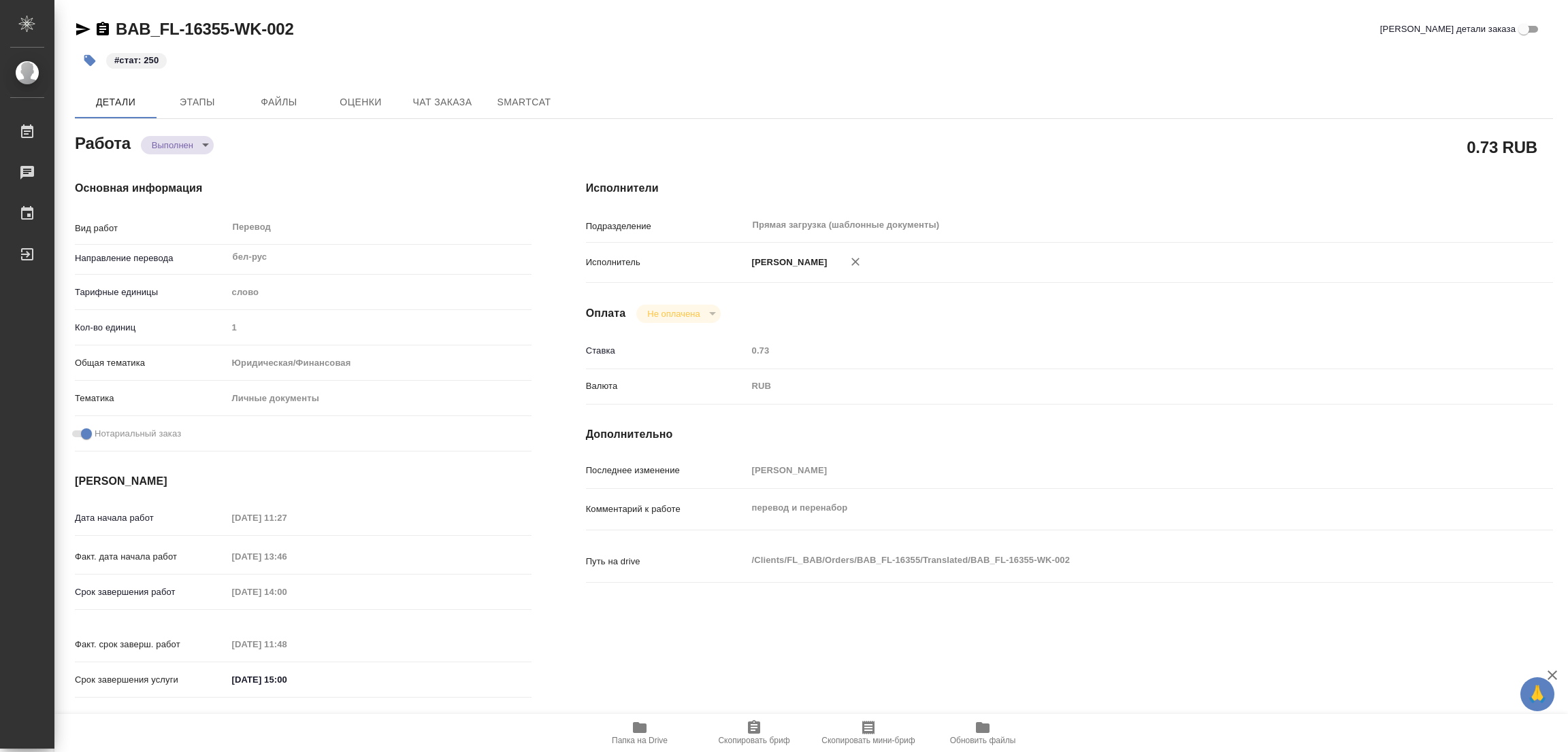
type textarea "x"
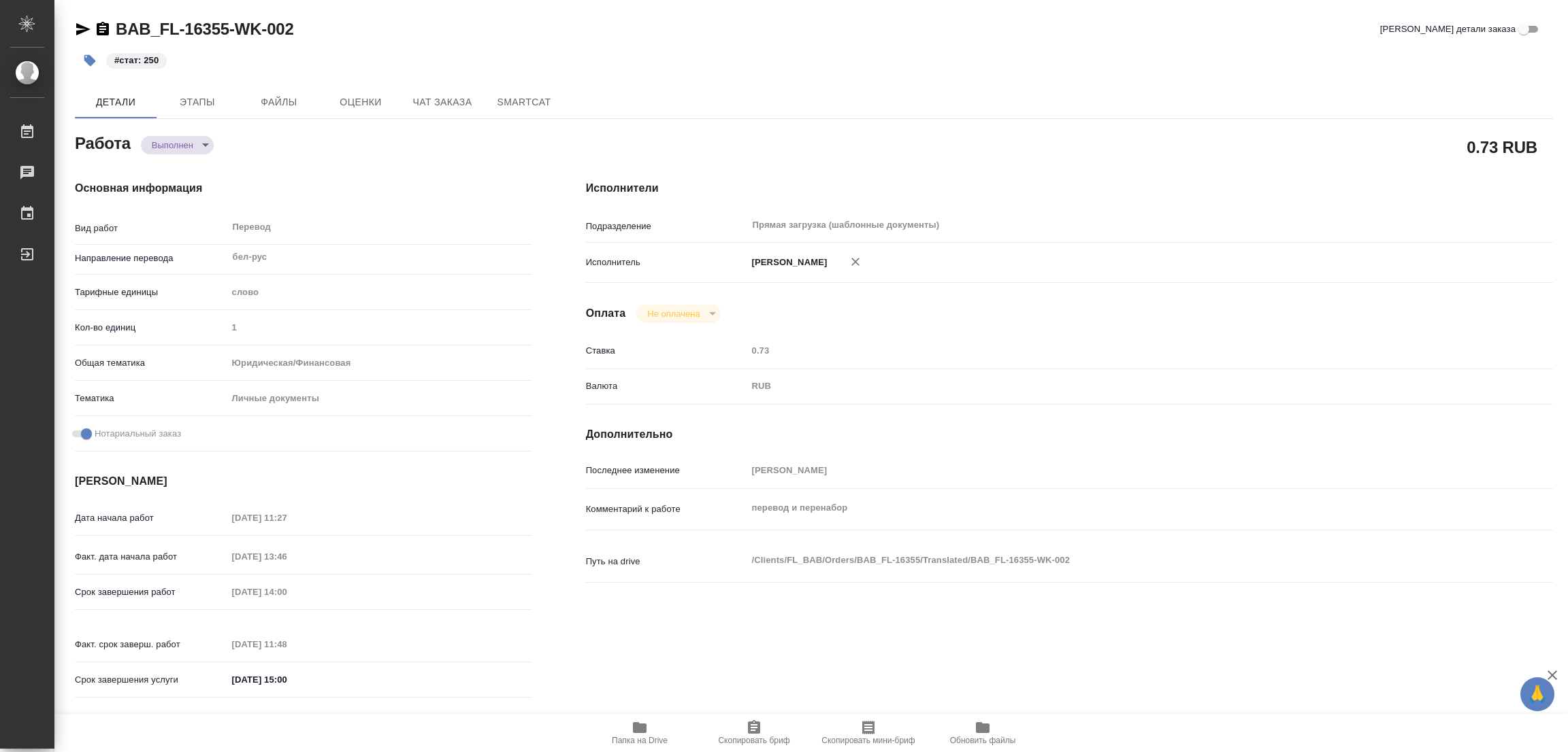
type textarea "x"
click at [517, 29] on div "BAB_FL-16355-WK-002 Кратко детали заказа" at bounding box center [814, 29] width 1478 height 21
click at [703, 53] on div "#стат: 250" at bounding box center [567, 60] width 986 height 30
drag, startPoint x: 469, startPoint y: 16, endPoint x: 511, endPoint y: 5, distance: 43.4
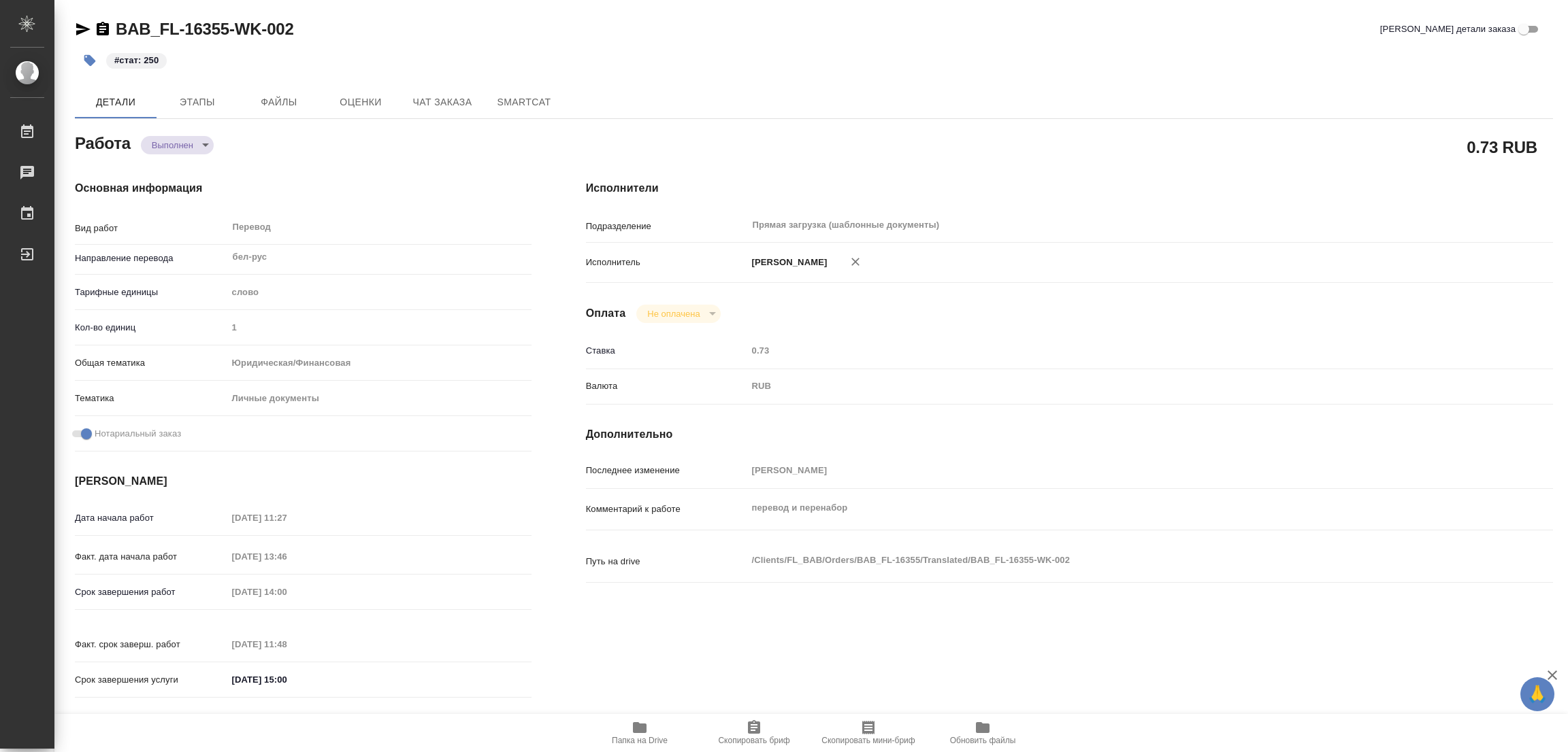
click at [469, 16] on div "BAB_FL-16355-WK-002 Кратко детали заказа #стат: 250 Детали Этапы Файлы Оценки Ч…" at bounding box center [814, 571] width 1493 height 1141
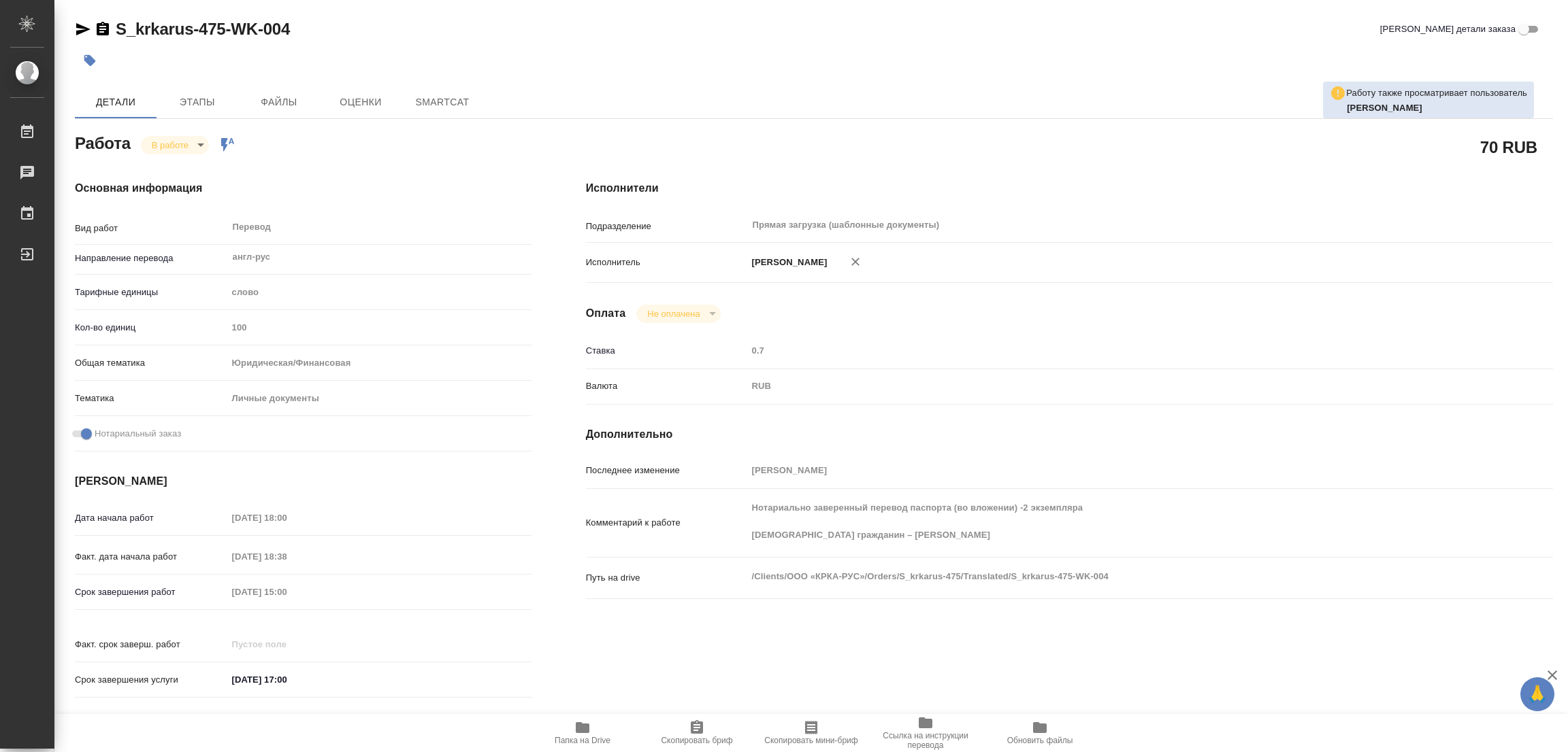
type textarea "x"
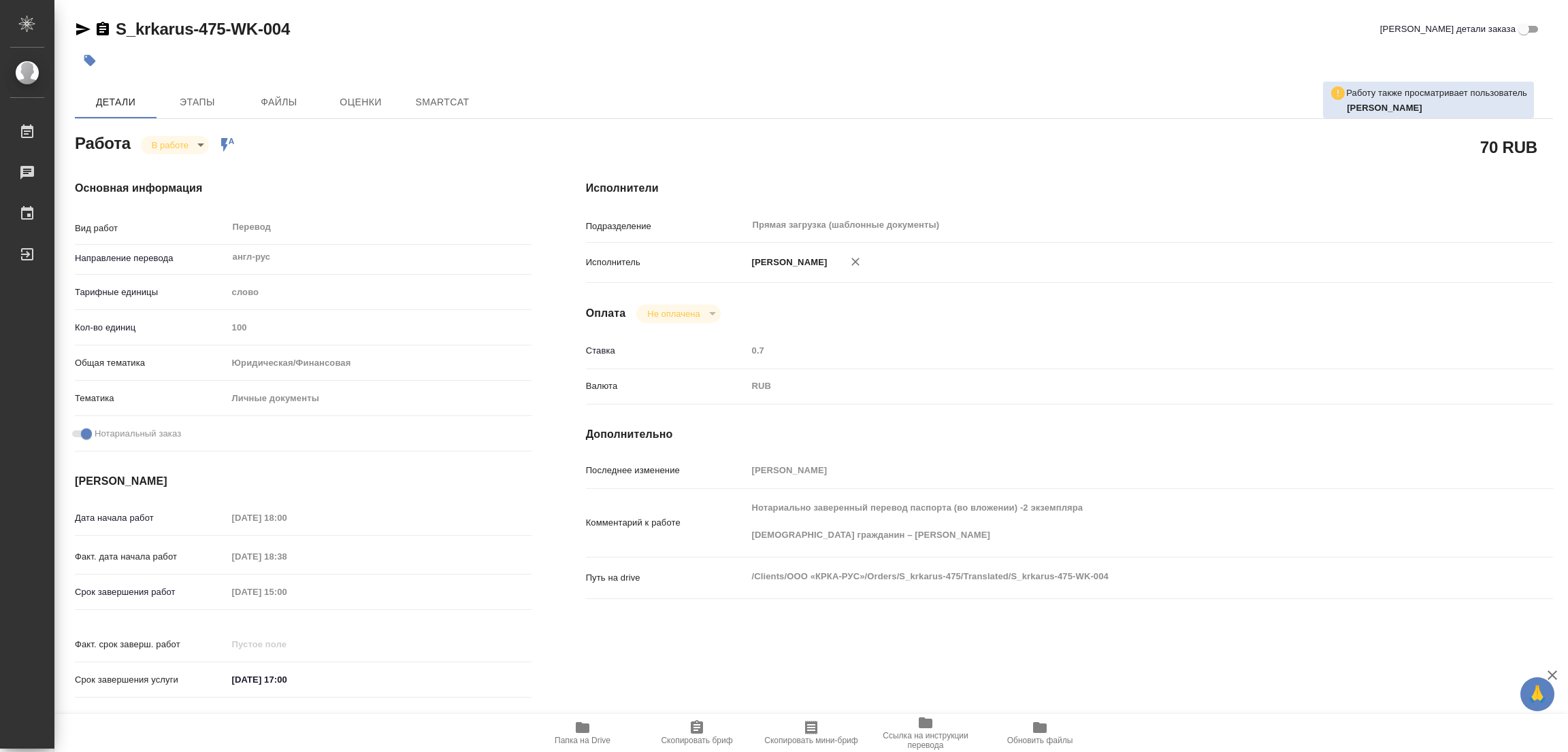
type textarea "x"
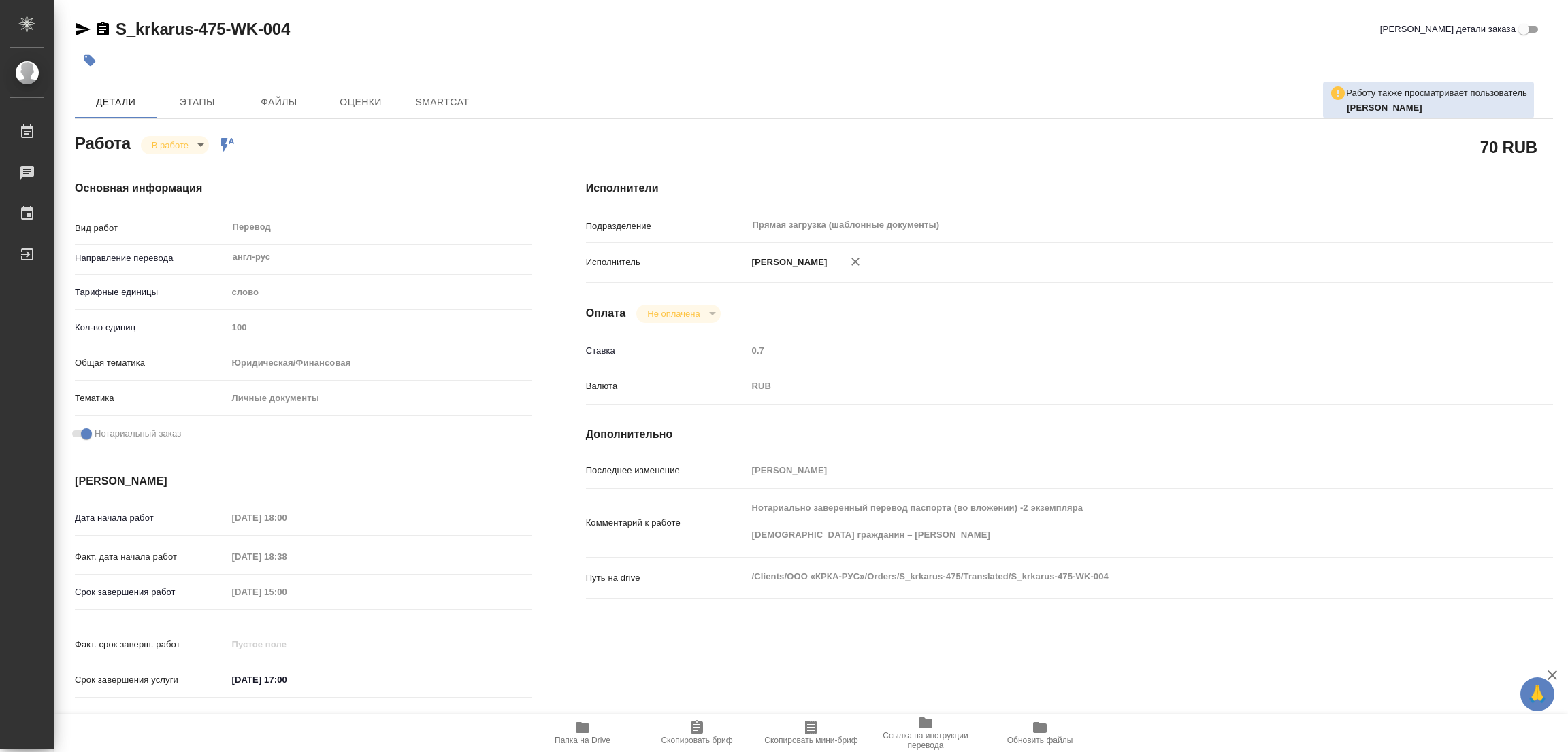
type textarea "x"
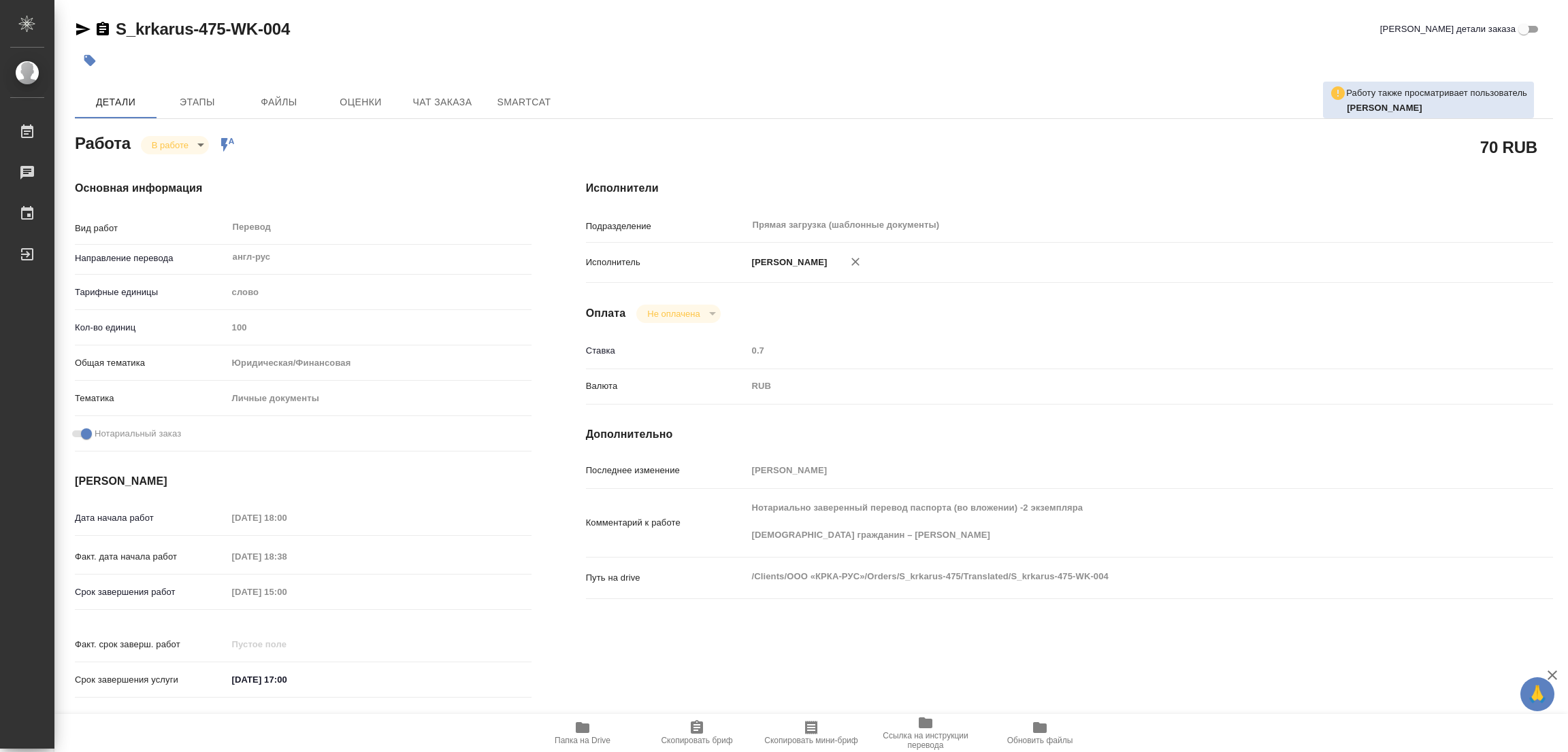
type textarea "x"
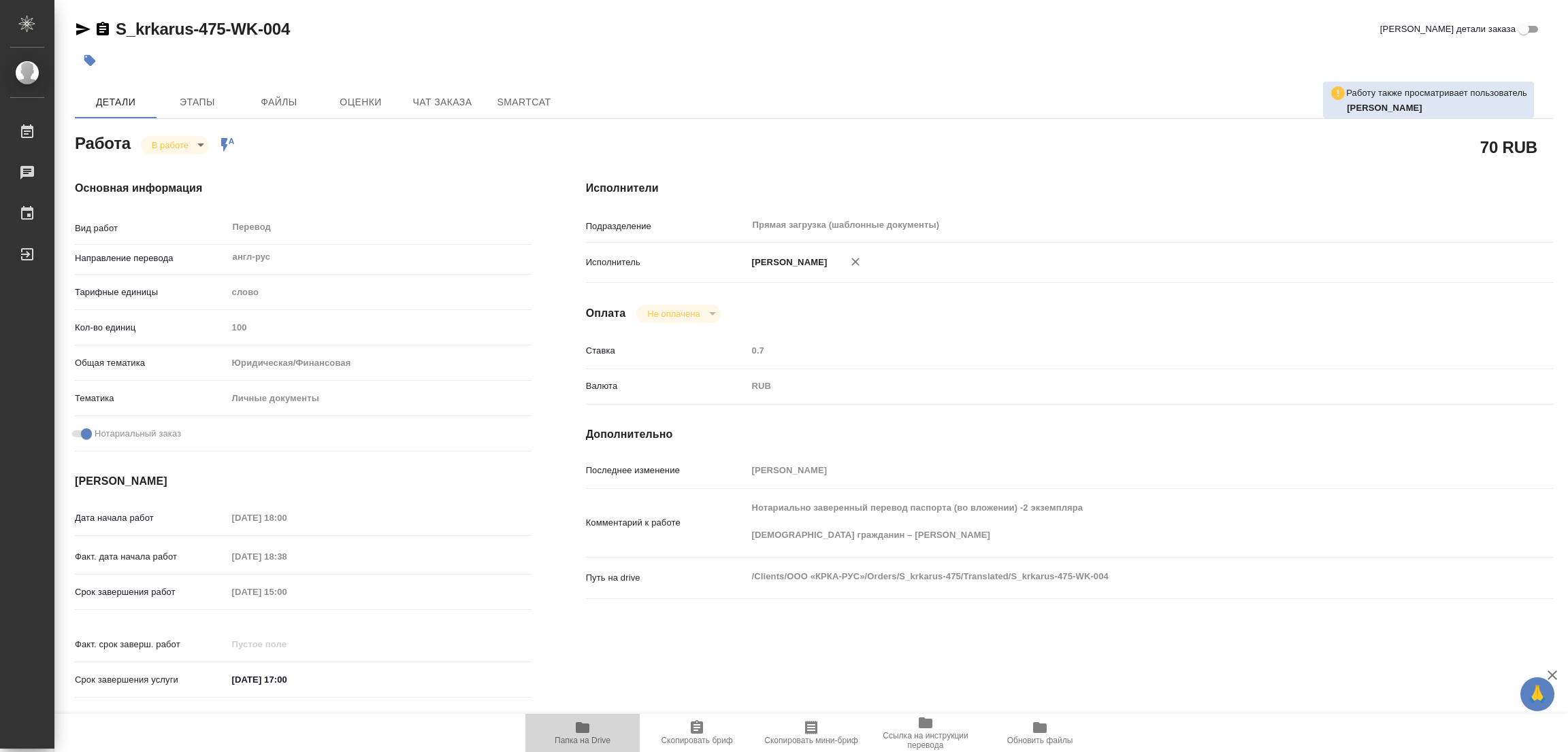
type textarea "x"
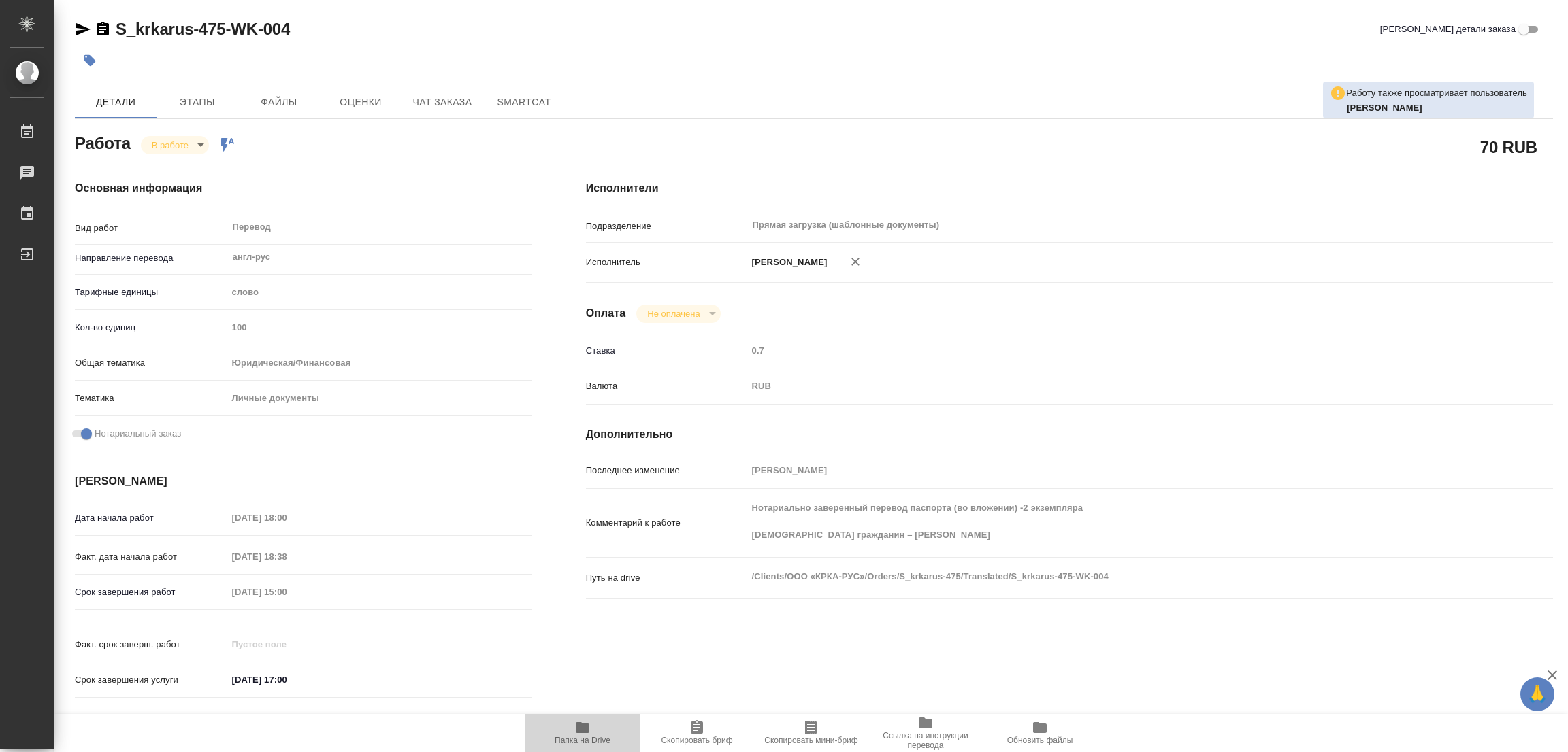
click at [582, 727] on icon "button" at bounding box center [582, 727] width 14 height 11
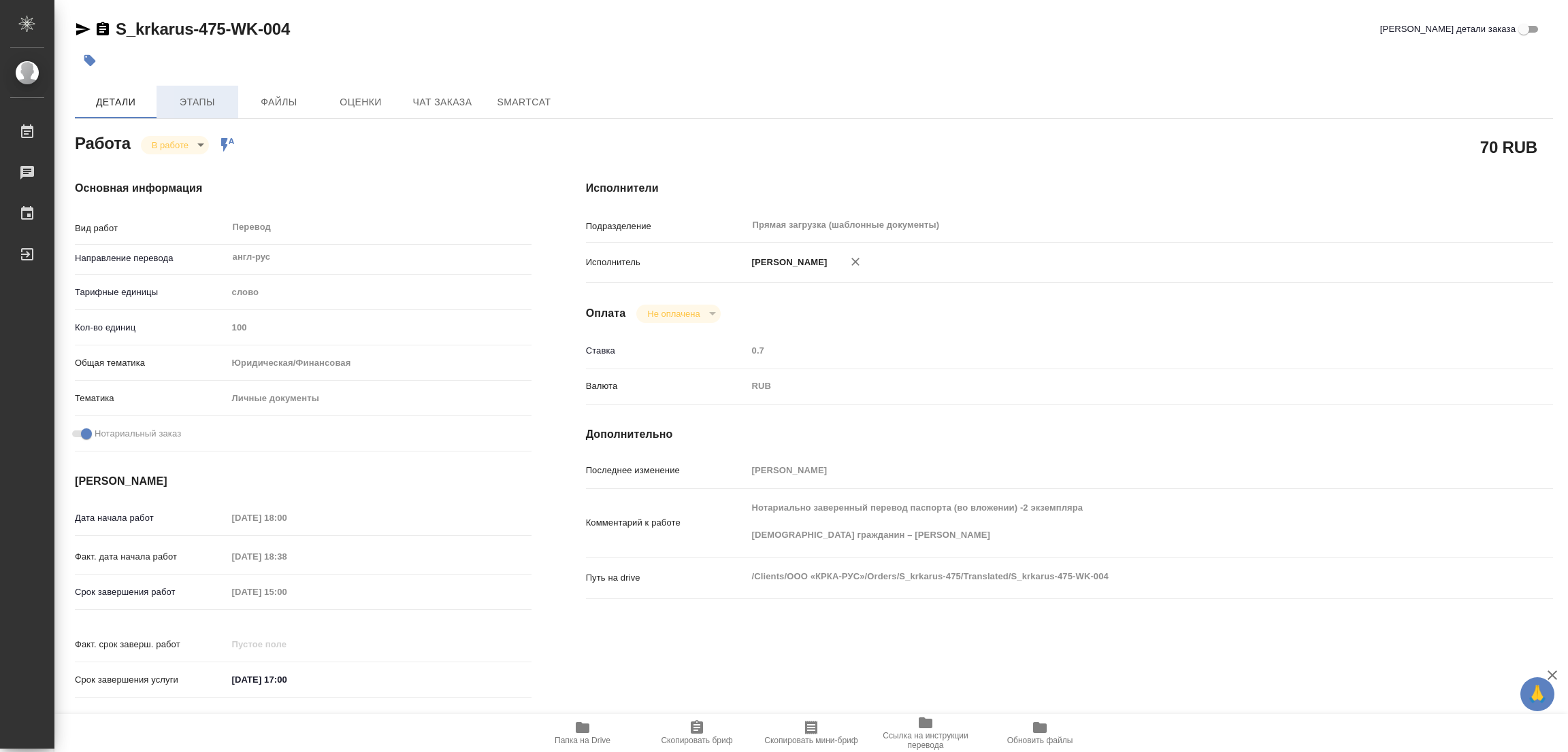
click at [189, 100] on span "Этапы" at bounding box center [197, 102] width 65 height 17
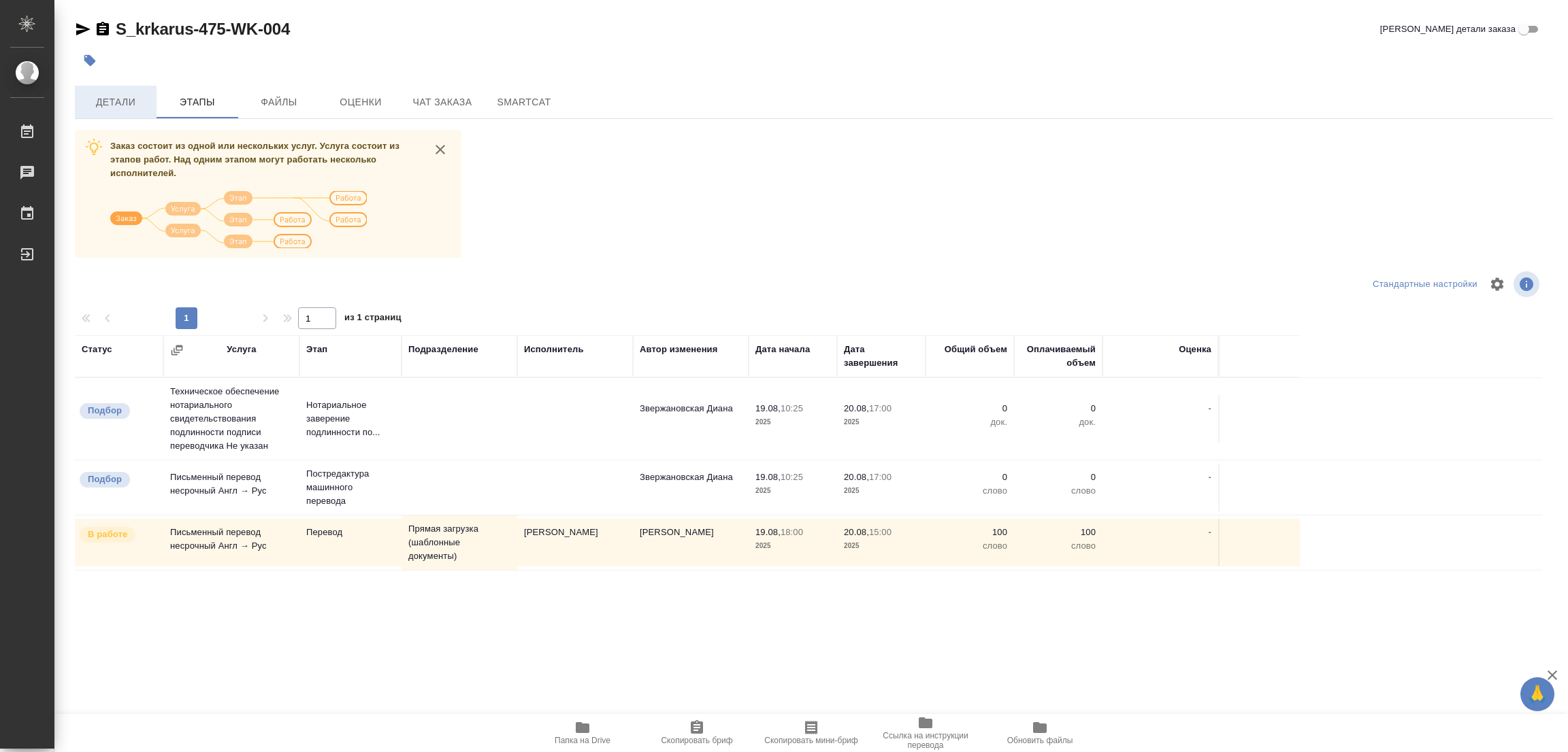
click at [104, 101] on span "Детали" at bounding box center [115, 102] width 65 height 17
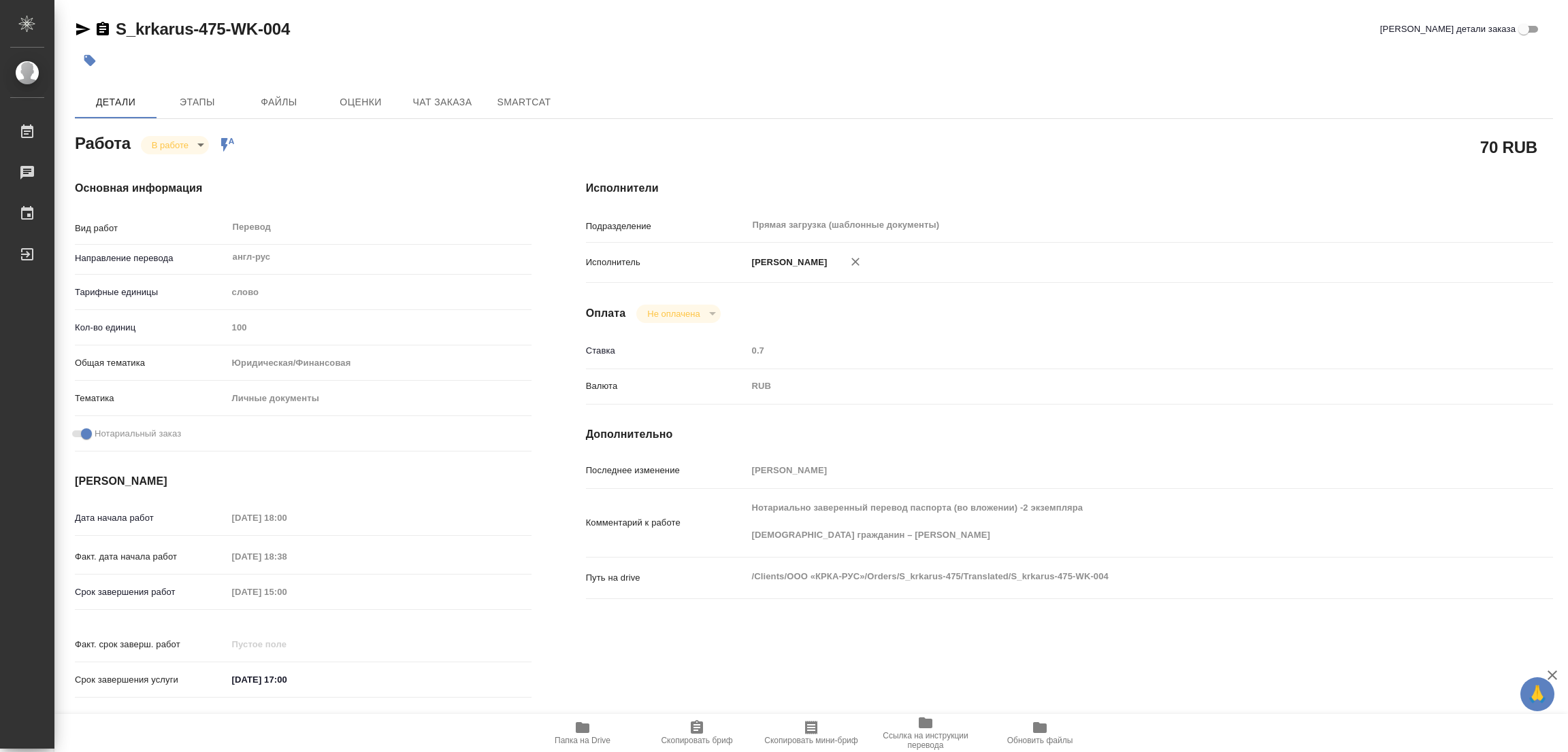
type textarea "x"
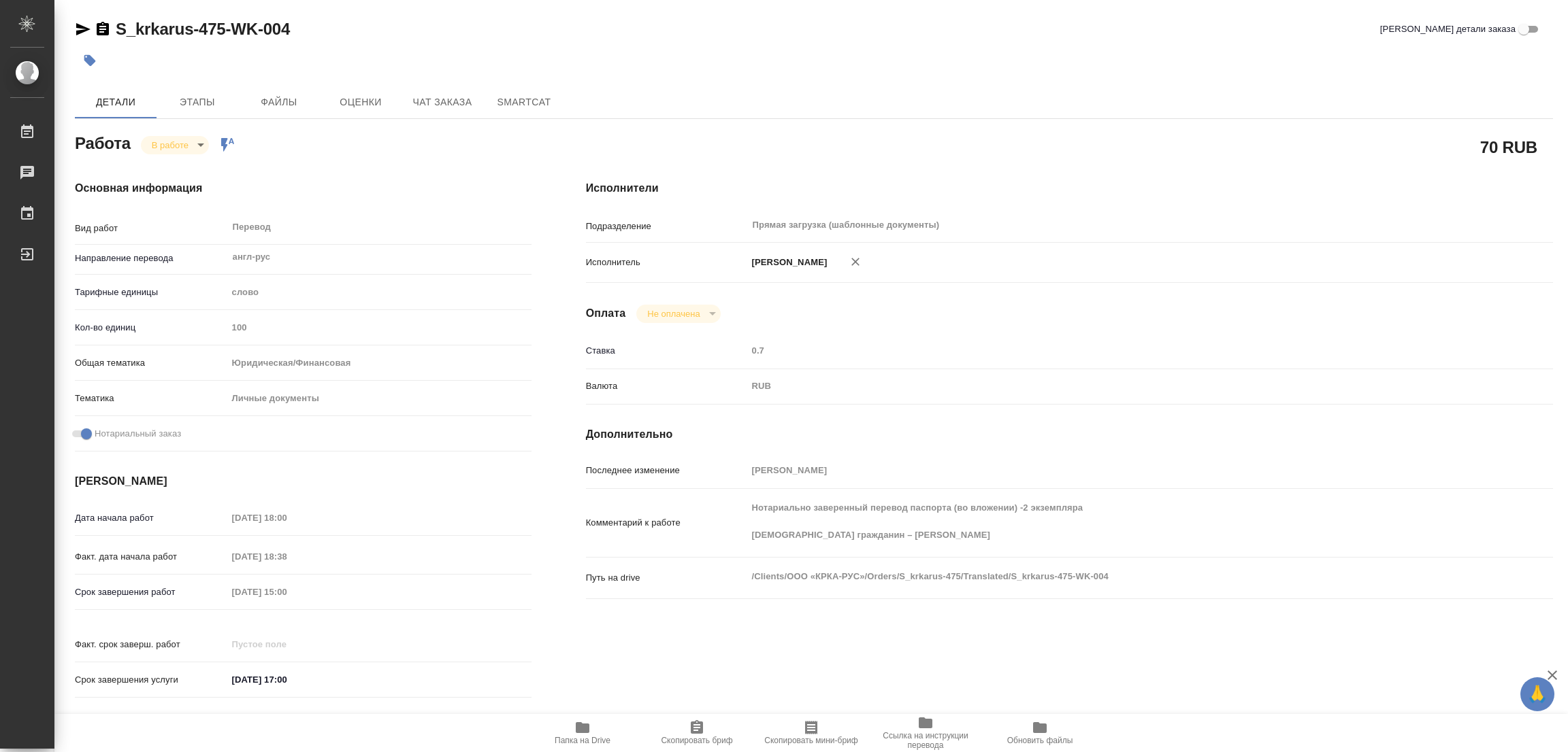
type textarea "x"
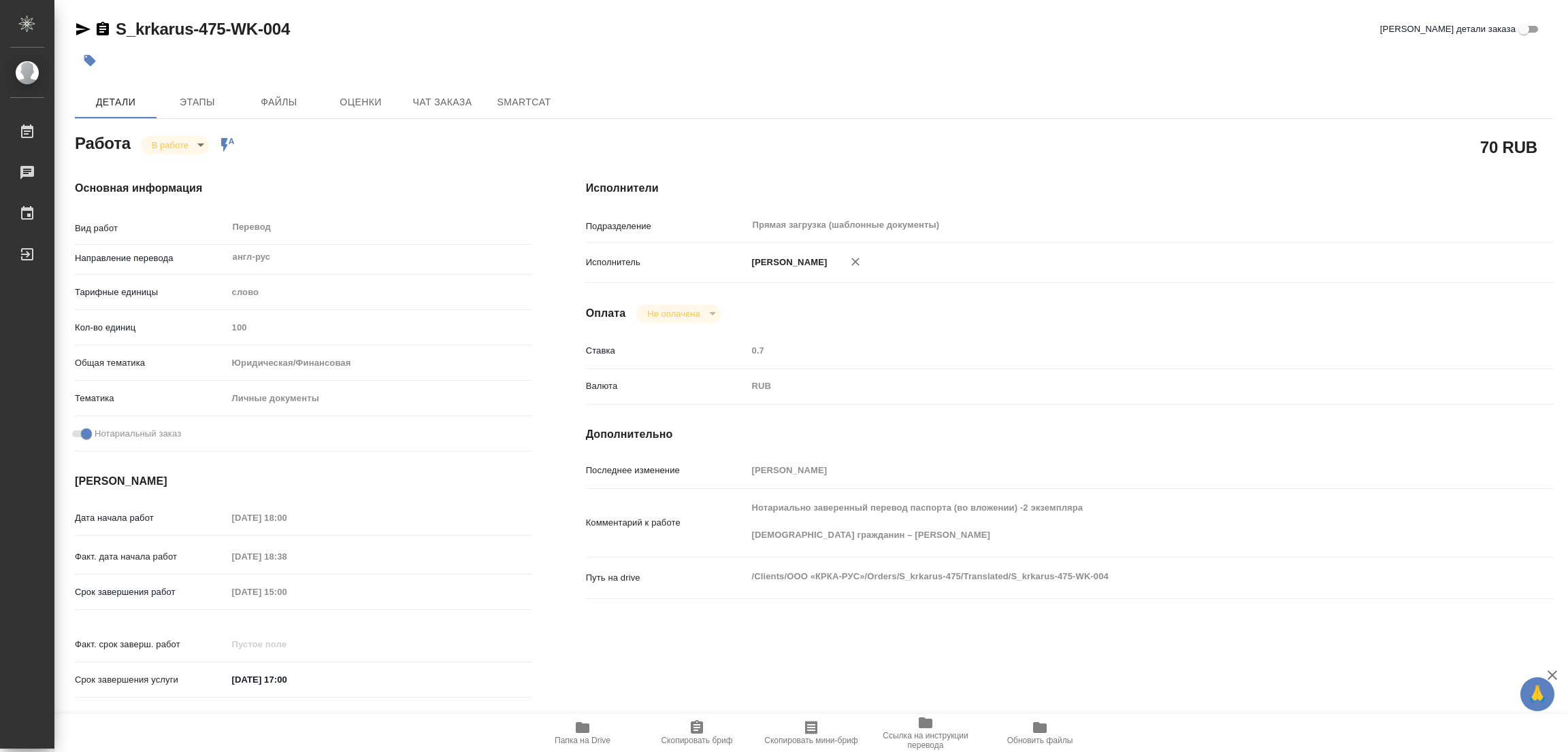
type textarea "x"
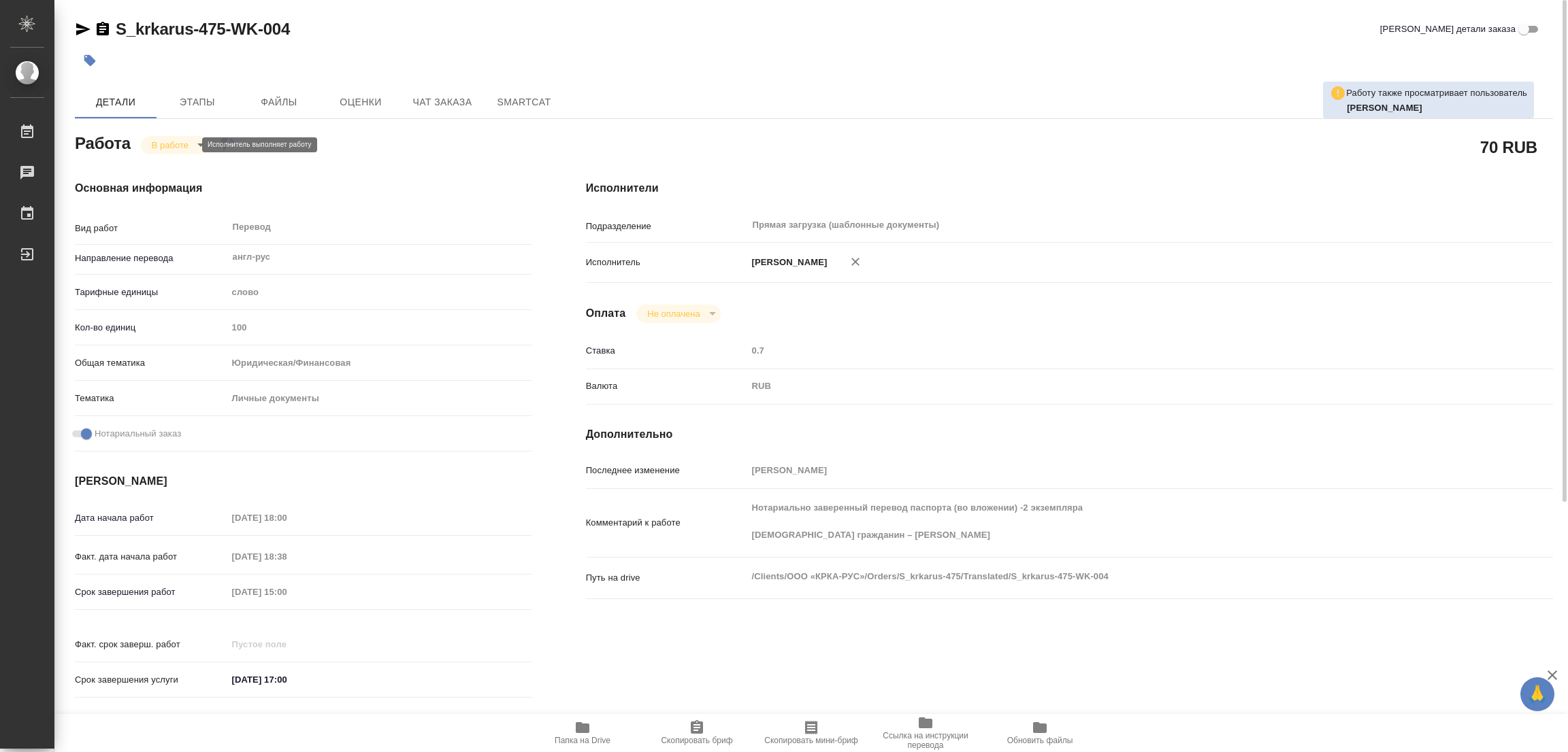
click at [190, 142] on body "🙏 .cls-1 fill:#fff; AWATERA [PERSON_NAME] Работы 0 Чаты График Выйти S_krkarus-…" at bounding box center [784, 376] width 1568 height 752
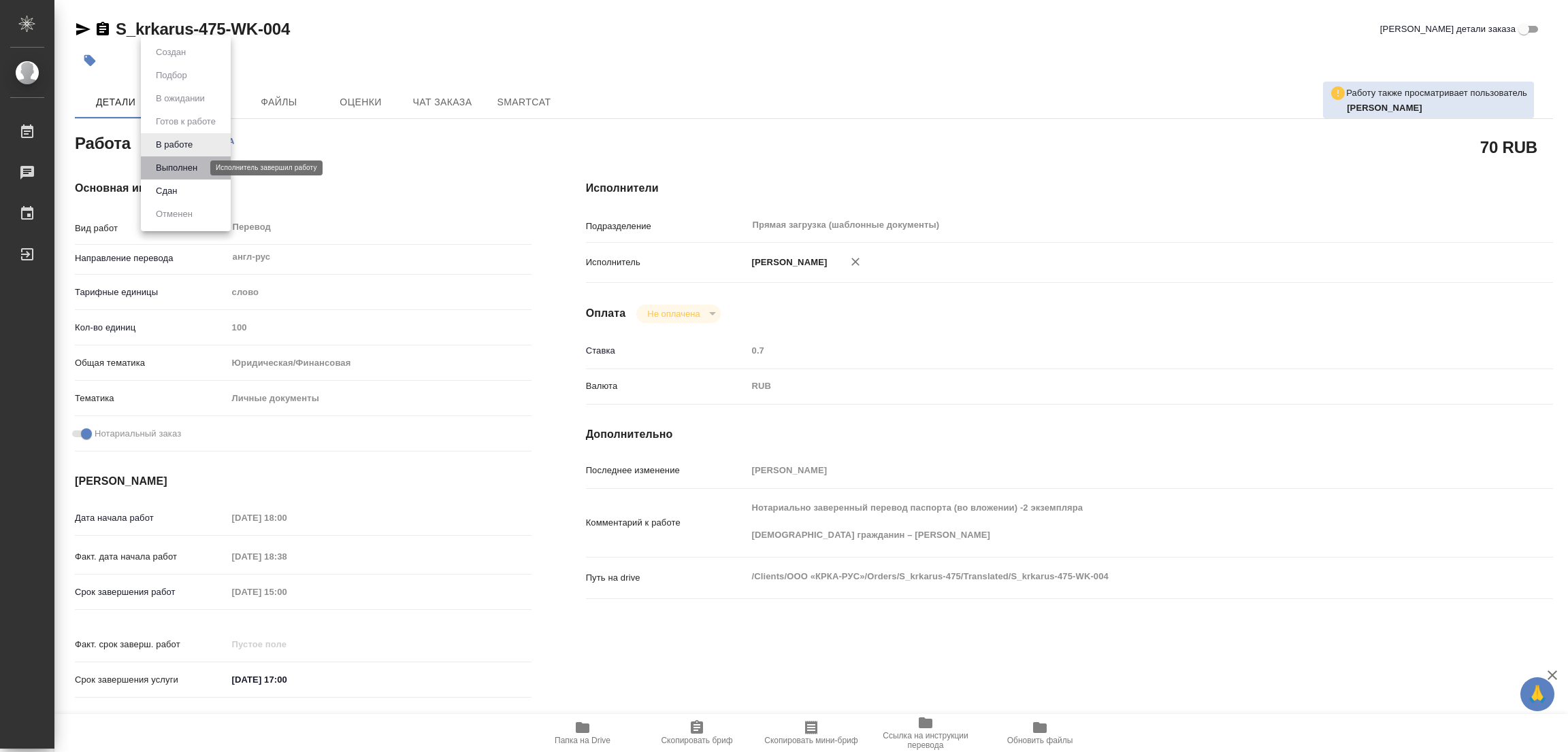
click at [177, 171] on button "Выполнен" at bounding box center [177, 168] width 49 height 15
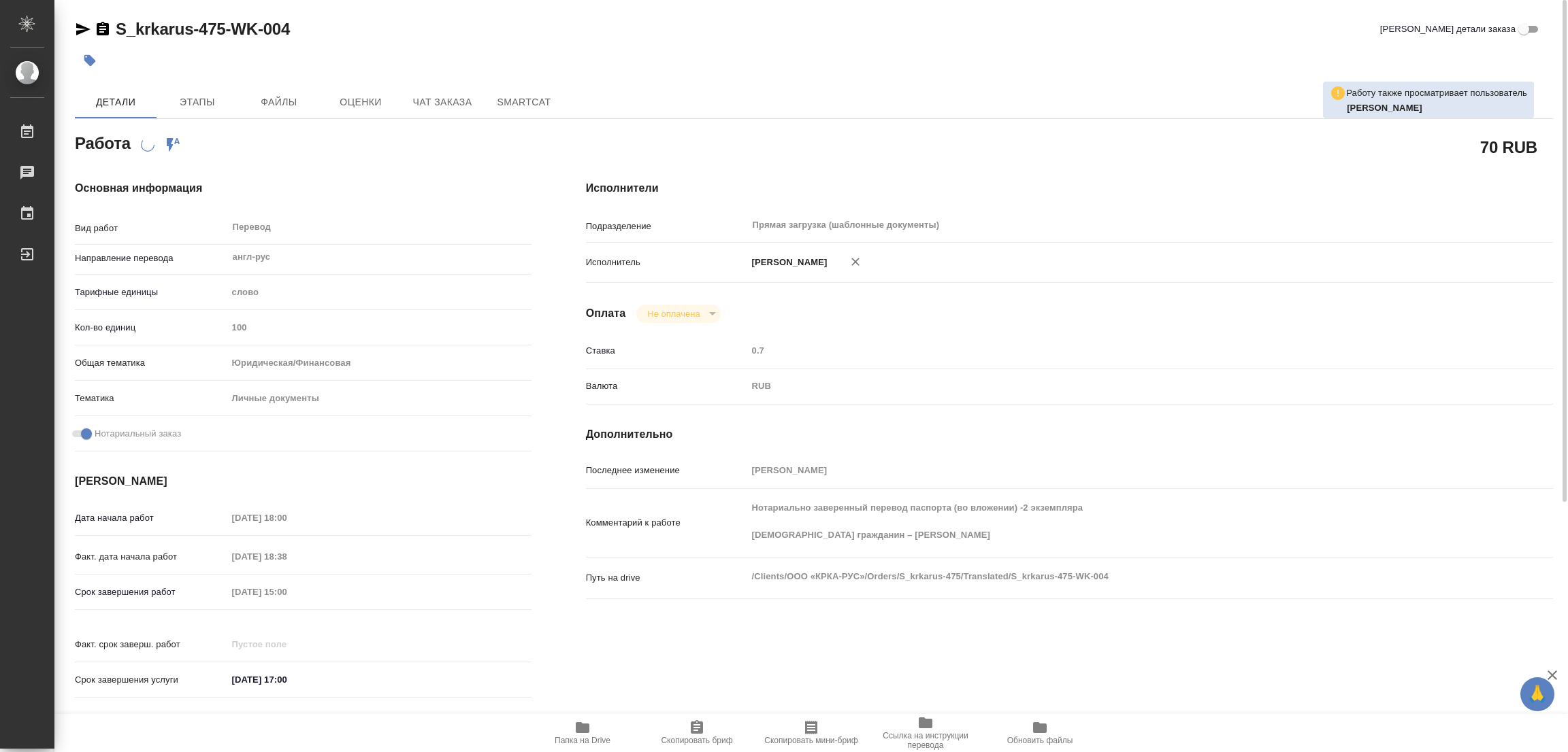
click at [92, 57] on icon "button" at bounding box center [90, 61] width 12 height 12
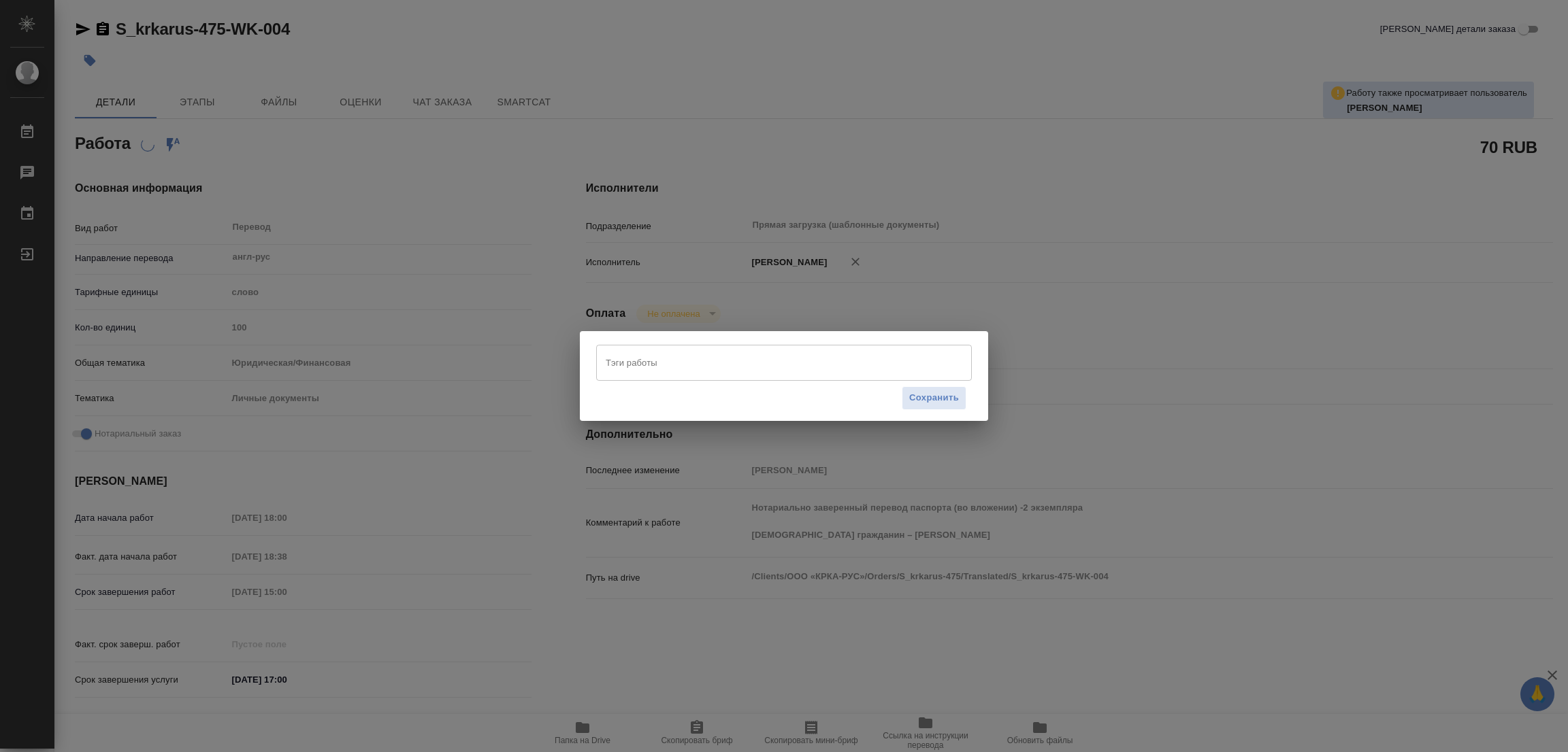
click at [618, 360] on input "Тэги работы" at bounding box center [770, 363] width 337 height 23
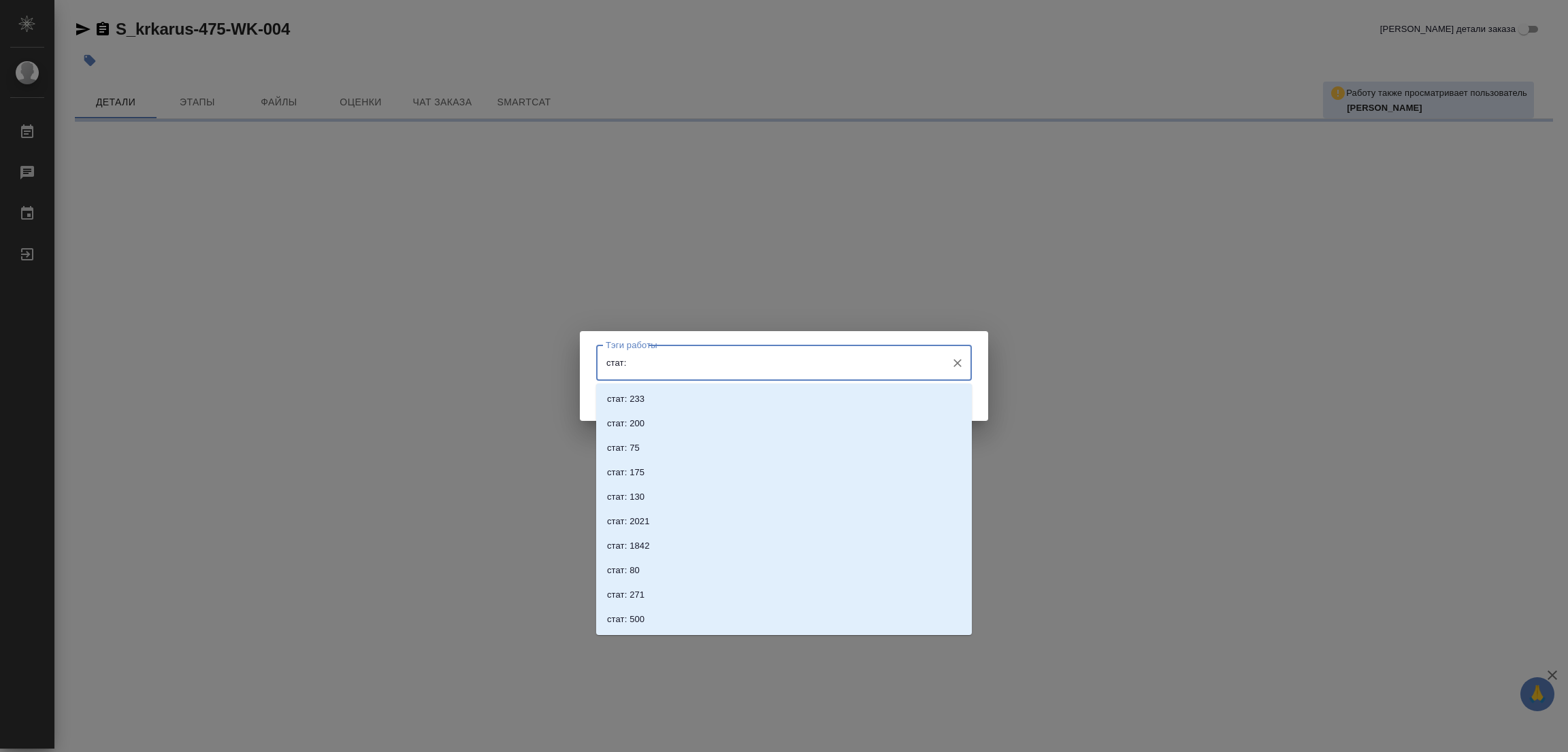
type input "стат:"
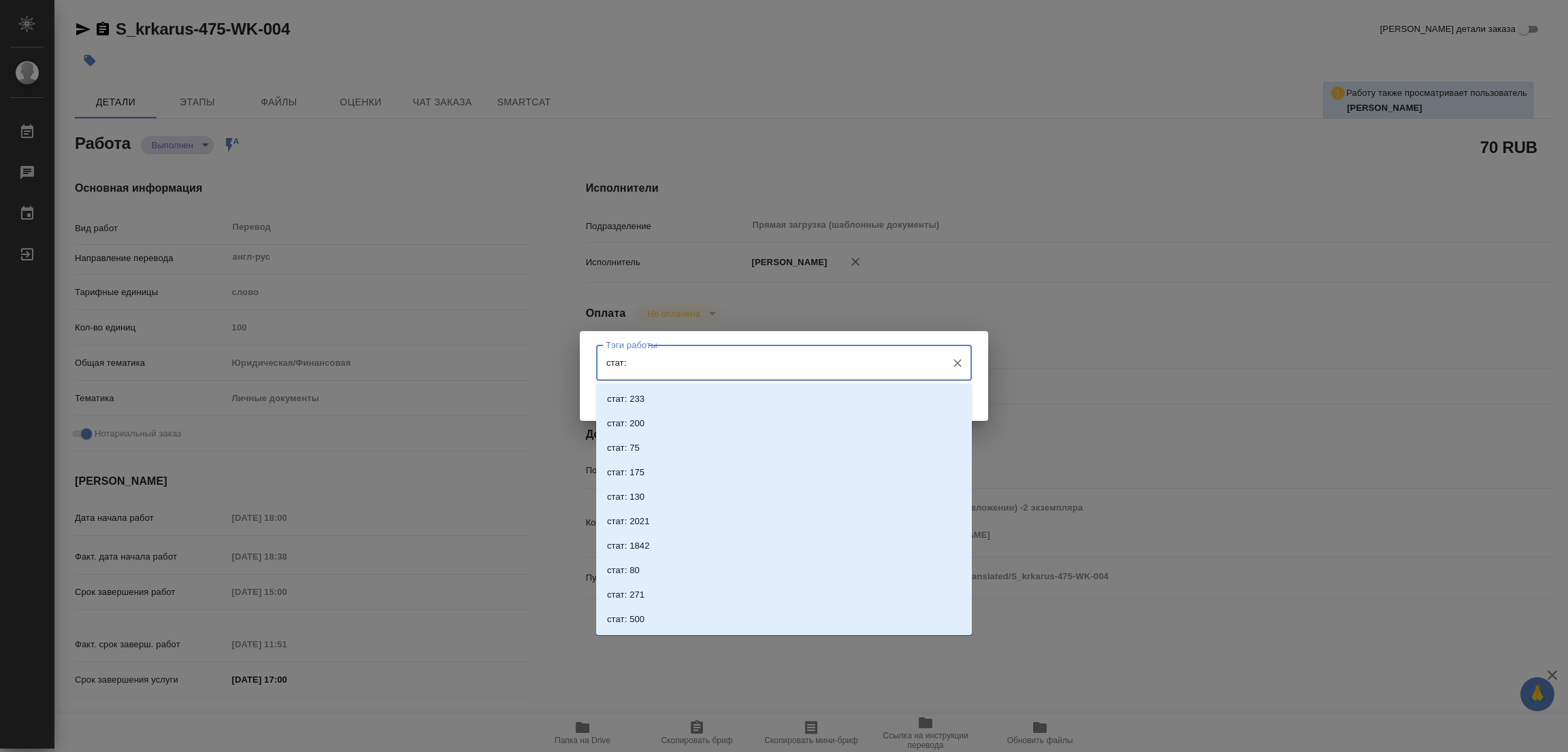
type textarea "x"
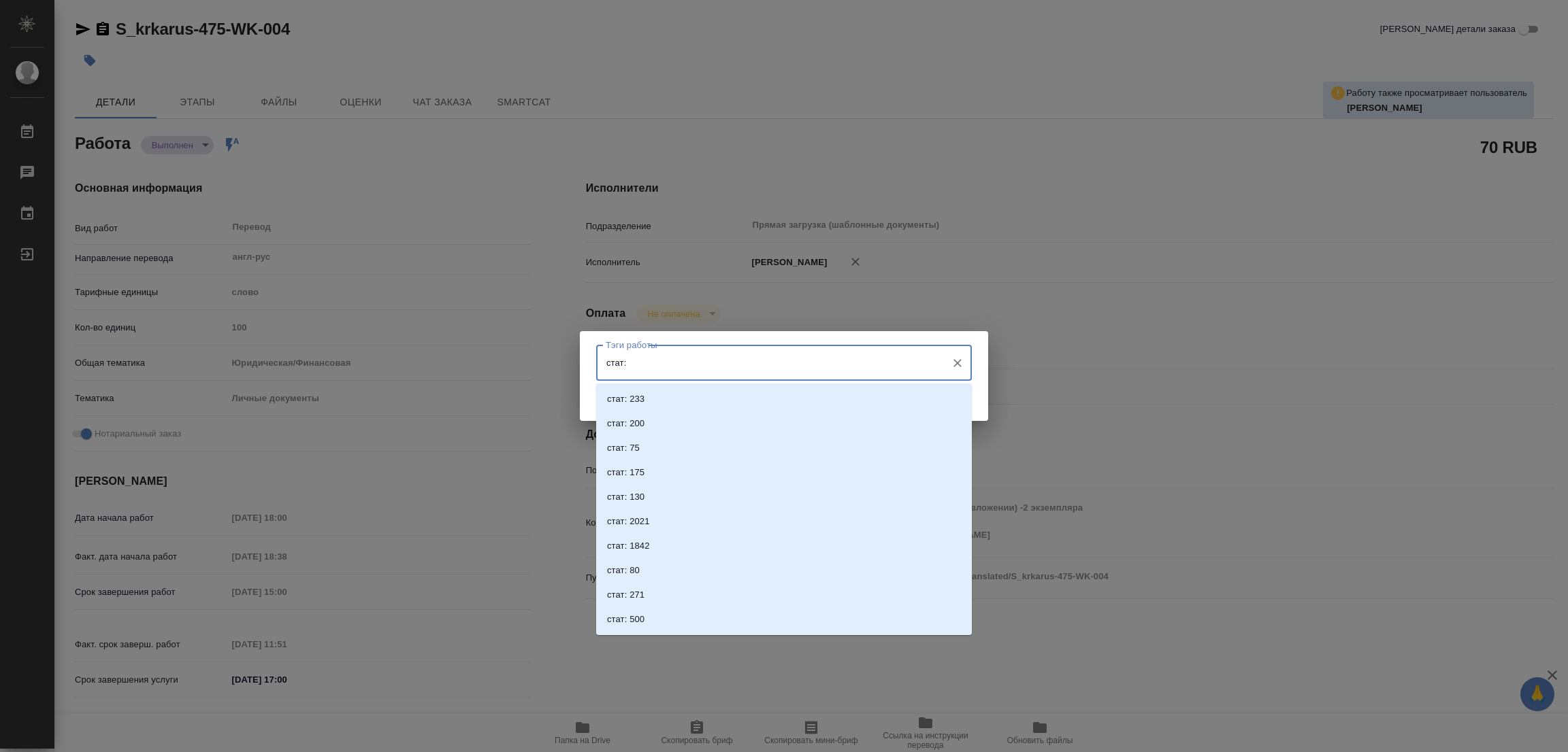
type textarea "x"
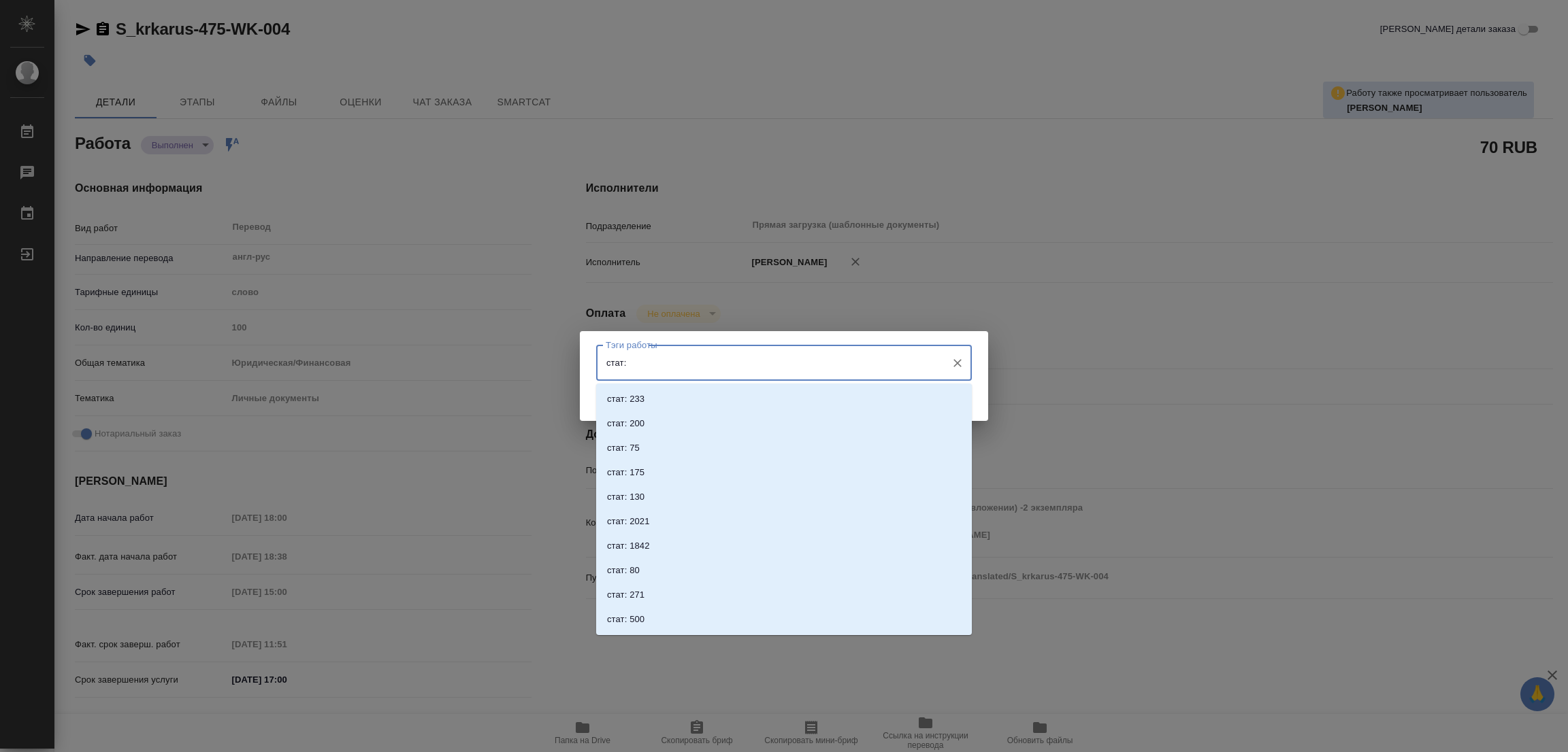
type textarea "x"
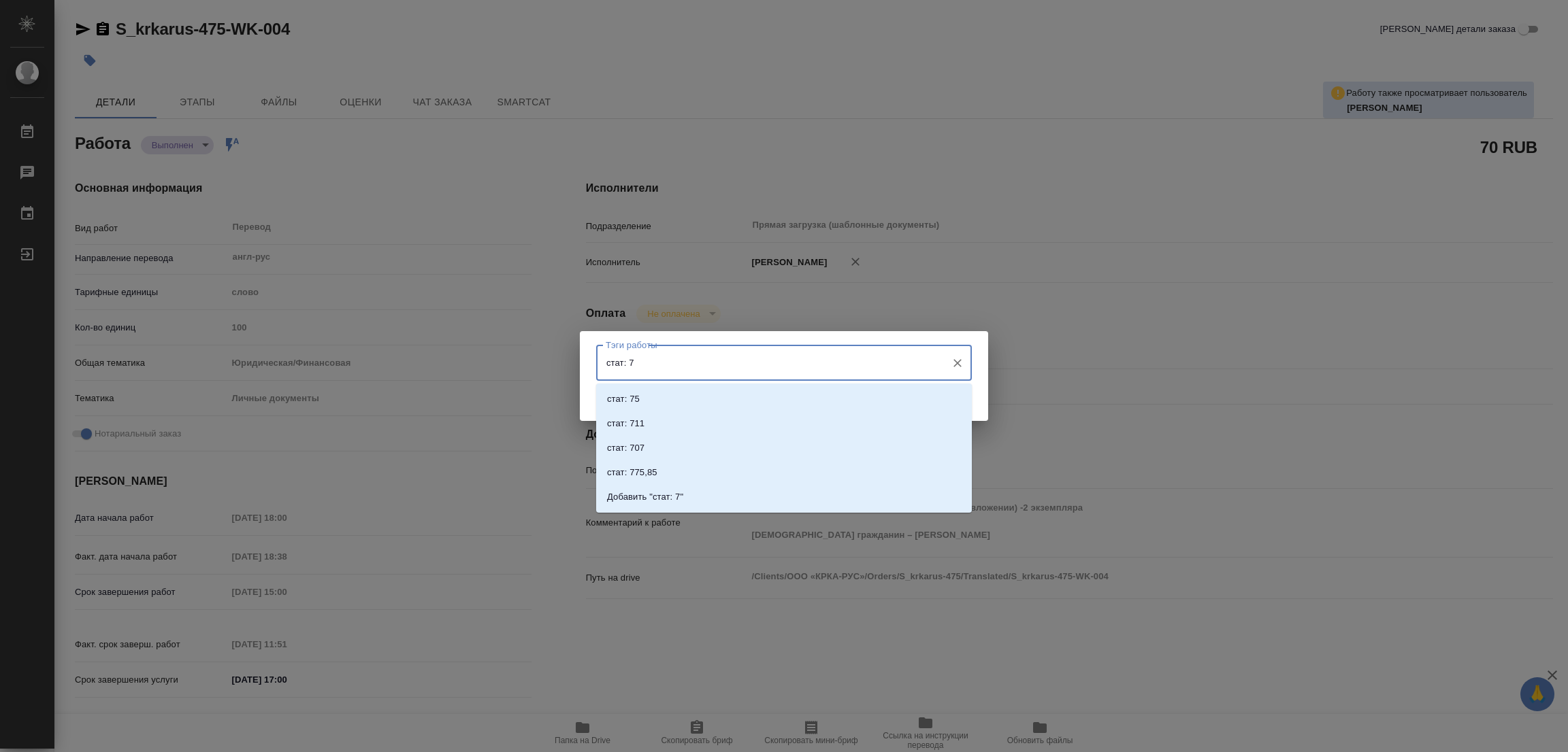
type input "стат: 75"
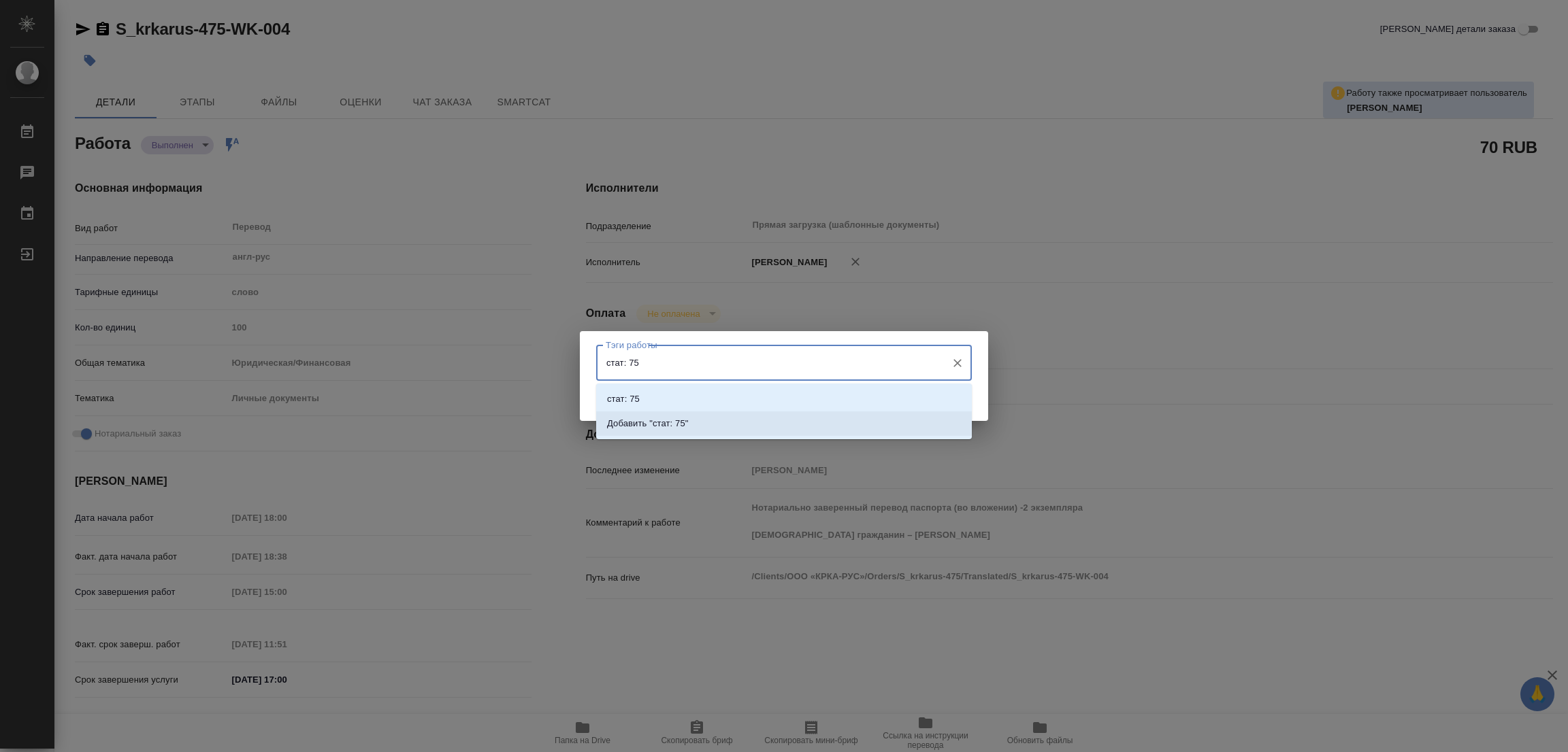
click at [677, 417] on p "Добавить "стат: 75"" at bounding box center [647, 424] width 82 height 14
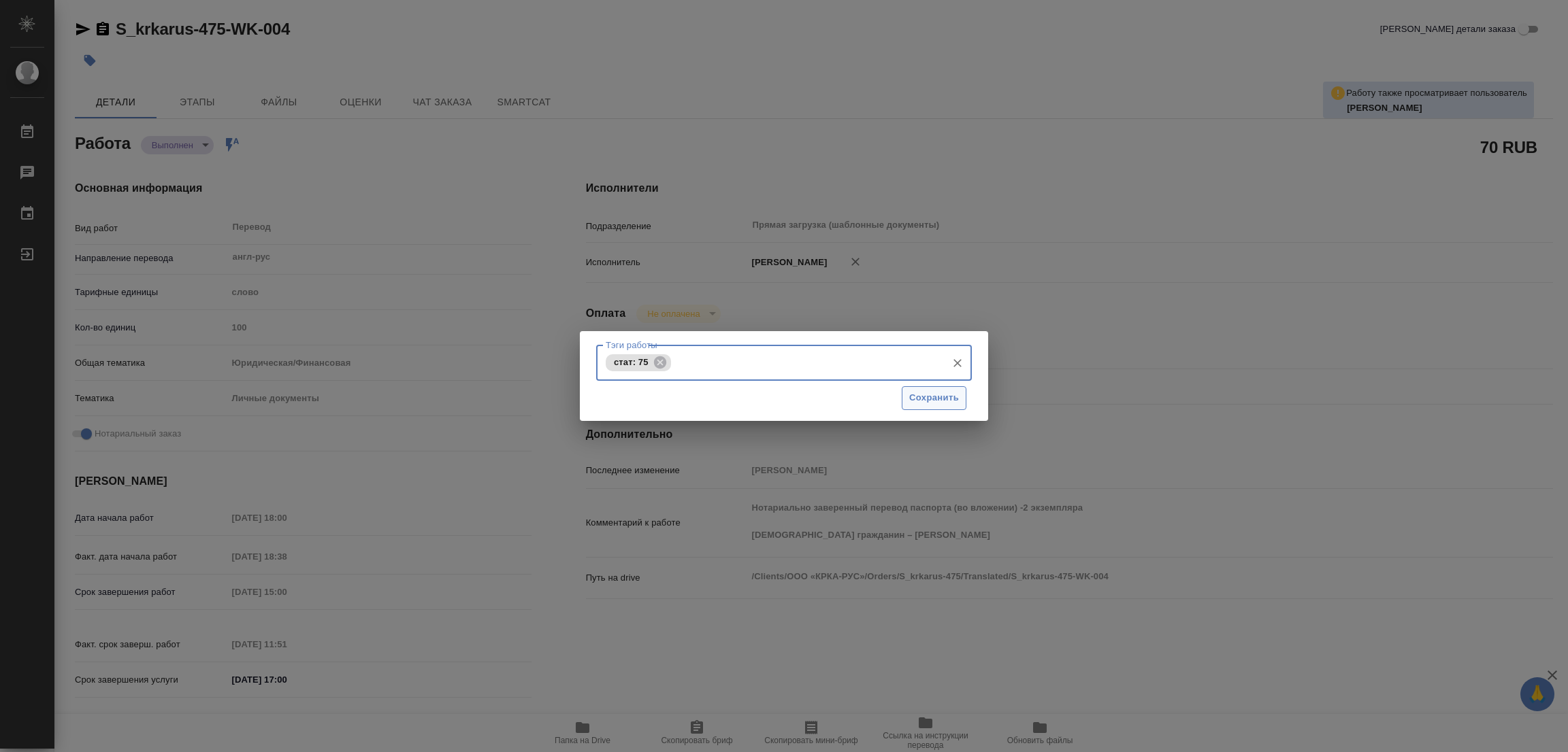
click at [928, 399] on span "Сохранить" at bounding box center [934, 398] width 49 height 16
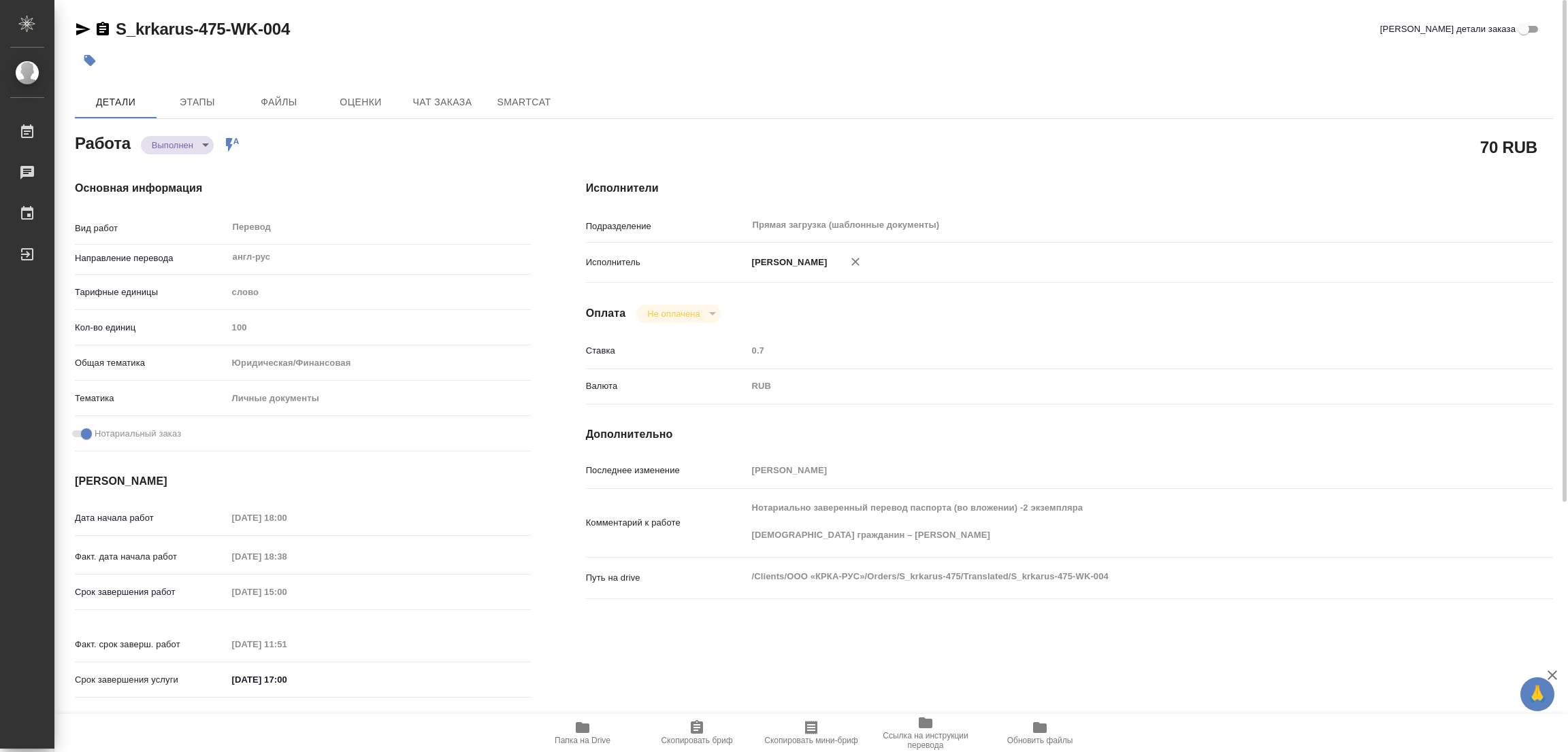
type input "completed"
type textarea "Перевод"
type textarea "x"
type input "англ-рус"
type input "5a8b1489cc6b4906c91bfd90"
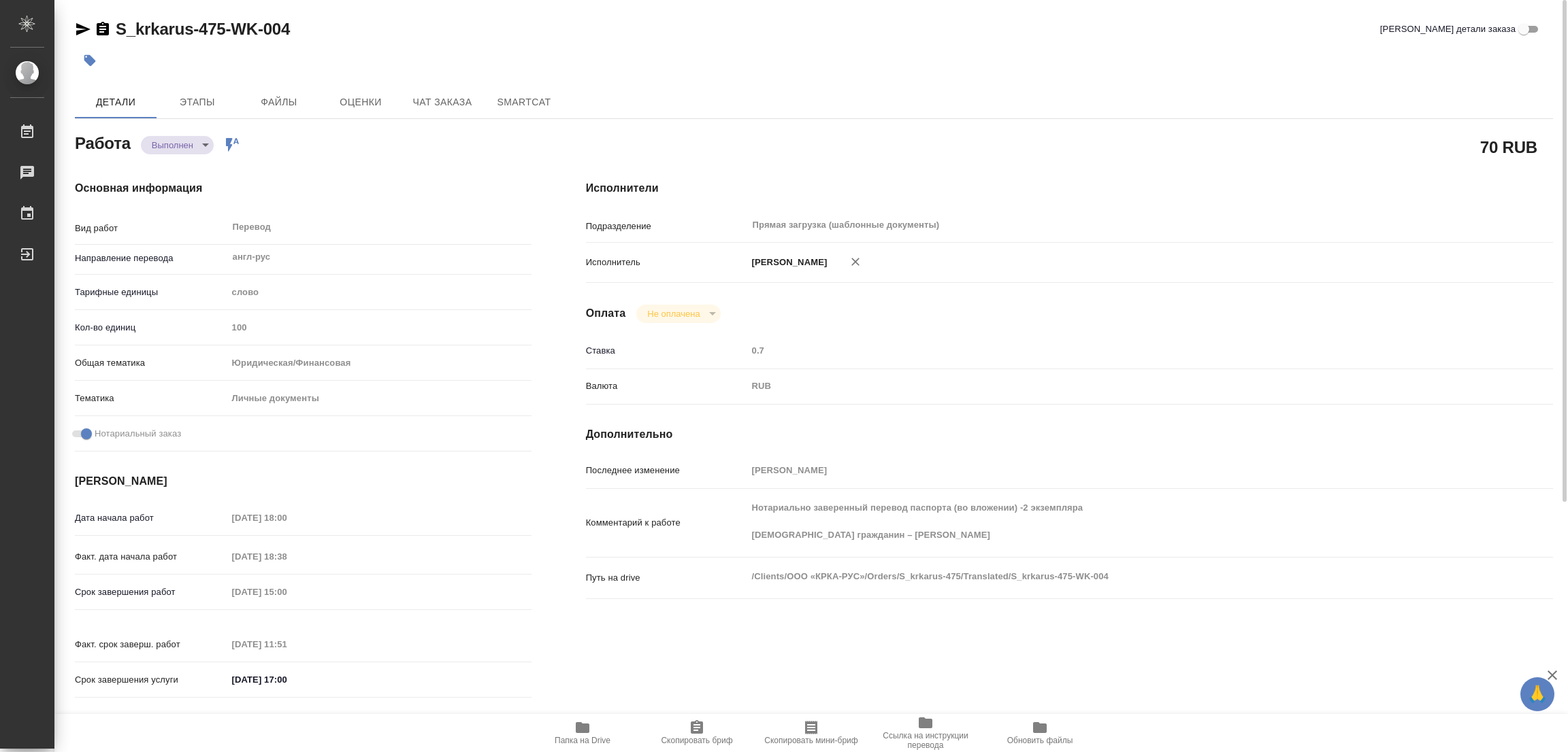
type input "100"
type input "yr-fn"
type input "5a8b8b956a9677013d343cfe"
checkbox input "true"
type input "19.08.2025 18:00"
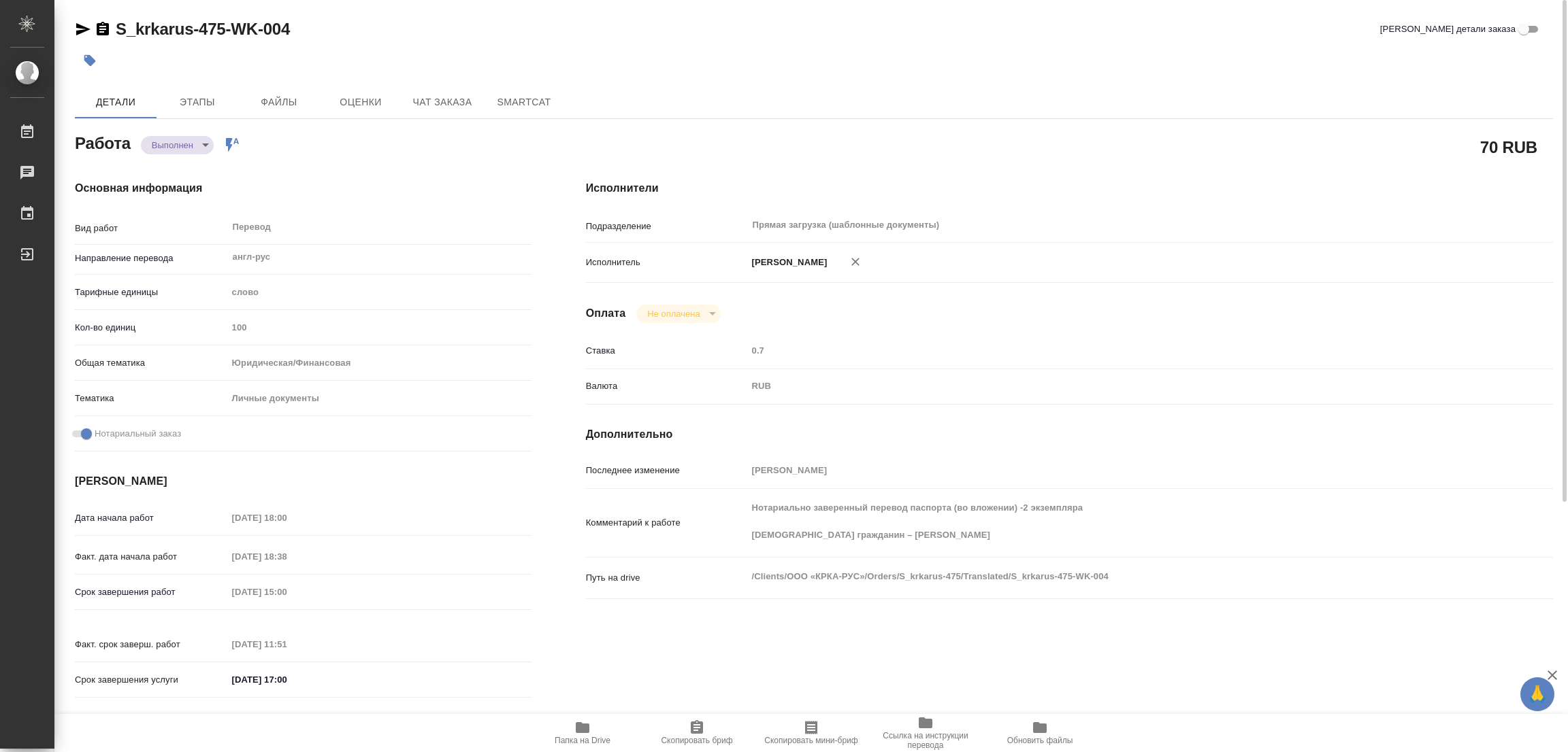
type input "19.08.2025 18:38"
type input "20.08.2025 15:00"
type input "20.08.2025 11:51"
type input "20.08.2025 17:00"
type input "Прямая загрузка (шаблонные документы)"
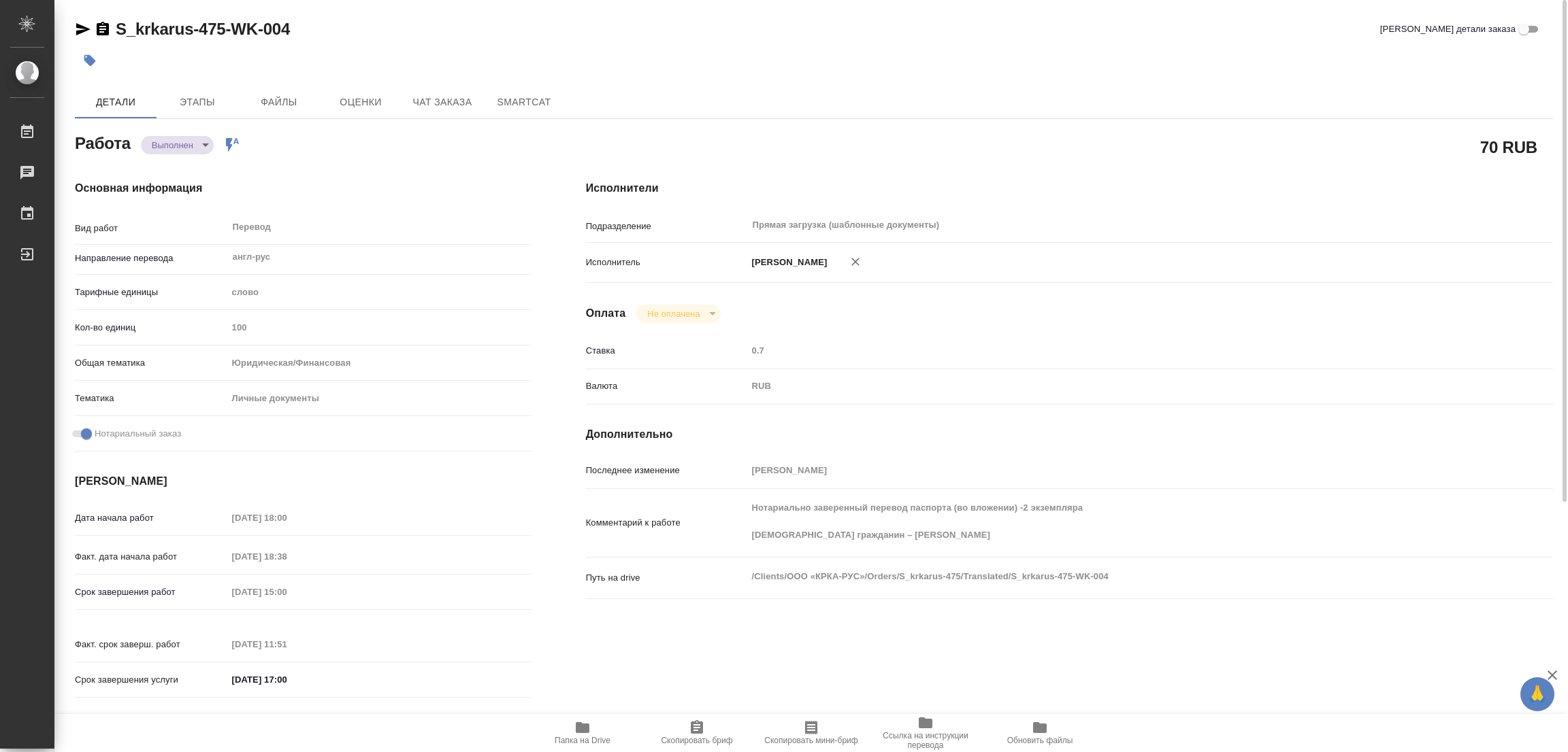
type input "notPayed"
type input "0.7"
type input "RUB"
type input "[PERSON_NAME]"
type textarea "Нотариально заверенный перевод паспорта (во вложении) -2 экземпляра Иностранный…"
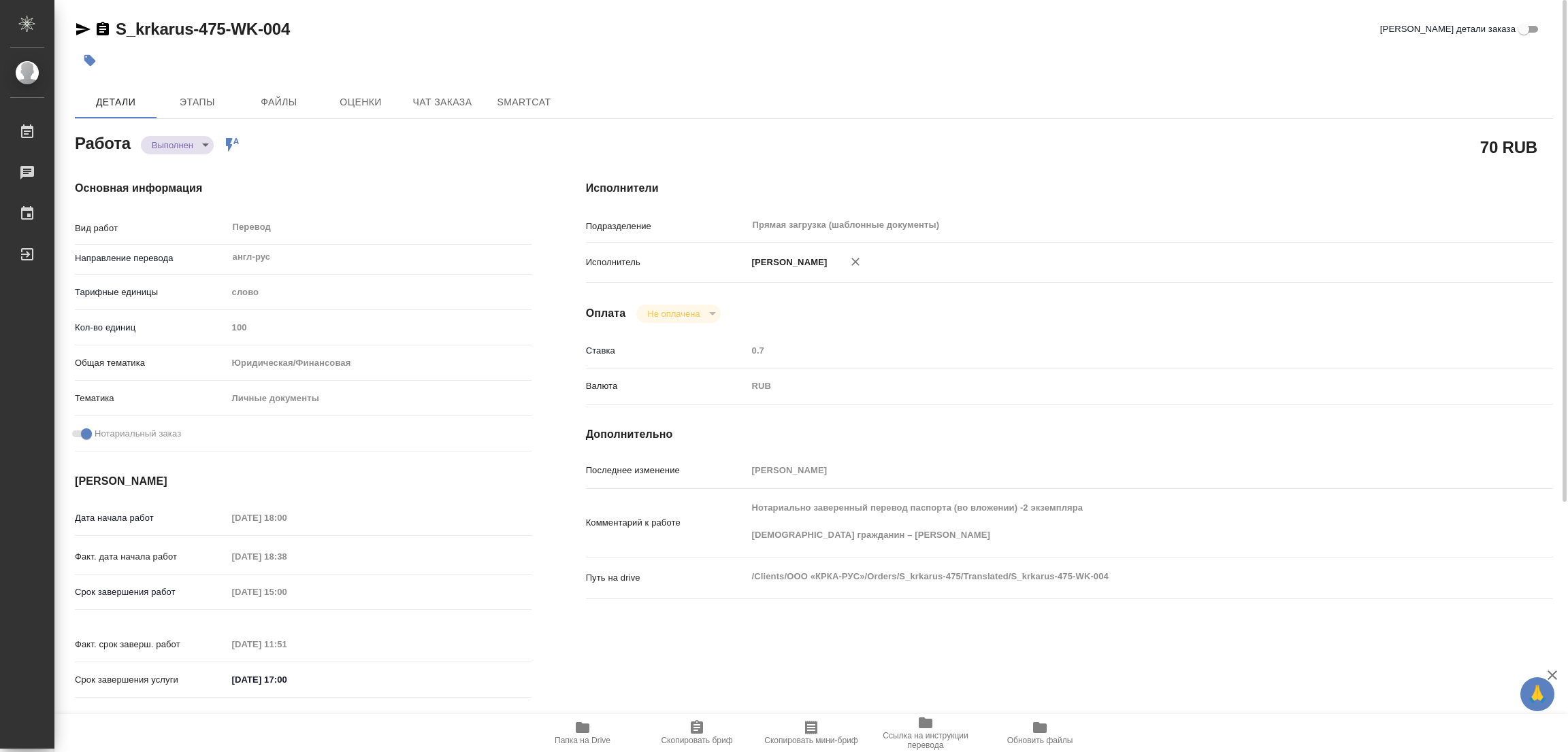
type textarea "x"
type textarea "/Clients/ООО «КРКА-РУС»/Orders/S_krkarus-475/Translated/S_krkarus-475-WK-004"
type textarea "x"
type input "S_krkarus-475"
type input "Письменный перевод несрочный"
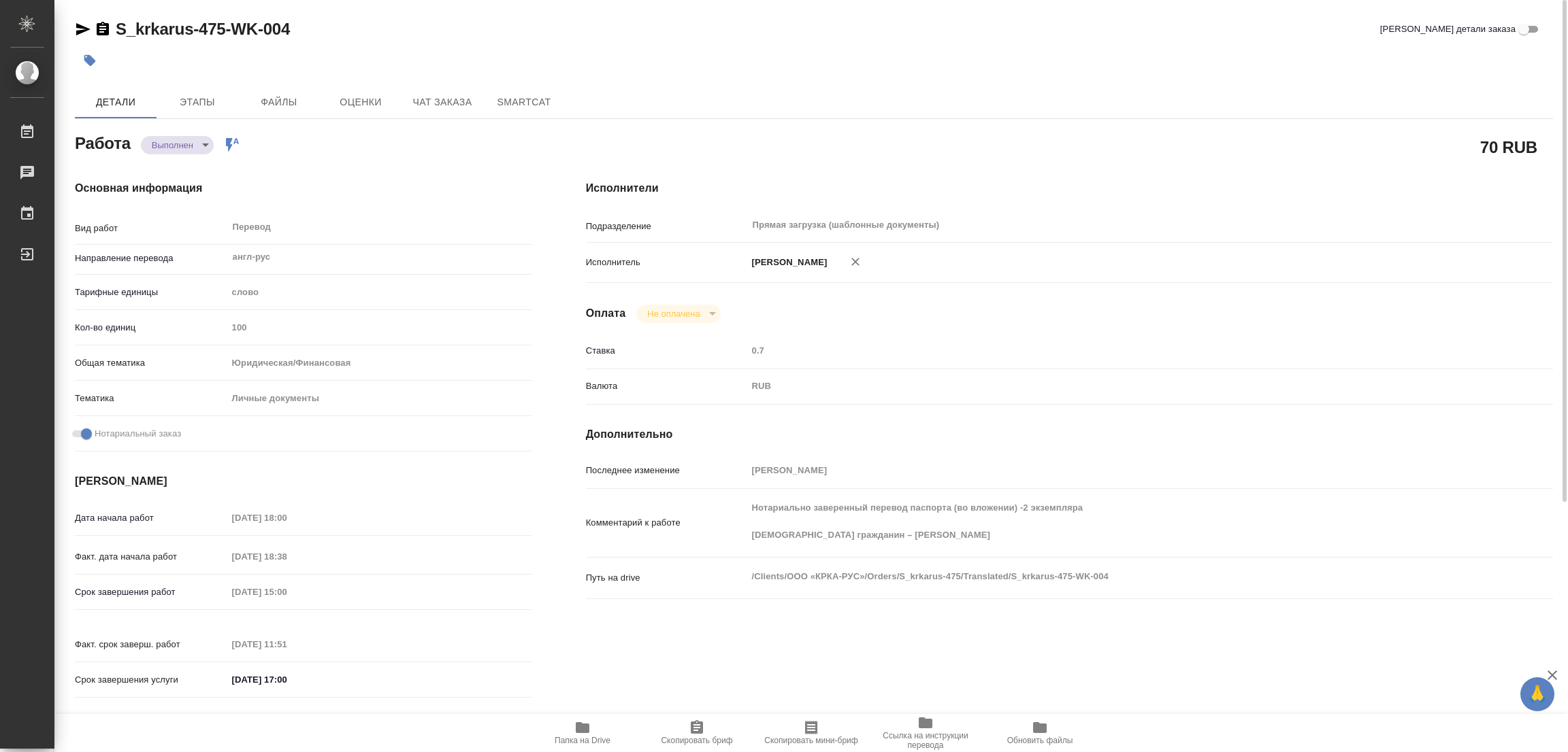
type input "Приёмка по качеству, Перевод, Постредактура машинного перевода, Редактура, Корр…"
type input "Звержановская Диана"
type input "Арсеньева Вера"
type input "/Clients/ООО «КРКА-РУС»/Orders/S_krkarus-475"
type textarea "x"
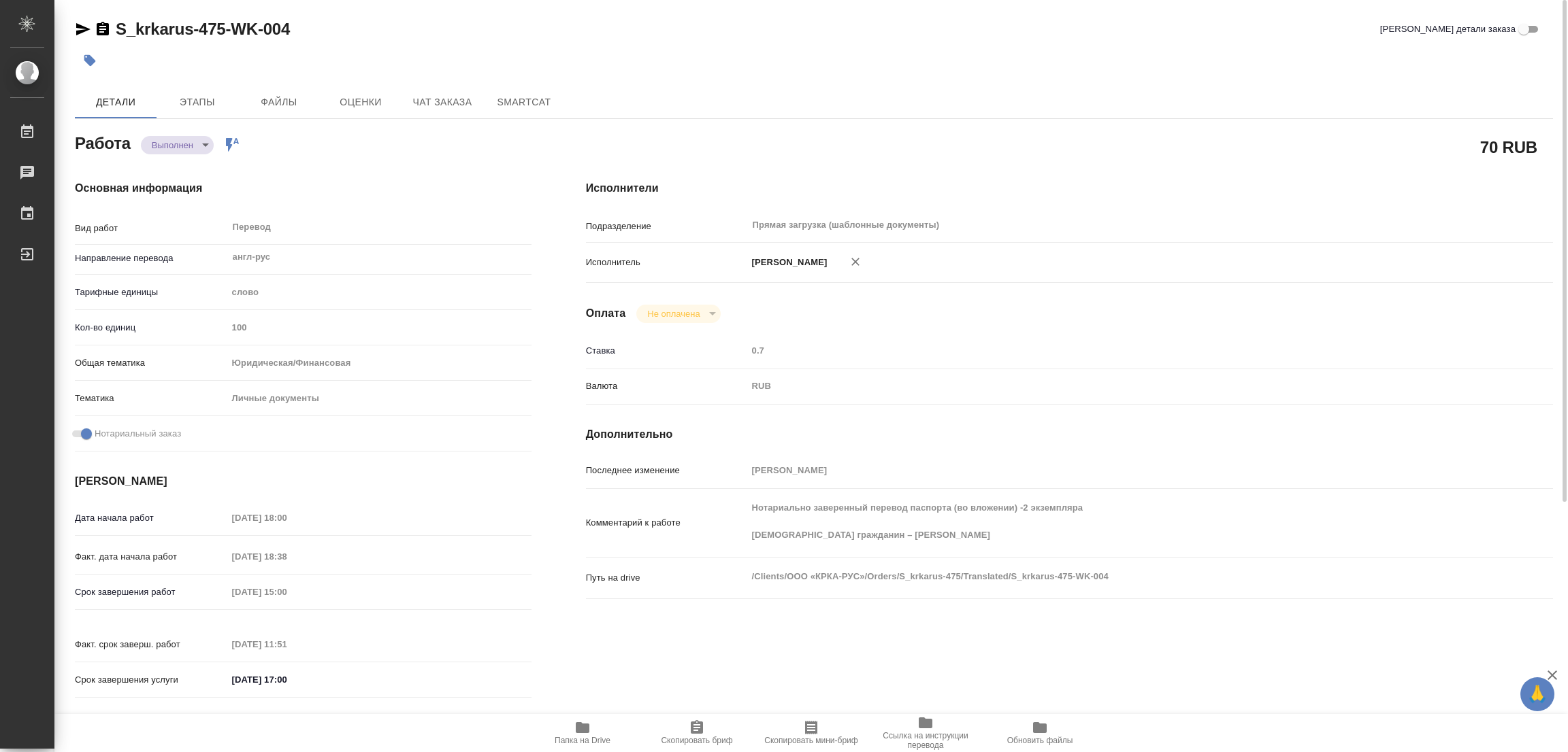
type textarea "Нотариально заверенный перевод паспорта (во вложении) -2 экземпляра Иностранный…"
type textarea "x"
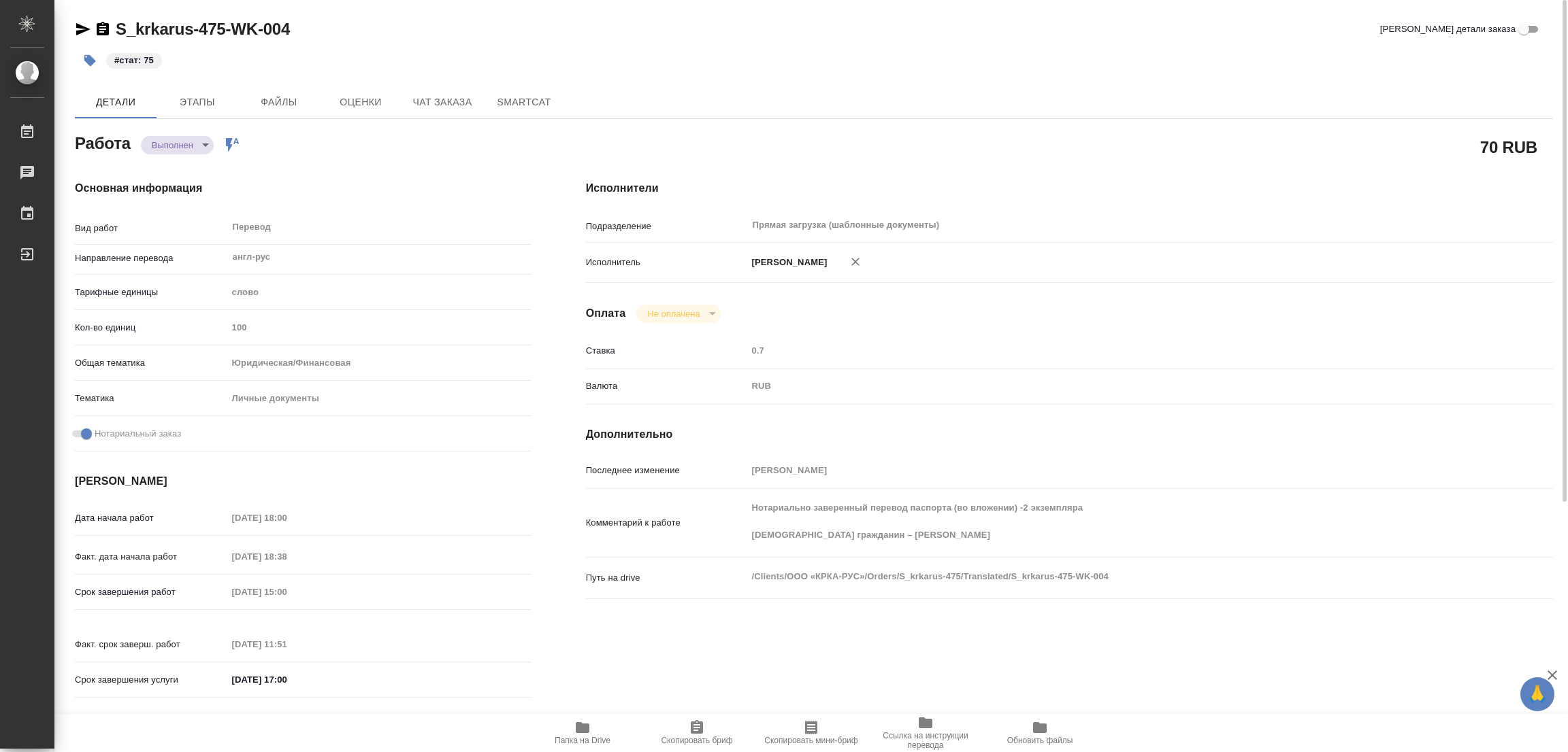
type textarea "x"
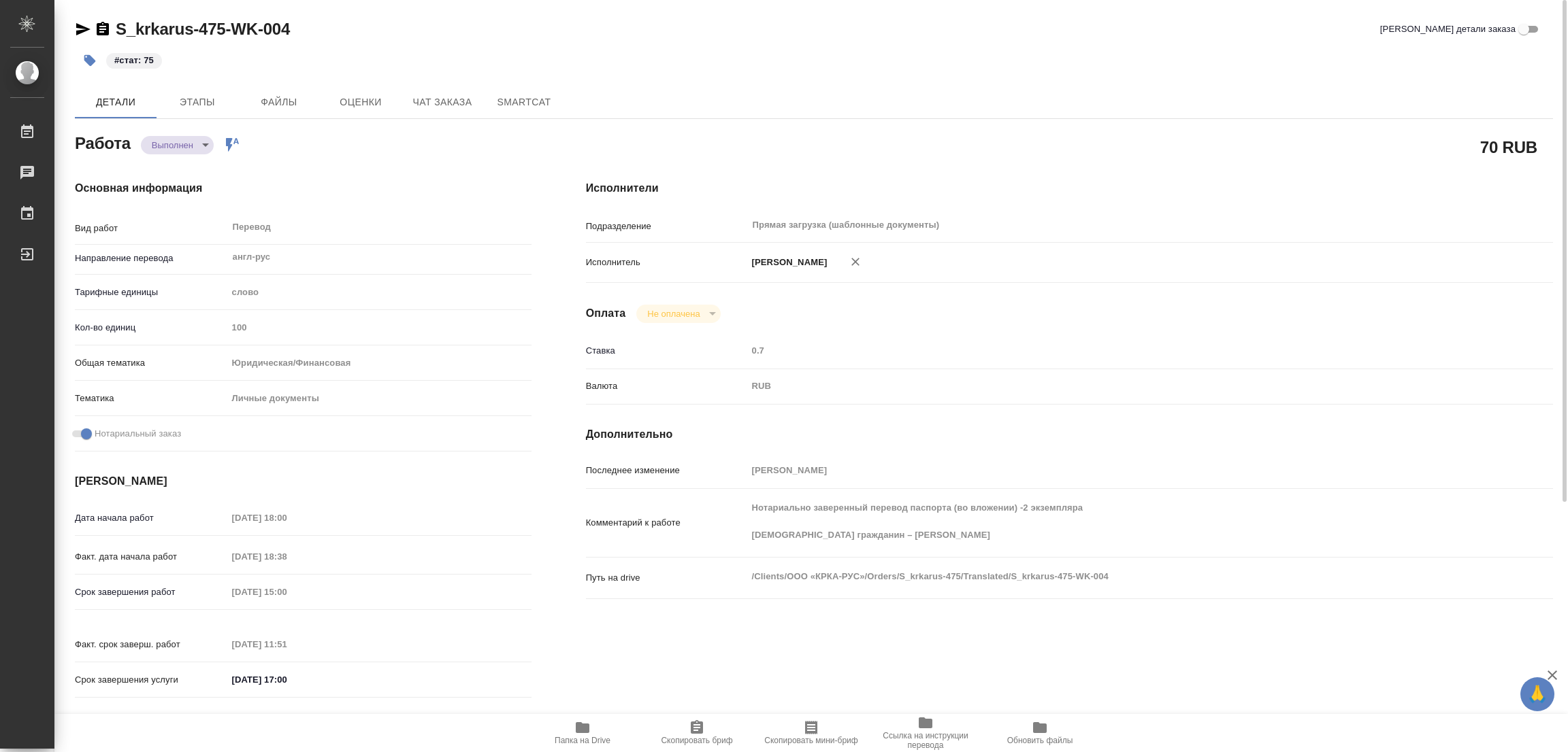
type textarea "x"
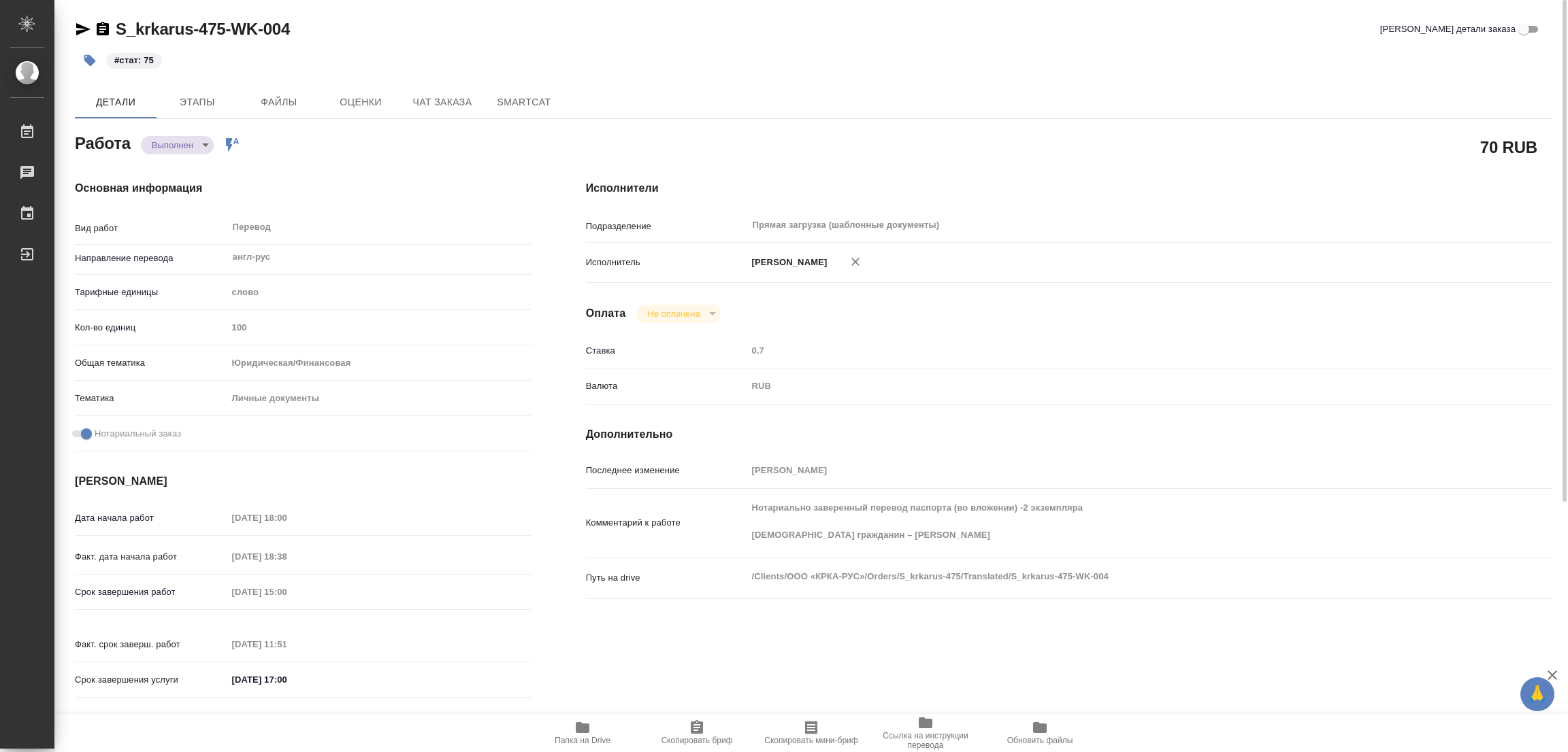
type textarea "x"
click at [975, 328] on div "Исполнители Подразделение Прямая загрузка (шаблонные документы) ​ Исполнитель П…" at bounding box center [1069, 444] width 1021 height 581
click at [148, 56] on p "#стат: 75" at bounding box center [134, 60] width 40 height 14
click at [149, 59] on p "#стат: 75" at bounding box center [134, 60] width 40 height 14
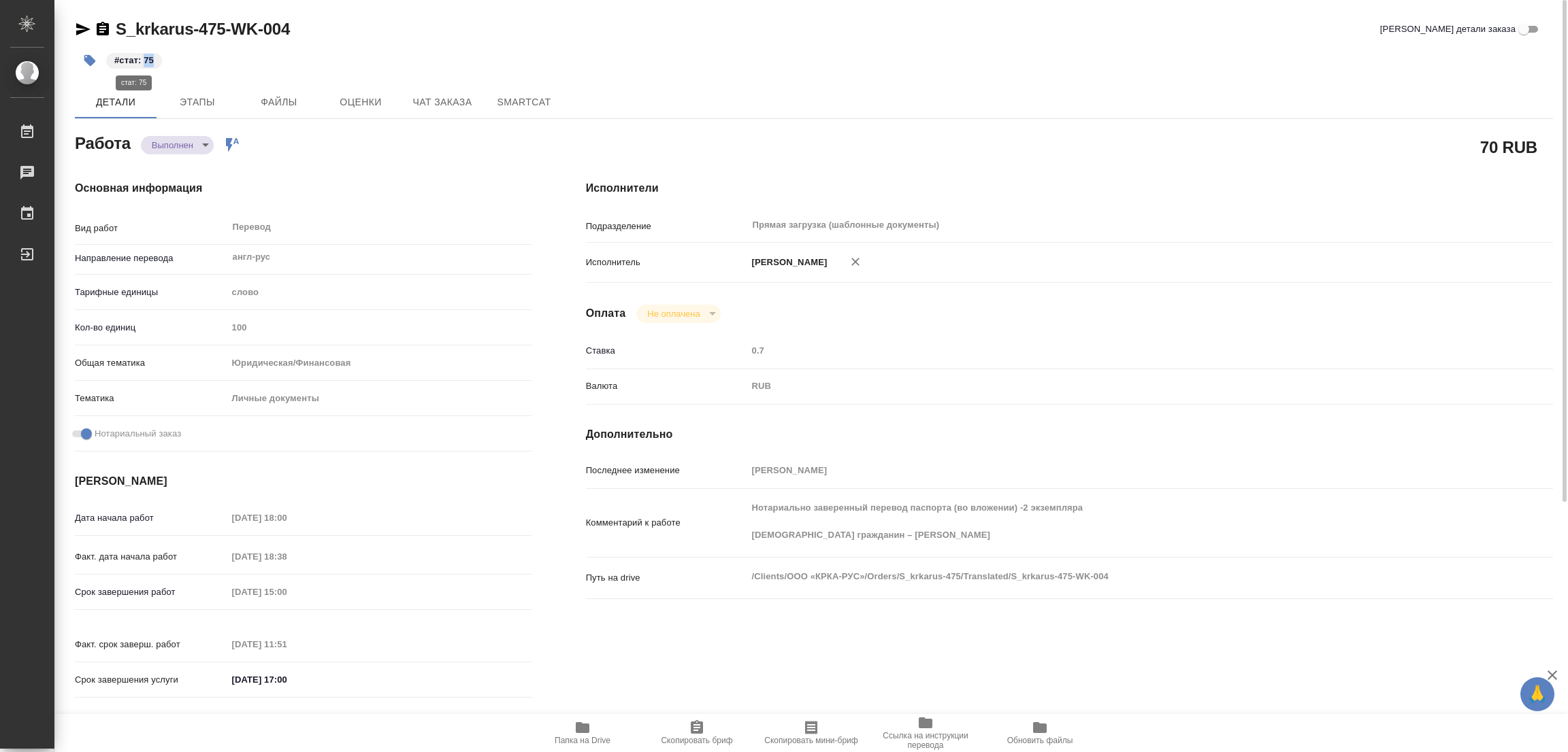
click at [149, 59] on p "#стат: 75" at bounding box center [134, 60] width 40 height 14
click at [132, 57] on p "#стат: 75" at bounding box center [134, 60] width 40 height 14
click at [145, 57] on p "#стат: 75" at bounding box center [134, 60] width 40 height 14
click at [92, 57] on icon "button" at bounding box center [90, 61] width 12 height 12
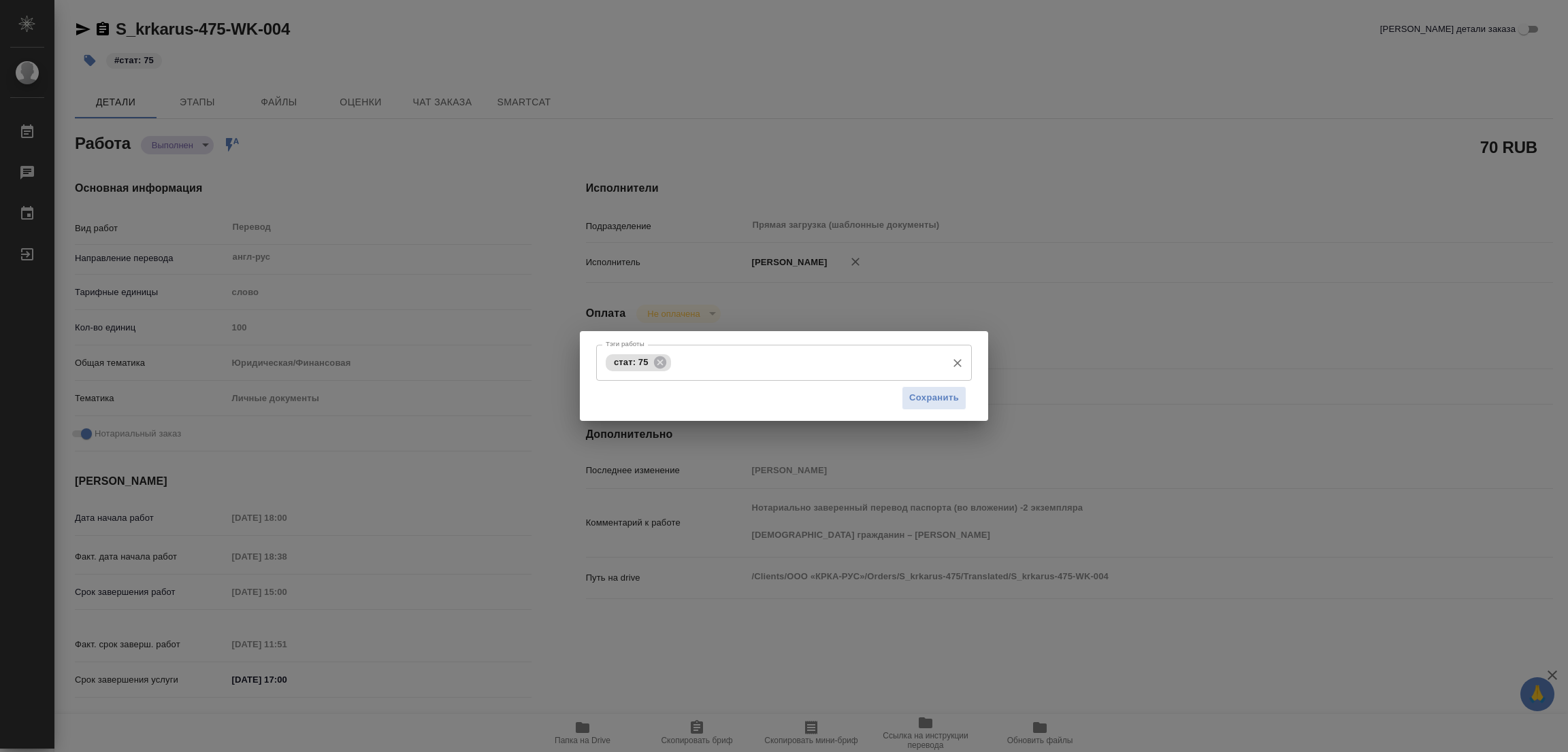
click at [644, 360] on span "стат: 75" at bounding box center [631, 362] width 51 height 10
click at [646, 360] on span "стат: 75" at bounding box center [631, 362] width 51 height 10
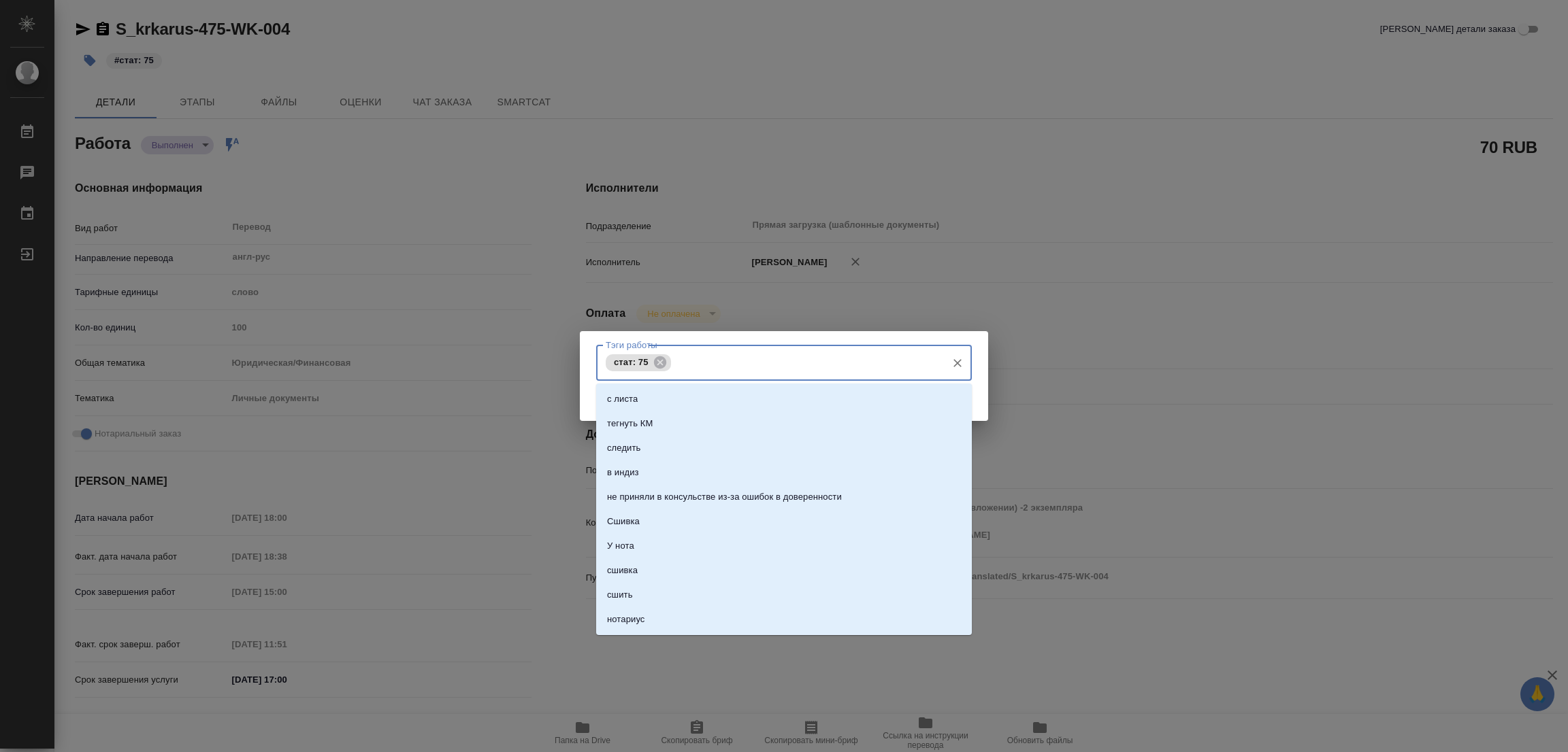
click at [679, 364] on input "Тэги работы" at bounding box center [808, 363] width 266 height 23
click at [661, 364] on icon at bounding box center [660, 363] width 15 height 15
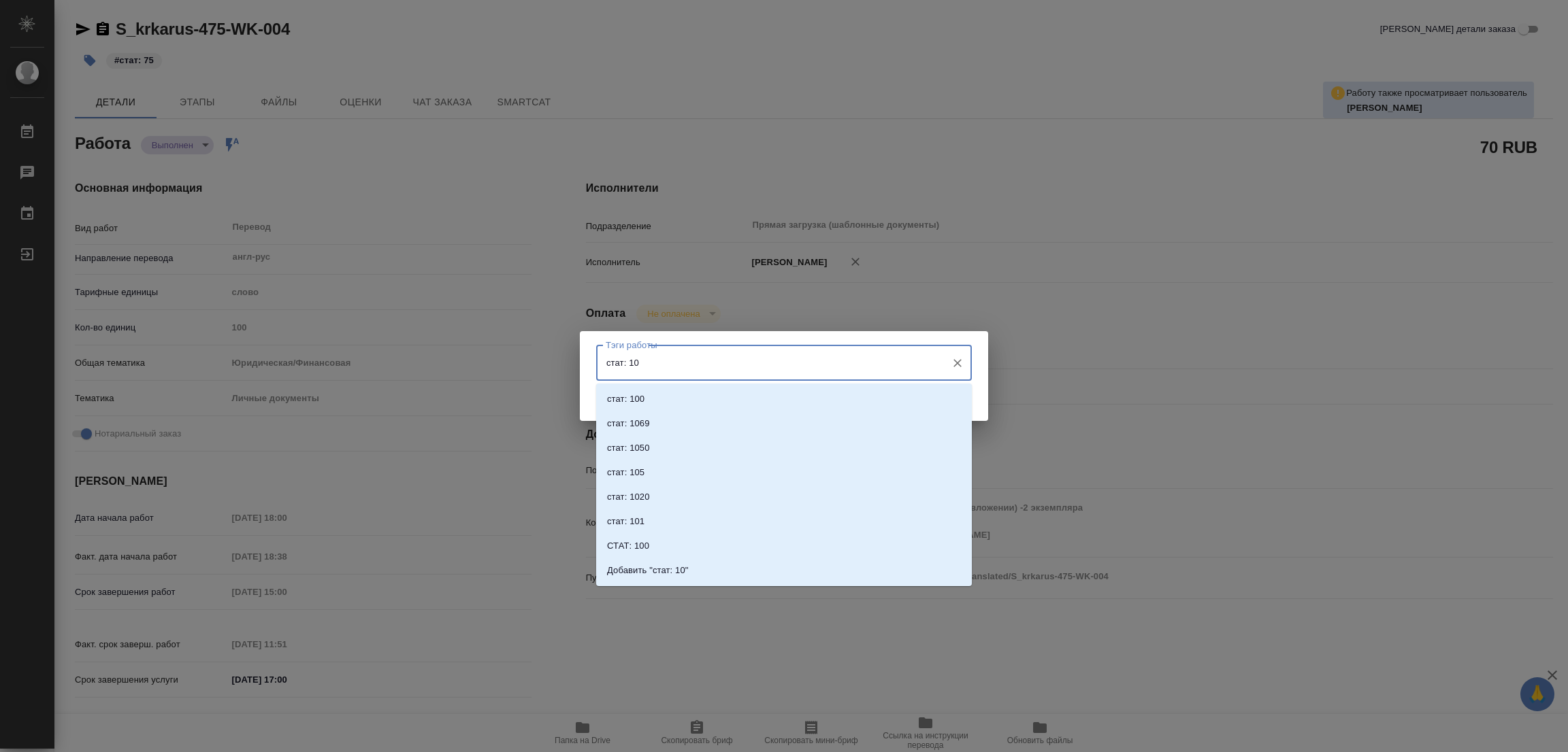
type input "стат: 100"
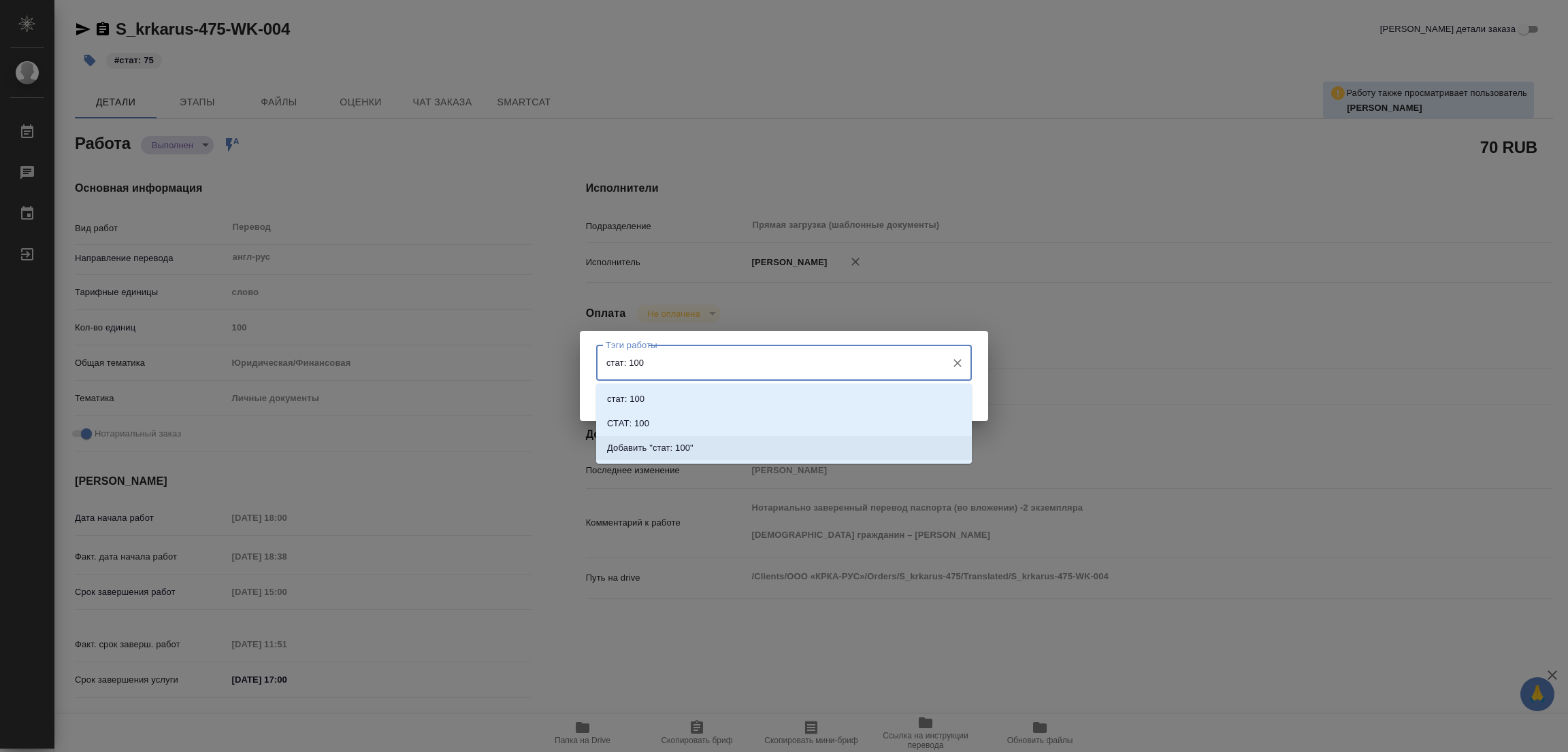
click at [700, 449] on li "Добавить "стат: 100"" at bounding box center [784, 449] width 375 height 25
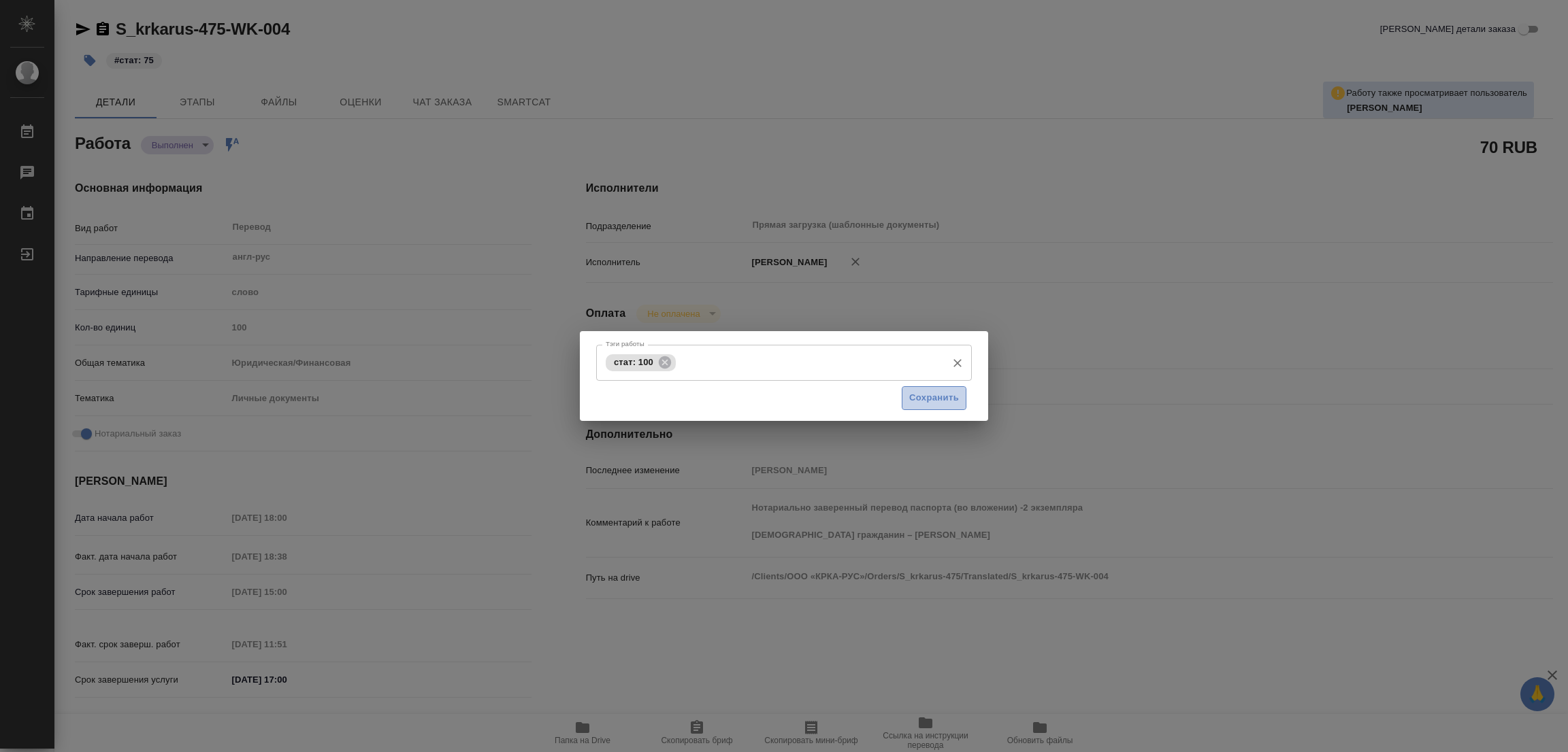
click at [944, 399] on span "Сохранить" at bounding box center [934, 398] width 49 height 16
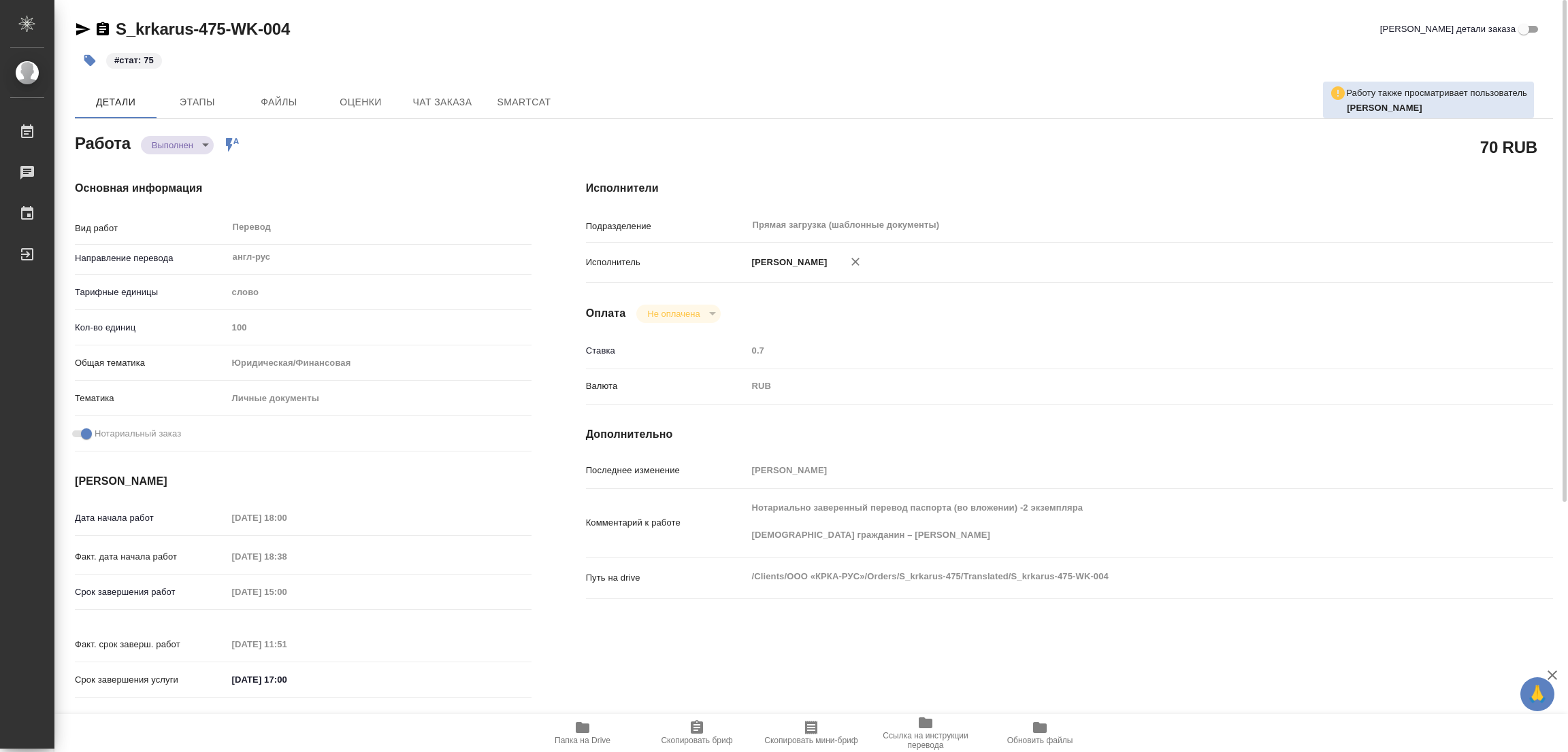
type input "completed"
type textarea "Перевод"
type textarea "x"
type input "англ-рус"
type input "5a8b1489cc6b4906c91bfd90"
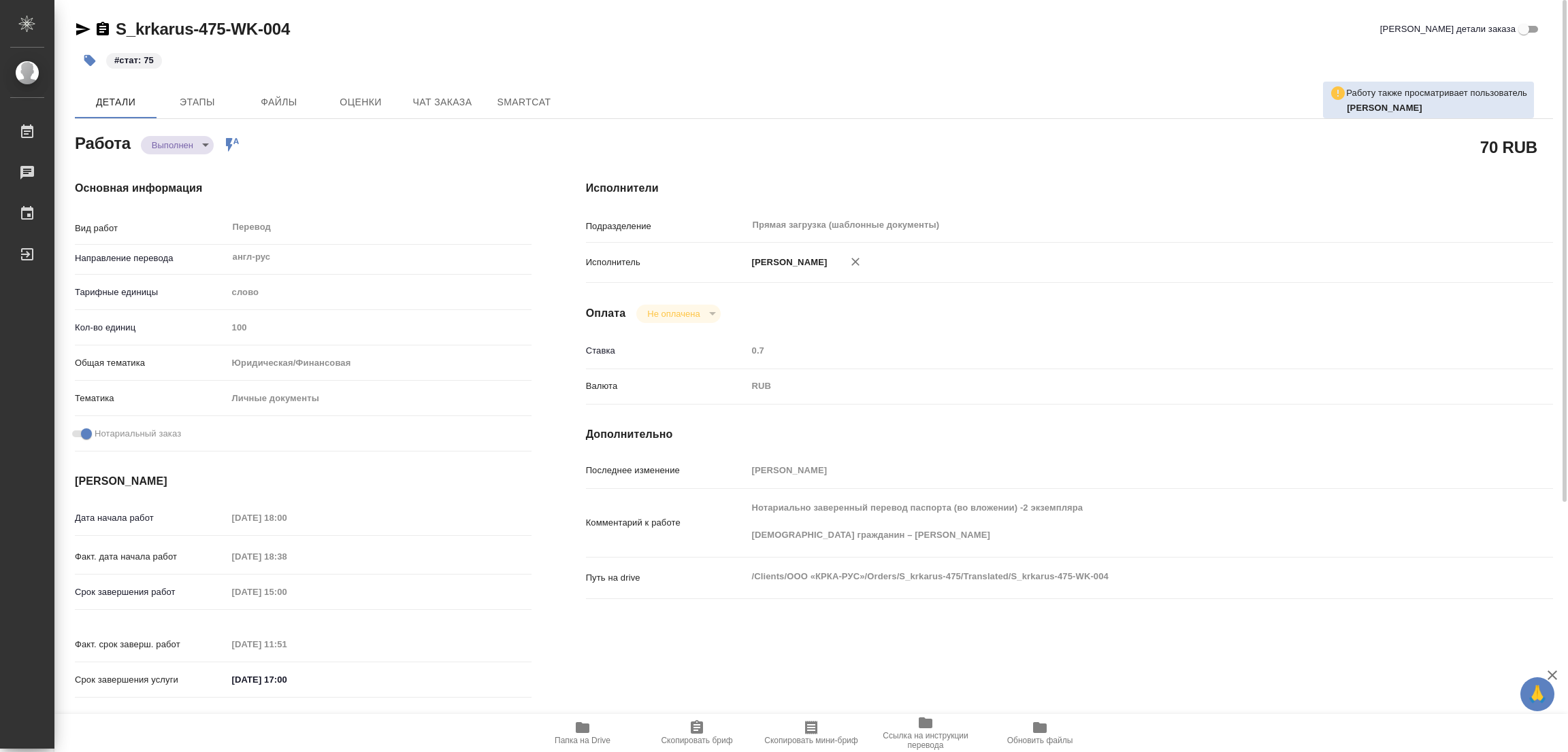
type input "100"
type input "yr-fn"
type input "5a8b8b956a9677013d343cfe"
checkbox input "true"
type input "19.08.2025 18:00"
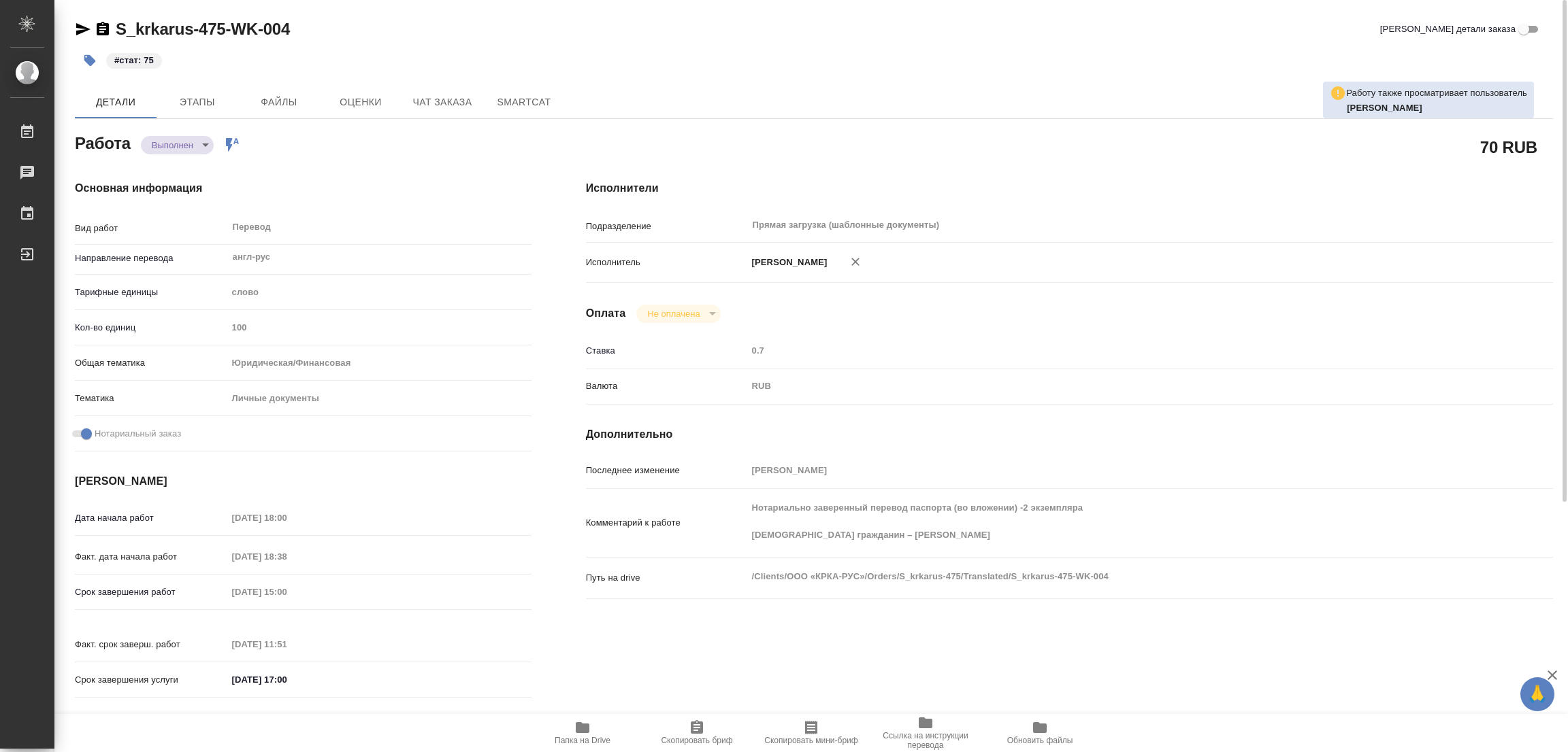
type input "19.08.2025 18:38"
type input "20.08.2025 15:00"
type input "20.08.2025 11:51"
type input "20.08.2025 17:00"
type input "Прямая загрузка (шаблонные документы)"
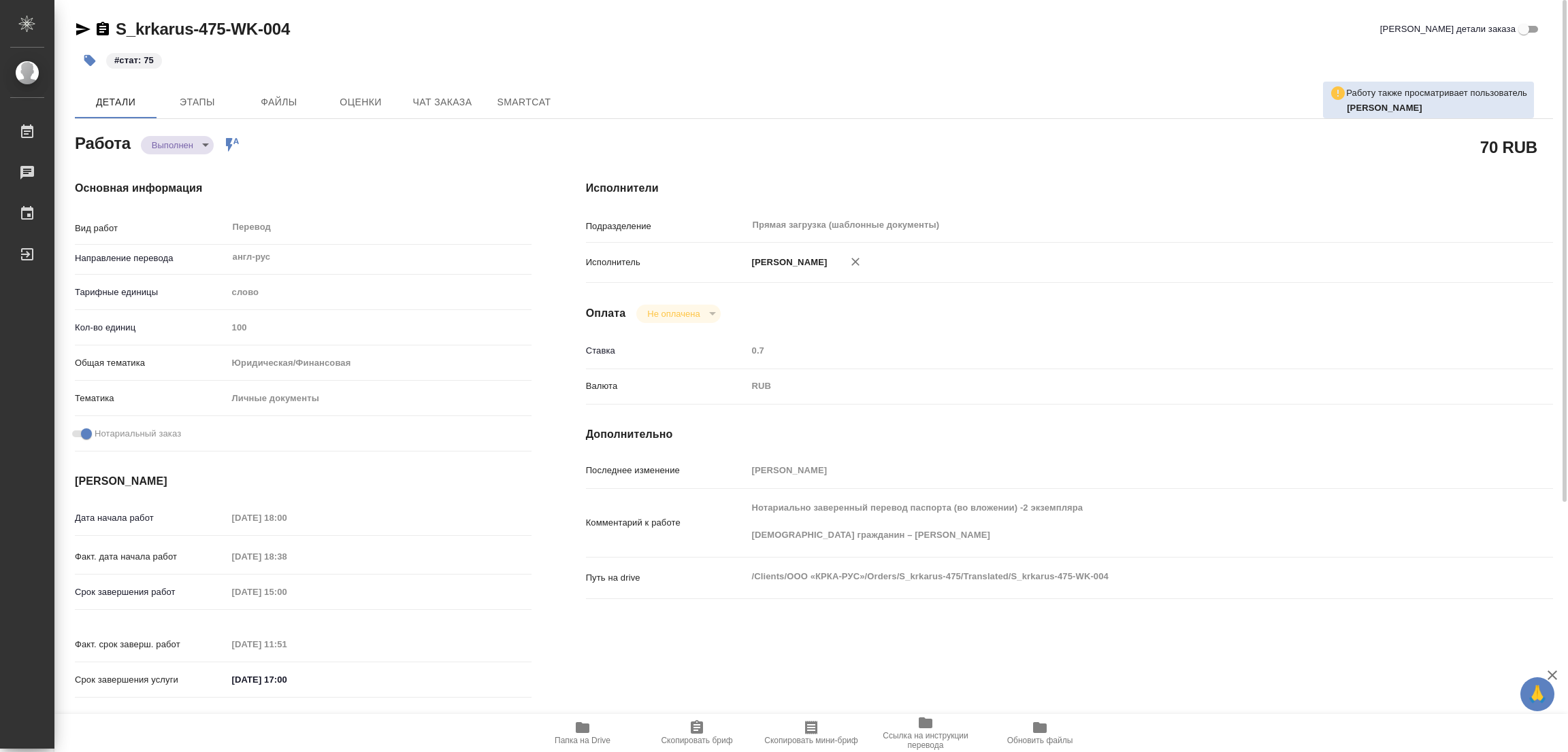
type input "notPayed"
type input "0.7"
type input "RUB"
type input "[PERSON_NAME]"
type textarea "Нотариально заверенный перевод паспорта (во вложении) -2 экземпляра Иностранный…"
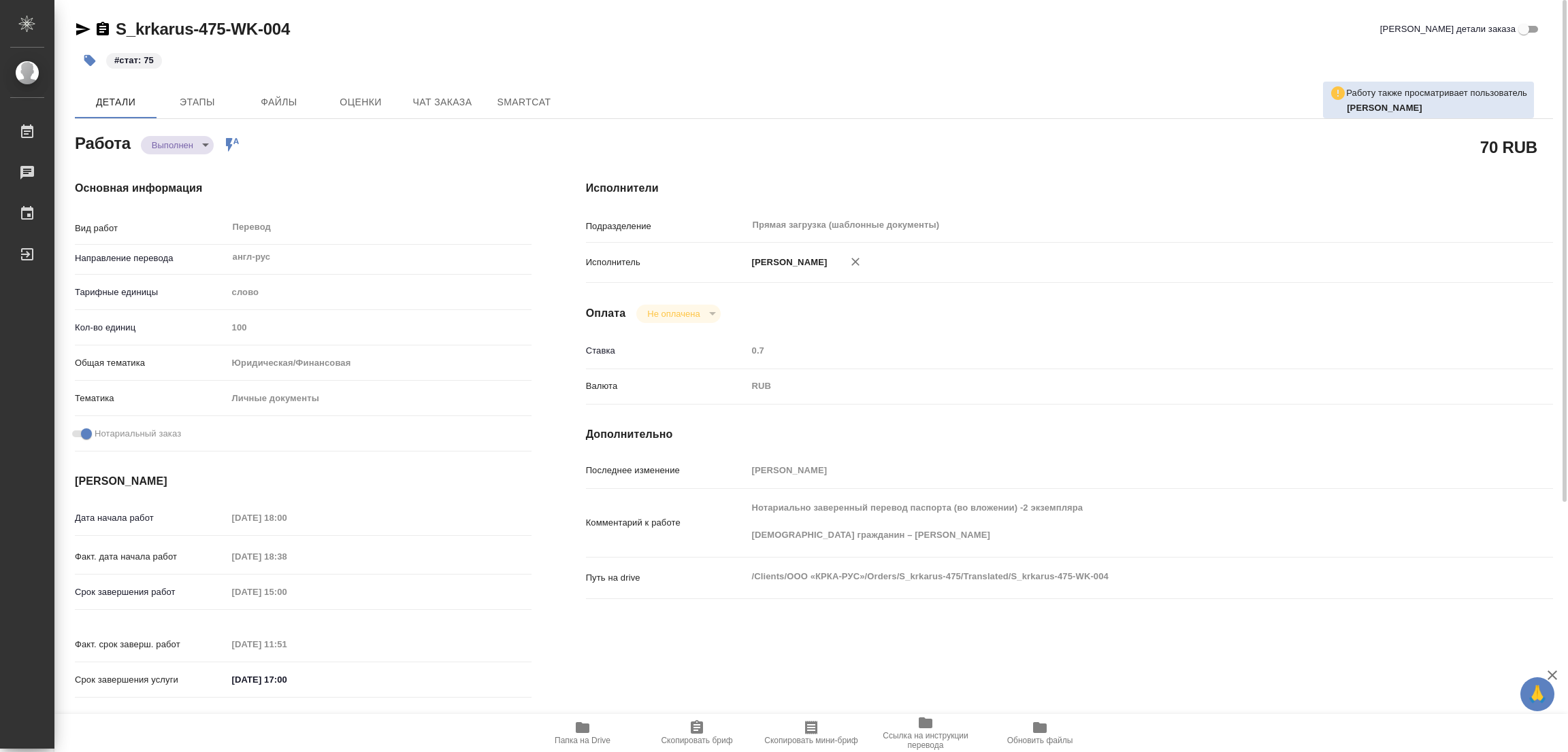
type textarea "x"
type textarea "/Clients/ООО «КРКА-РУС»/Orders/S_krkarus-475/Translated/S_krkarus-475-WK-004"
type textarea "x"
type input "S_krkarus-475"
type input "Письменный перевод несрочный"
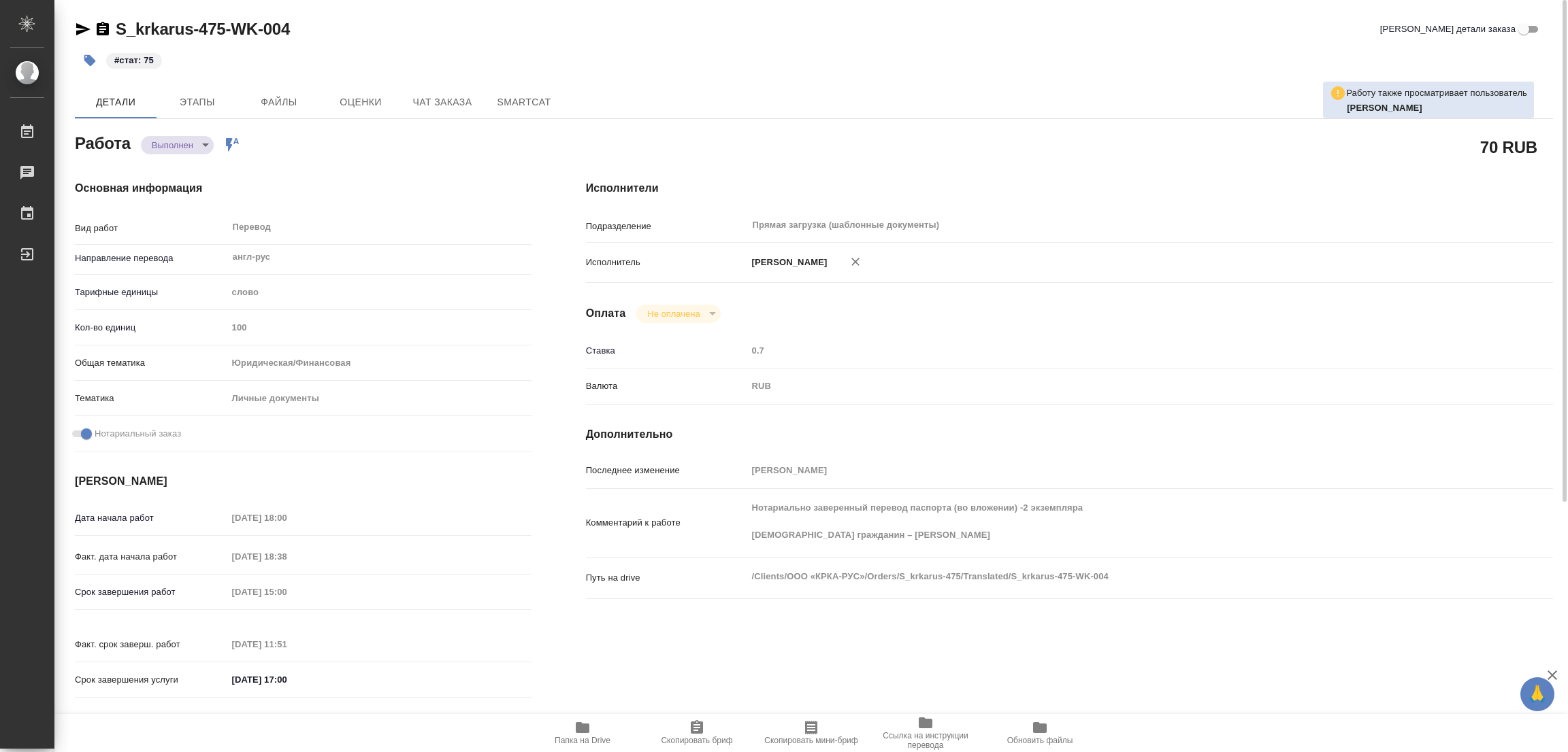
type input "Приёмка по качеству, Перевод, Постредактура машинного перевода, Редактура, Корр…"
type input "Звержановская Диана"
type input "Арсеньева Вера"
type input "/Clients/ООО «КРКА-РУС»/Orders/S_krkarus-475"
type textarea "x"
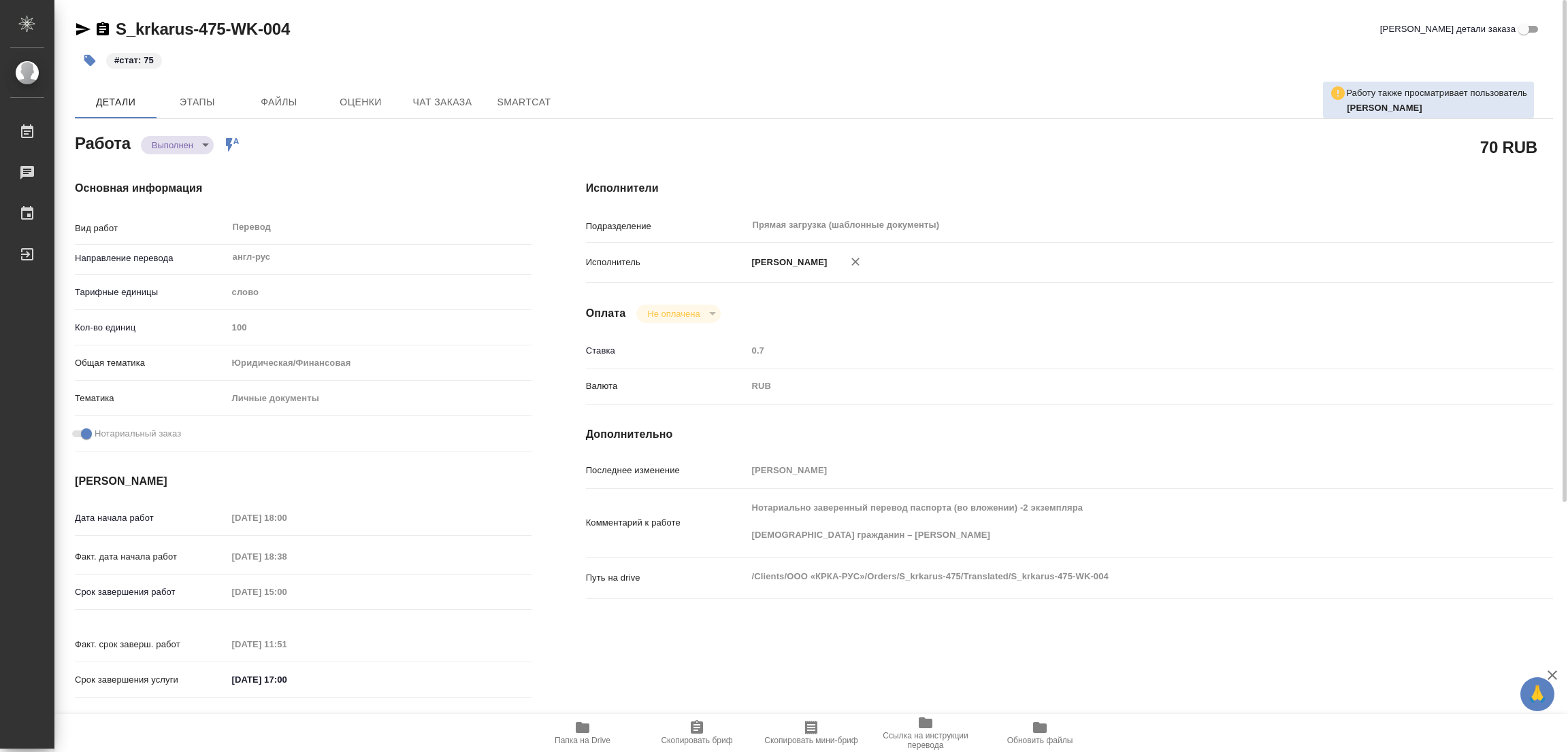
type textarea "Нотариально заверенный перевод паспорта (во вложении) -2 экземпляра Иностранный…"
type textarea "x"
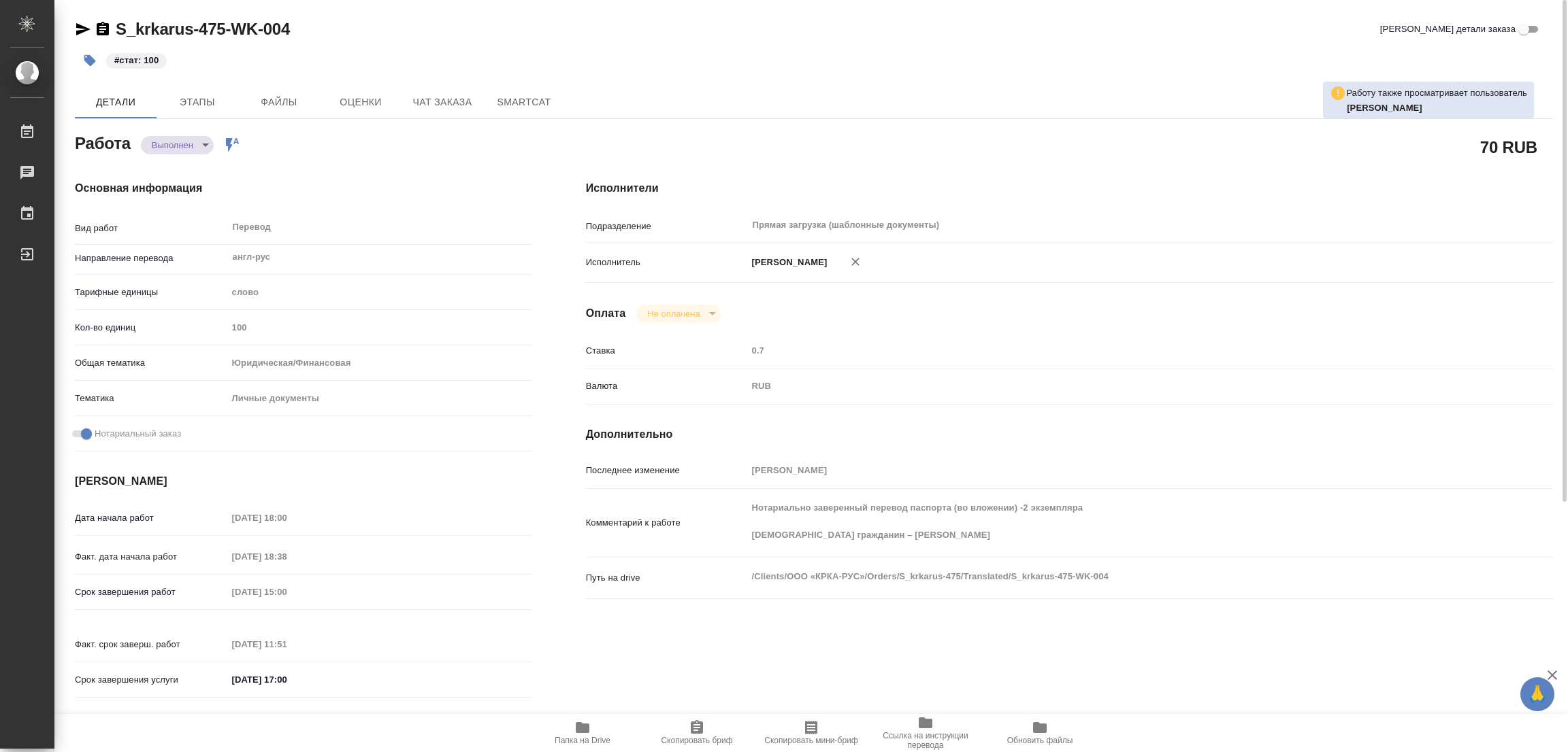
type textarea "x"
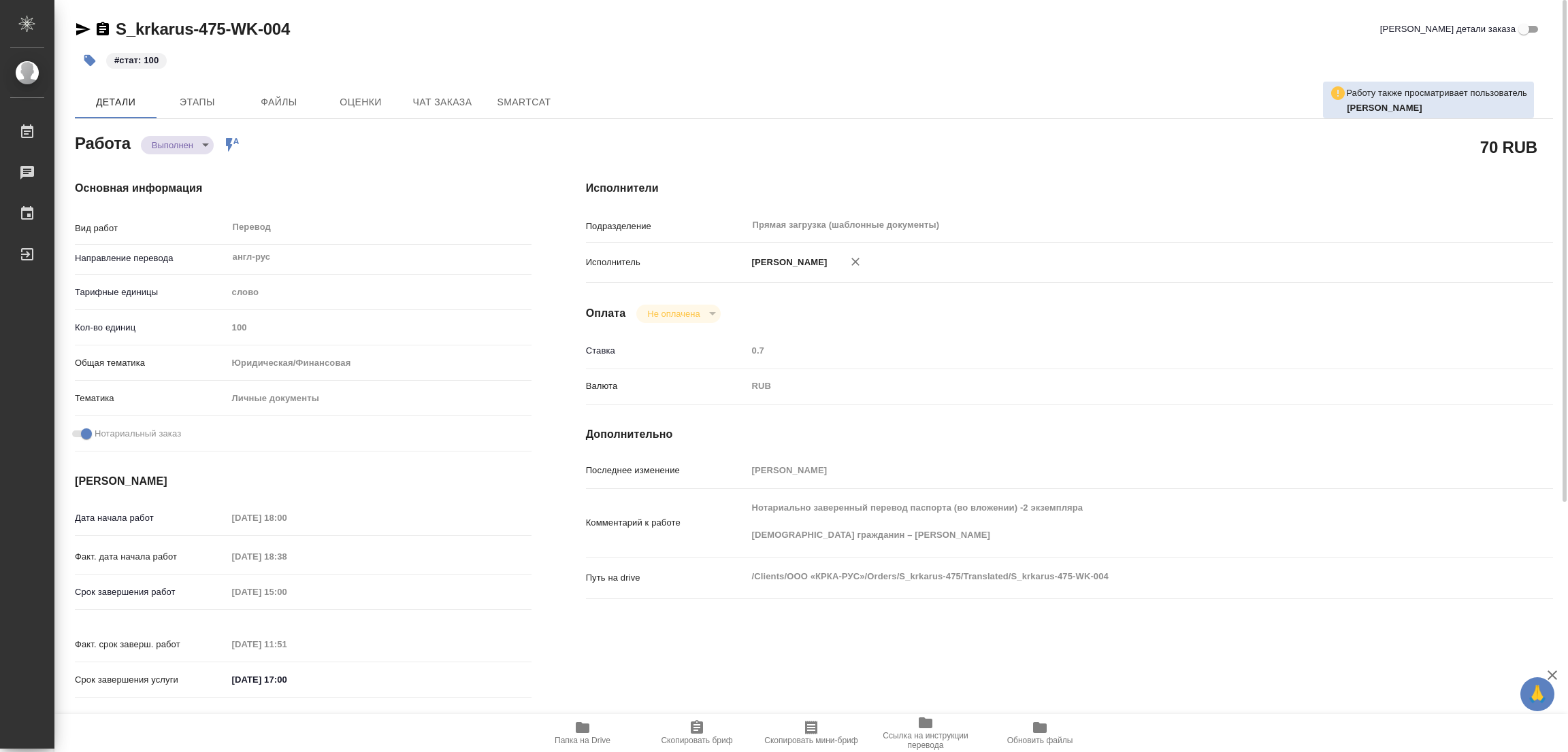
type textarea "x"
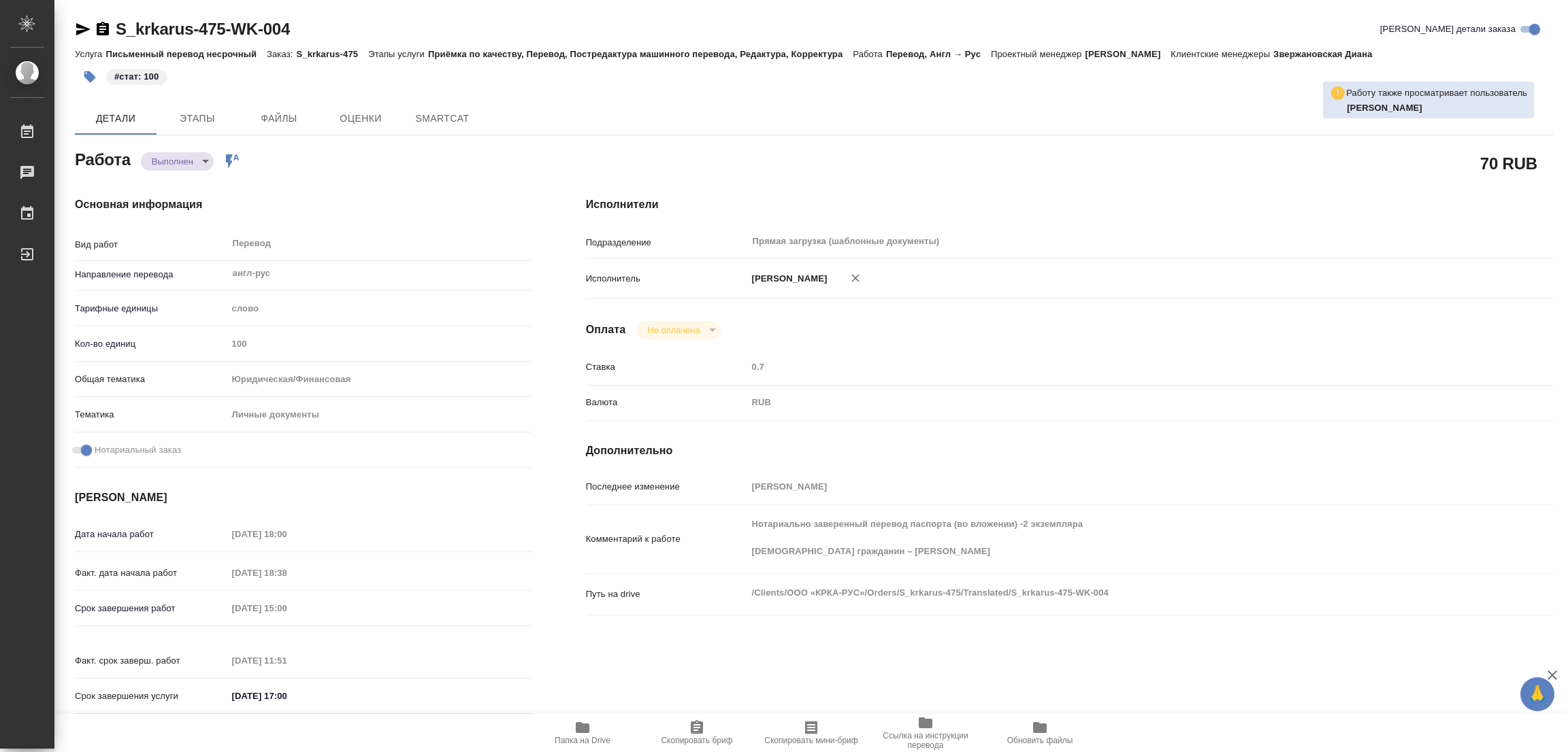
type textarea "x"
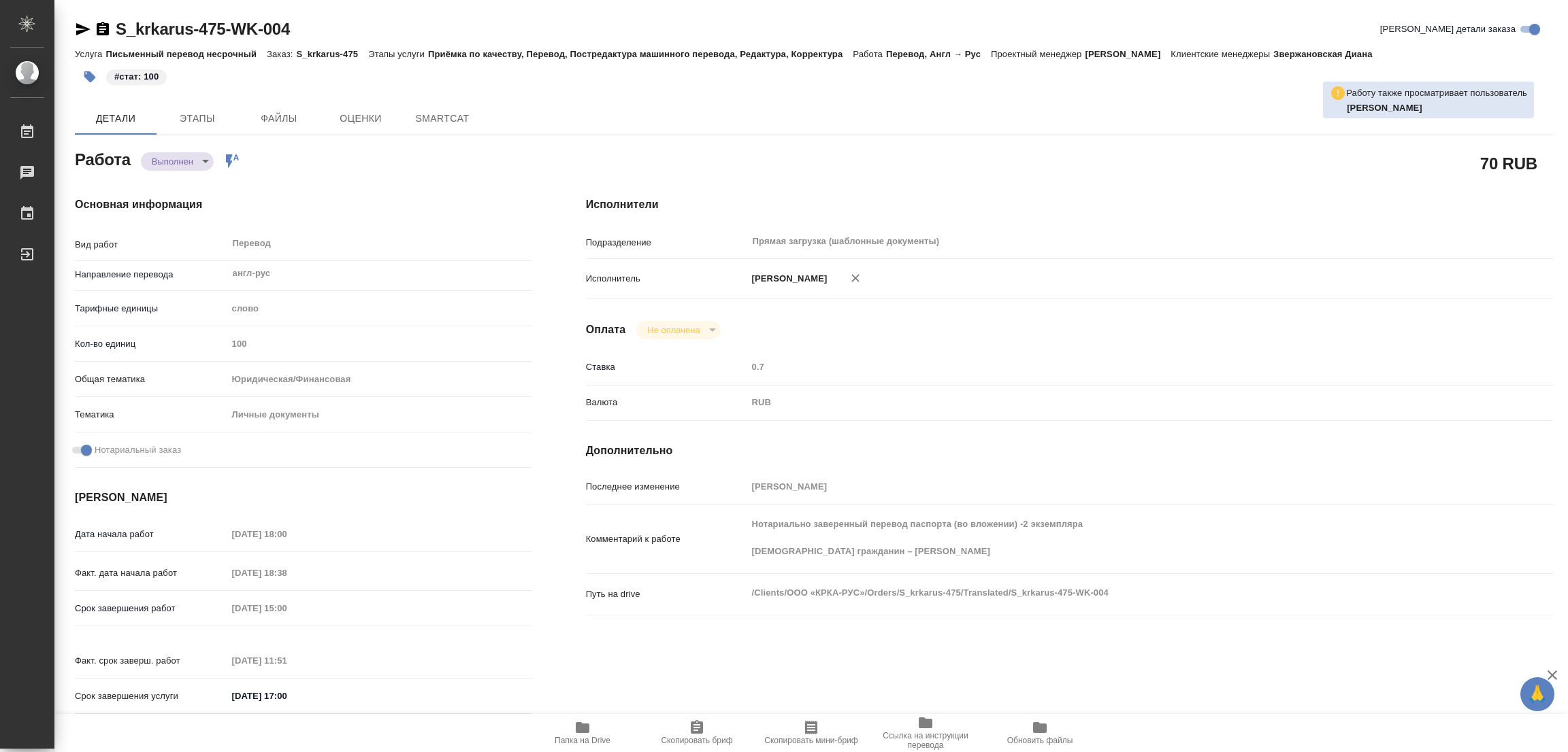
type textarea "x"
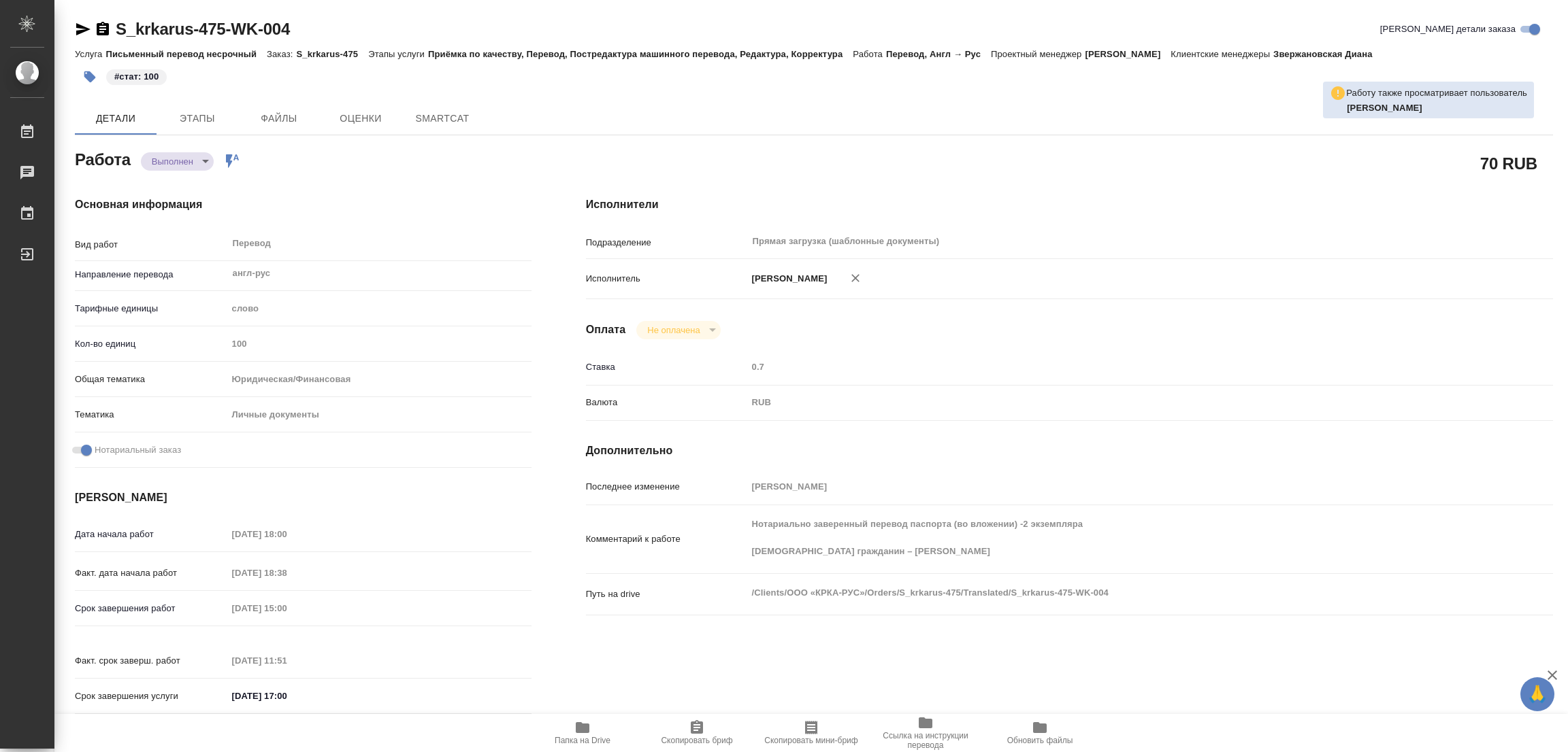
type textarea "x"
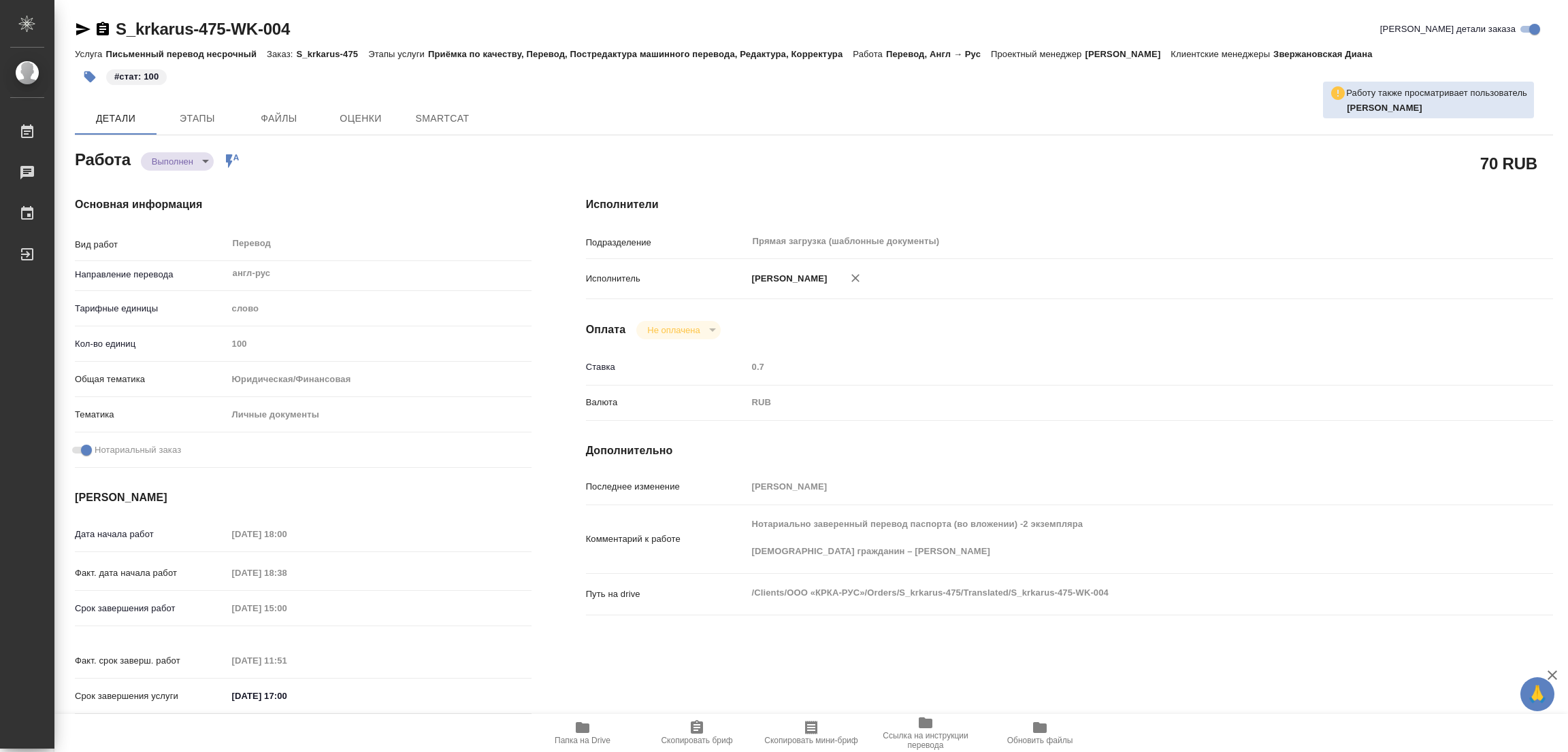
type textarea "x"
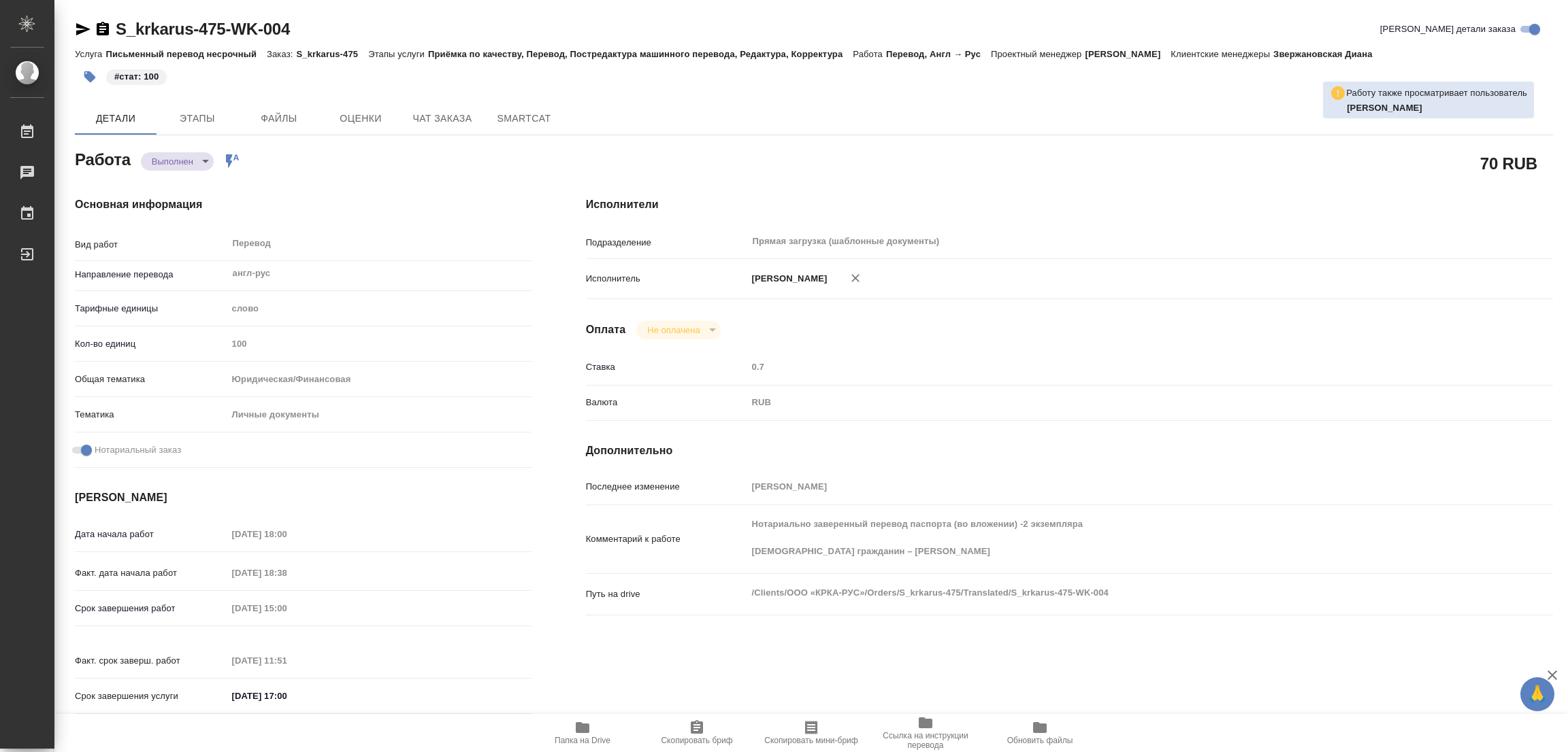
type textarea "x"
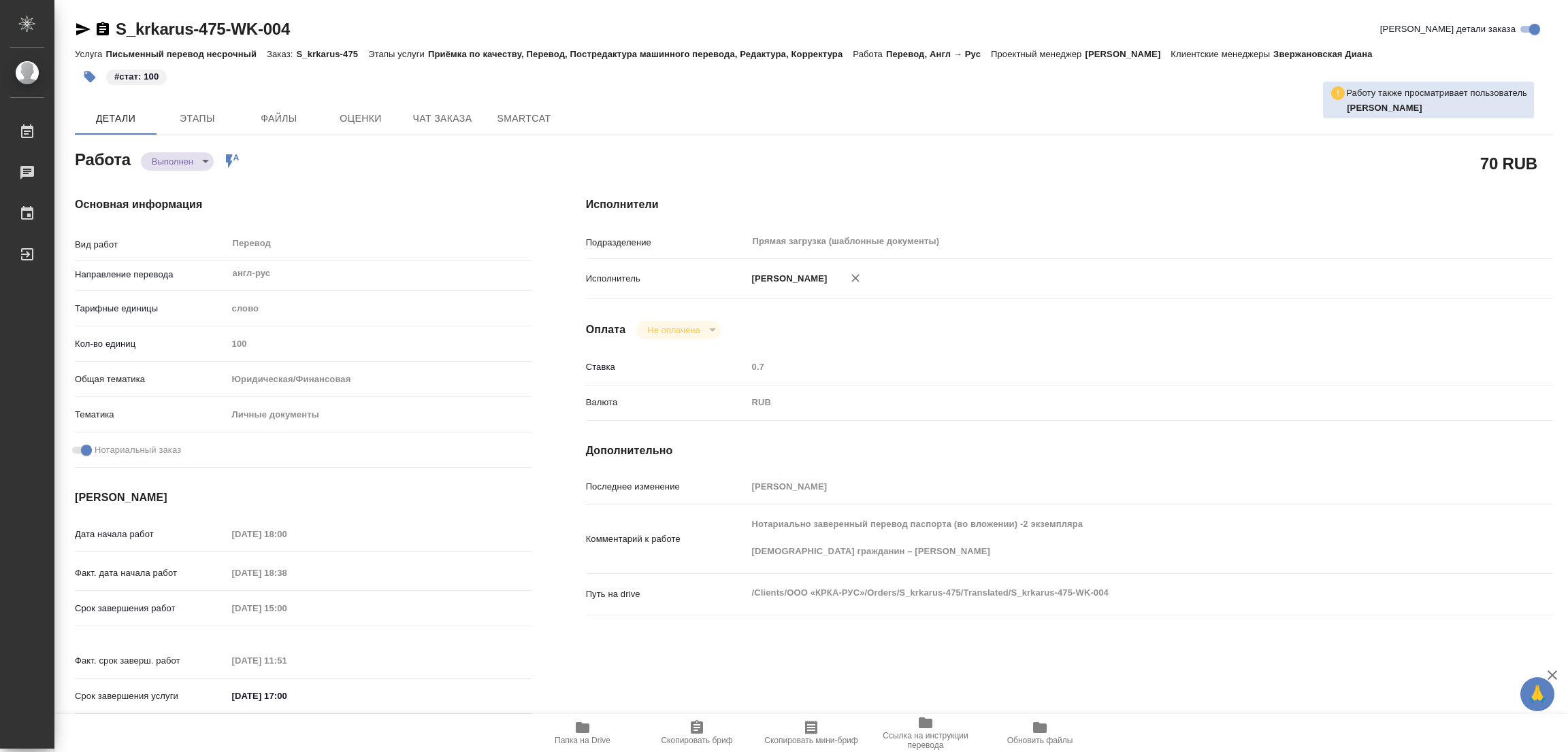
type textarea "x"
